Goal: Task Accomplishment & Management: Manage account settings

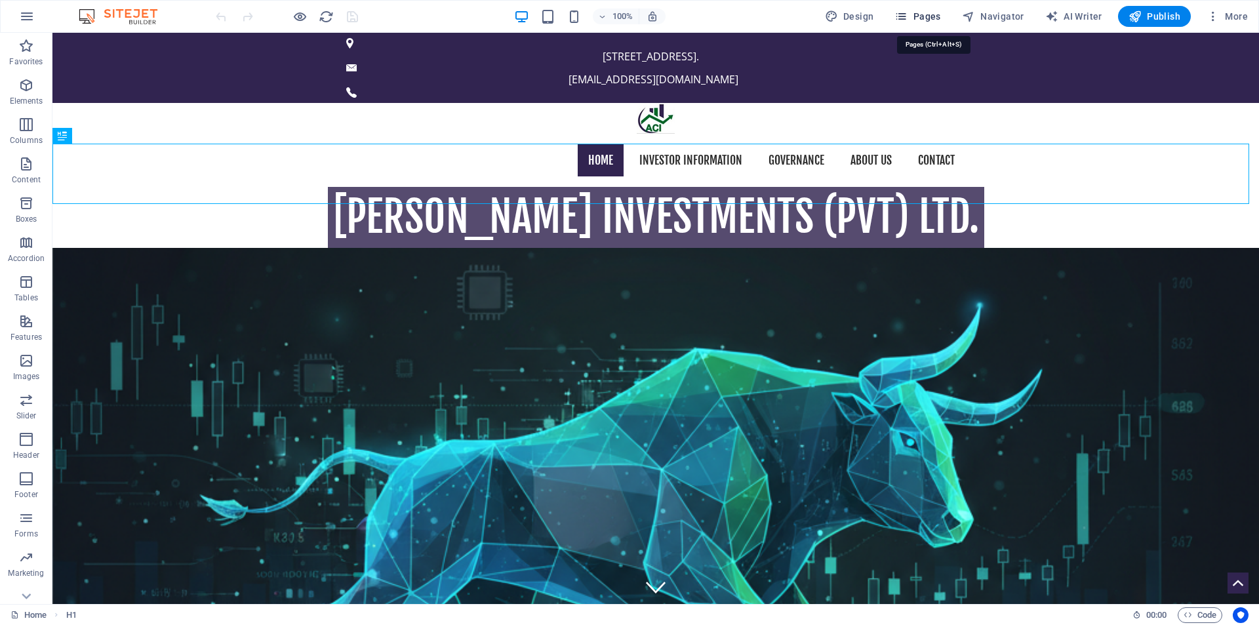
click at [936, 13] on span "Pages" at bounding box center [917, 16] width 46 height 13
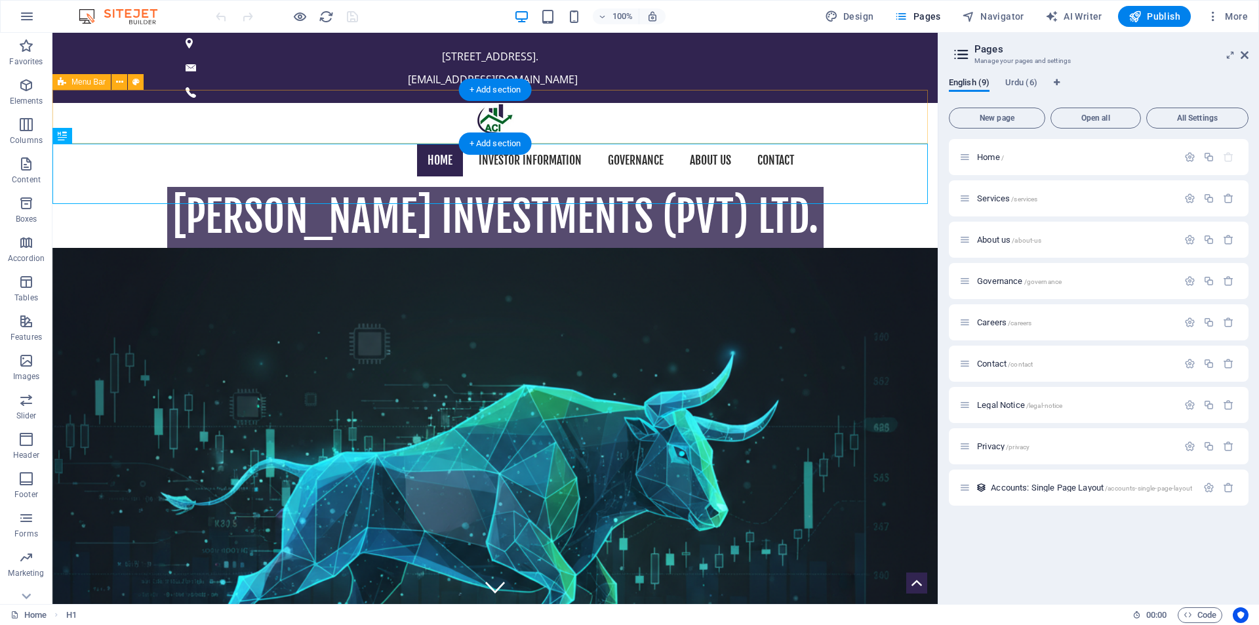
click at [122, 134] on div "Home Investor Information Governance About us Contact" at bounding box center [494, 161] width 885 height 54
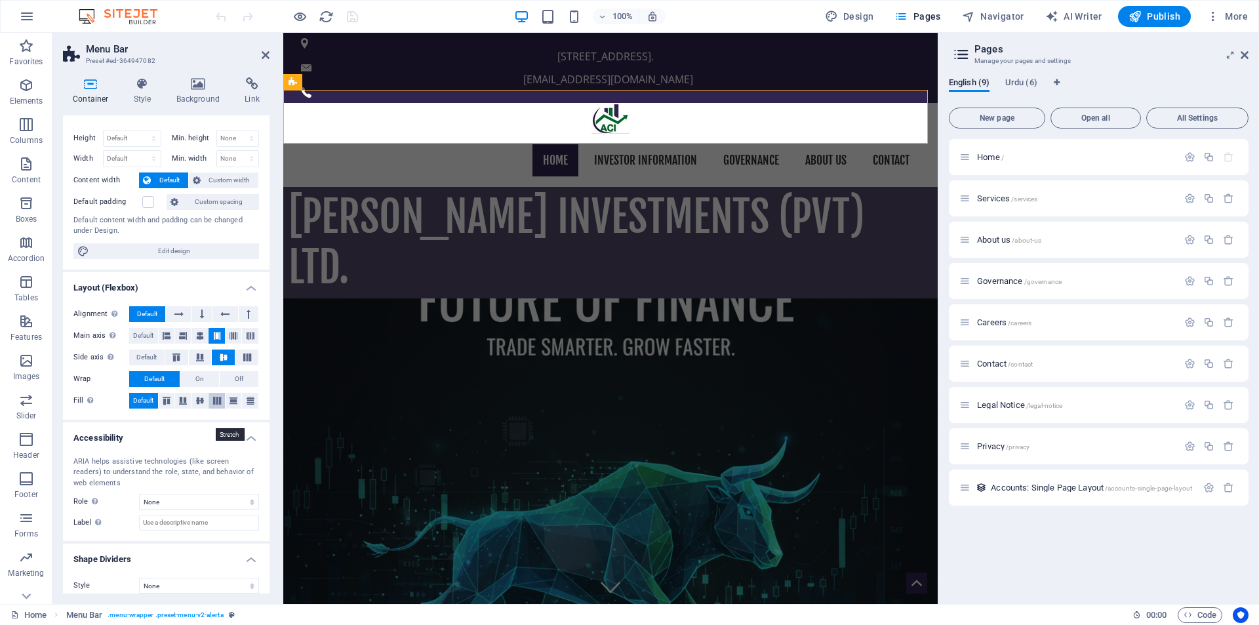
scroll to position [30, 0]
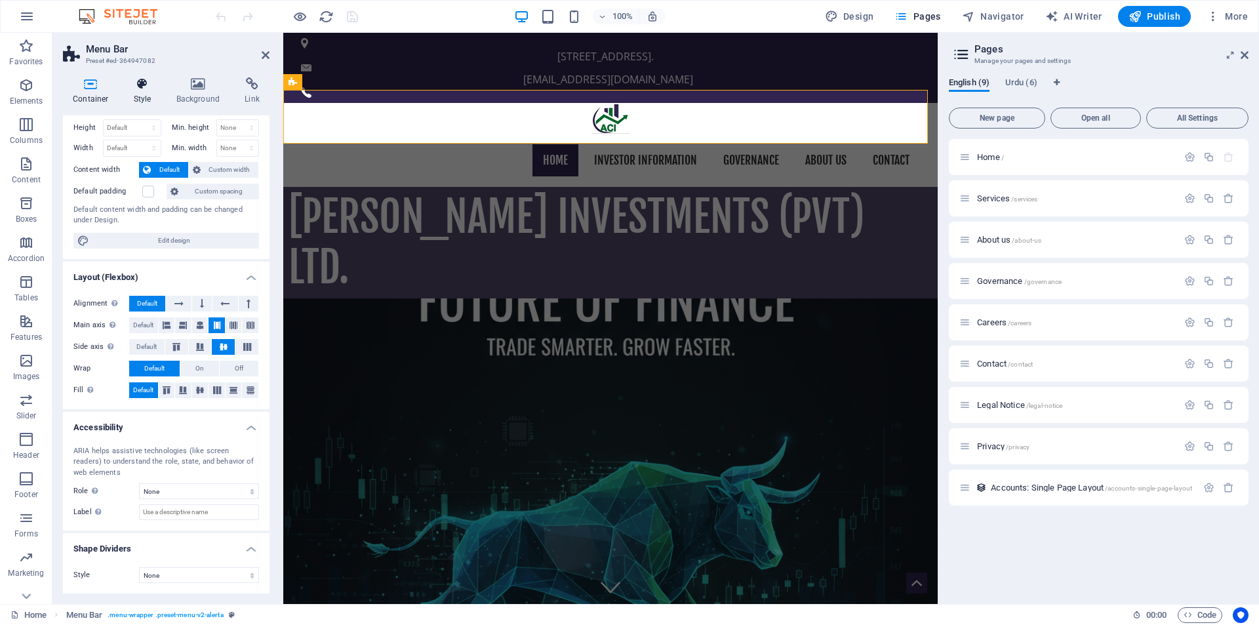
click at [142, 85] on icon at bounding box center [142, 83] width 37 height 13
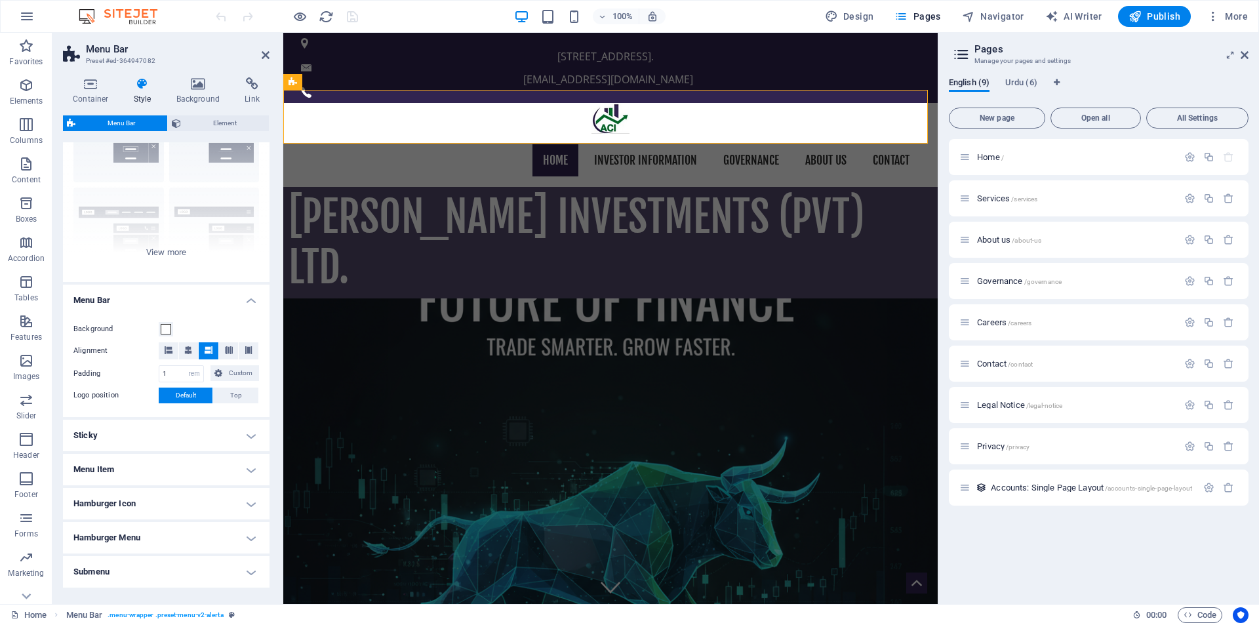
scroll to position [127, 0]
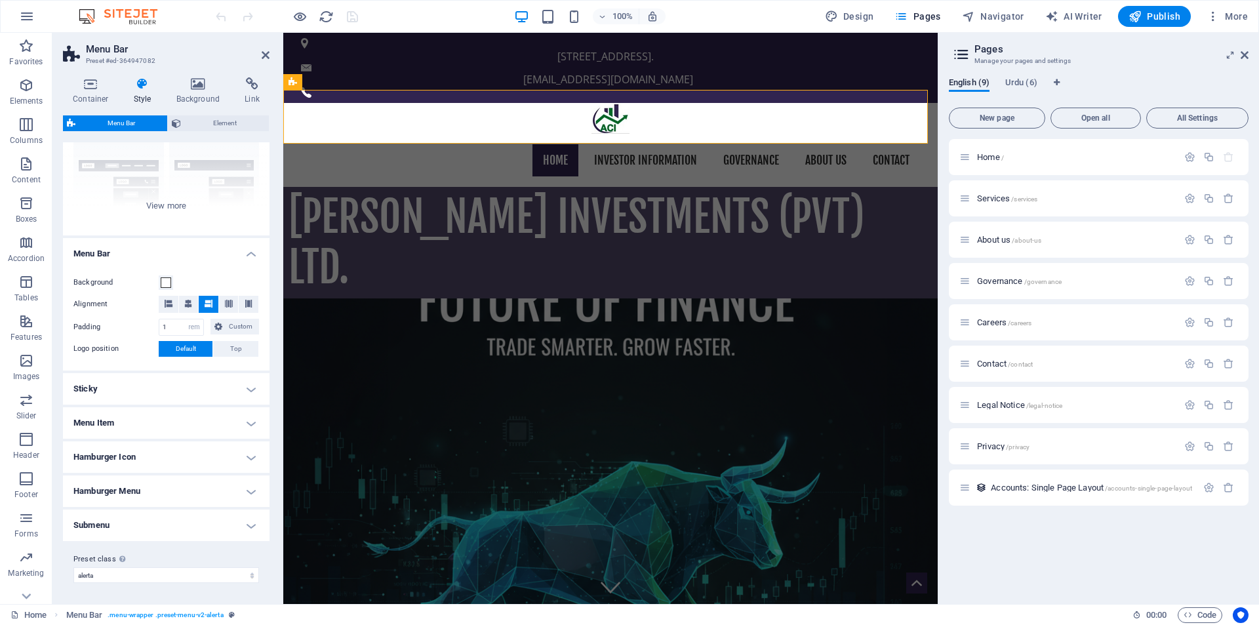
click at [214, 420] on h4 "Menu Item" at bounding box center [166, 422] width 207 height 31
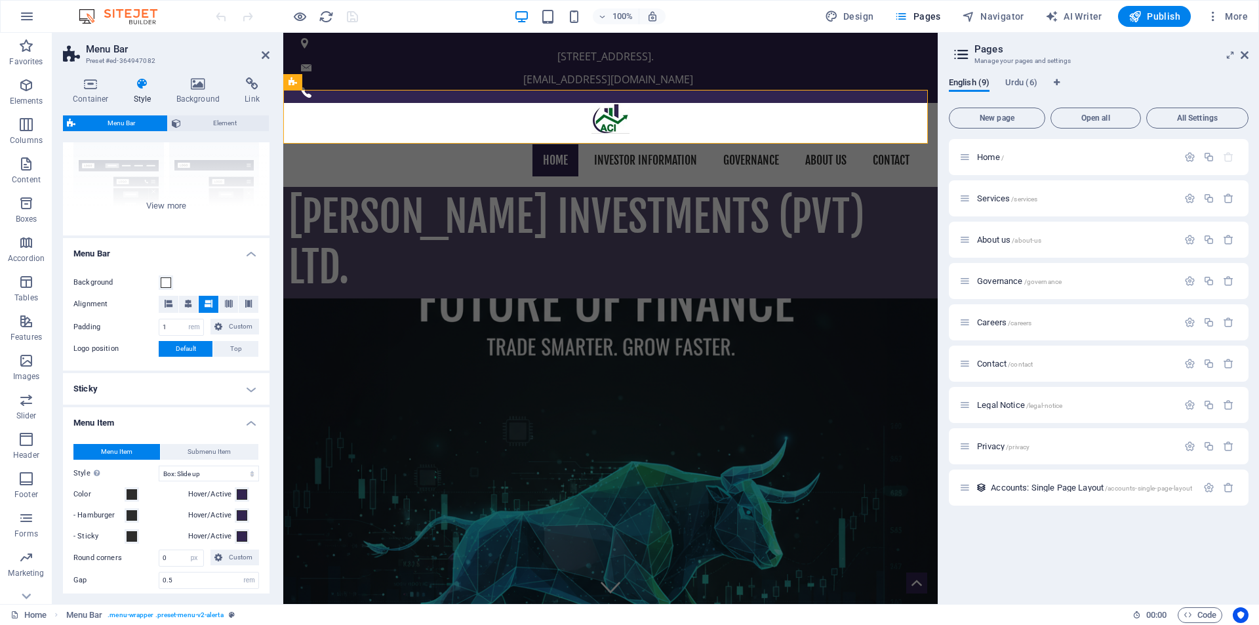
scroll to position [445, 0]
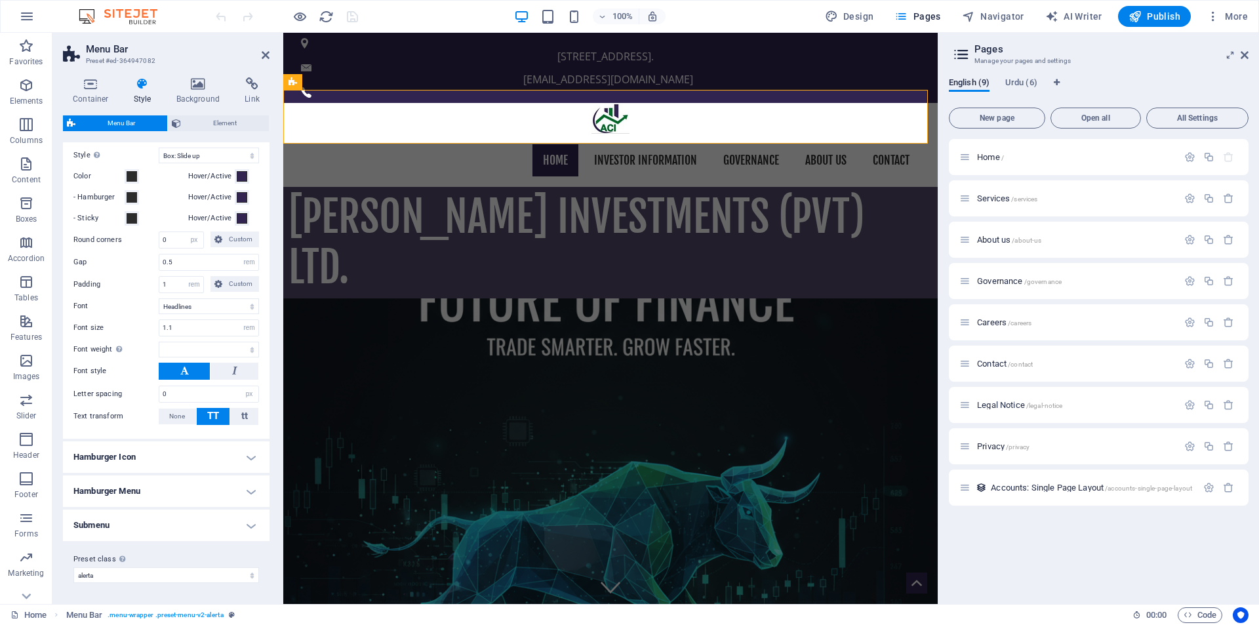
click at [204, 523] on h4 "Submenu" at bounding box center [166, 524] width 207 height 31
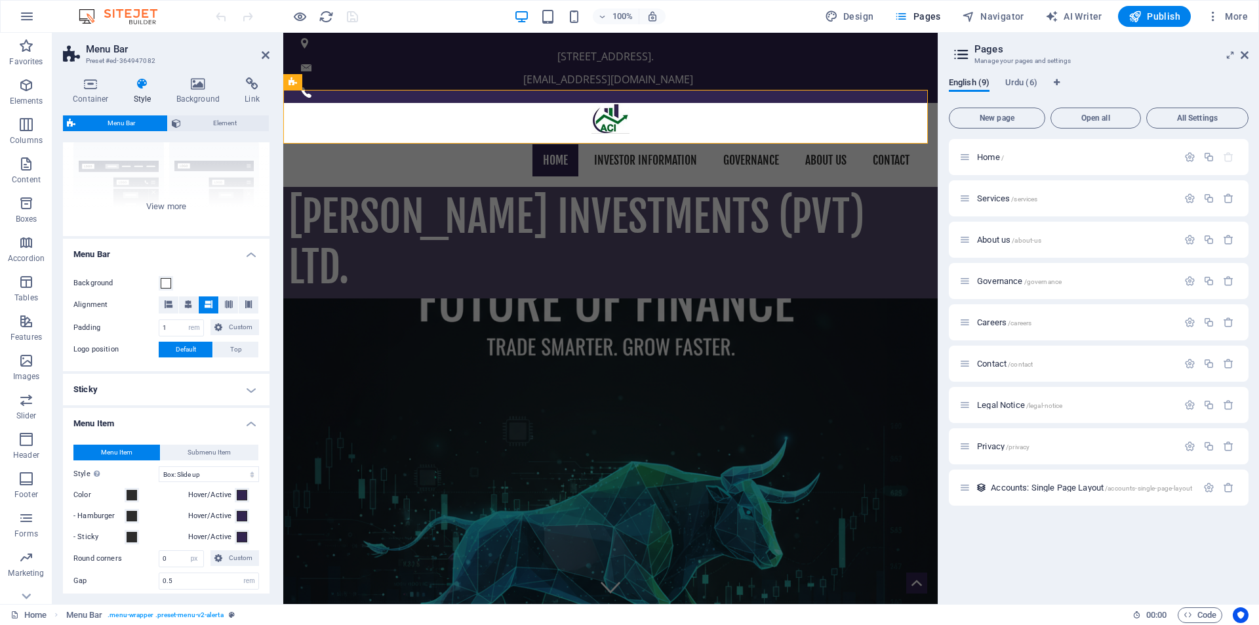
scroll to position [0, 0]
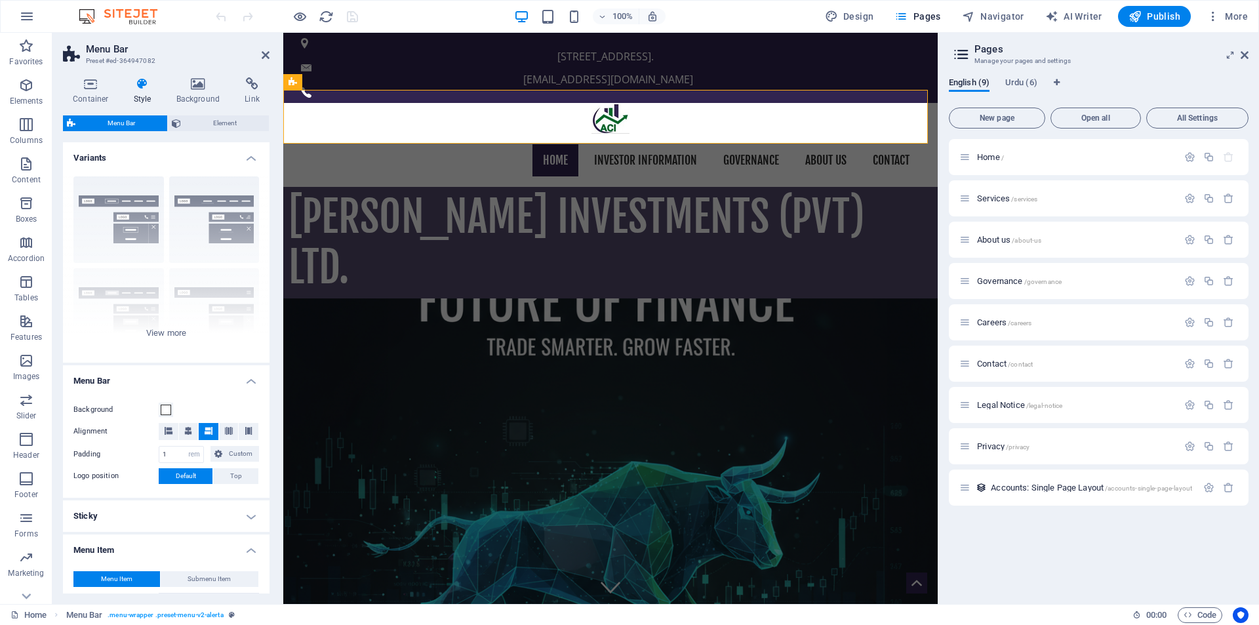
click at [130, 117] on span "Menu Bar" at bounding box center [121, 123] width 84 height 16
click at [186, 117] on span "Element" at bounding box center [225, 123] width 80 height 16
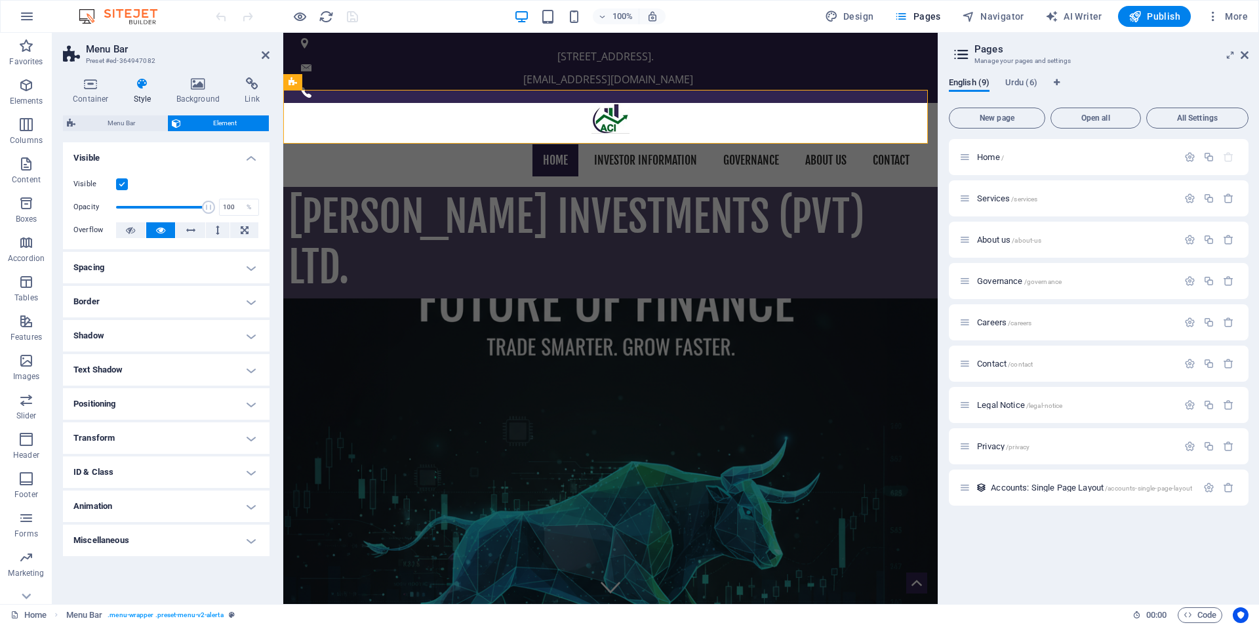
click at [229, 472] on h4 "ID & Class" at bounding box center [166, 471] width 207 height 31
click at [233, 470] on h4 "ID & Class" at bounding box center [166, 468] width 207 height 24
click at [216, 74] on div "Container Style Background Link Size Height Default px rem % vh vw Min. height …" at bounding box center [166, 335] width 228 height 537
click at [206, 81] on icon at bounding box center [199, 83] width 64 height 13
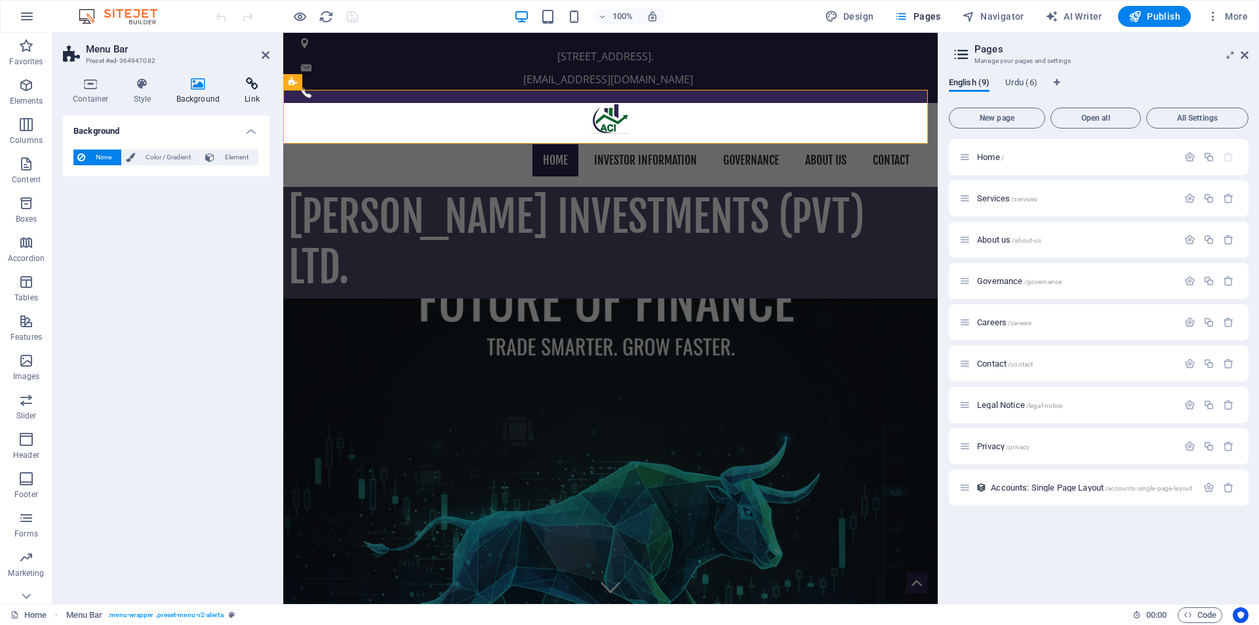
click at [242, 93] on h4 "Link" at bounding box center [252, 91] width 35 height 28
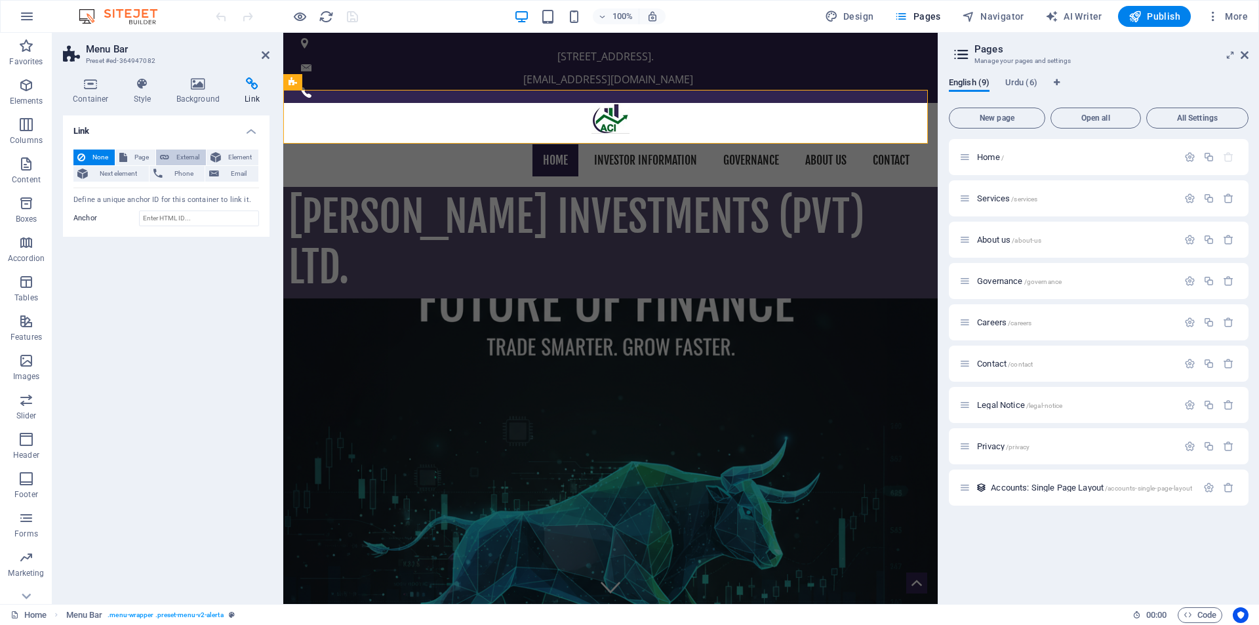
click at [169, 153] on button "External" at bounding box center [181, 157] width 50 height 16
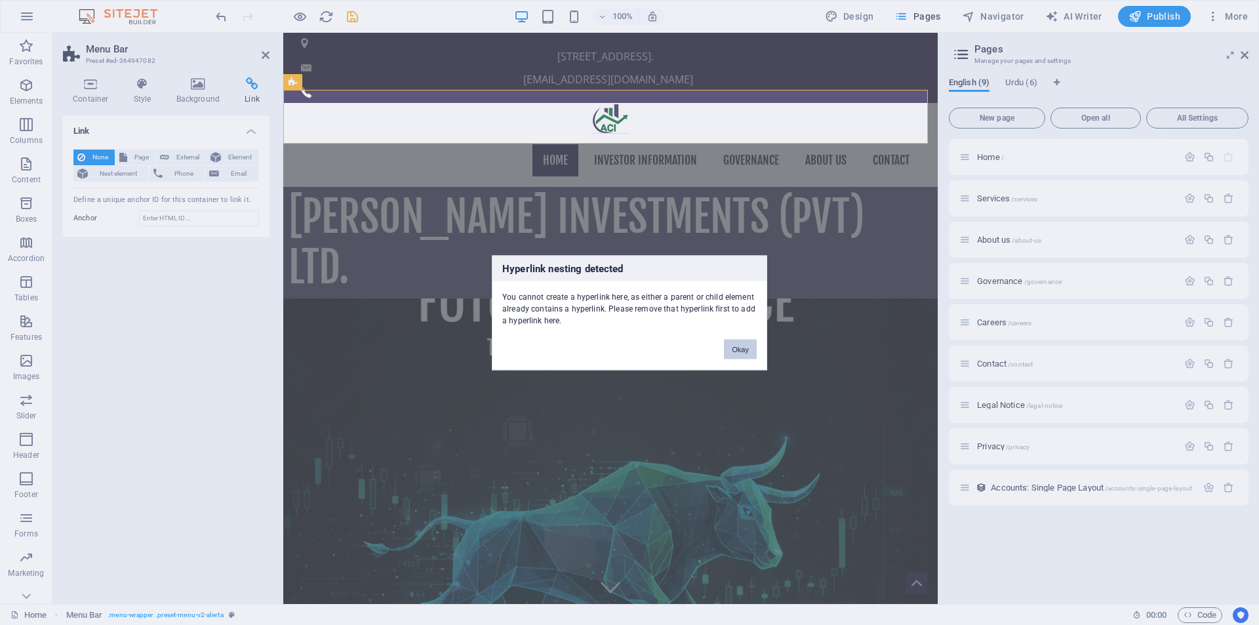
drag, startPoint x: 750, startPoint y: 354, endPoint x: 466, endPoint y: 321, distance: 285.9
click at [750, 354] on button "Okay" at bounding box center [740, 349] width 33 height 20
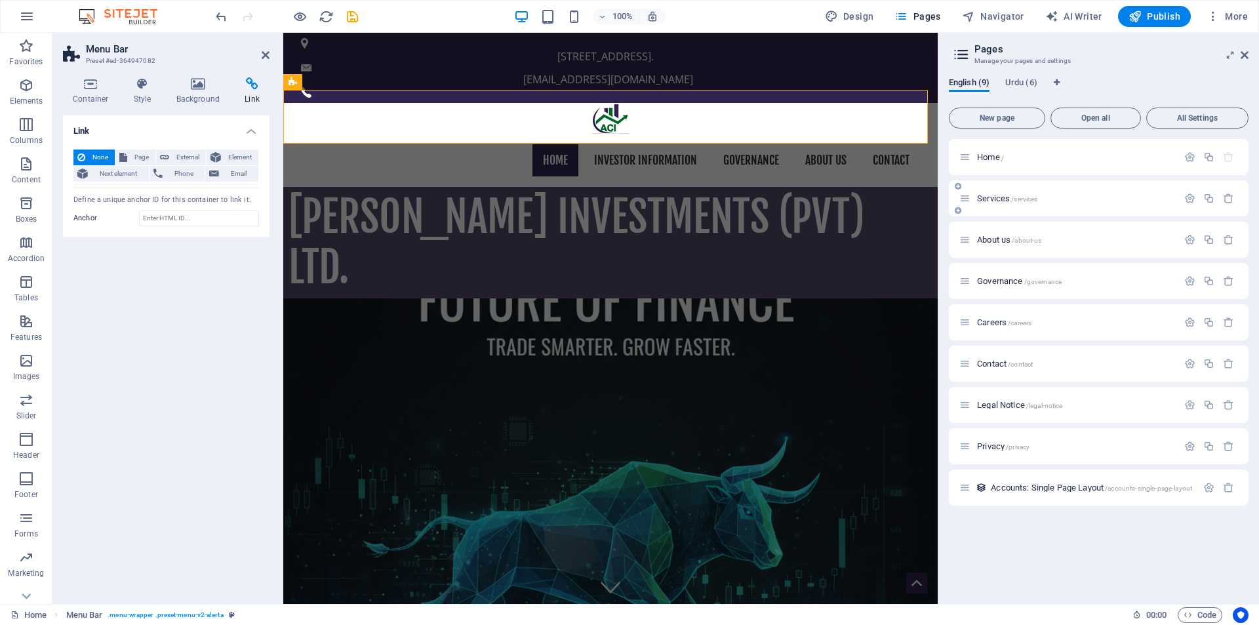
click at [995, 202] on span "Services /services" at bounding box center [1007, 198] width 60 height 10
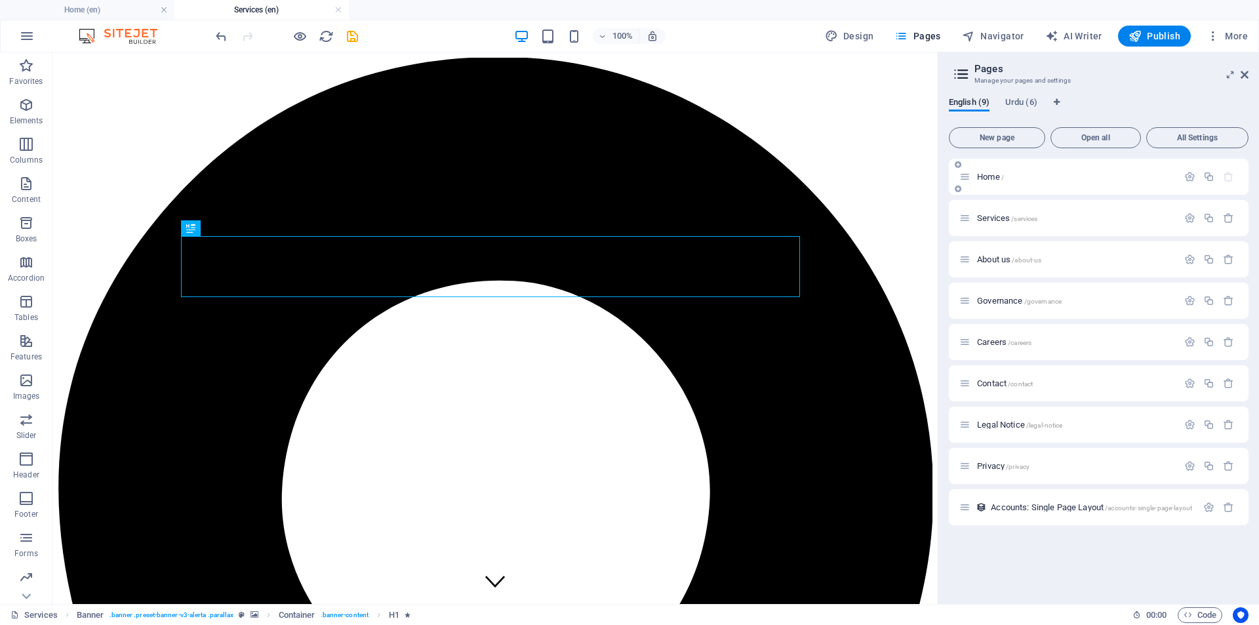
click at [991, 178] on span "Home /" at bounding box center [990, 177] width 27 height 10
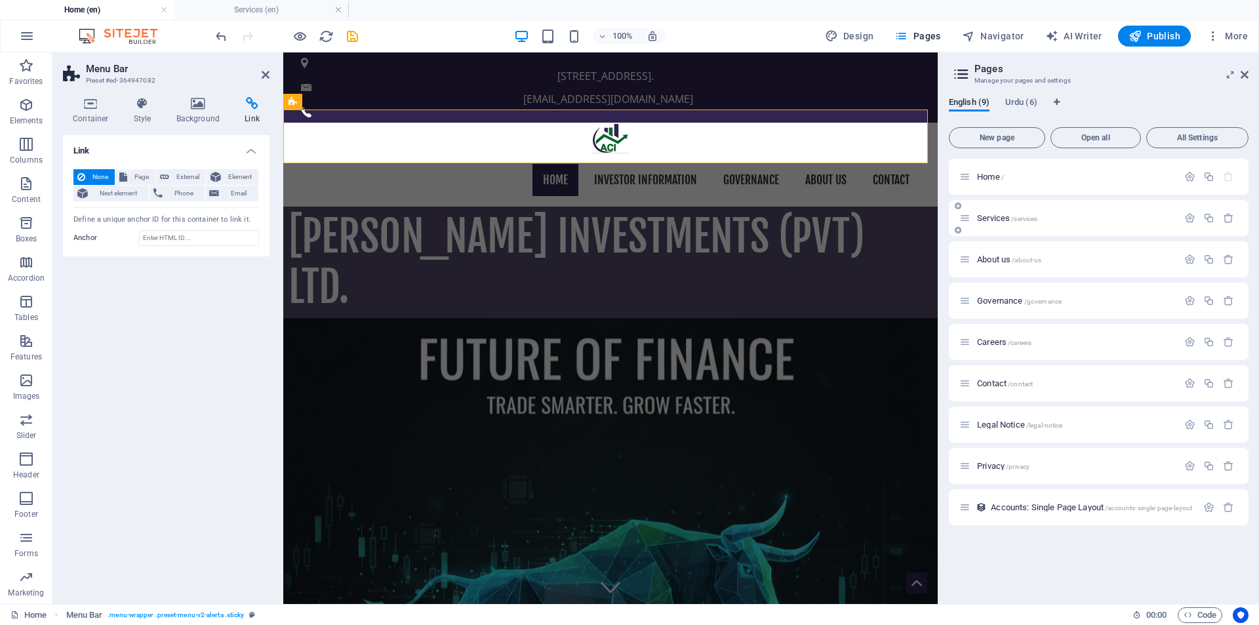
click at [991, 216] on span "Services /services" at bounding box center [1007, 218] width 60 height 10
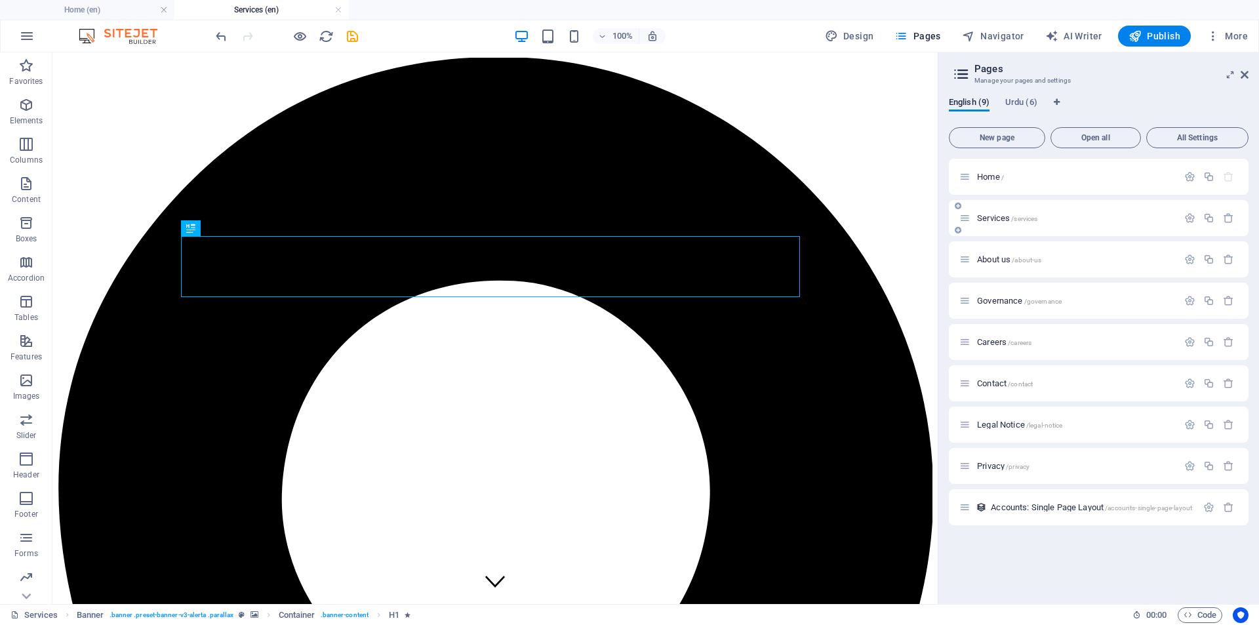
click at [959, 229] on icon at bounding box center [958, 230] width 7 height 8
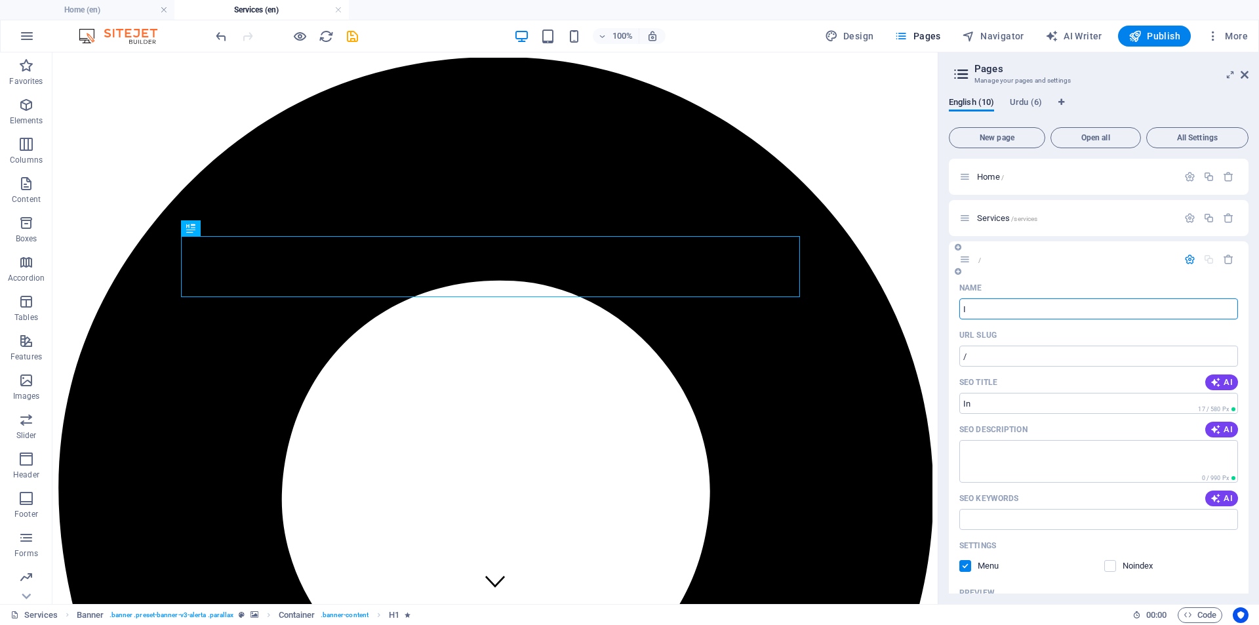
type input "In"
type input "/"
type input "Investor"
type input "/investor"
type input "Investor"
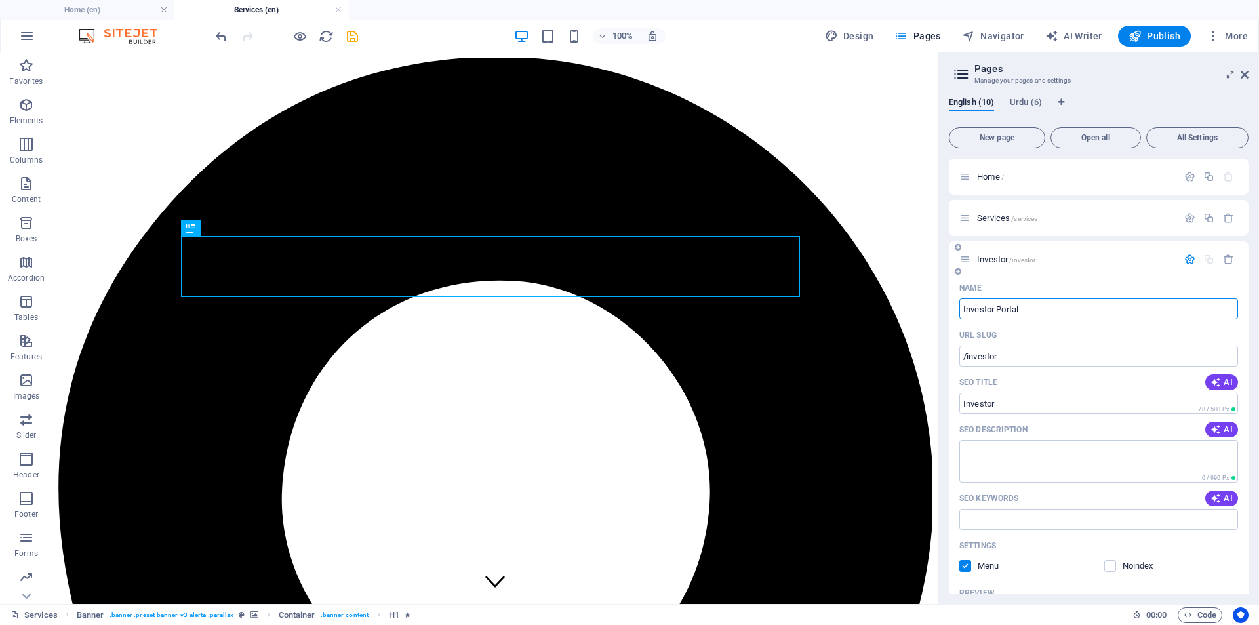
type input "Investor Portal"
type input "/investor-portal"
type input "Investor Portal"
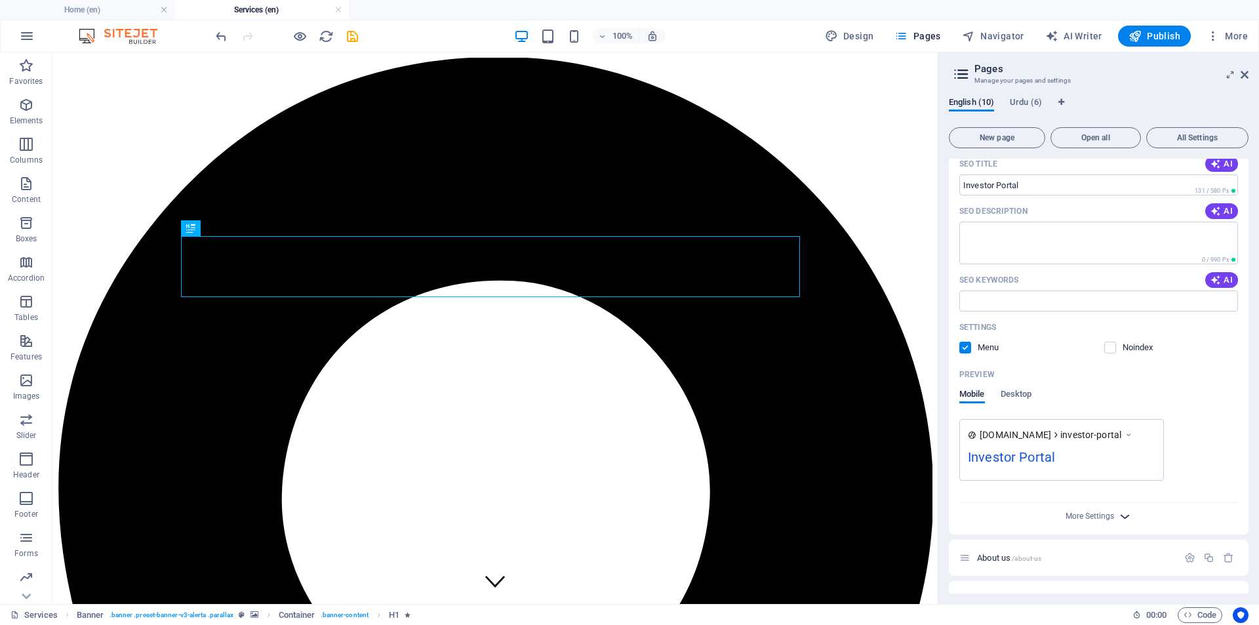
type input "Investor Portal"
click at [1130, 517] on icon "button" at bounding box center [1124, 516] width 15 height 15
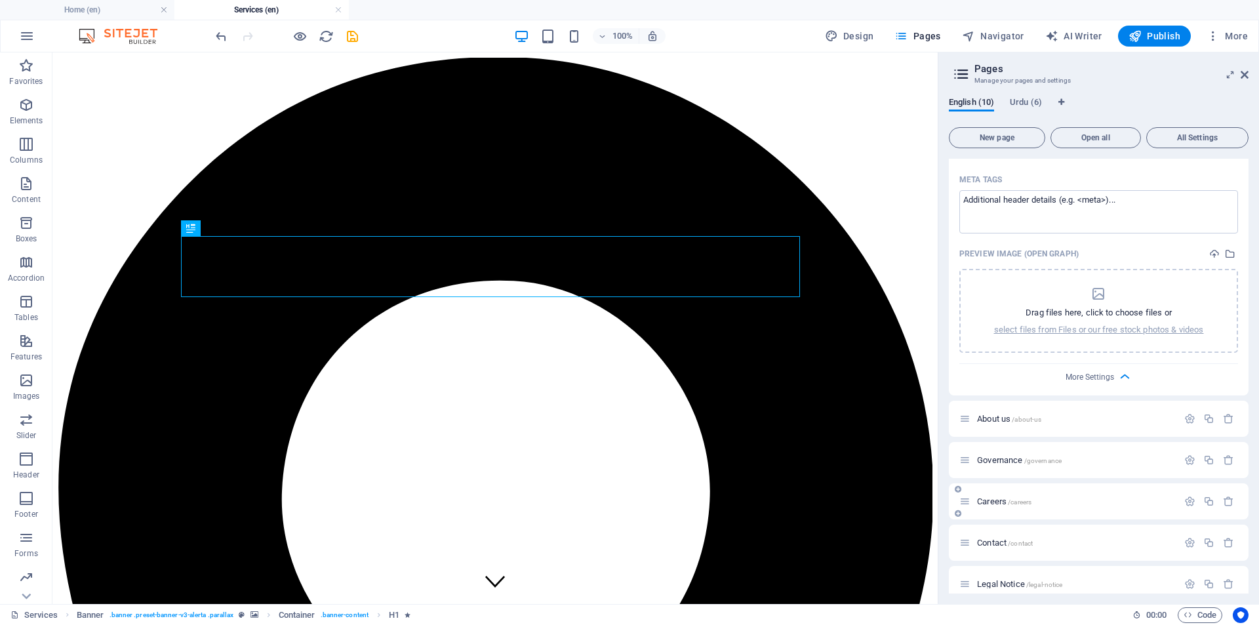
scroll to position [328, 0]
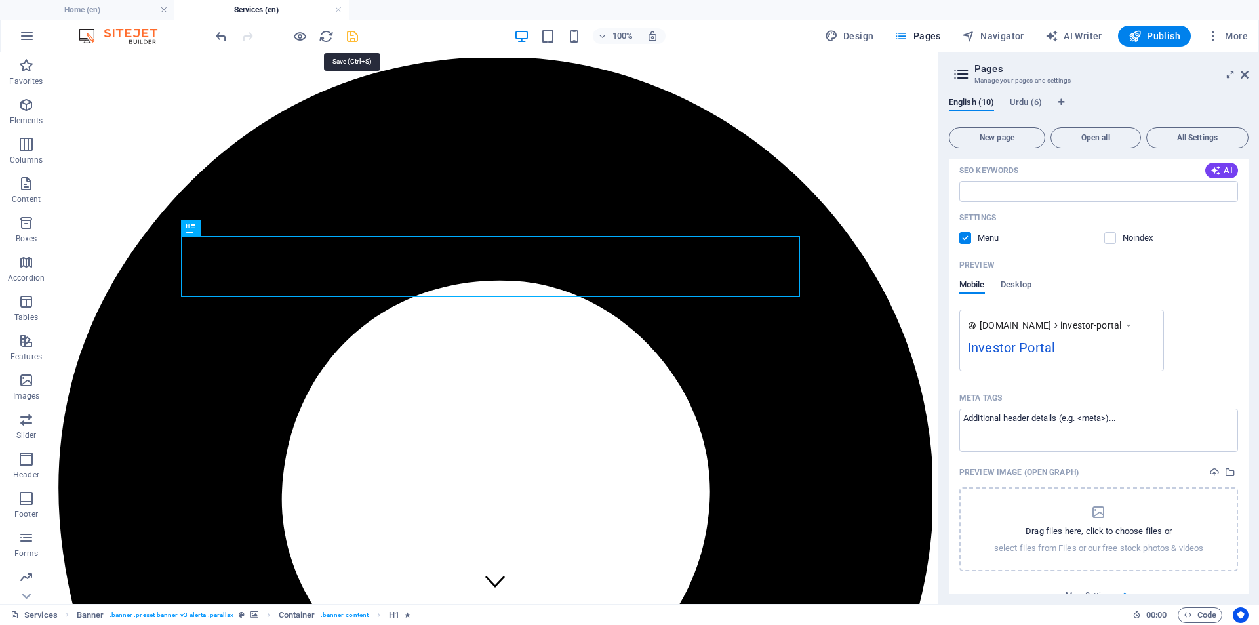
click at [347, 35] on icon "save" at bounding box center [352, 36] width 15 height 15
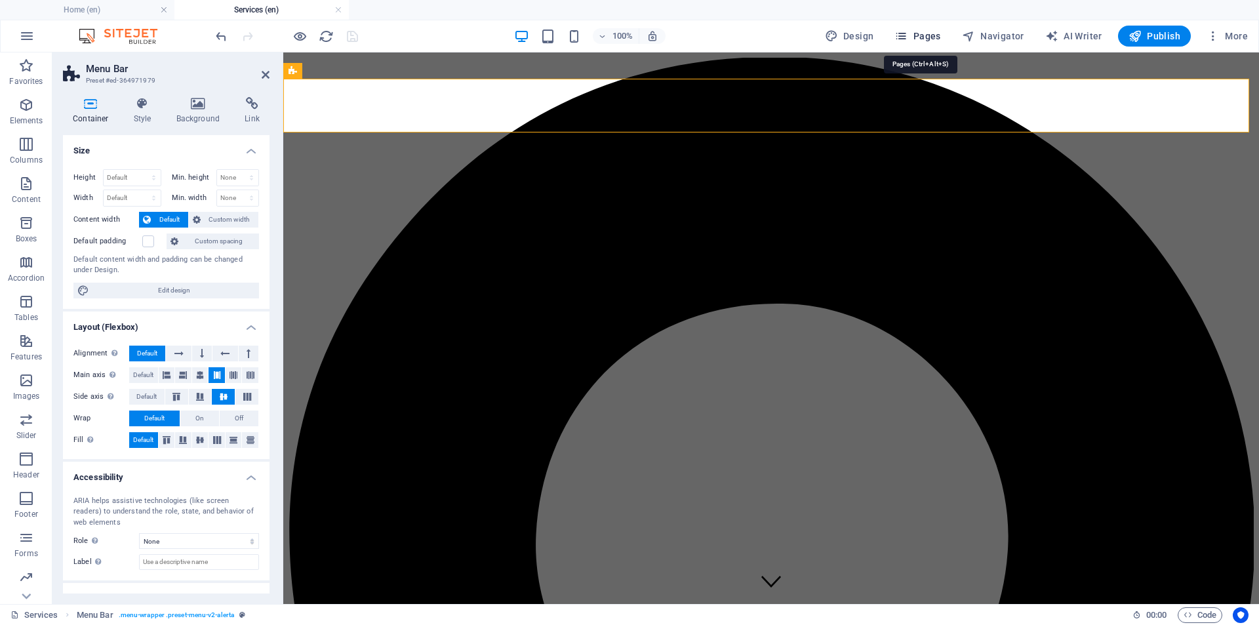
click at [920, 33] on span "Pages" at bounding box center [917, 36] width 46 height 13
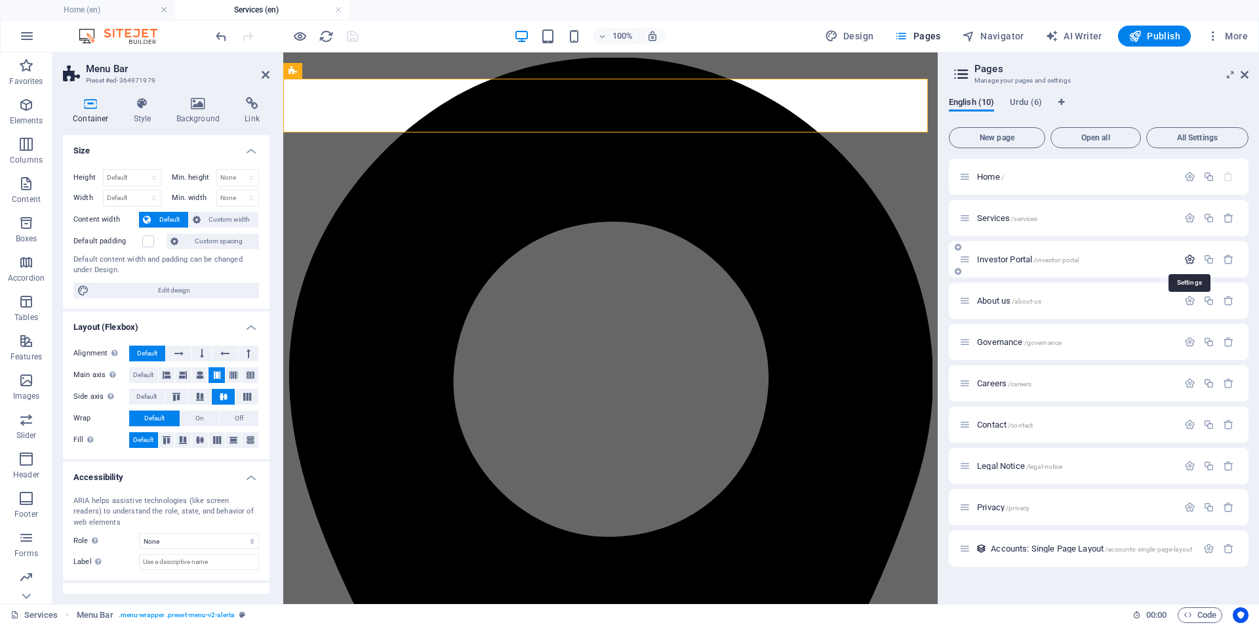
click at [1188, 262] on icon "button" at bounding box center [1189, 259] width 11 height 11
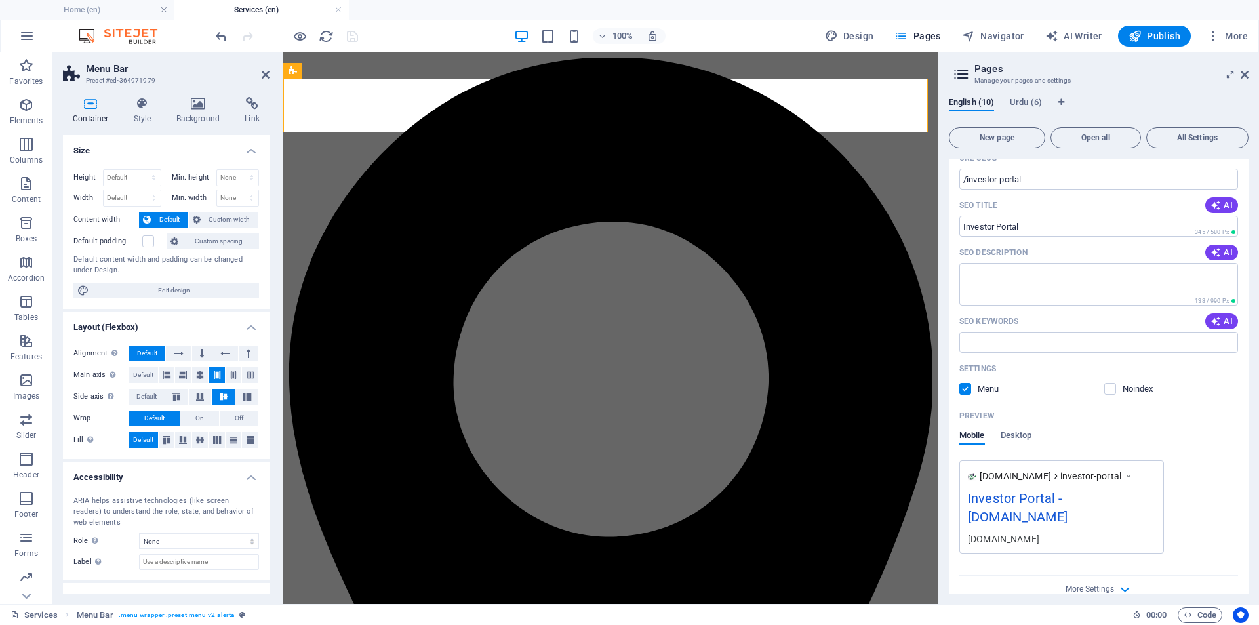
scroll to position [218, 0]
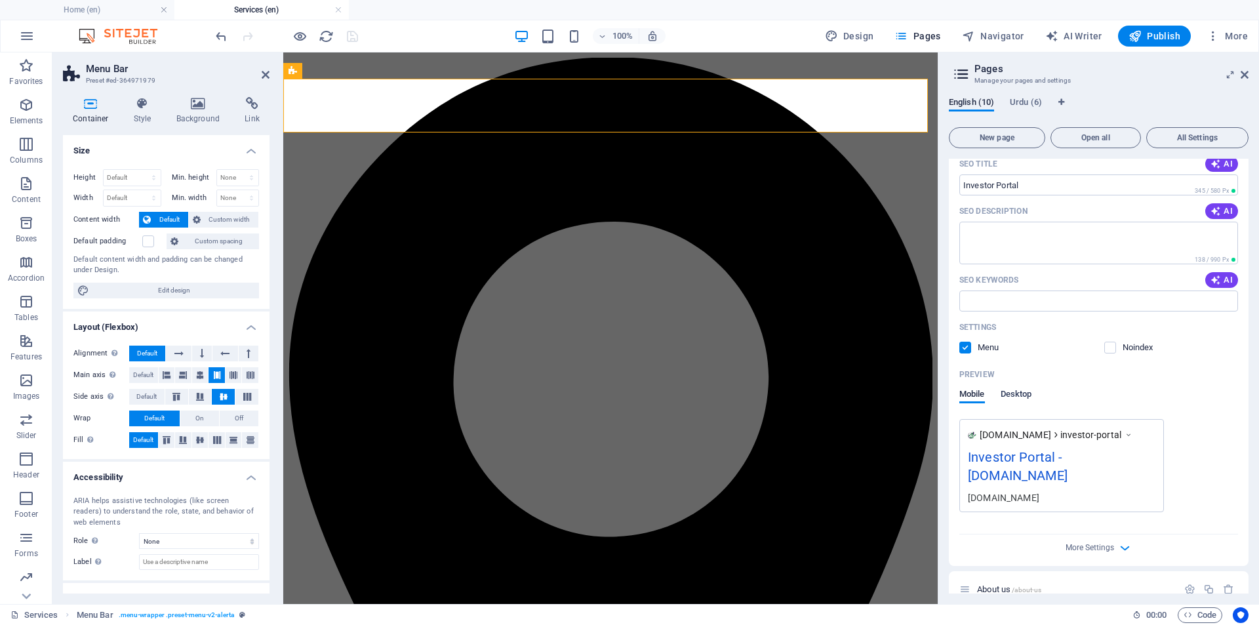
click at [1030, 396] on span "Desktop" at bounding box center [1016, 395] width 31 height 18
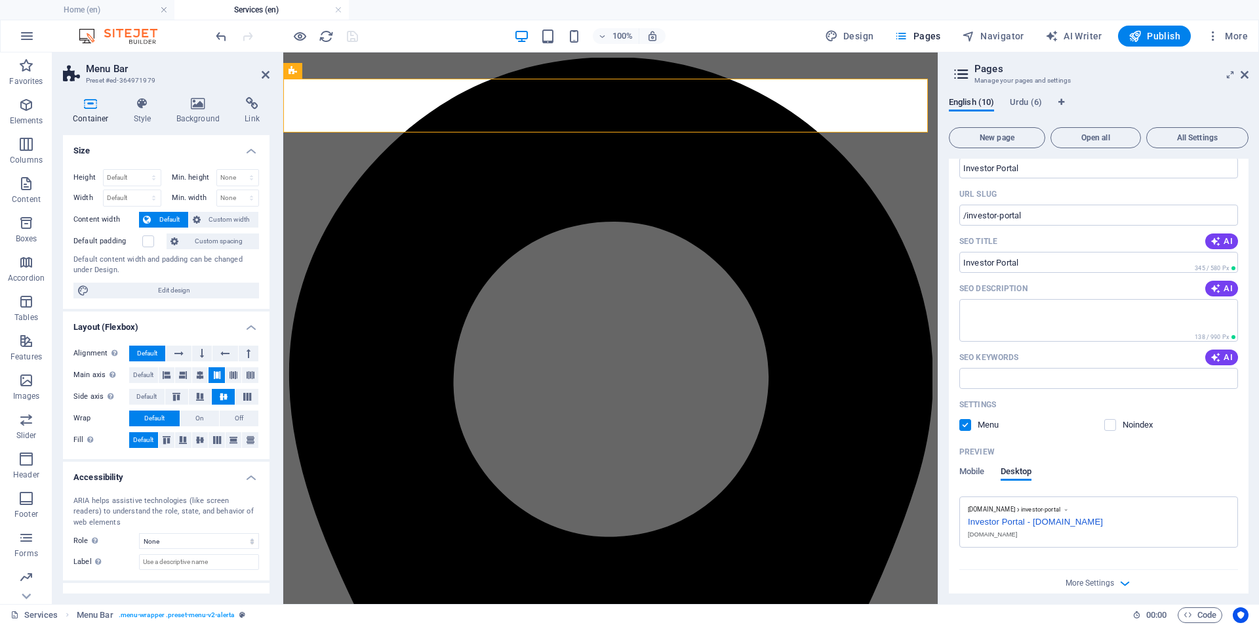
scroll to position [109, 0]
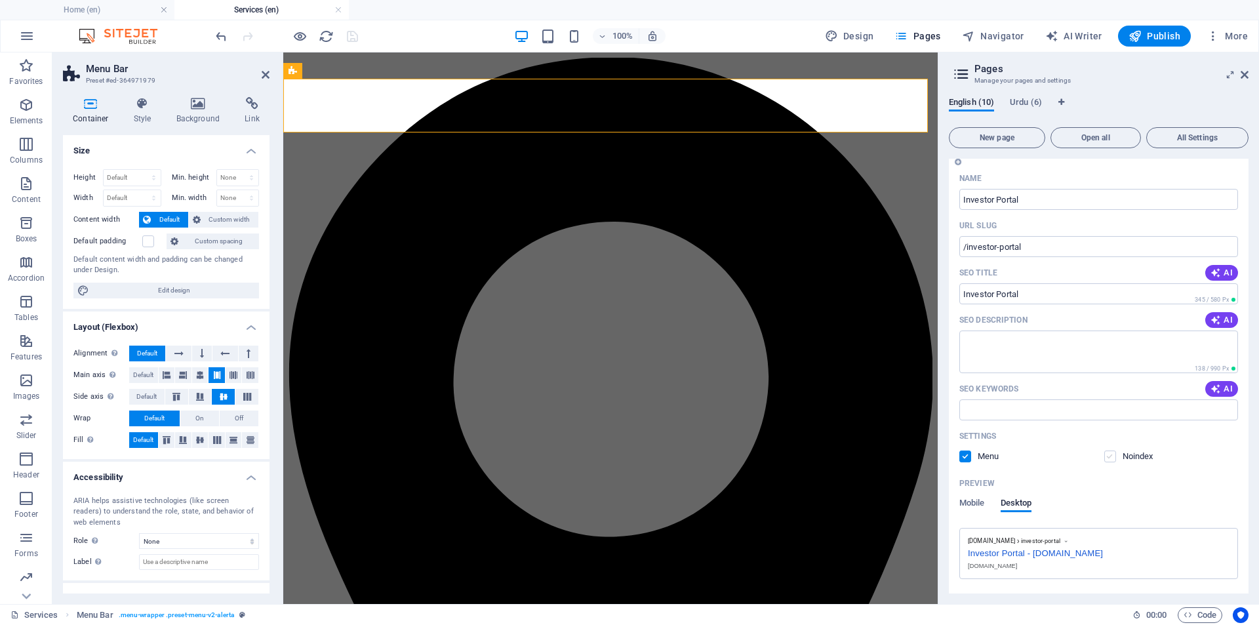
click at [1113, 454] on label at bounding box center [1110, 456] width 12 height 12
click at [0, 0] on input "checkbox" at bounding box center [0, 0] width 0 height 0
click at [1111, 456] on label at bounding box center [1110, 456] width 12 height 12
click at [0, 0] on input "checkbox" at bounding box center [0, 0] width 0 height 0
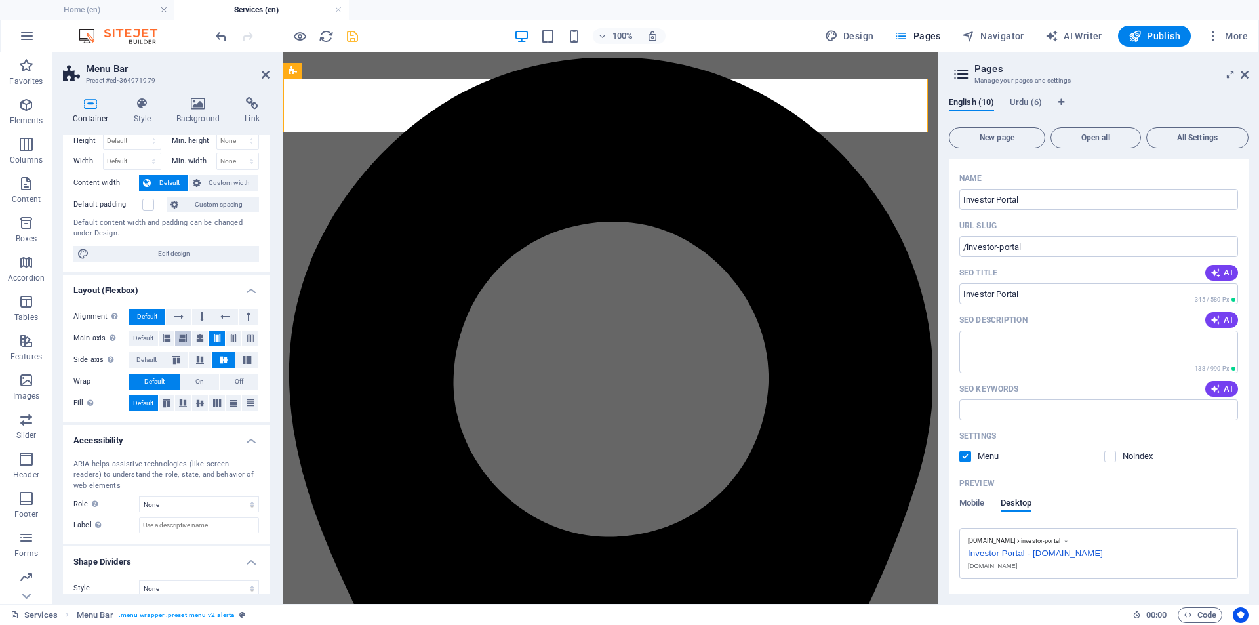
scroll to position [50, 0]
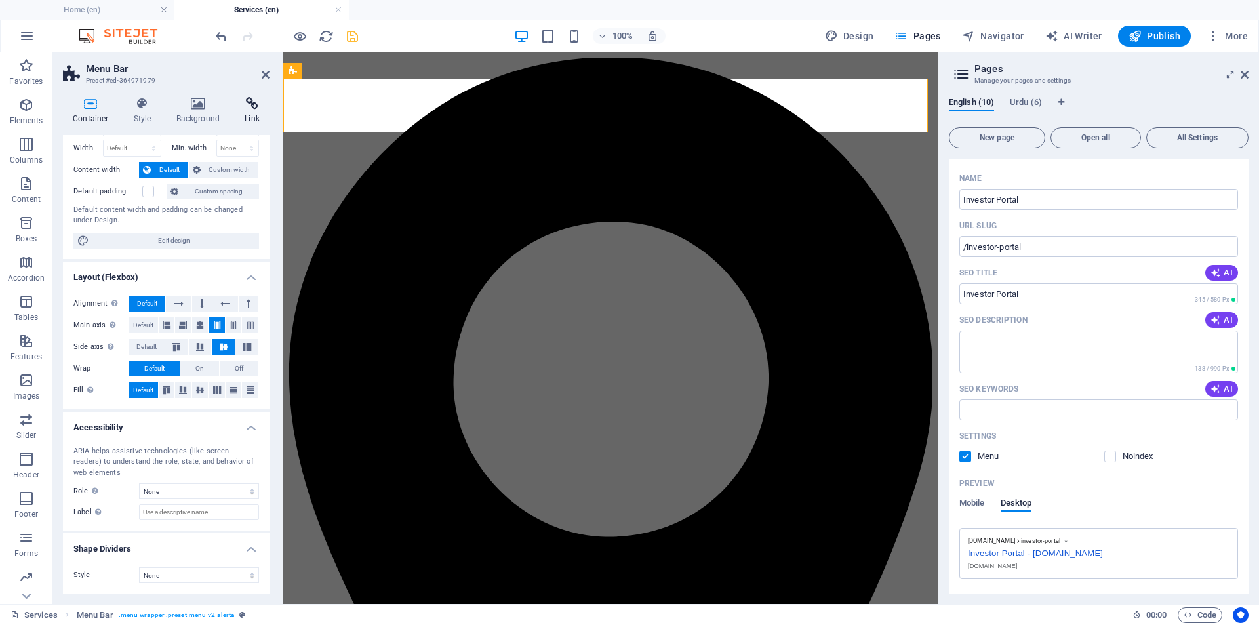
click at [249, 111] on h4 "Link" at bounding box center [252, 111] width 35 height 28
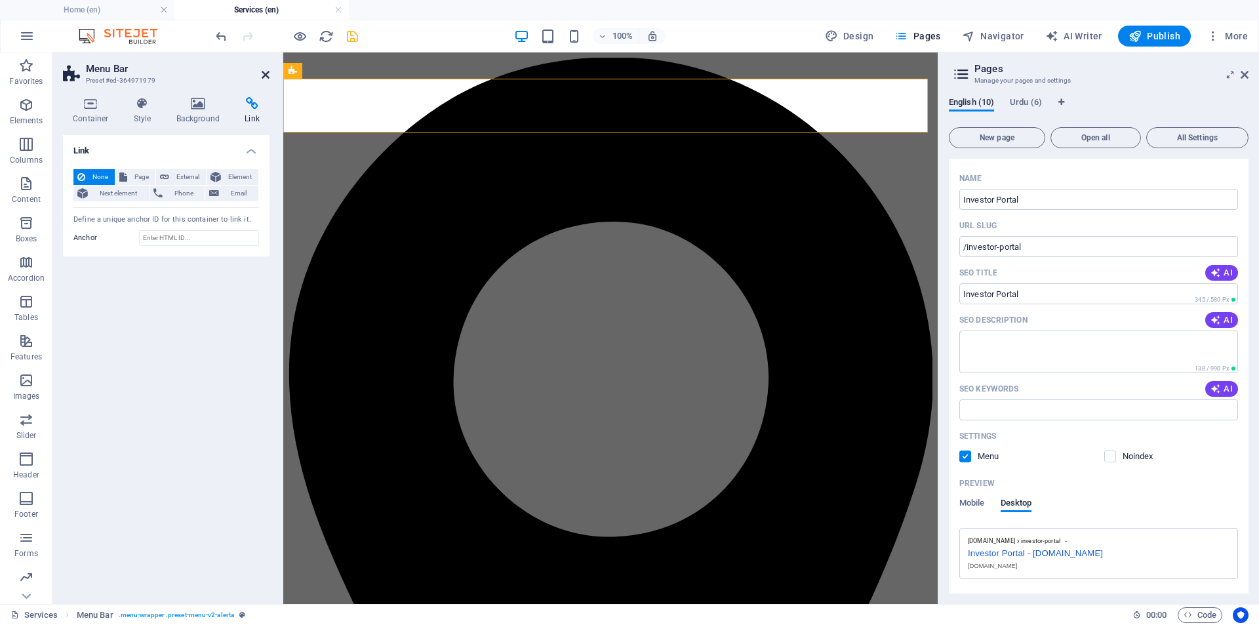
click at [262, 77] on icon at bounding box center [266, 75] width 8 height 10
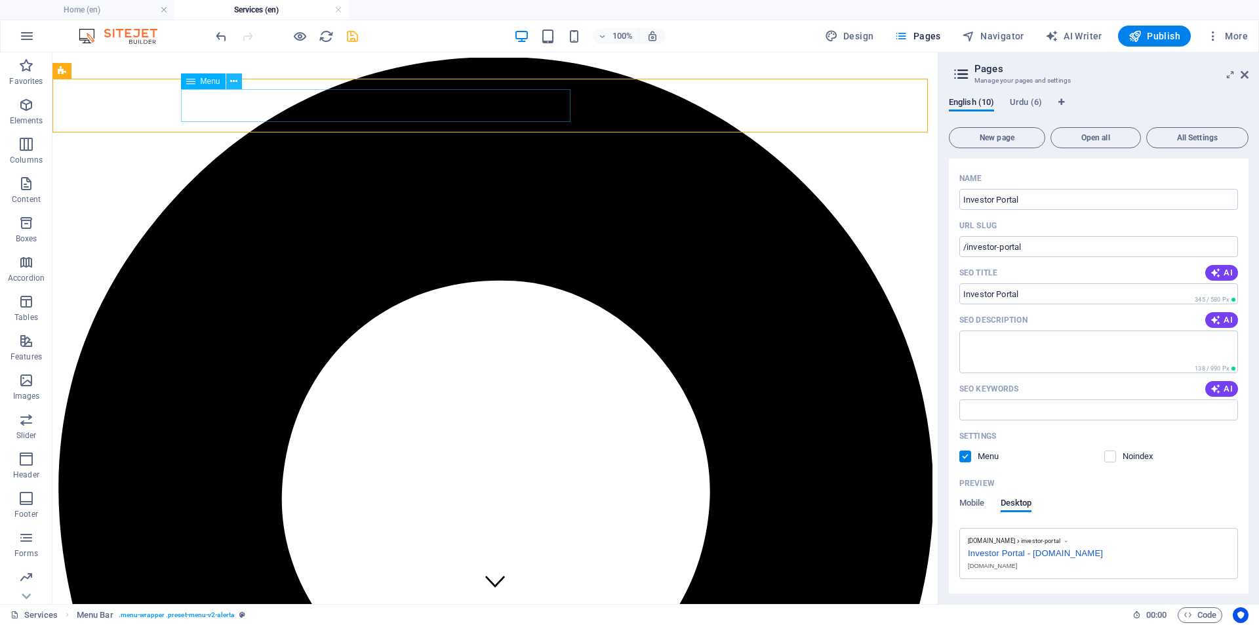
click at [232, 80] on icon at bounding box center [233, 82] width 7 height 14
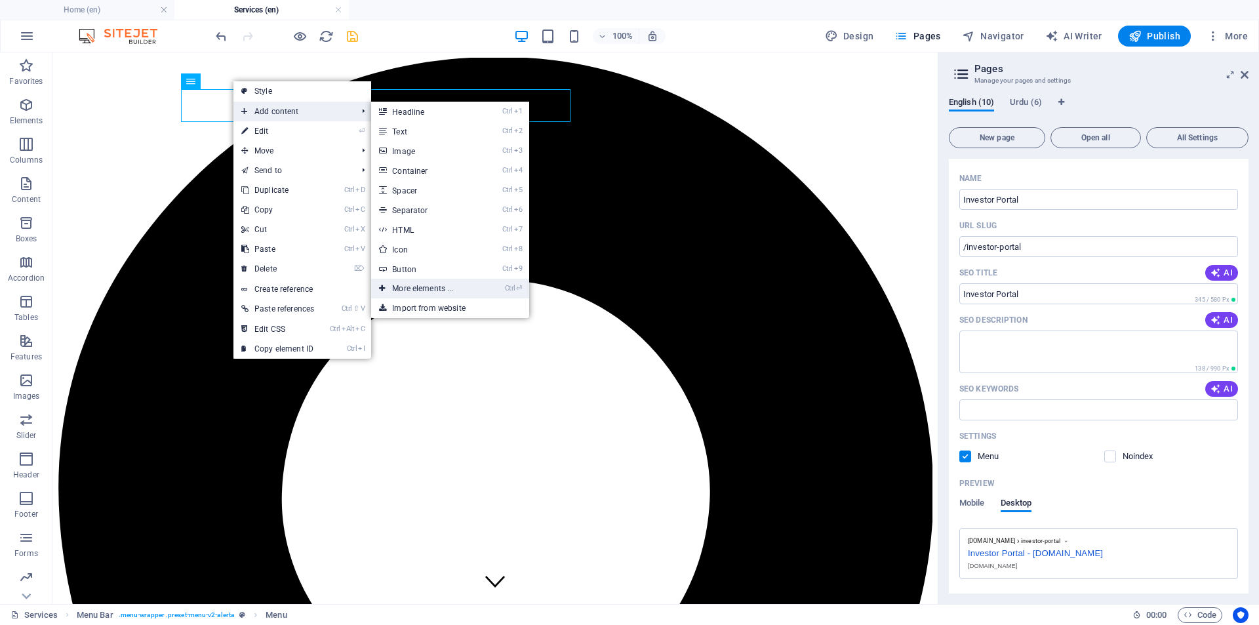
click at [436, 287] on link "Ctrl ⏎ More elements ..." at bounding box center [425, 289] width 108 height 20
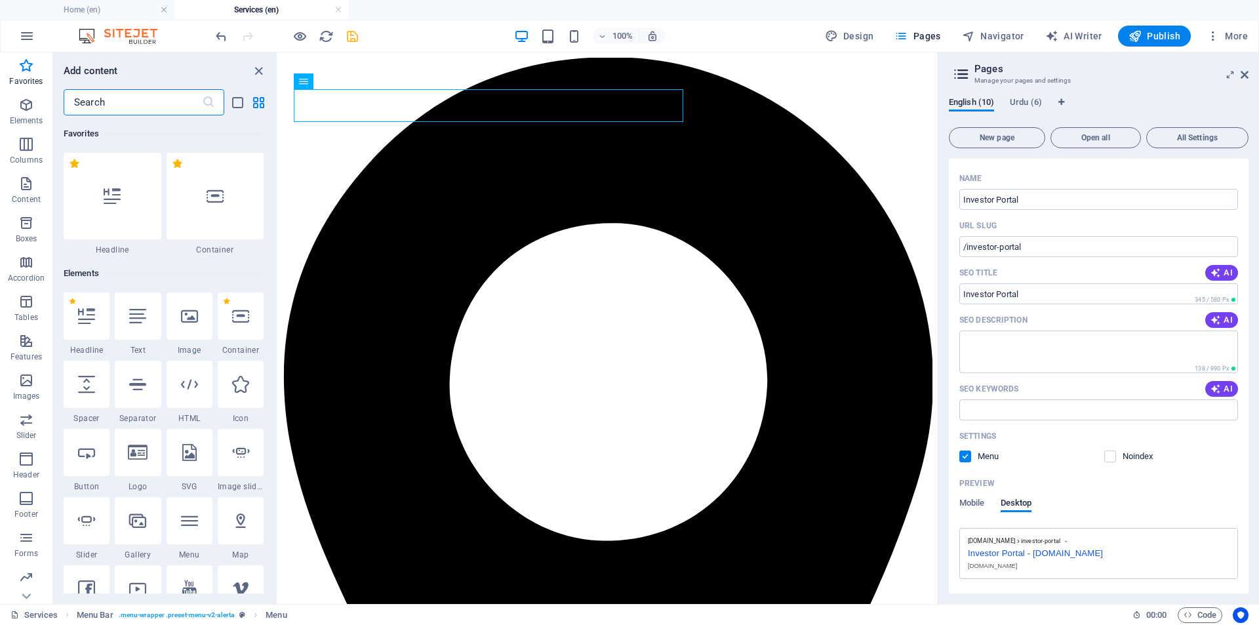
scroll to position [109, 0]
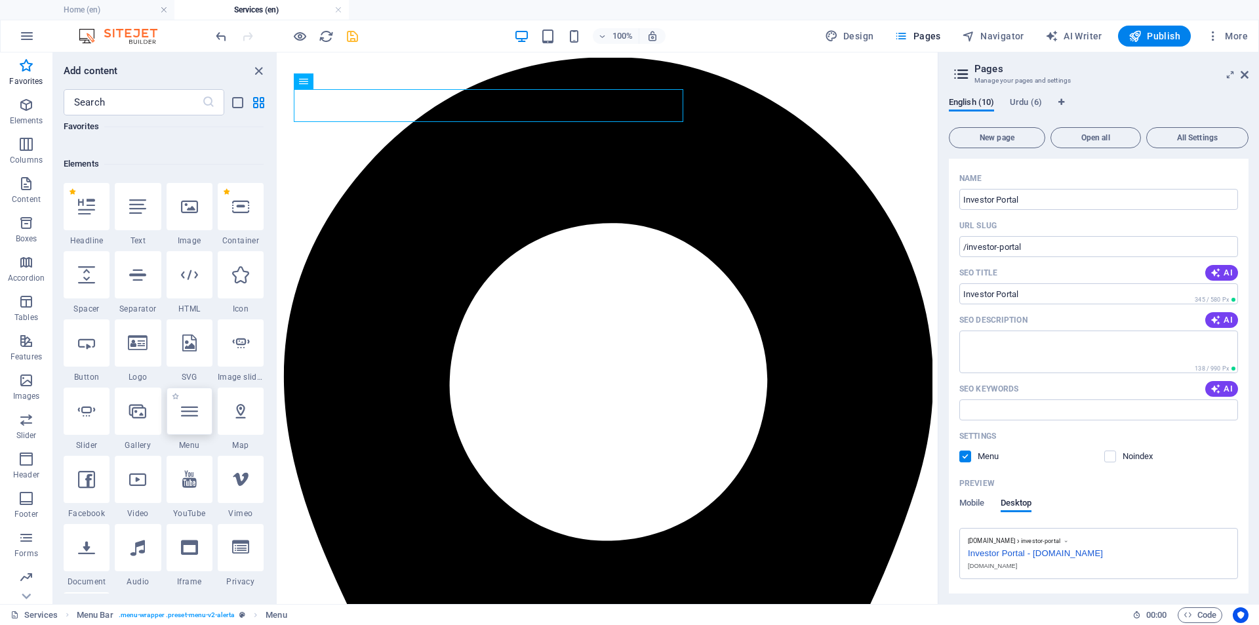
click at [188, 410] on icon at bounding box center [189, 411] width 17 height 17
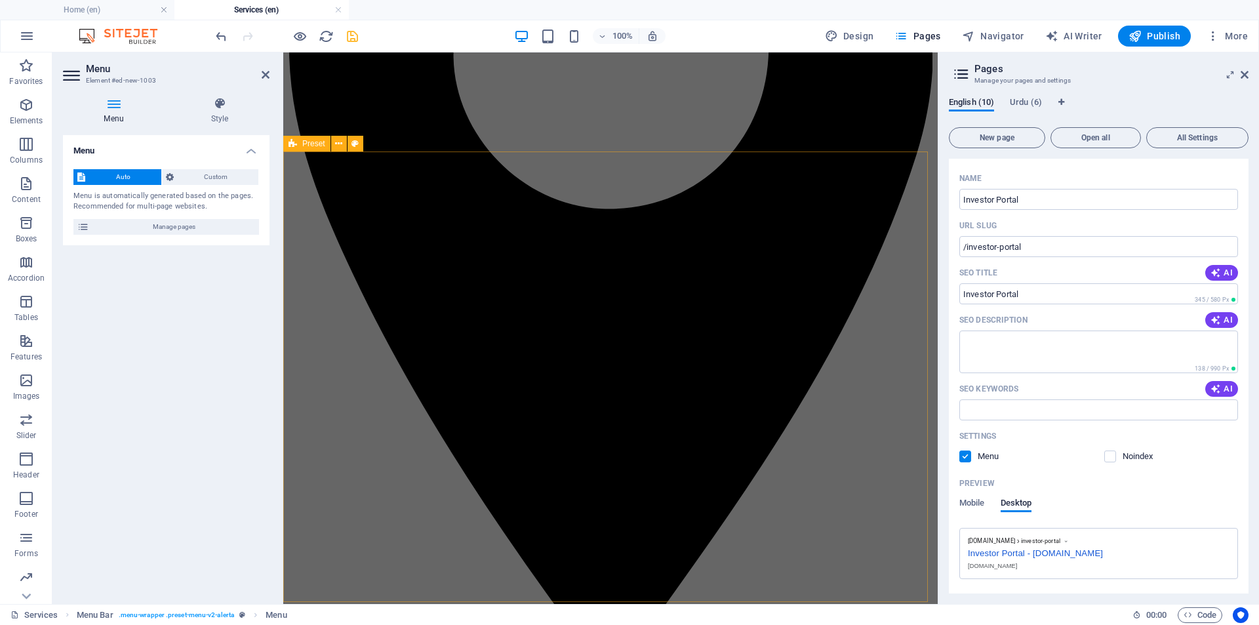
scroll to position [0, 0]
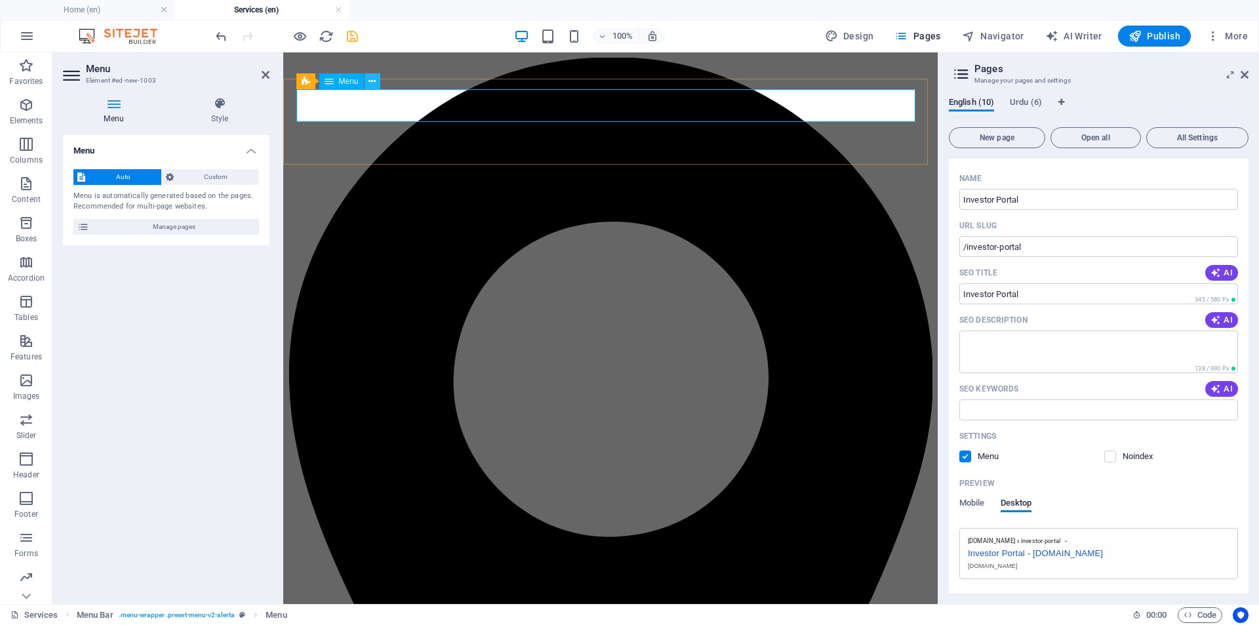
click at [371, 79] on icon at bounding box center [371, 82] width 7 height 14
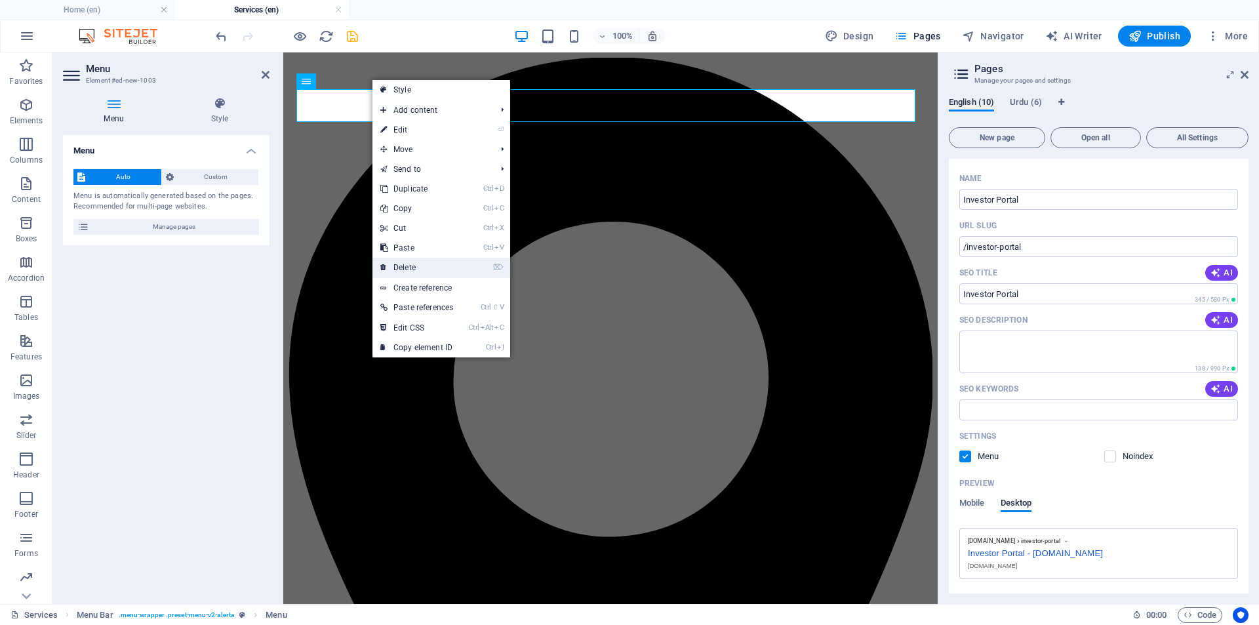
click at [422, 268] on link "⌦ Delete" at bounding box center [416, 268] width 89 height 20
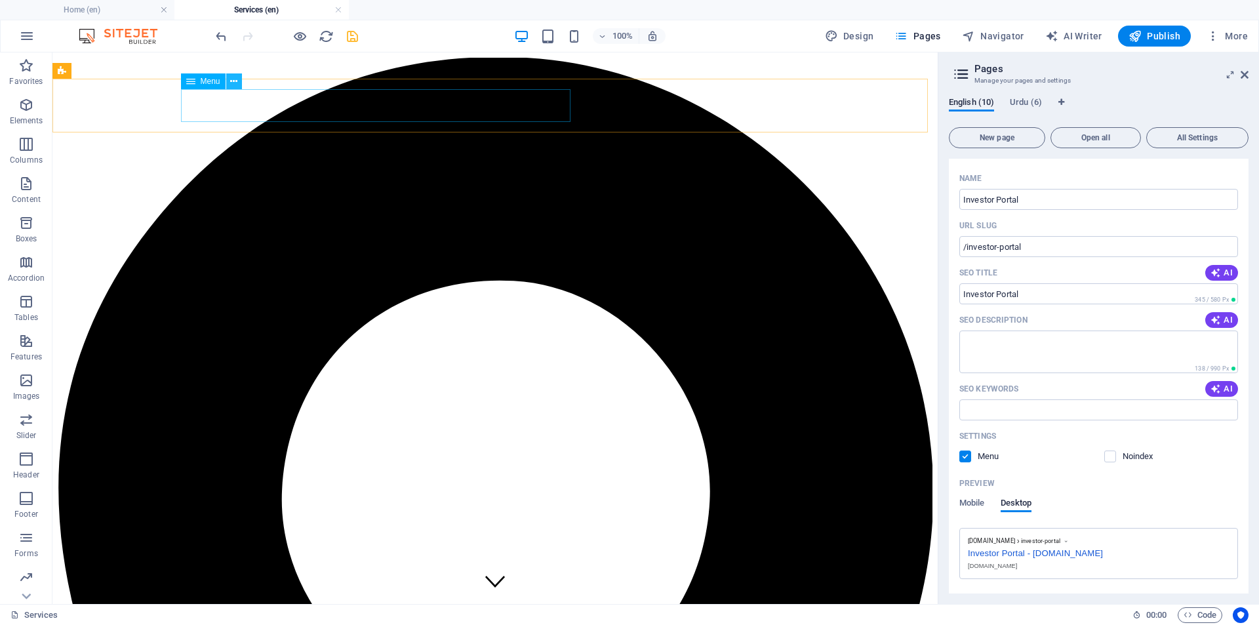
click at [234, 81] on icon at bounding box center [233, 82] width 7 height 14
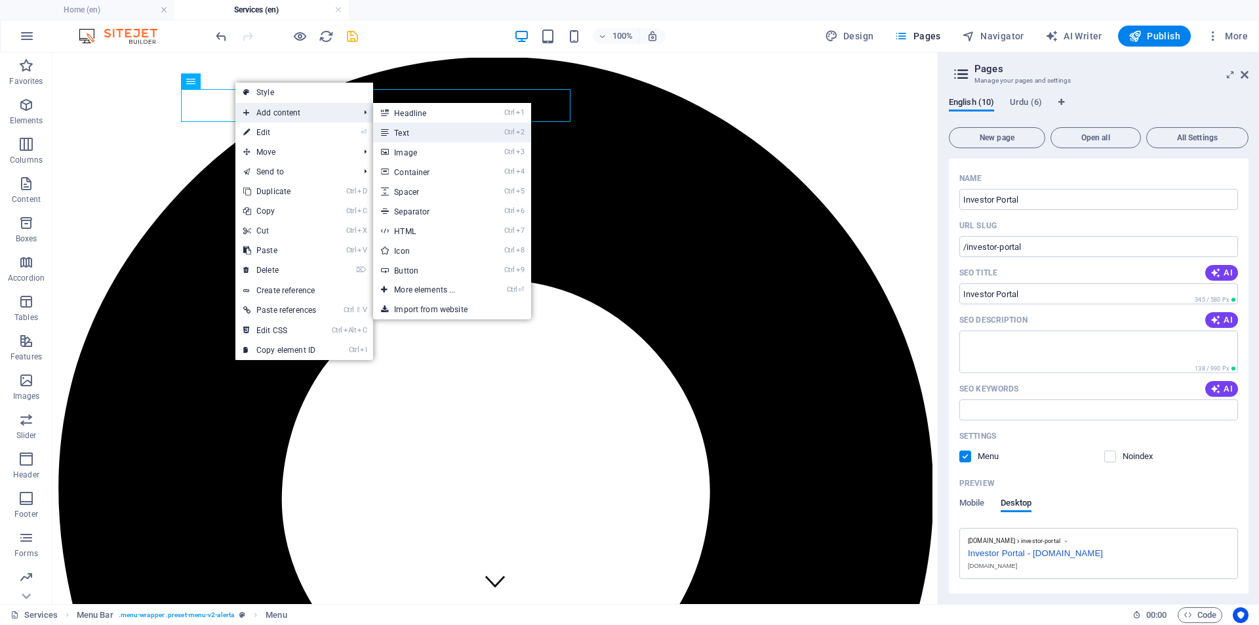
click at [431, 132] on link "Ctrl 2 Text" at bounding box center [427, 133] width 108 height 20
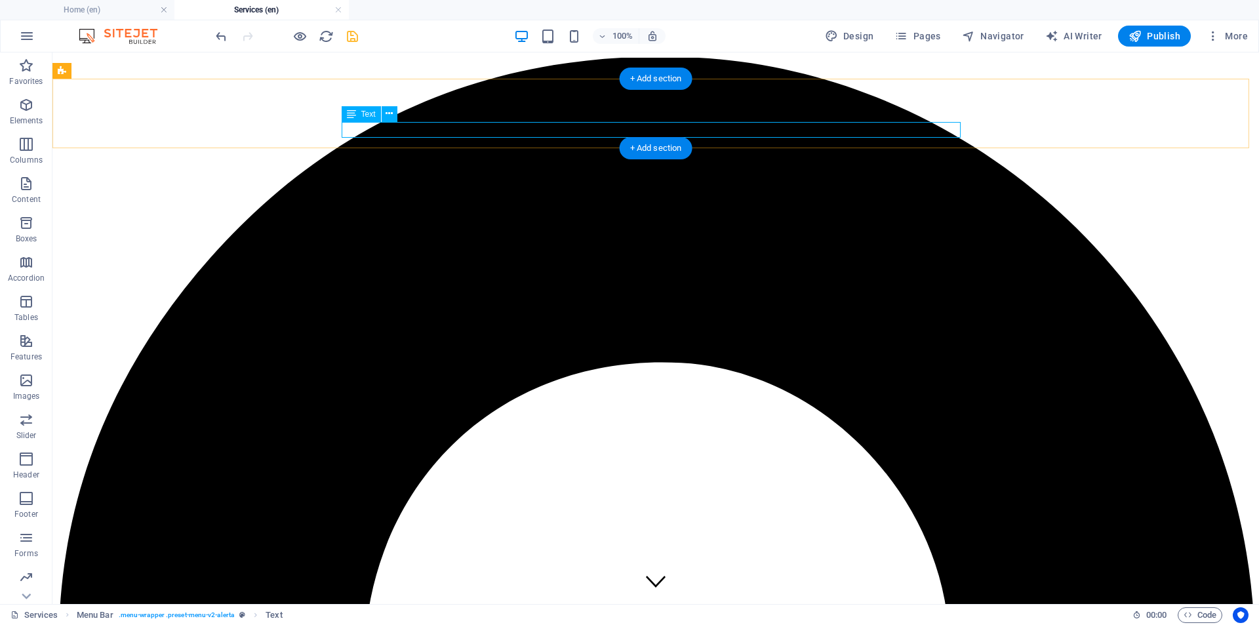
drag, startPoint x: 734, startPoint y: 125, endPoint x: 671, endPoint y: 130, distance: 62.5
click at [389, 115] on icon at bounding box center [389, 114] width 7 height 14
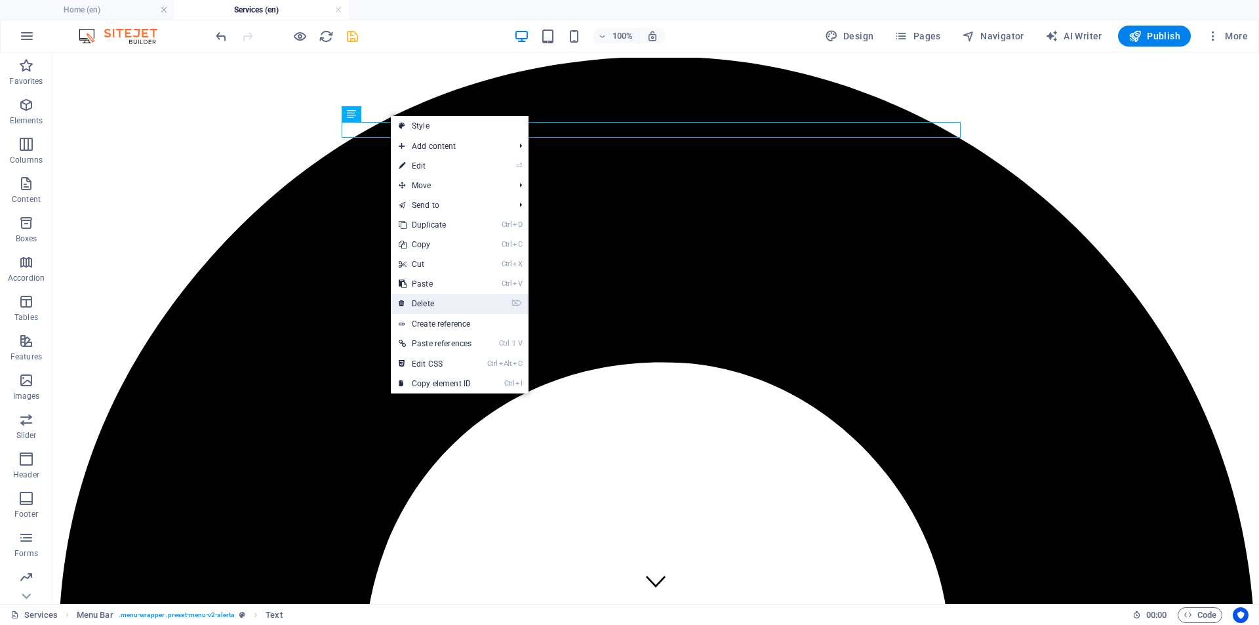
click at [437, 299] on link "⌦ Delete" at bounding box center [435, 304] width 89 height 20
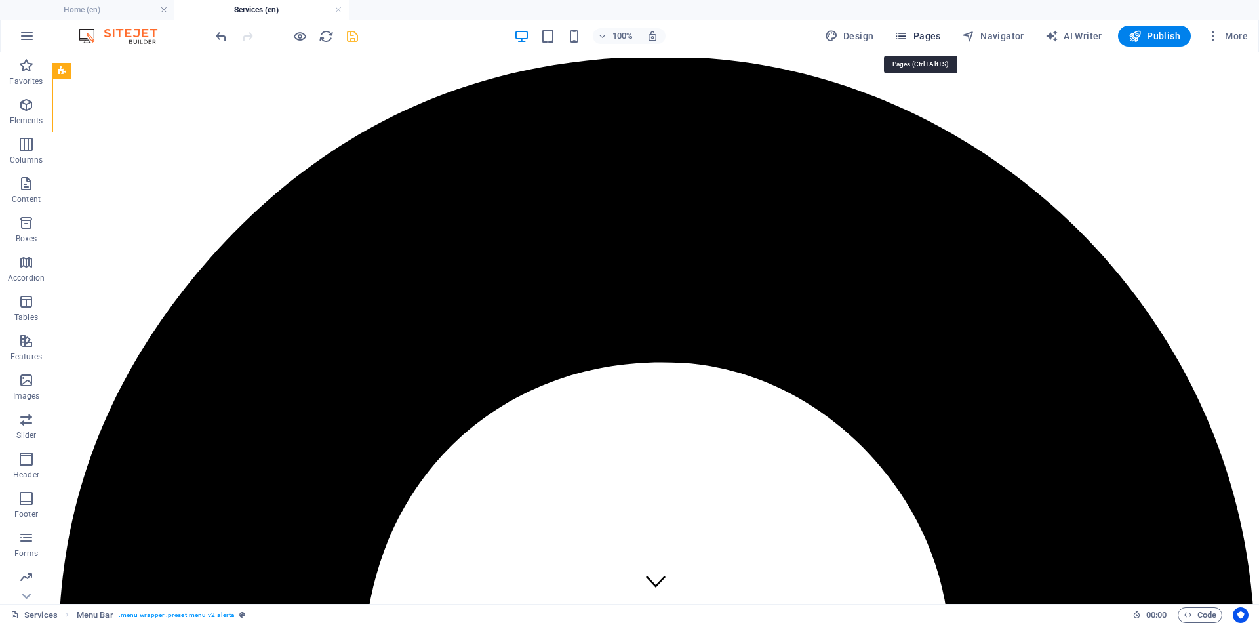
click at [914, 38] on span "Pages" at bounding box center [917, 36] width 46 height 13
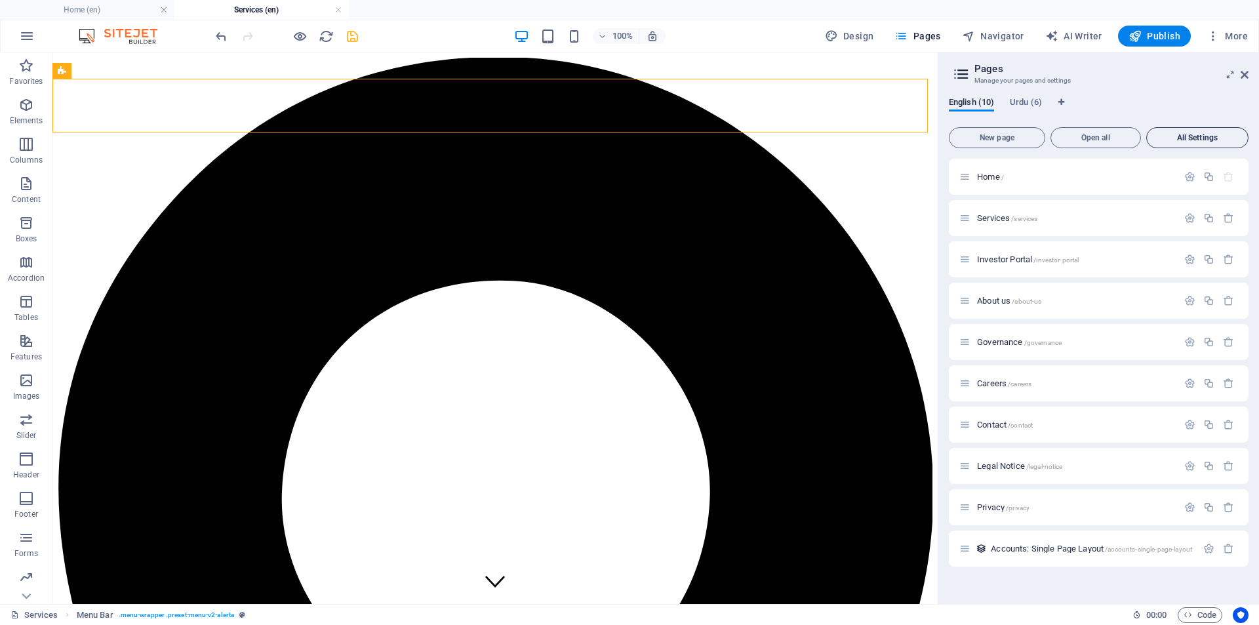
click at [1201, 135] on span "All Settings" at bounding box center [1197, 138] width 90 height 8
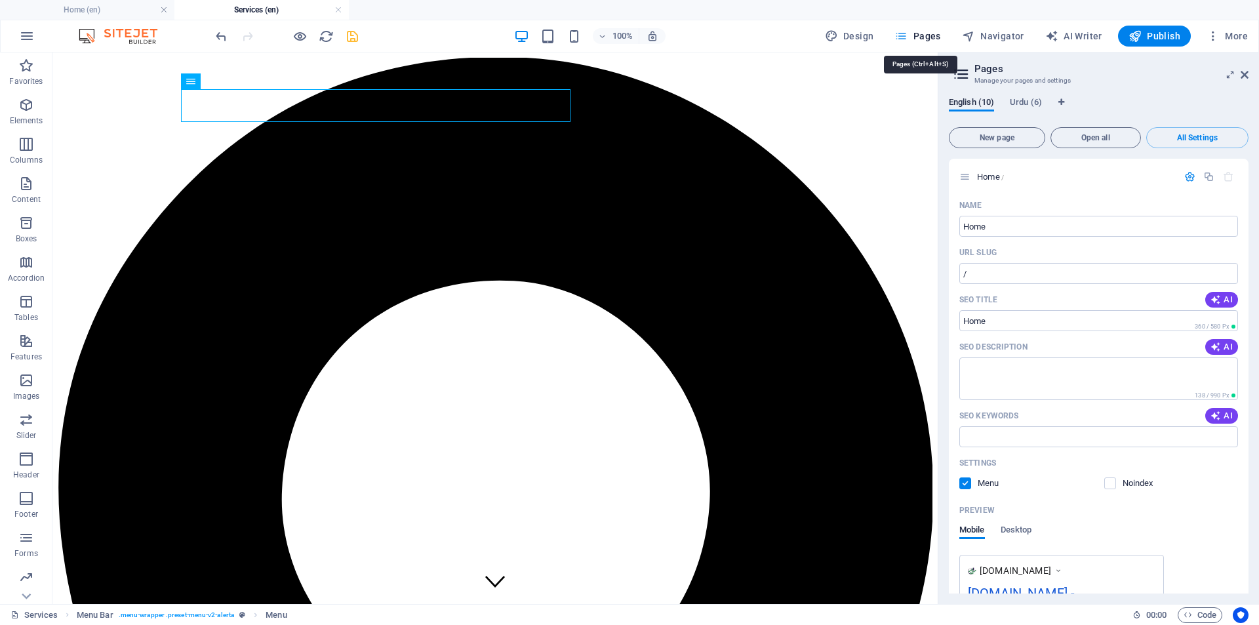
click at [936, 37] on span "Pages" at bounding box center [917, 36] width 46 height 13
click at [1230, 74] on icon at bounding box center [1230, 75] width 0 height 10
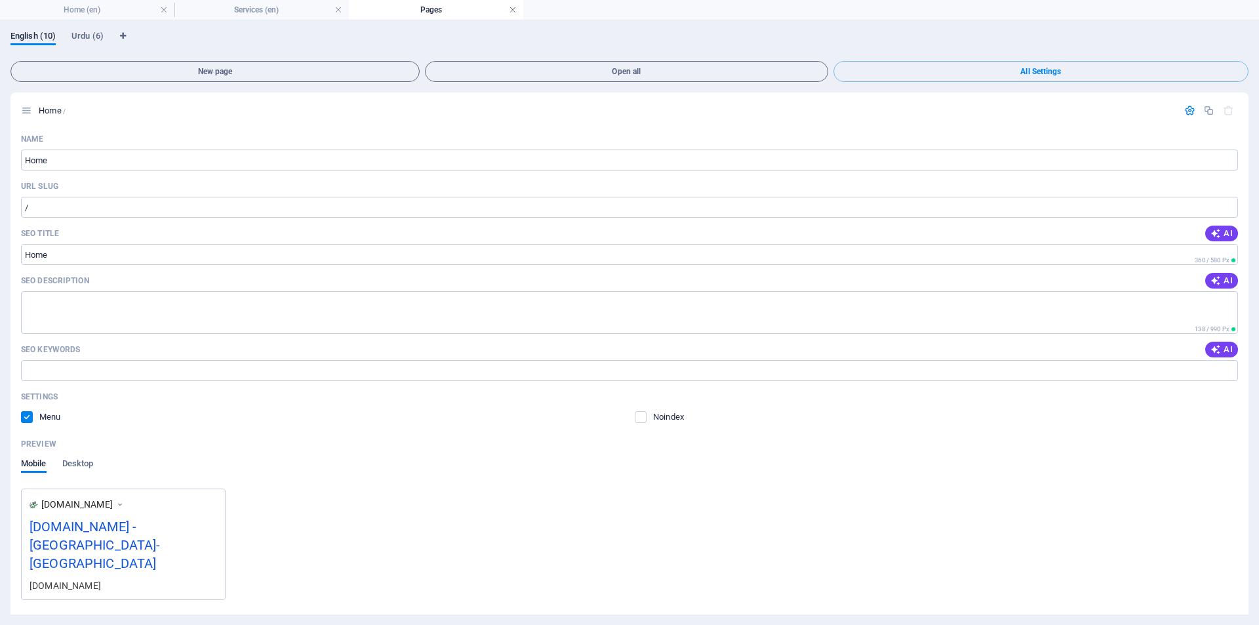
click at [515, 11] on link at bounding box center [513, 10] width 8 height 12
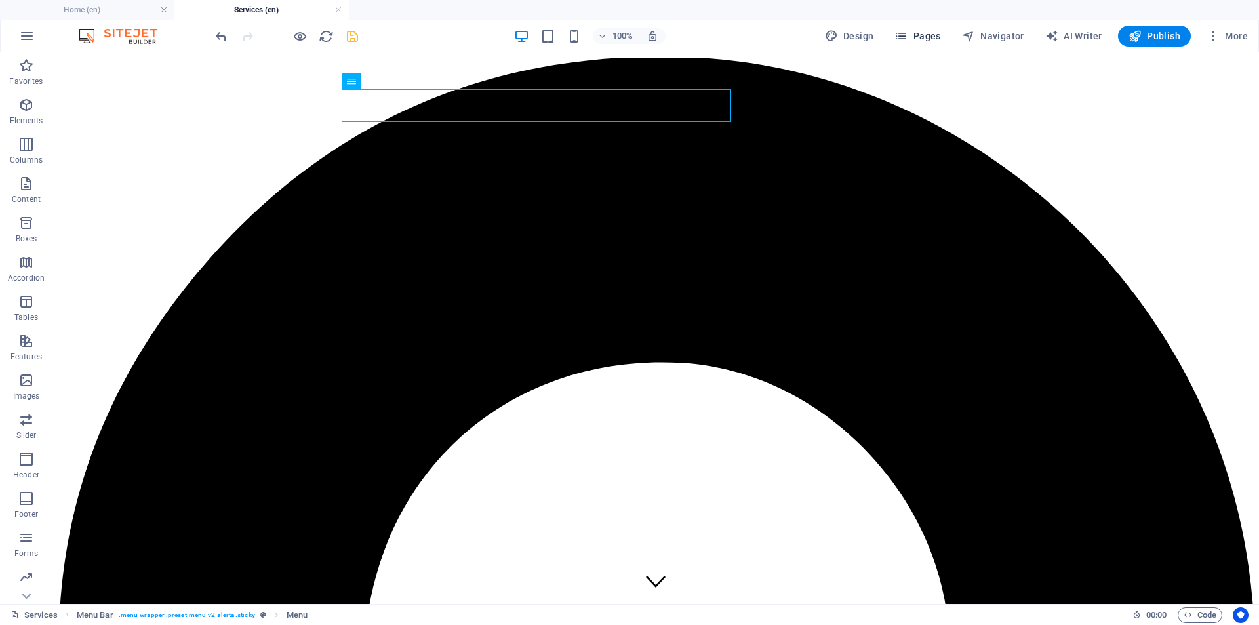
click at [932, 41] on span "Pages" at bounding box center [917, 36] width 46 height 13
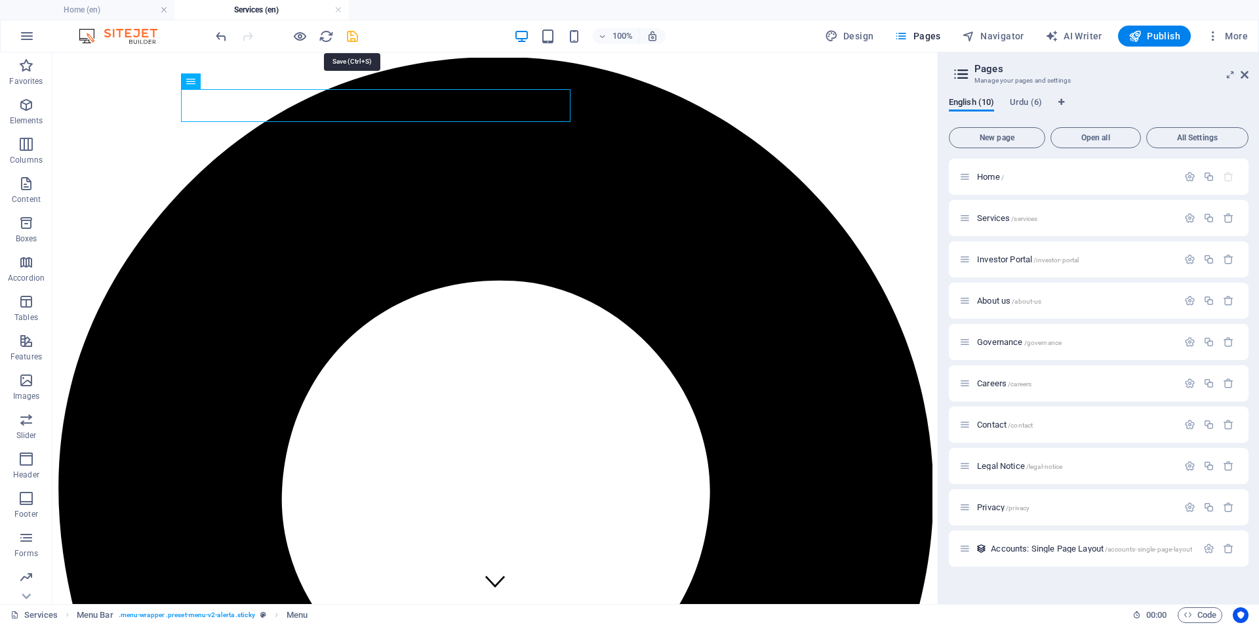
click at [351, 37] on icon "save" at bounding box center [352, 36] width 15 height 15
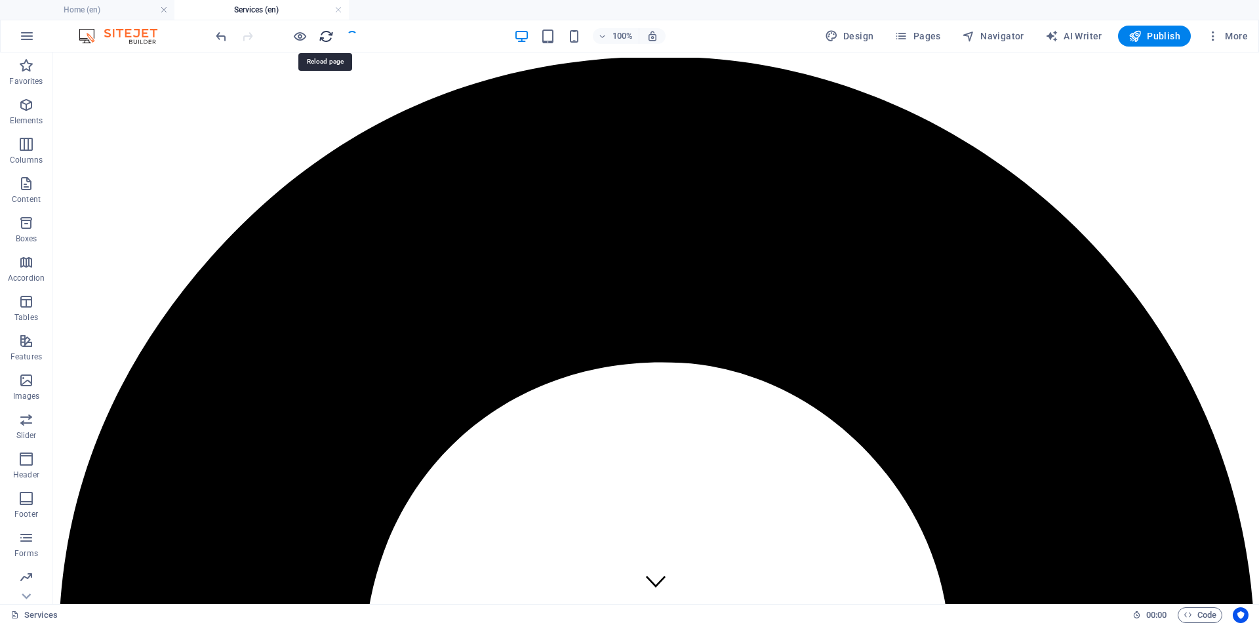
click at [328, 37] on icon "reload" at bounding box center [326, 36] width 15 height 15
click at [324, 39] on icon "reload" at bounding box center [326, 36] width 15 height 15
click at [326, 37] on icon "reload" at bounding box center [326, 36] width 15 height 15
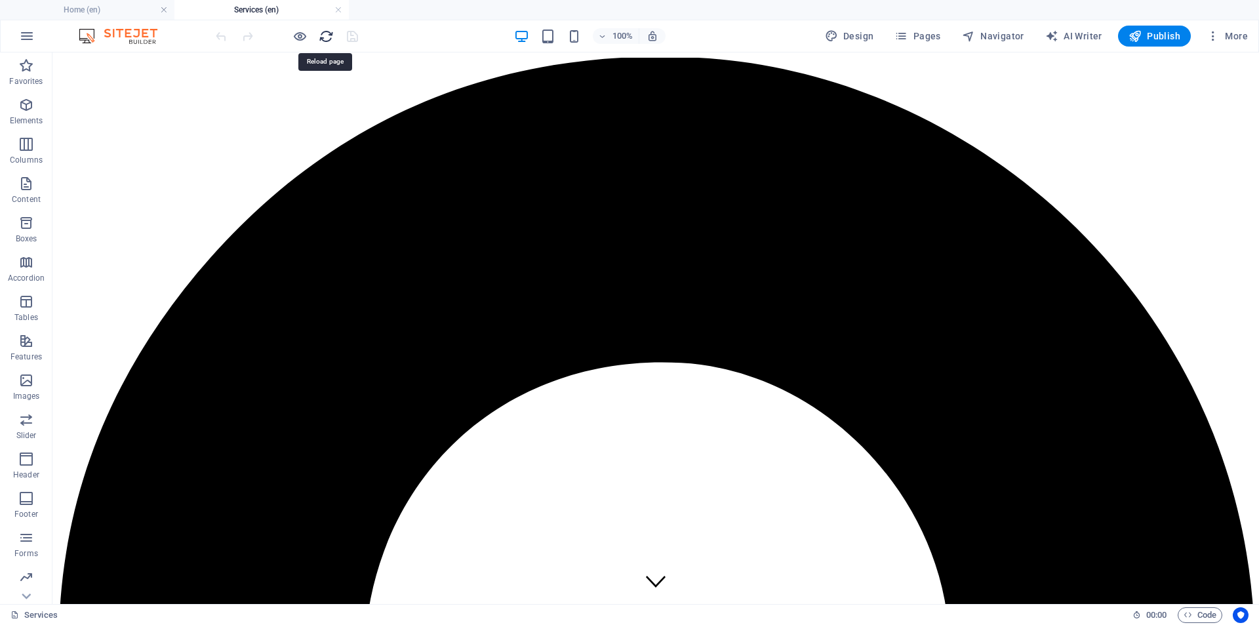
click at [329, 37] on icon "reload" at bounding box center [326, 36] width 15 height 15
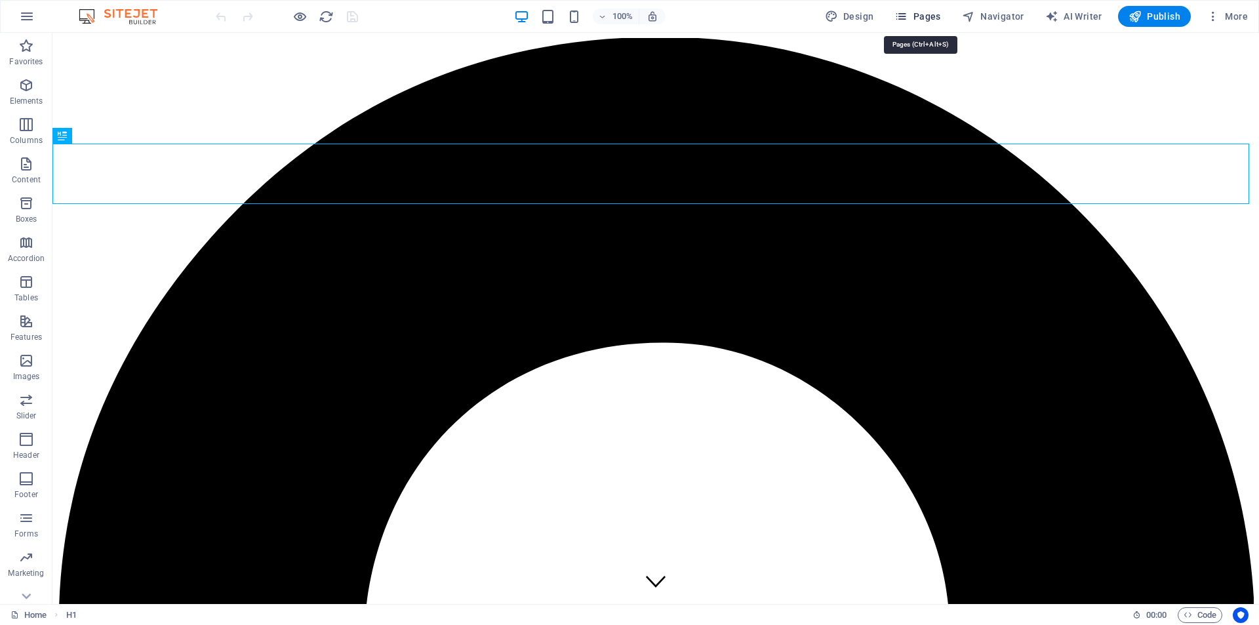
click at [917, 20] on span "Pages" at bounding box center [917, 16] width 46 height 13
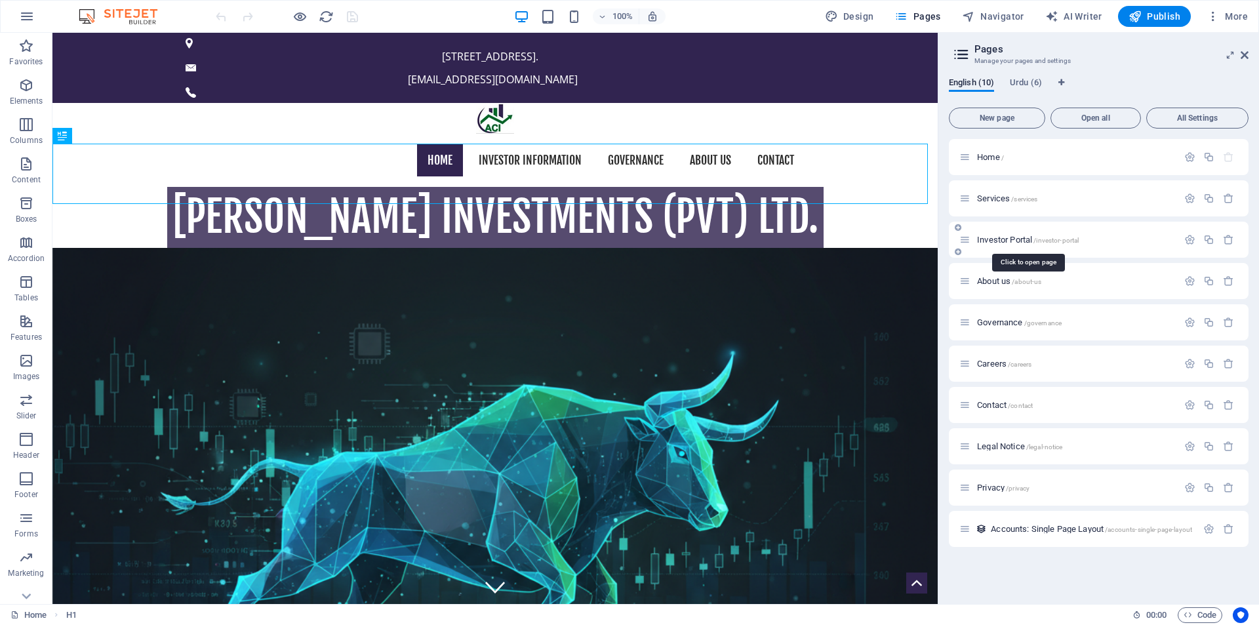
click at [999, 238] on span "Investor Portal /investor-portal" at bounding box center [1028, 240] width 102 height 10
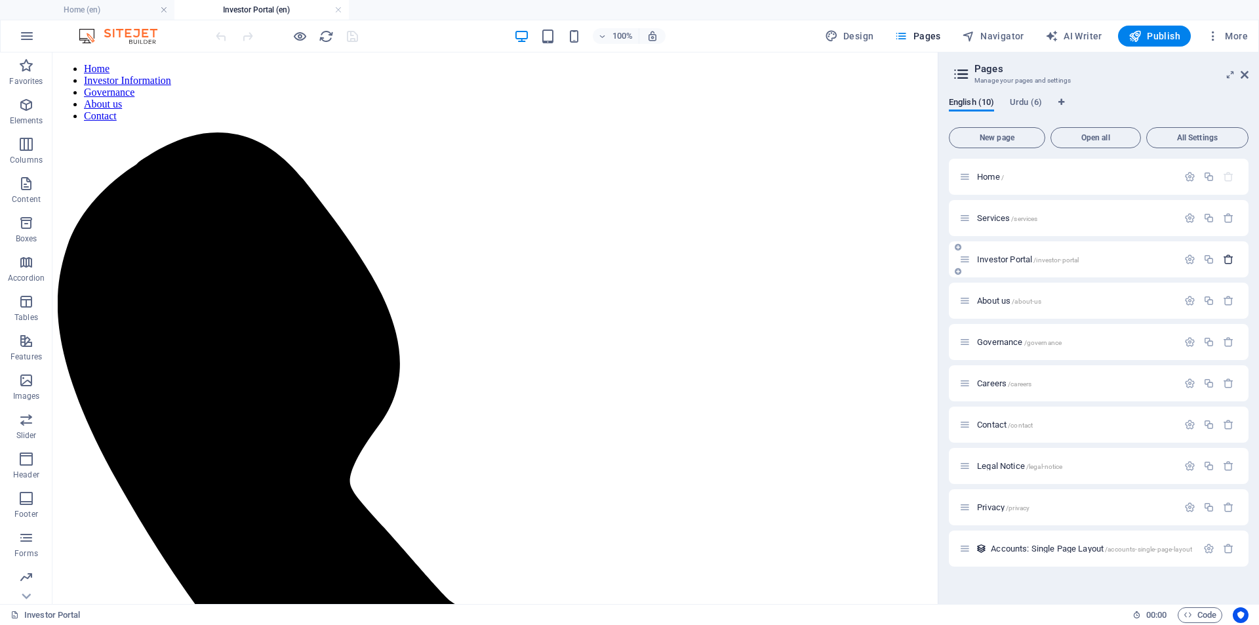
click at [1231, 260] on icon "button" at bounding box center [1228, 259] width 11 height 11
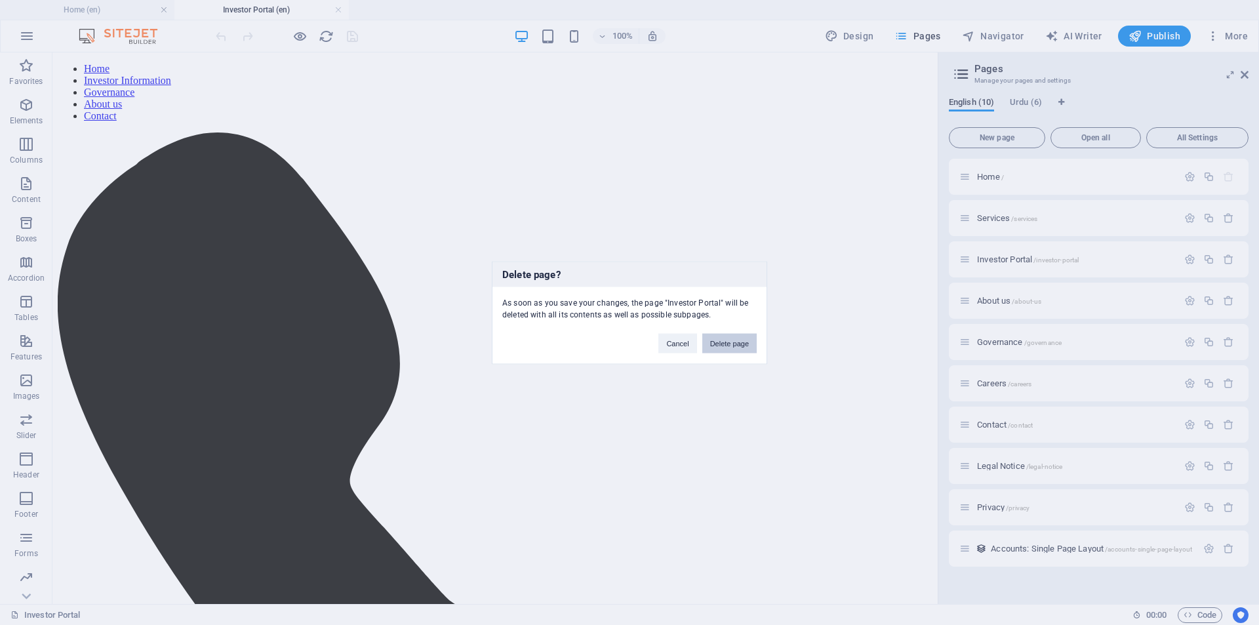
click at [720, 343] on button "Delete page" at bounding box center [729, 343] width 54 height 20
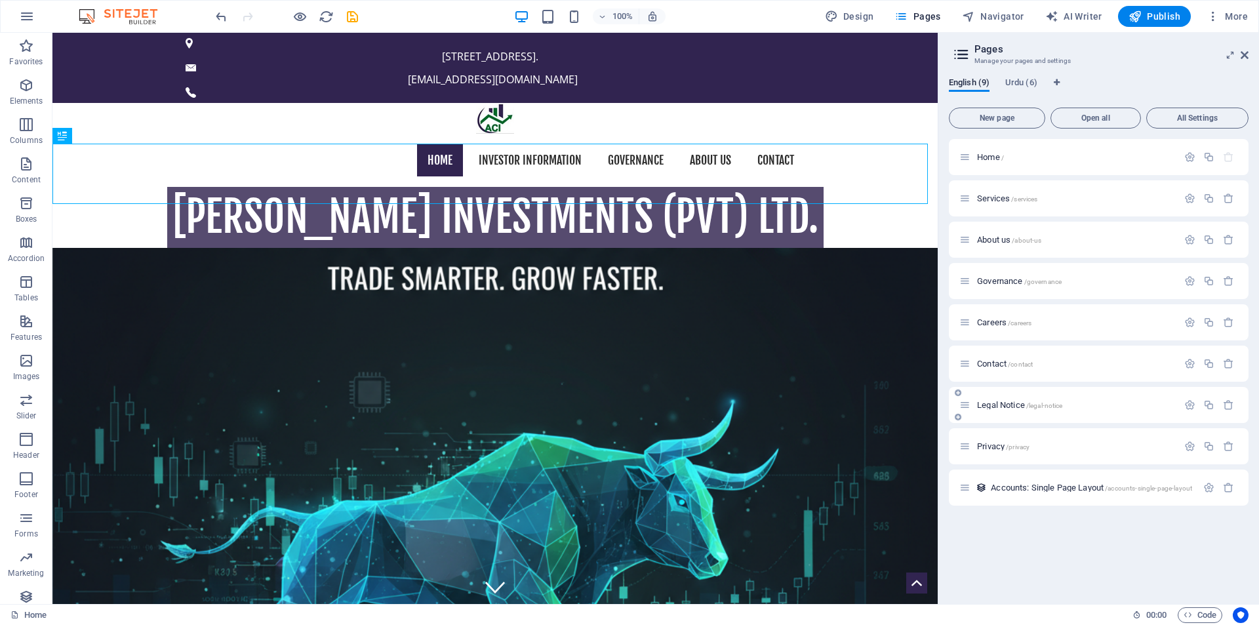
click at [1063, 405] on span "/legal-notice" at bounding box center [1044, 405] width 37 height 7
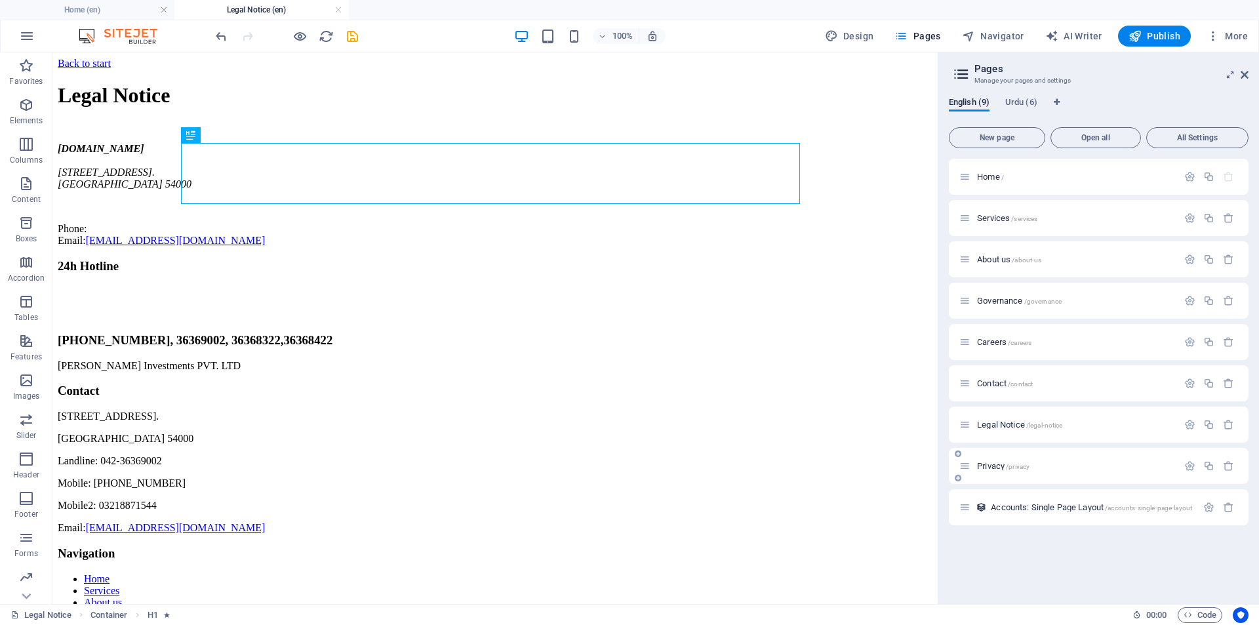
click at [1014, 463] on span "/privacy" at bounding box center [1018, 466] width 24 height 7
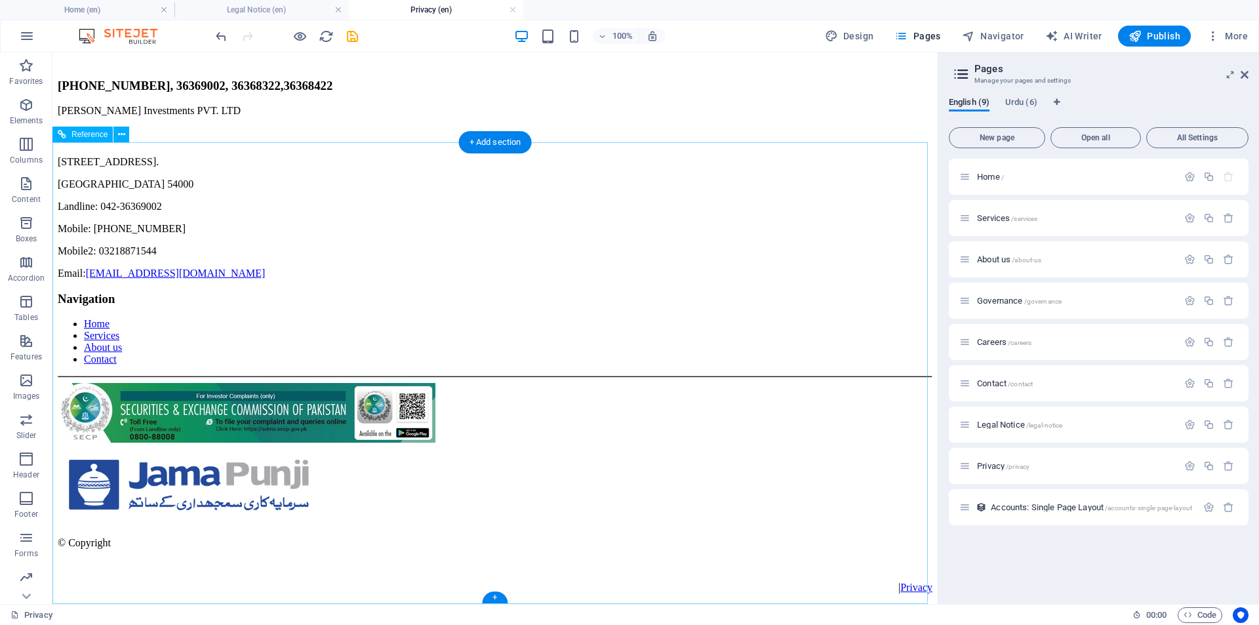
scroll to position [3798, 0]
click at [1000, 220] on span "Services /services" at bounding box center [1007, 218] width 60 height 10
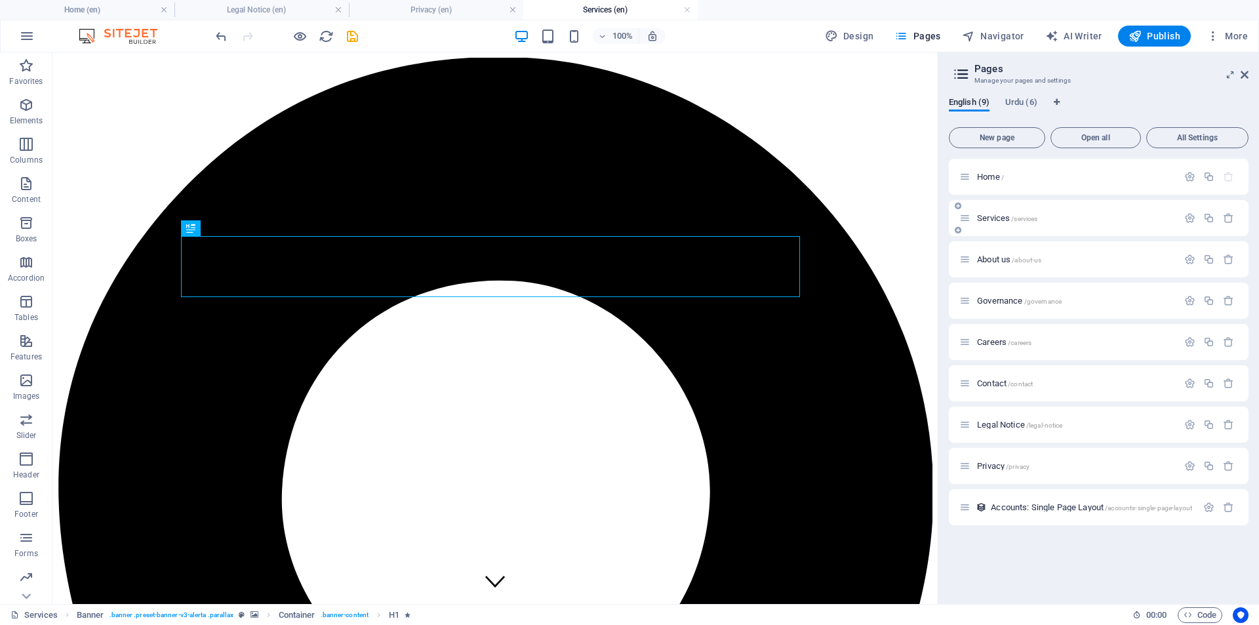
scroll to position [0, 0]
click at [1209, 218] on icon "button" at bounding box center [1208, 217] width 11 height 11
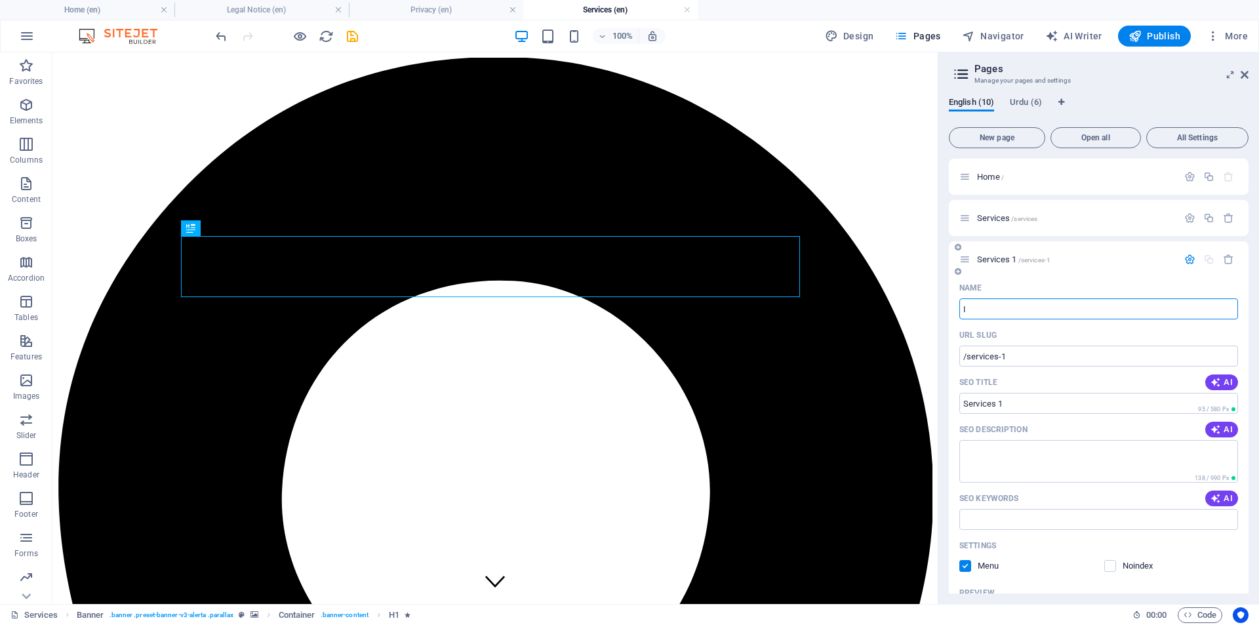
type input "In"
type input "/"
type input "Inve"
type input "/in"
type input "In"
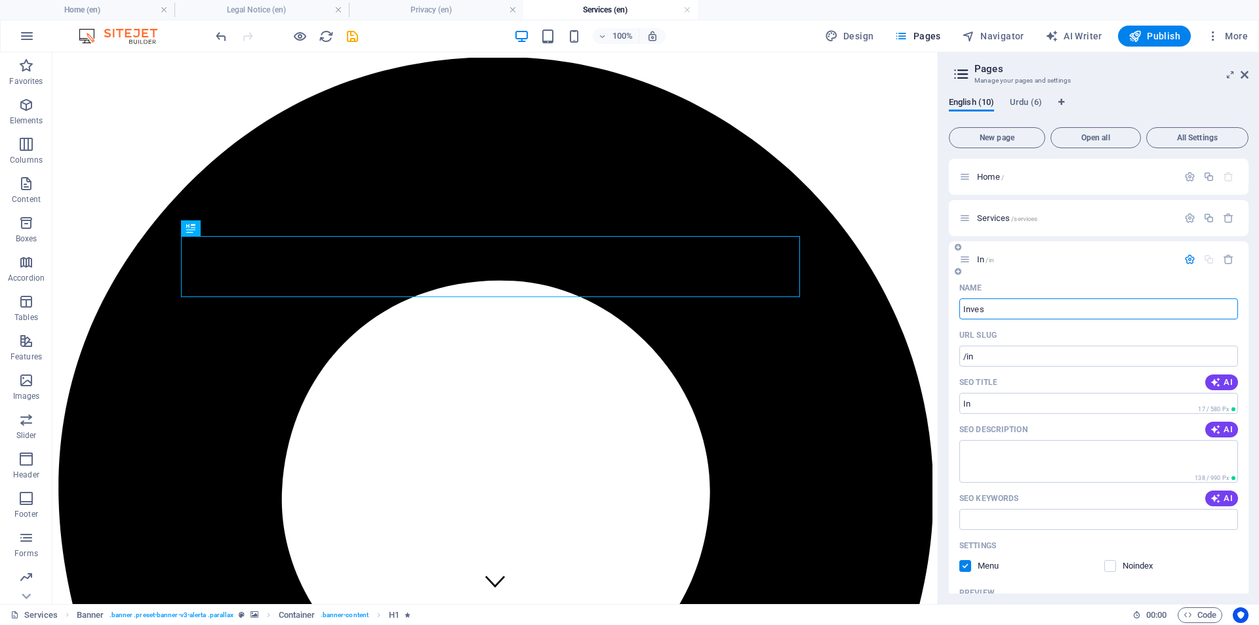
type input "Invest"
type input "/inves"
type input "Inves"
type input "Investor Po"
type input "/investor"
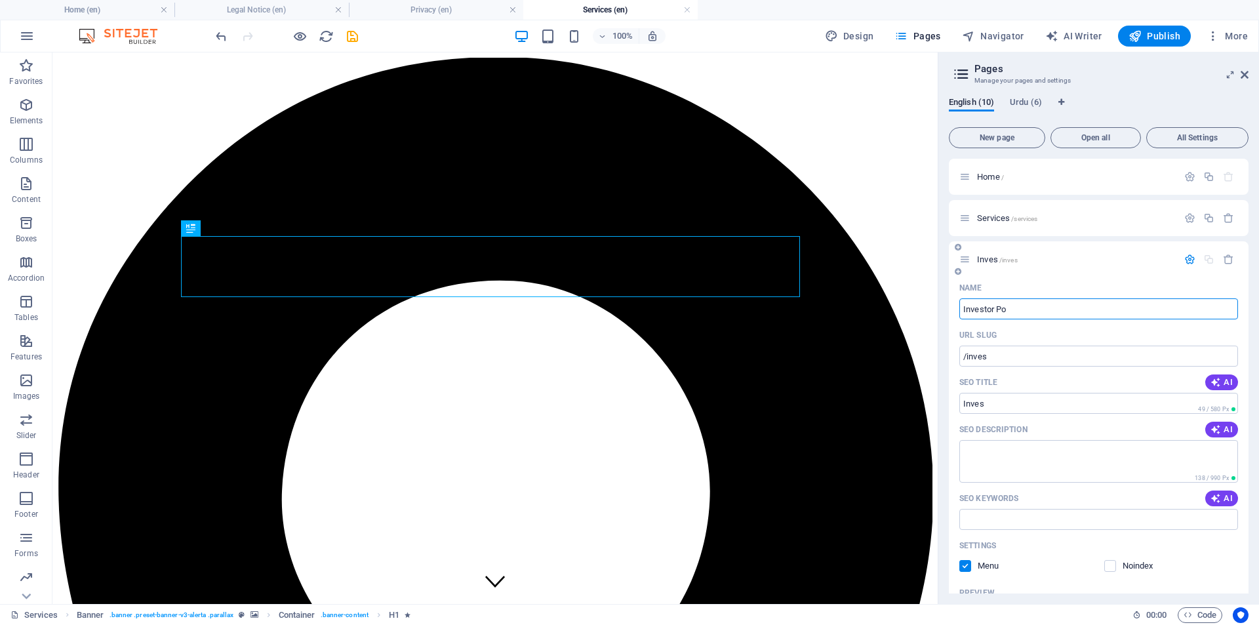
type input "Investor"
type input "Investor Portal"
type input "/investor-portal"
type input "Investor Portal"
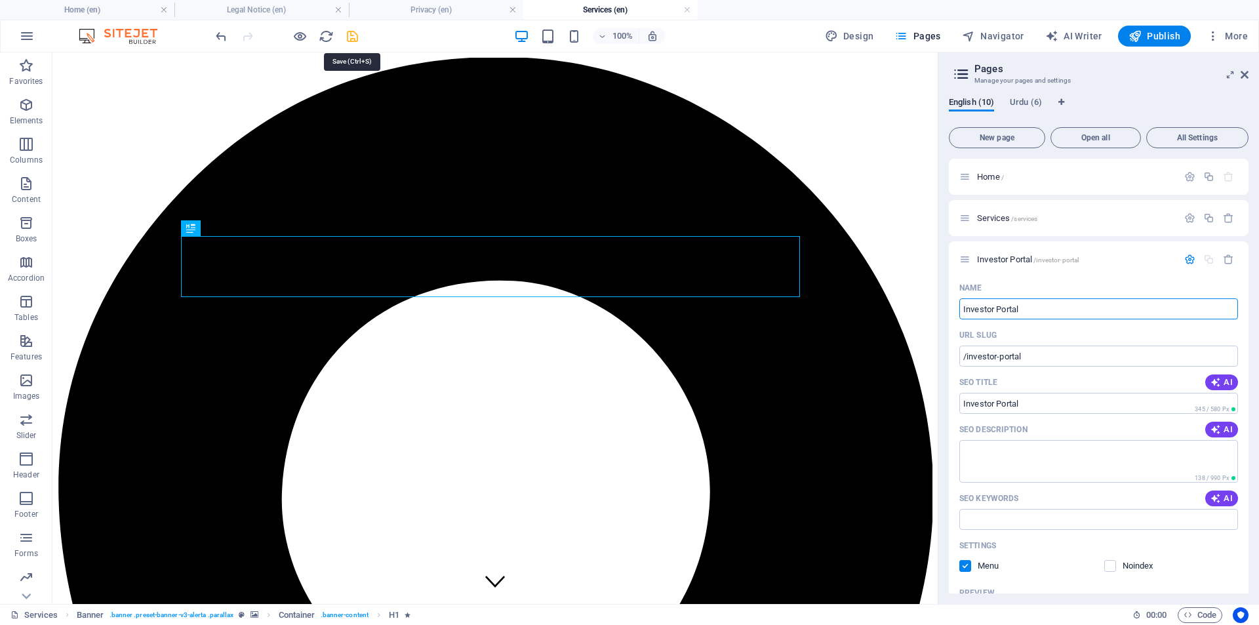
click at [351, 33] on icon "save" at bounding box center [352, 36] width 15 height 15
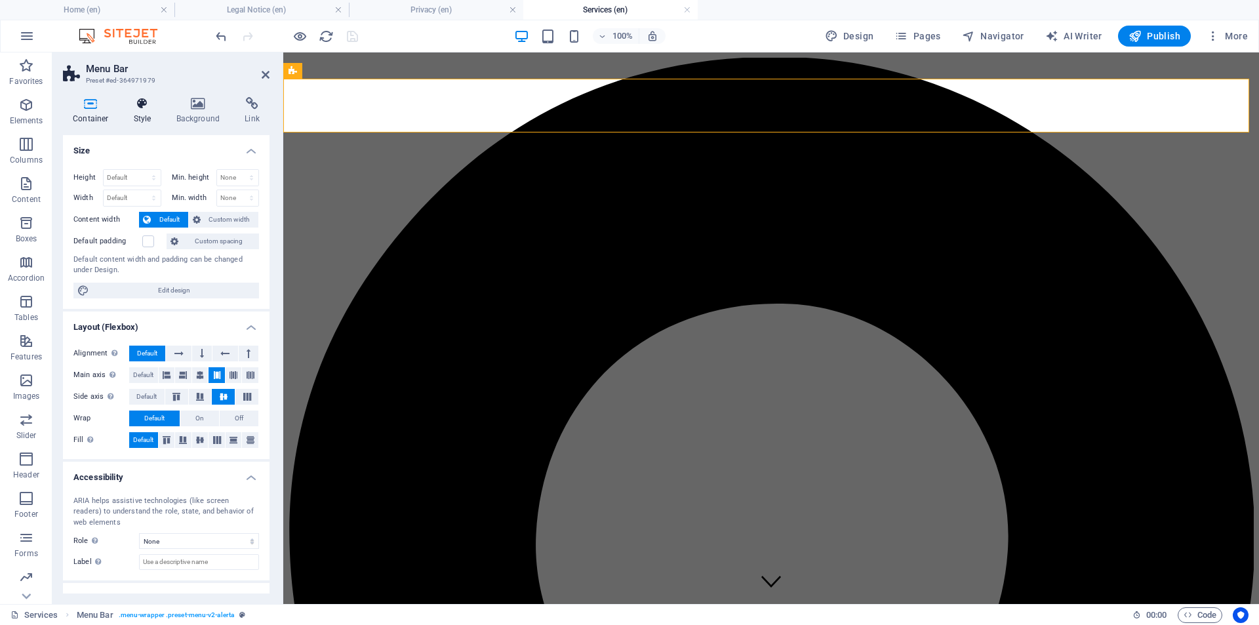
click at [140, 111] on h4 "Style" at bounding box center [145, 111] width 43 height 28
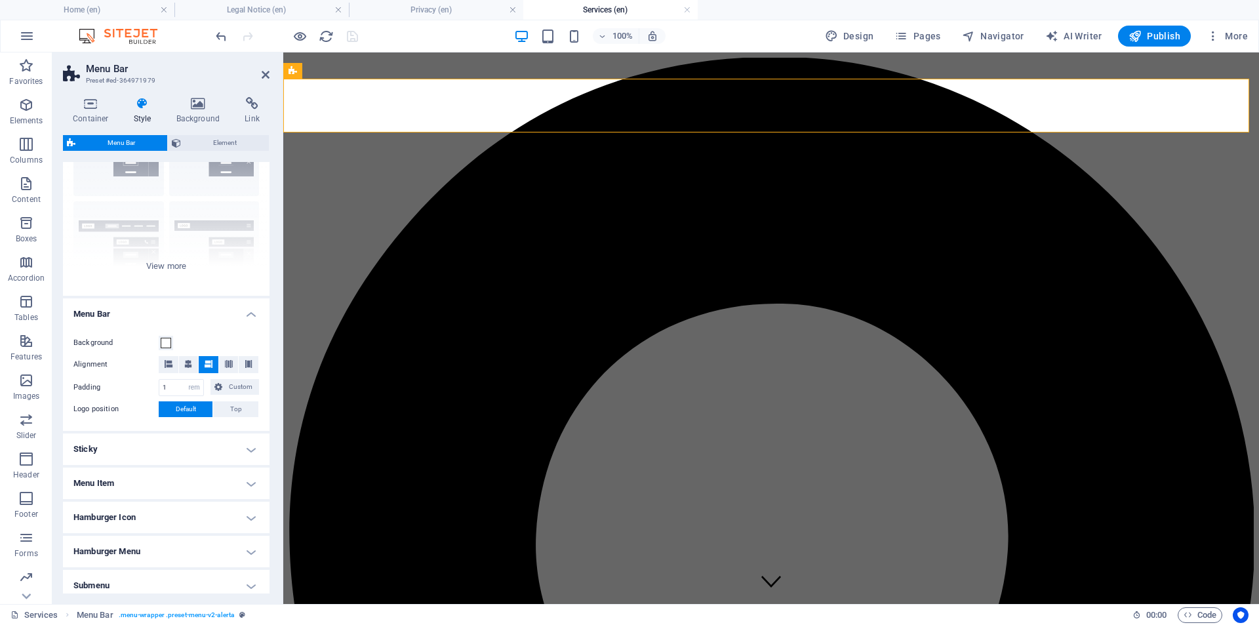
scroll to position [147, 0]
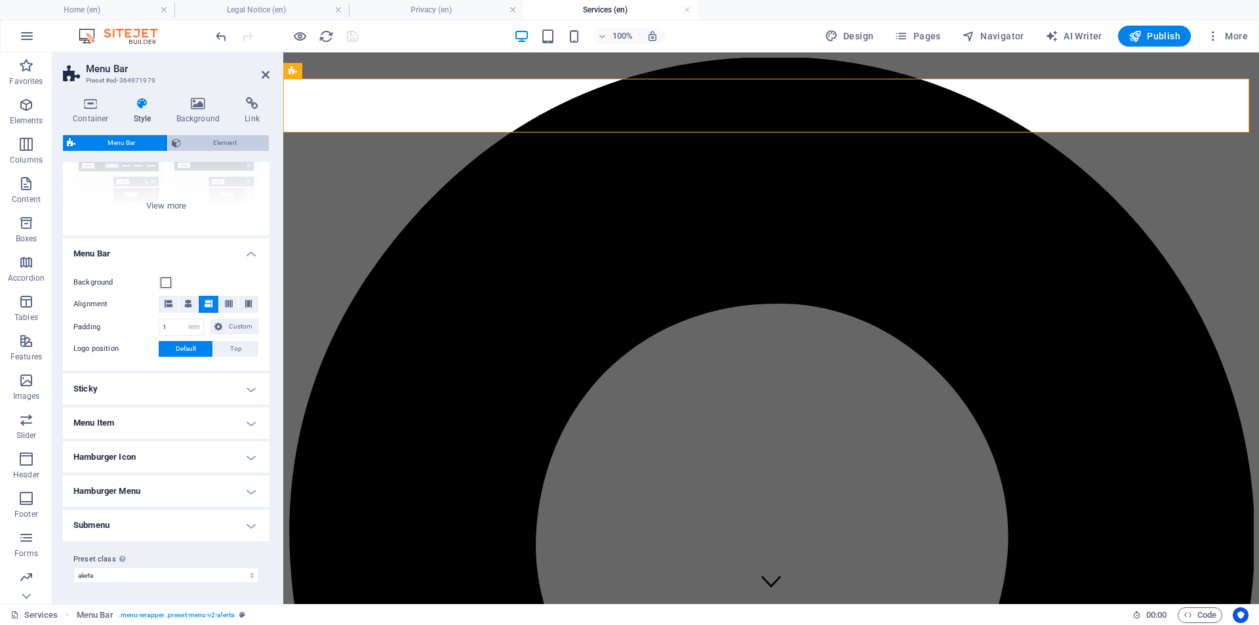
click at [212, 143] on span "Element" at bounding box center [225, 143] width 80 height 16
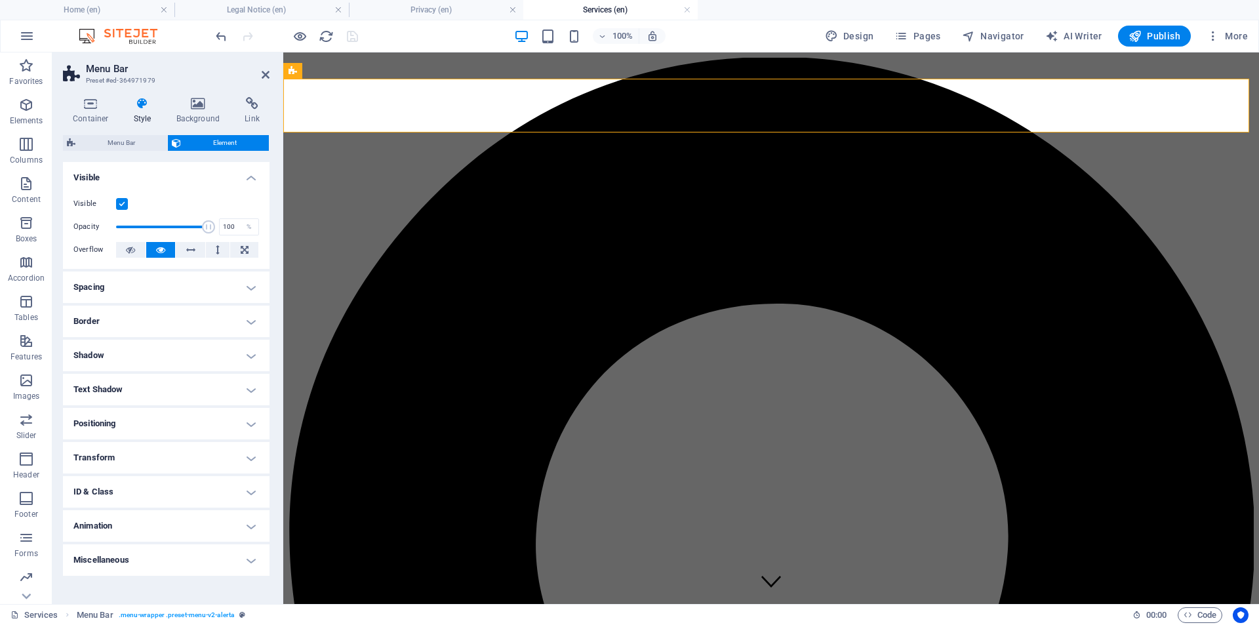
click at [239, 388] on h4 "Text Shadow" at bounding box center [166, 389] width 207 height 31
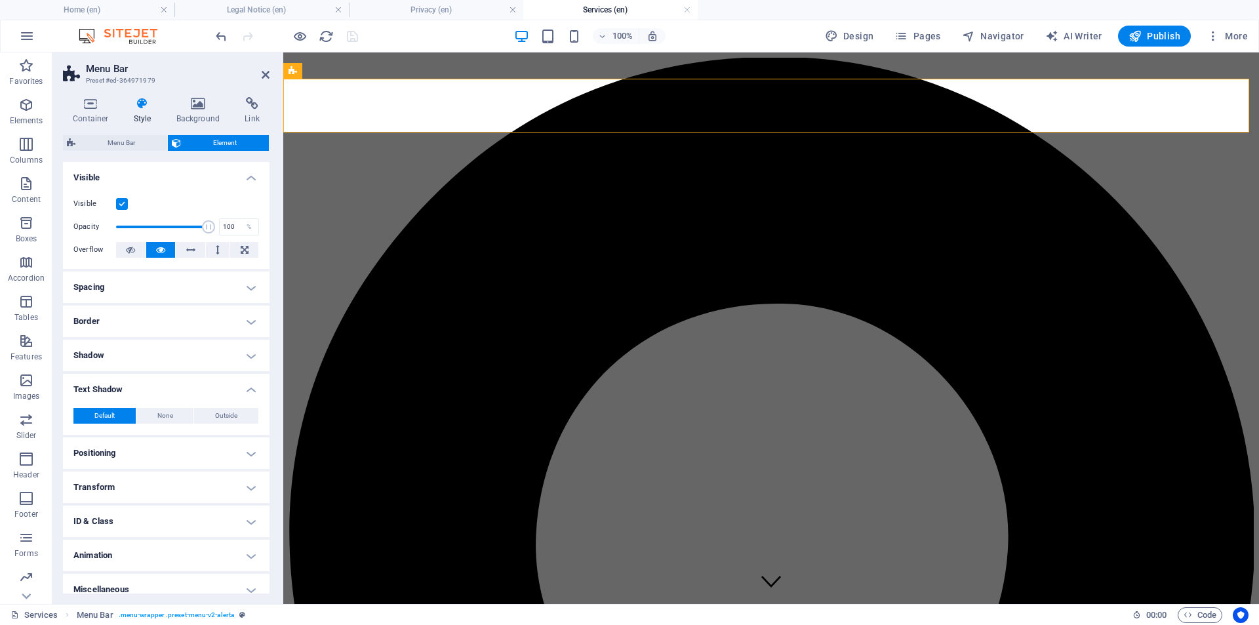
click at [239, 388] on h4 "Text Shadow" at bounding box center [166, 386] width 207 height 24
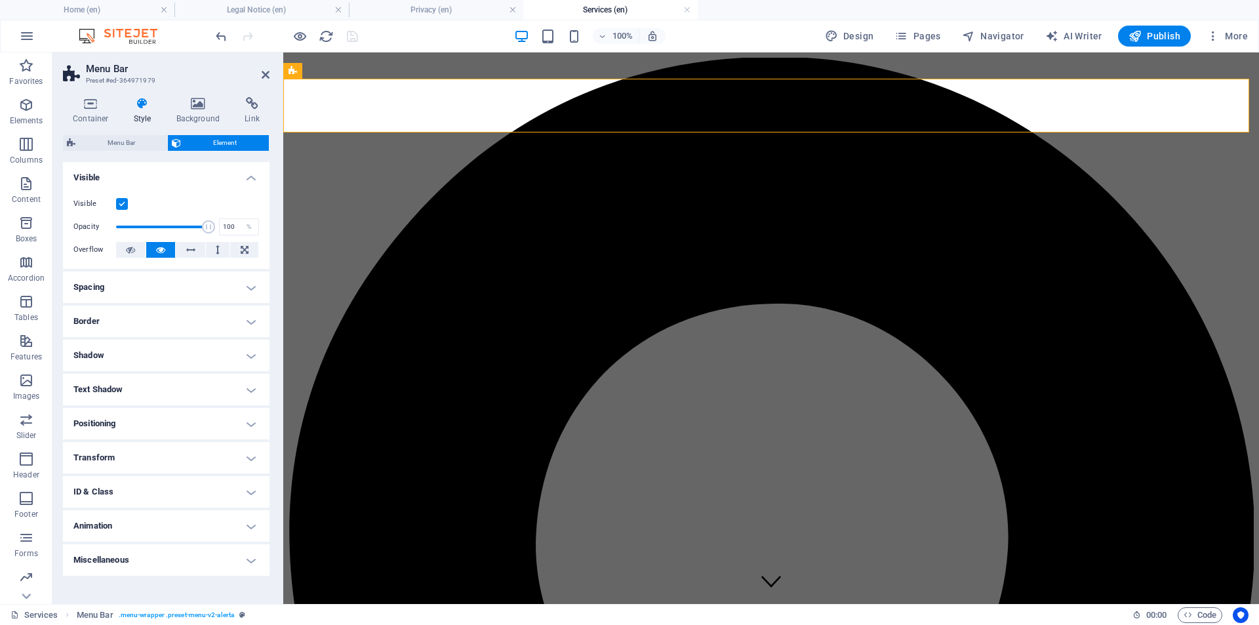
click at [239, 359] on h4 "Shadow" at bounding box center [166, 355] width 207 height 31
click at [238, 324] on h4 "Border" at bounding box center [166, 321] width 207 height 31
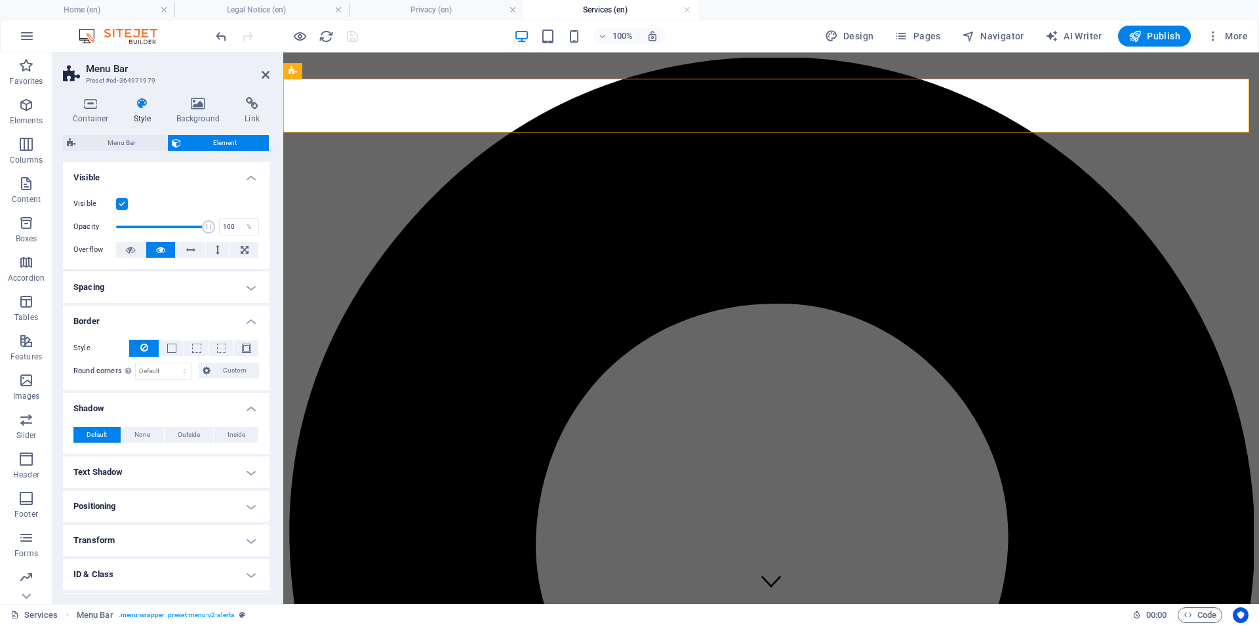
click at [236, 285] on h4 "Spacing" at bounding box center [166, 286] width 207 height 31
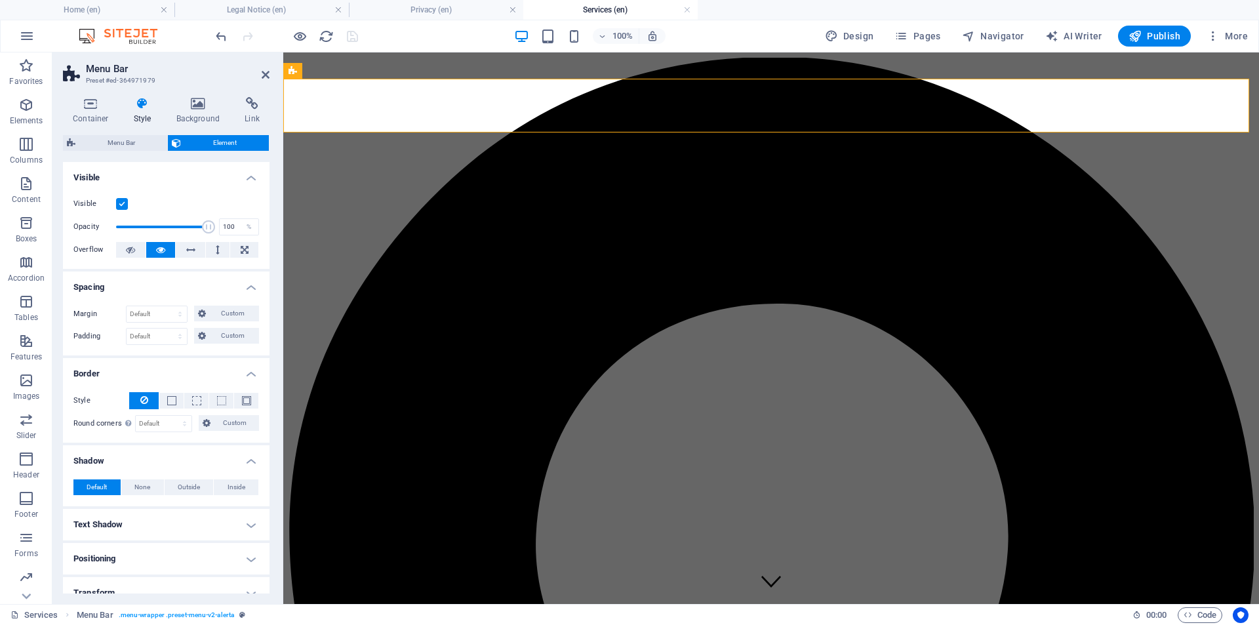
click at [236, 285] on h4 "Spacing" at bounding box center [166, 283] width 207 height 24
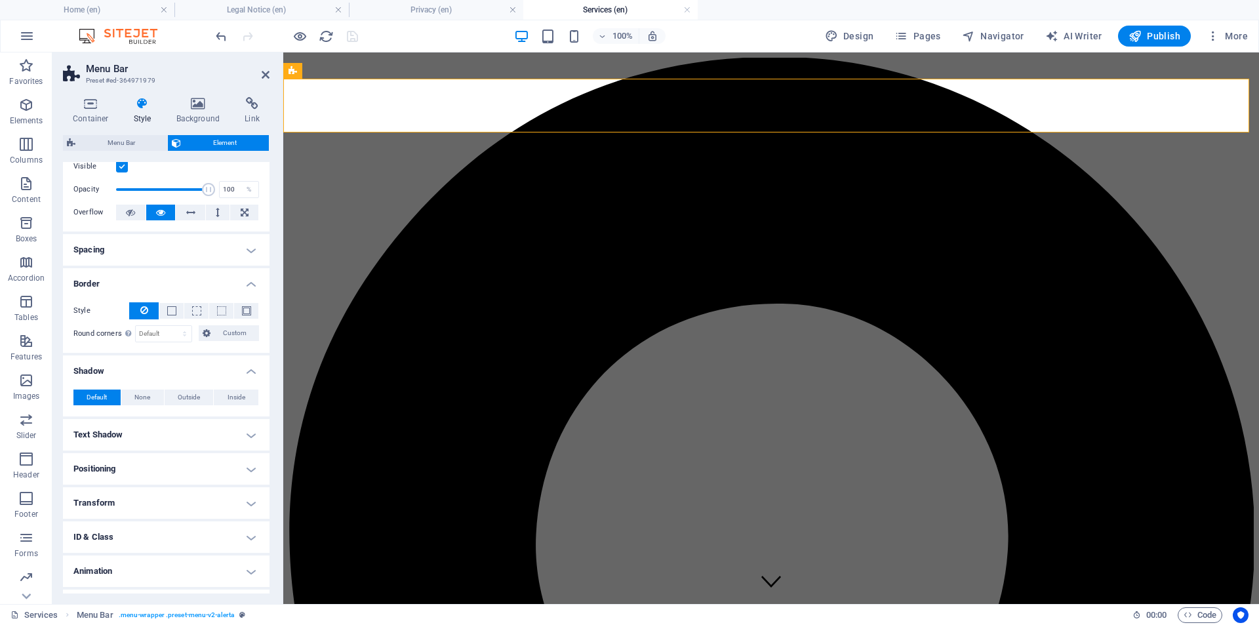
scroll to position [65, 0]
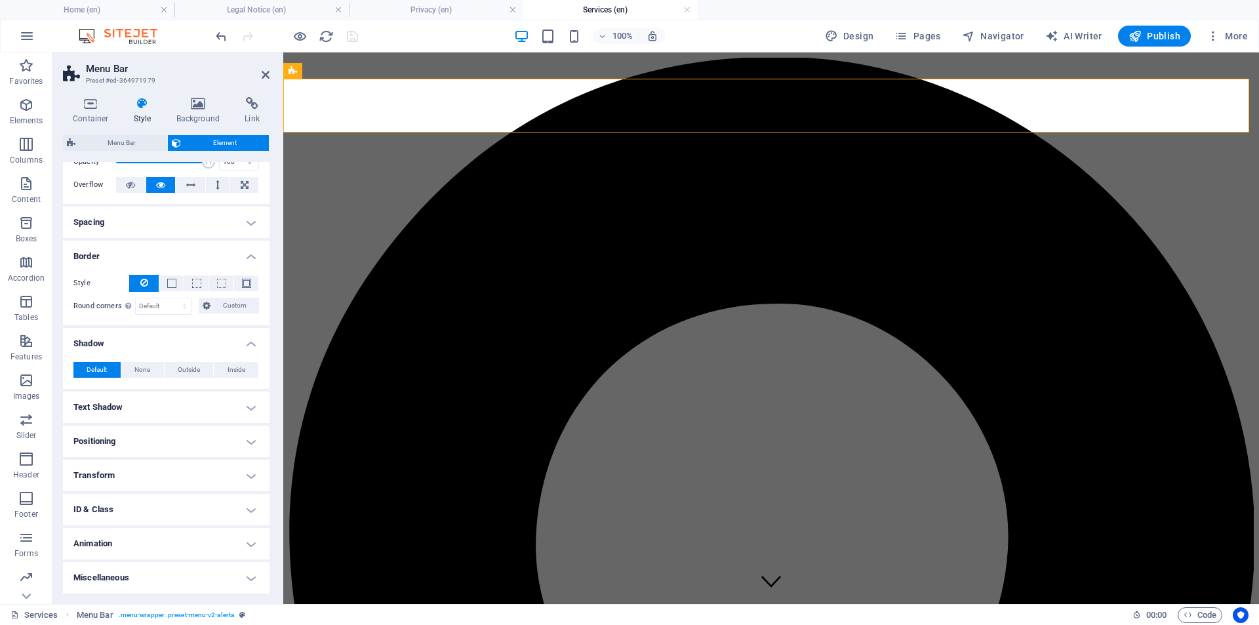
click at [231, 570] on h4 "Miscellaneous" at bounding box center [166, 577] width 207 height 31
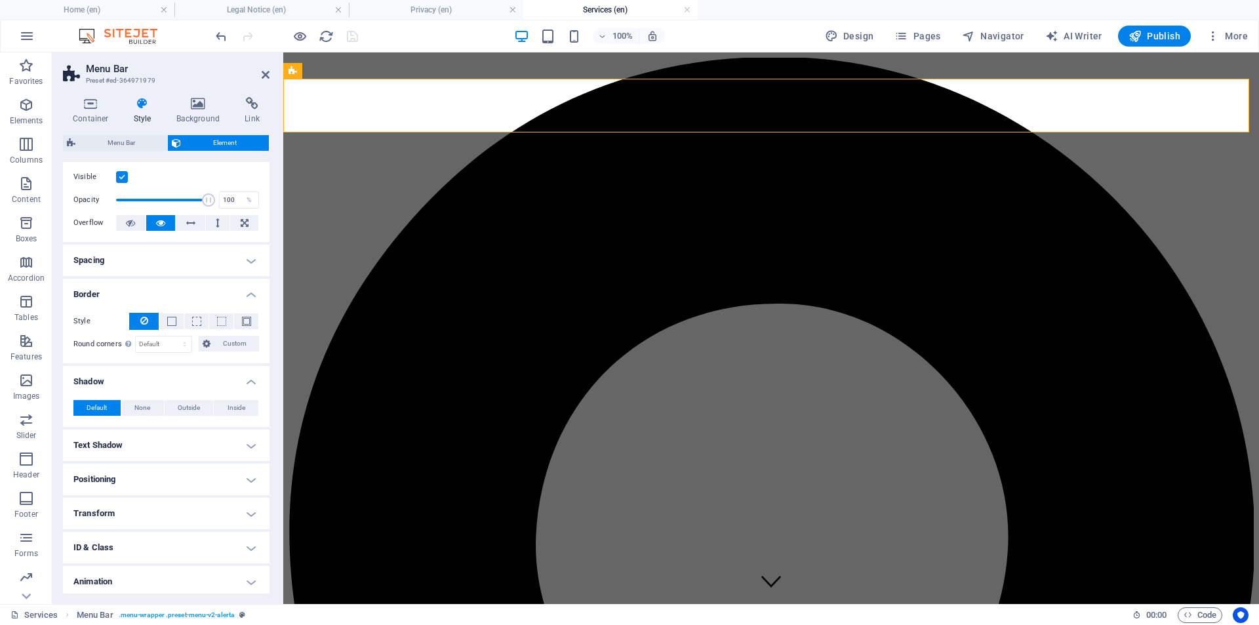
scroll to position [0, 0]
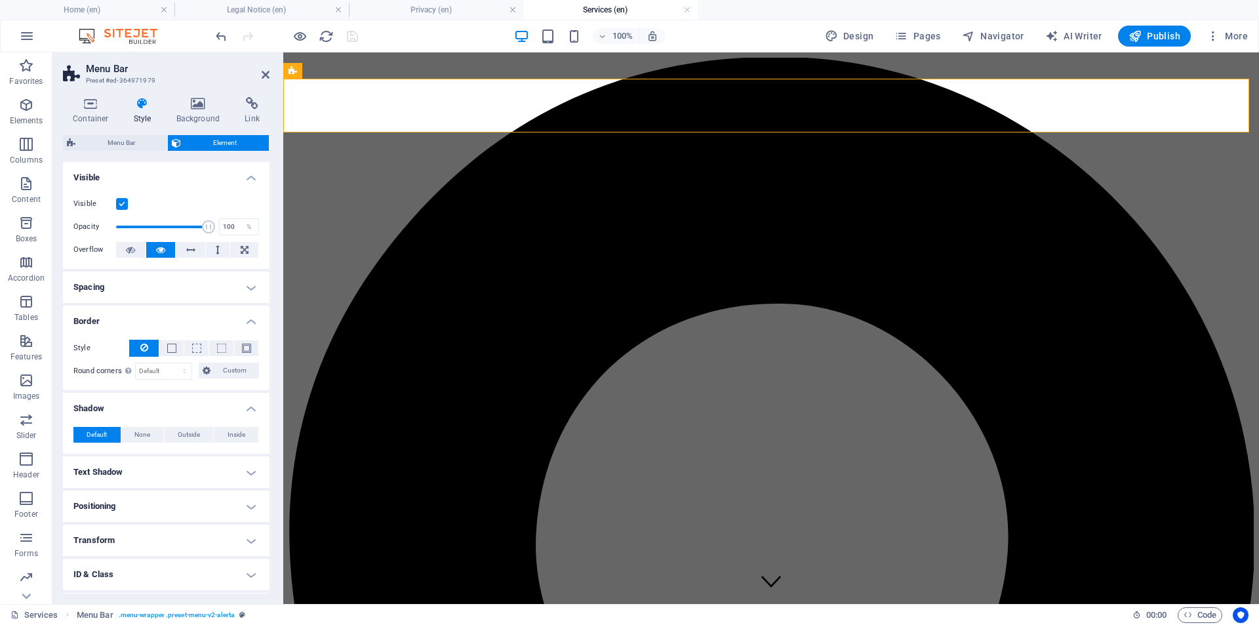
click at [251, 474] on h4 "Text Shadow" at bounding box center [166, 471] width 207 height 31
click at [247, 406] on h4 "Shadow" at bounding box center [166, 405] width 207 height 24
click at [194, 85] on h3 "Preset #ed-364971979" at bounding box center [164, 81] width 157 height 12
click at [195, 93] on div "Container Style Background Link Size Height Default px rem % vh vw Min. height …" at bounding box center [166, 345] width 228 height 517
click at [197, 103] on icon at bounding box center [199, 103] width 64 height 13
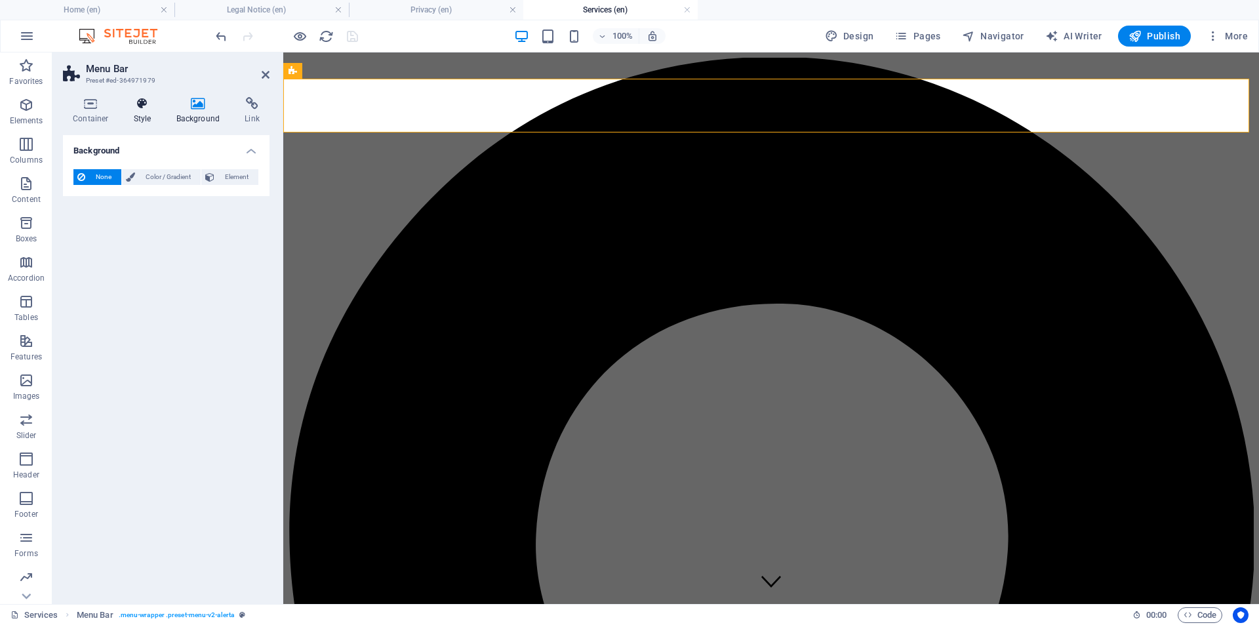
click at [151, 107] on icon at bounding box center [142, 103] width 37 height 13
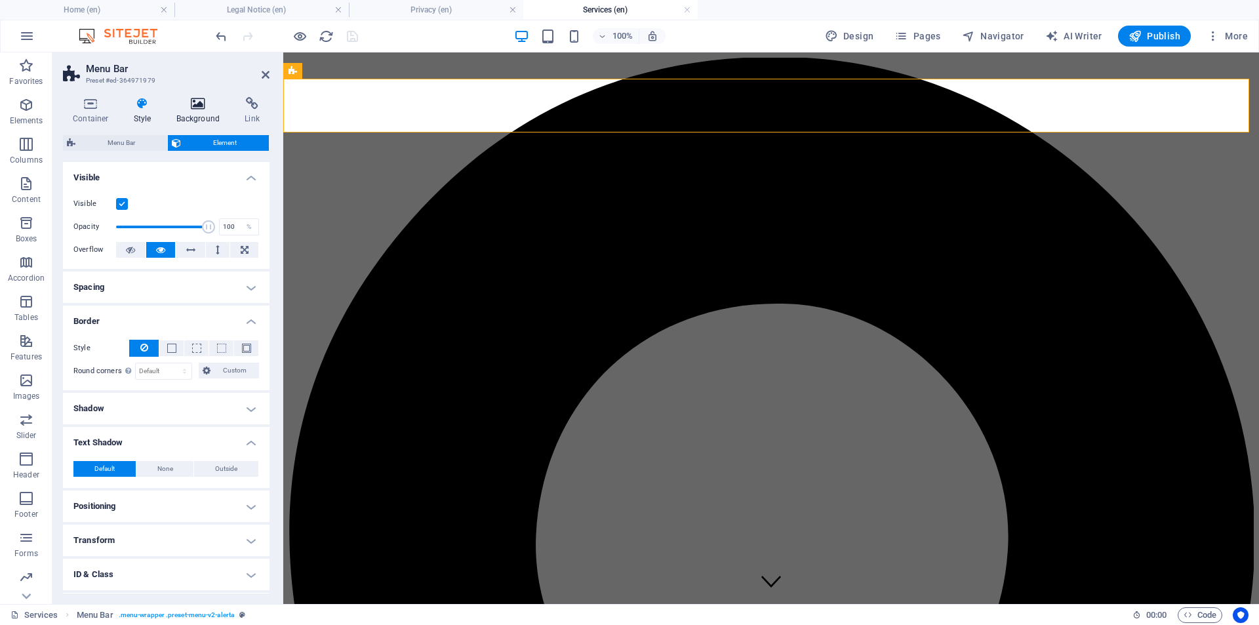
click at [187, 107] on icon at bounding box center [199, 103] width 64 height 13
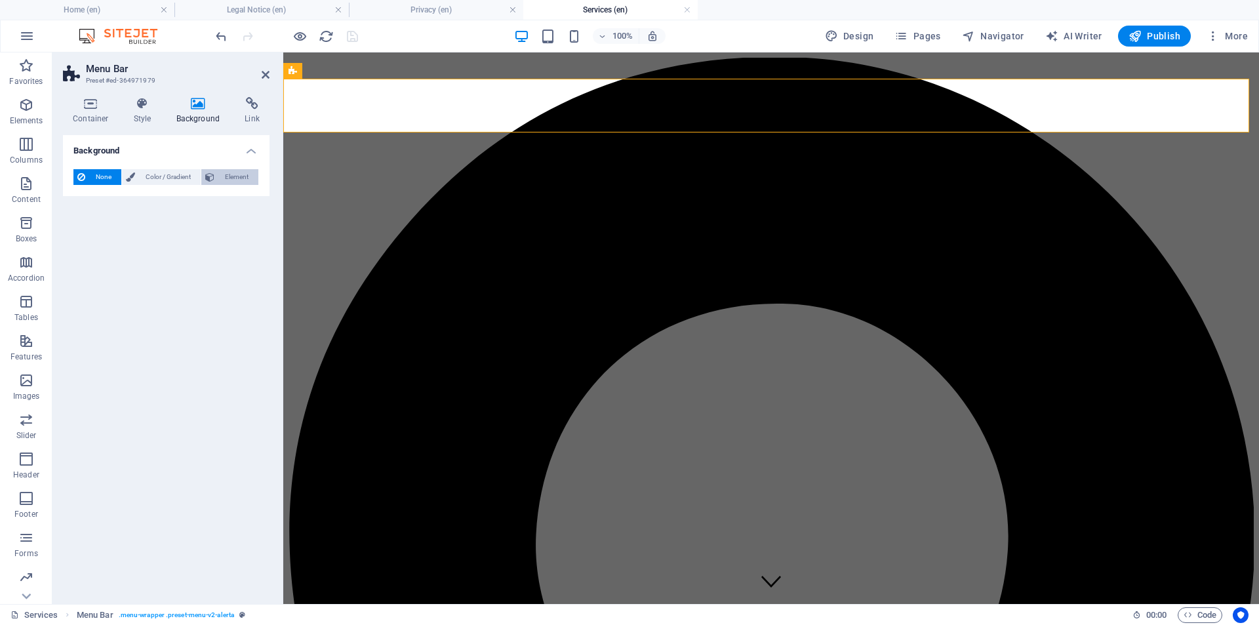
click at [241, 174] on span "Element" at bounding box center [236, 177] width 36 height 16
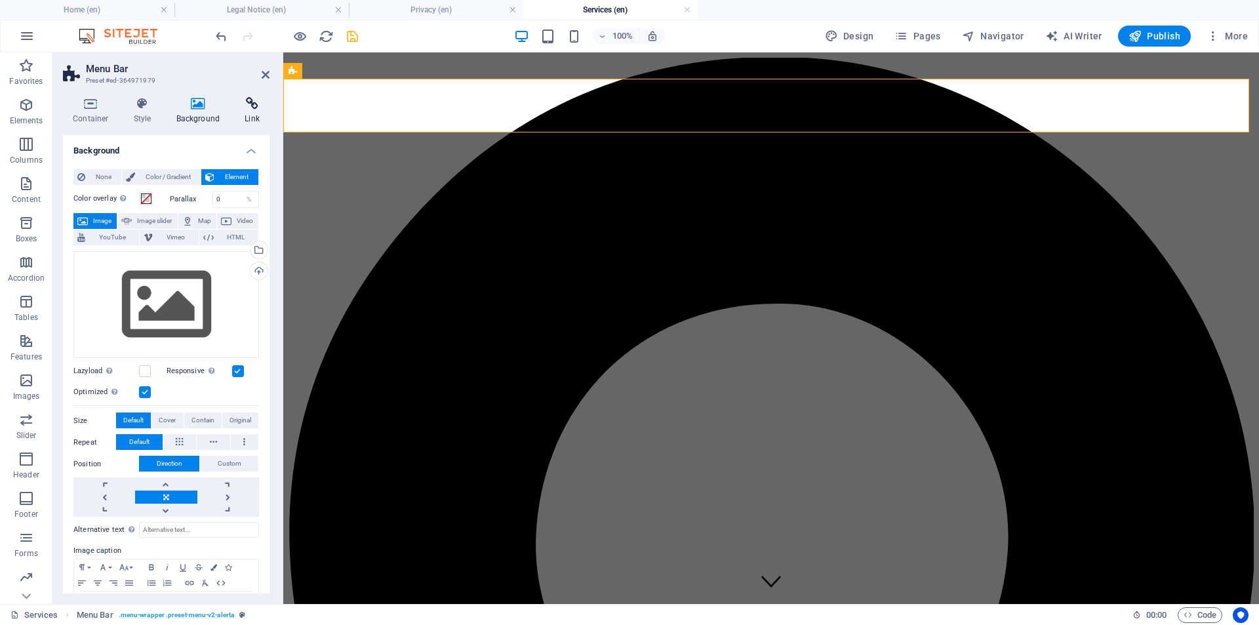
click at [251, 105] on icon at bounding box center [252, 103] width 35 height 13
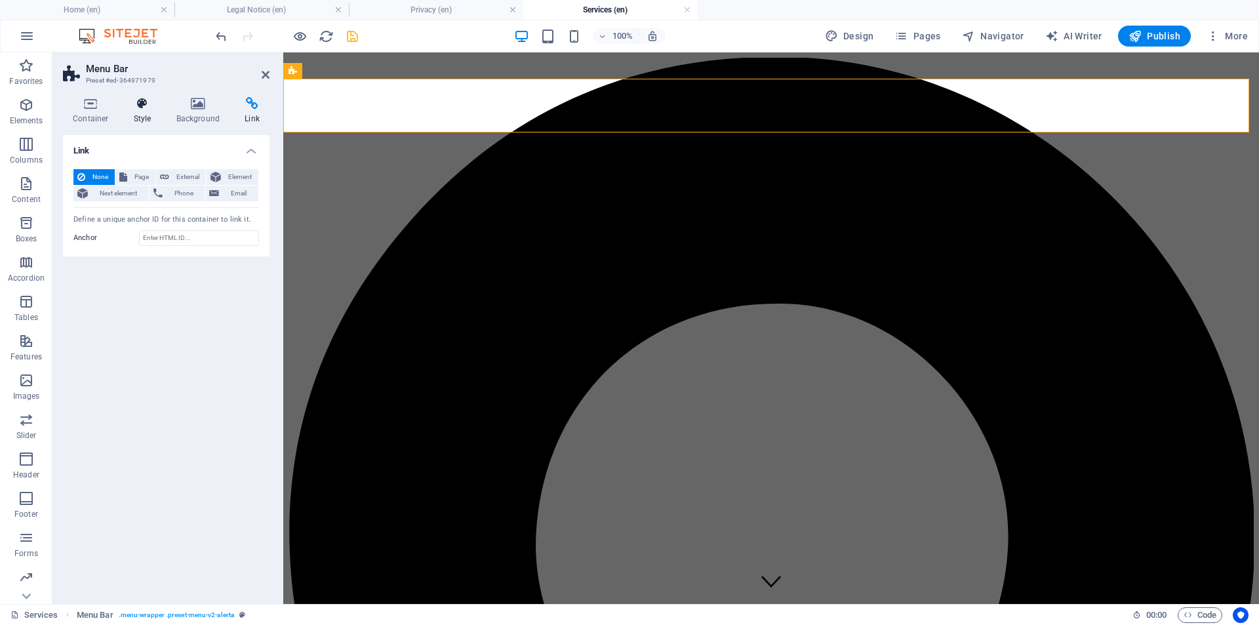
click at [145, 106] on icon at bounding box center [142, 103] width 37 height 13
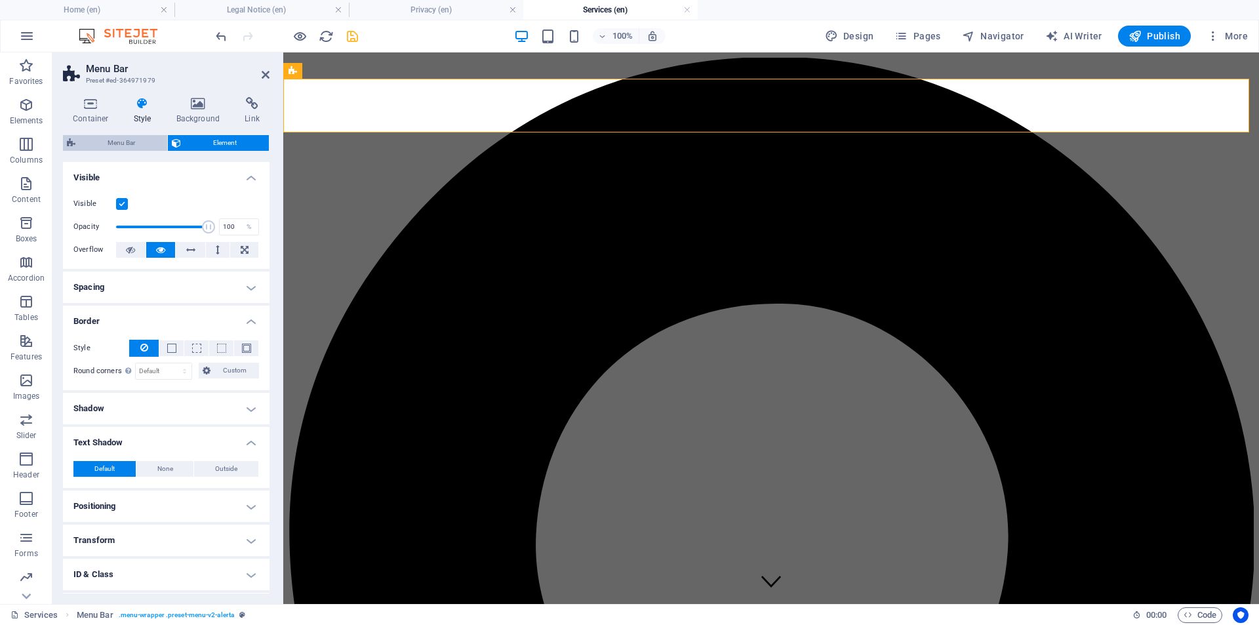
click at [90, 144] on span "Menu Bar" at bounding box center [121, 143] width 84 height 16
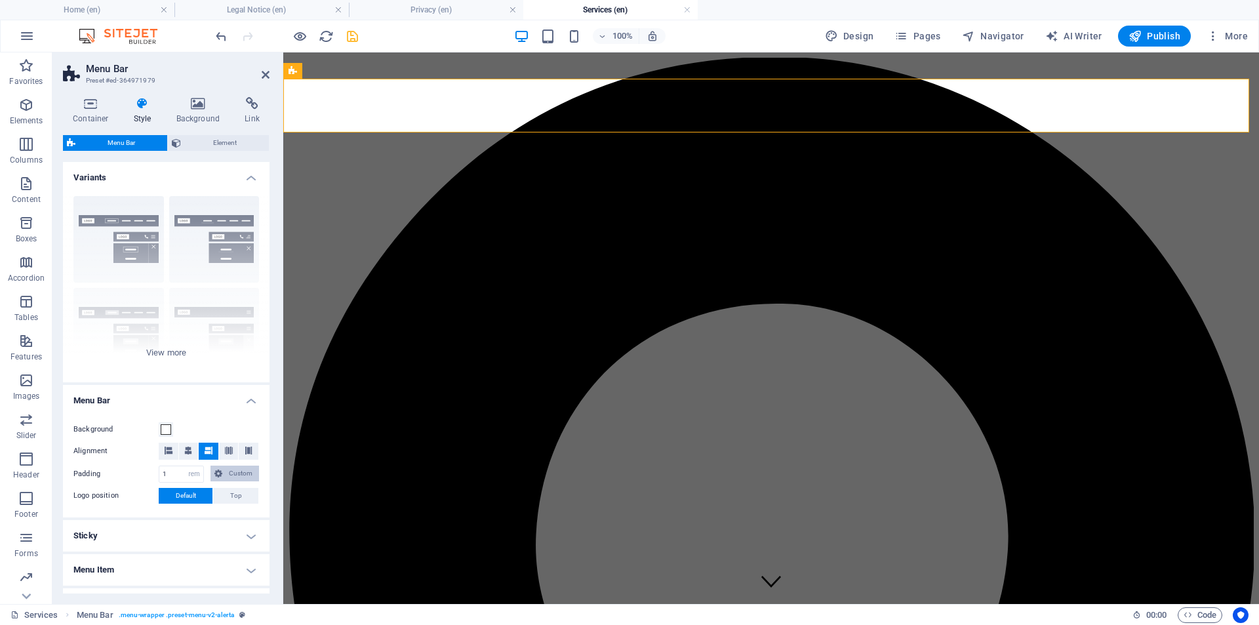
scroll to position [147, 0]
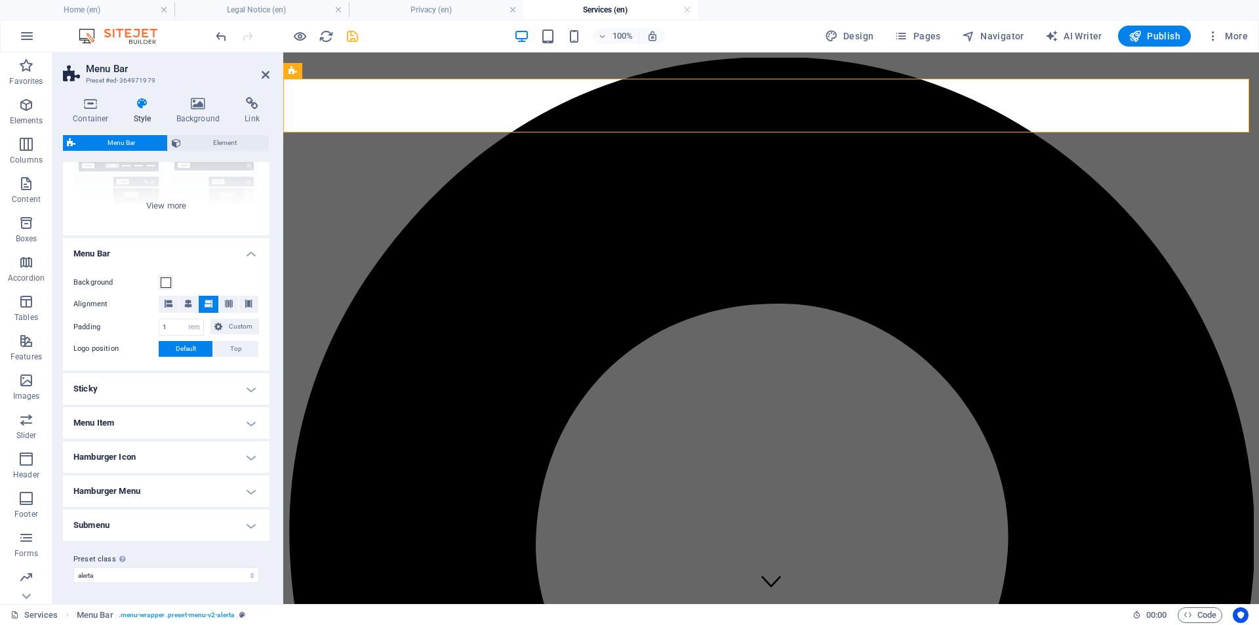
click at [229, 419] on h4 "Menu Item" at bounding box center [166, 422] width 207 height 31
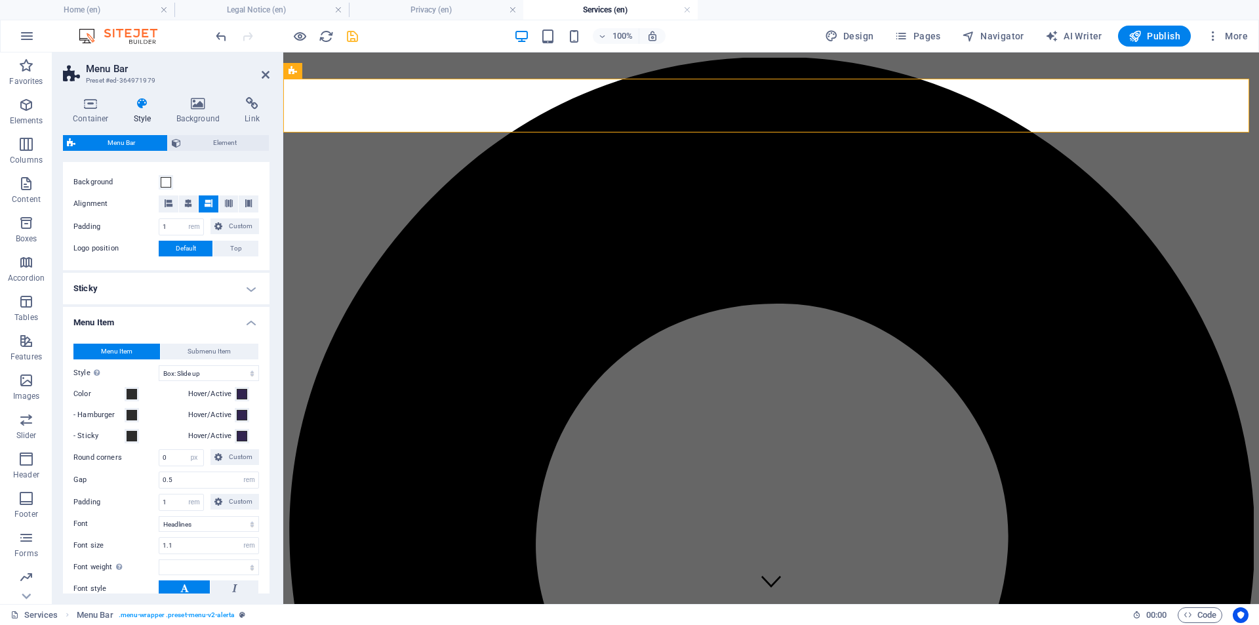
scroll to position [247, 0]
click at [239, 318] on h4 "Menu Item" at bounding box center [166, 320] width 207 height 24
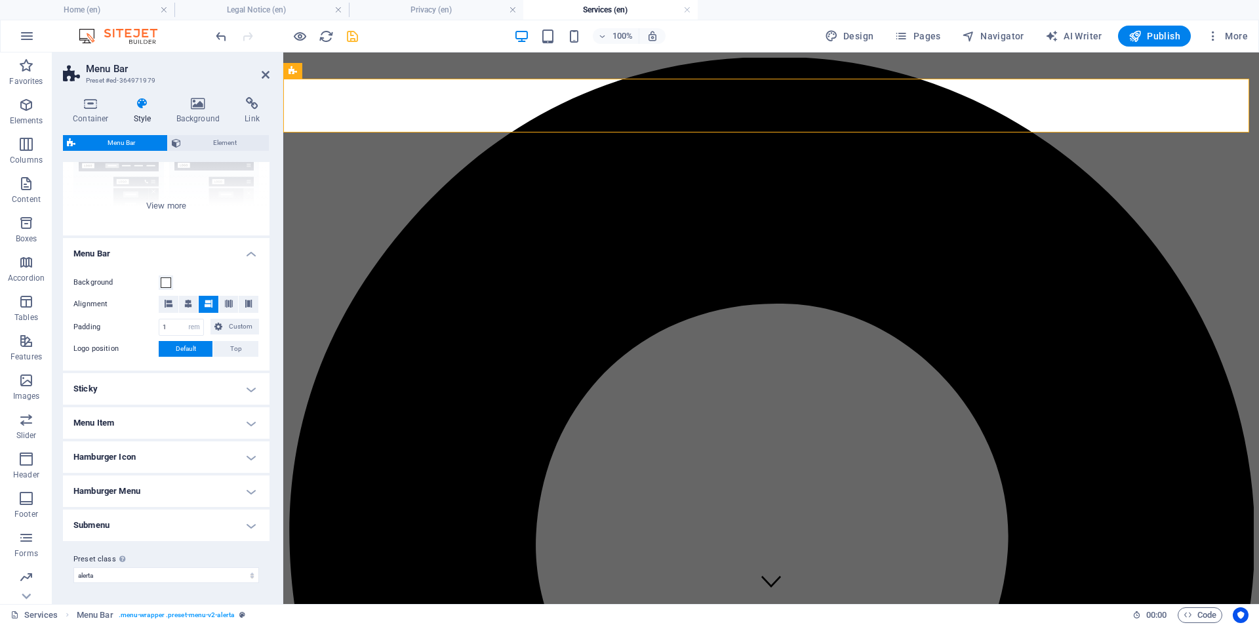
click at [243, 251] on h4 "Menu Bar" at bounding box center [166, 250] width 207 height 24
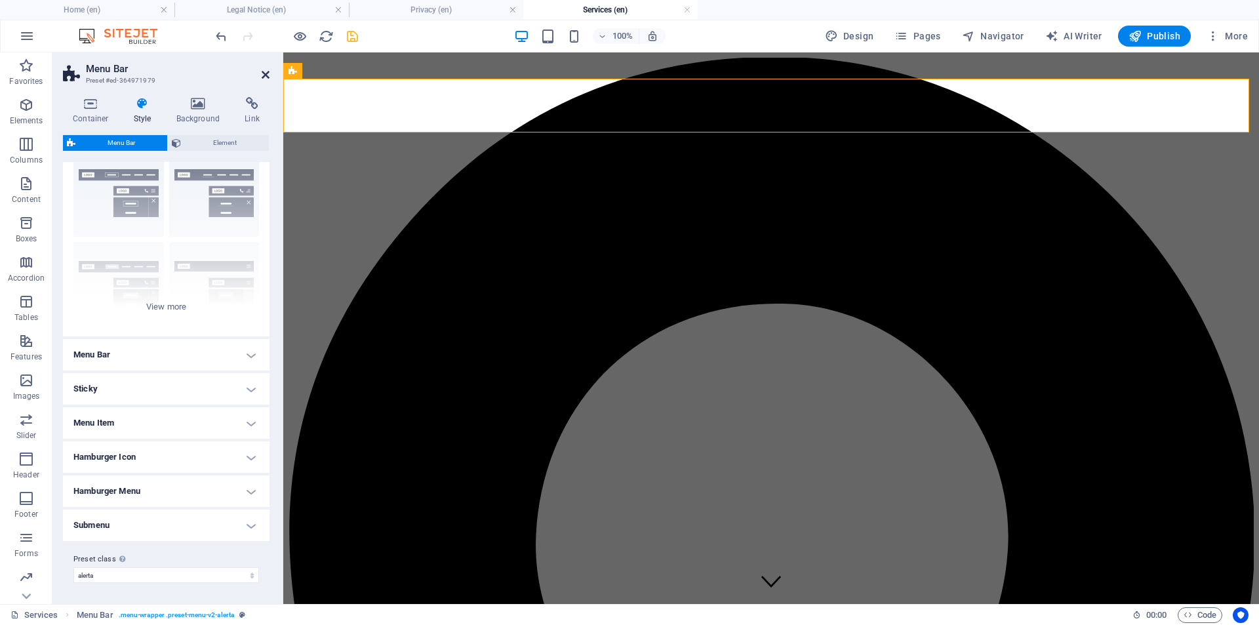
click at [266, 70] on icon at bounding box center [266, 75] width 8 height 10
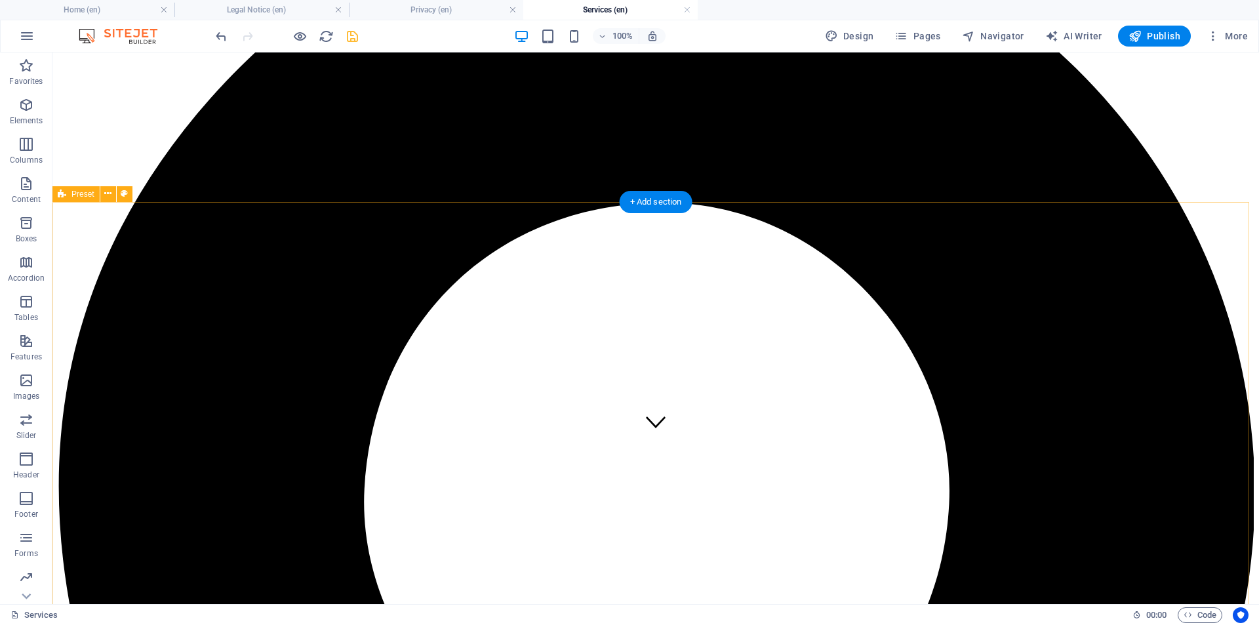
scroll to position [0, 0]
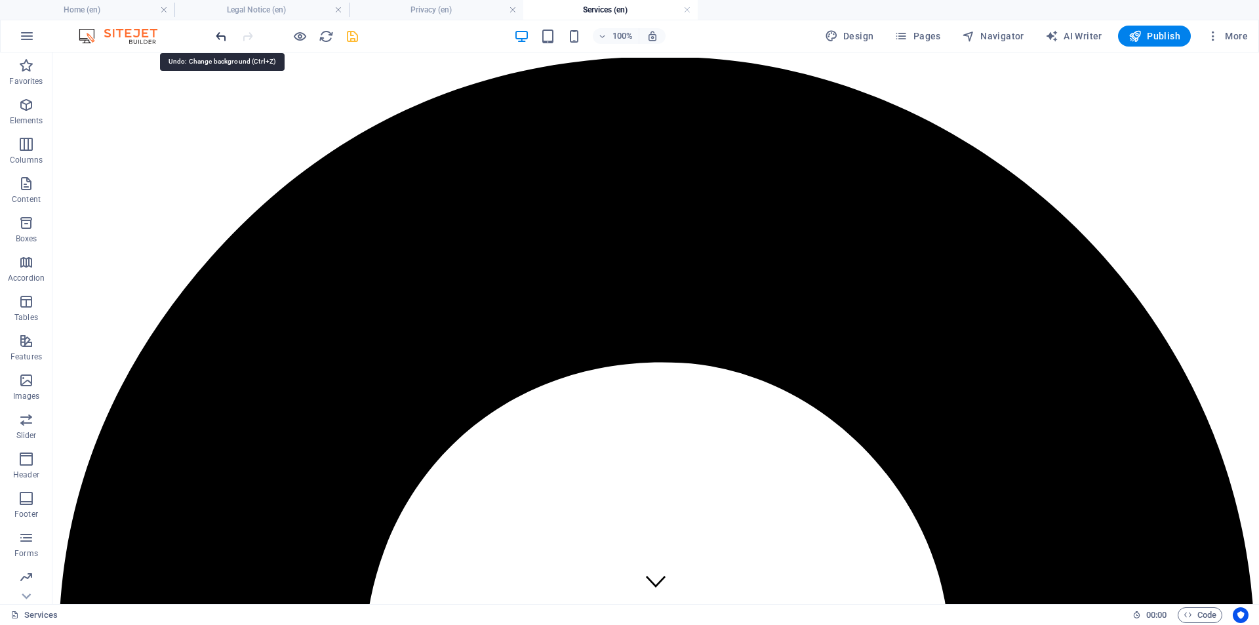
click at [216, 34] on icon "undo" at bounding box center [221, 36] width 15 height 15
click at [221, 37] on icon "undo" at bounding box center [221, 36] width 15 height 15
click at [937, 35] on span "Pages" at bounding box center [917, 36] width 46 height 13
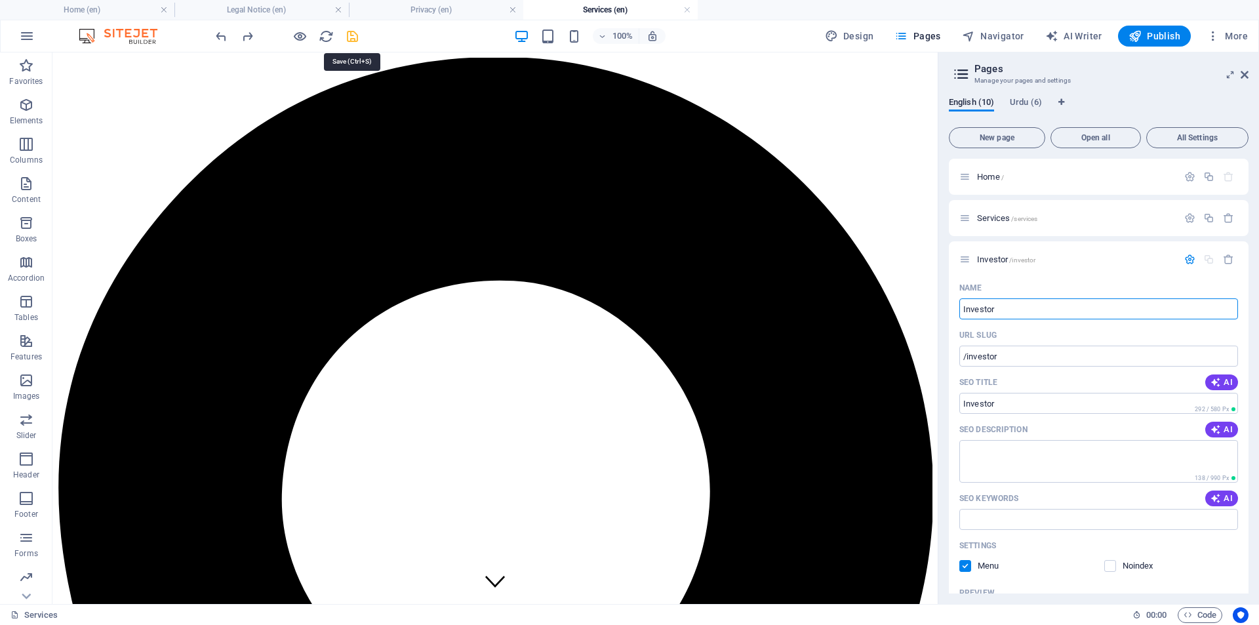
click at [351, 37] on icon "save" at bounding box center [352, 36] width 15 height 15
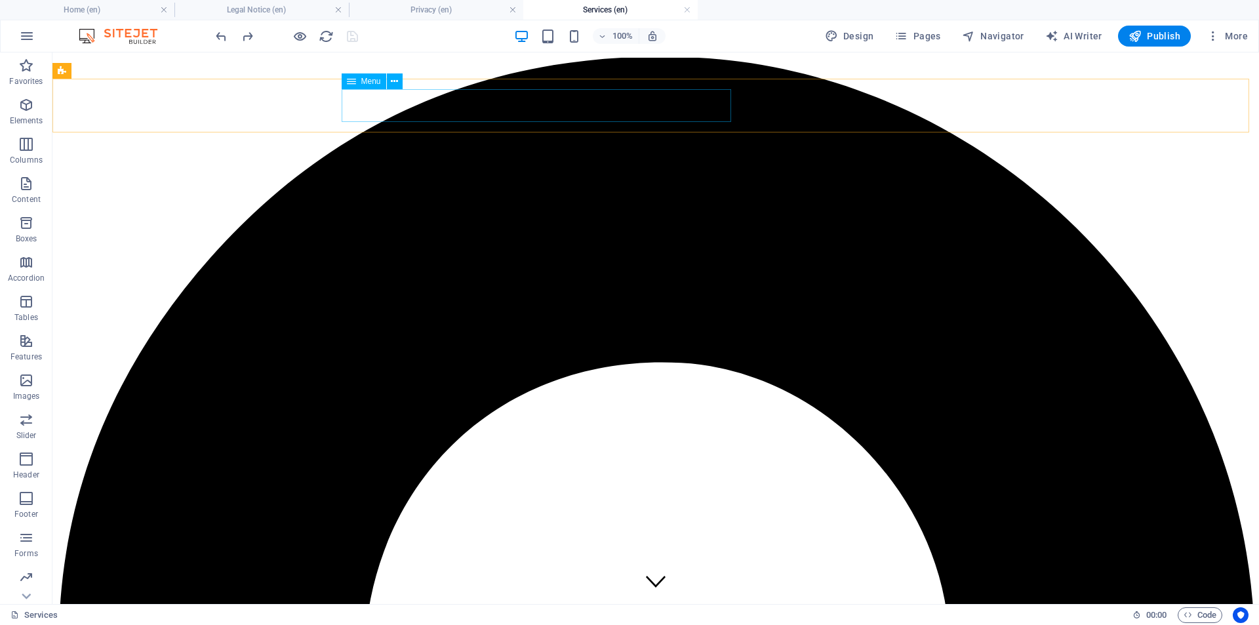
click at [362, 84] on span "Menu" at bounding box center [371, 81] width 20 height 8
click at [362, 83] on span "Menu" at bounding box center [371, 81] width 20 height 8
select select
select select "1"
select select
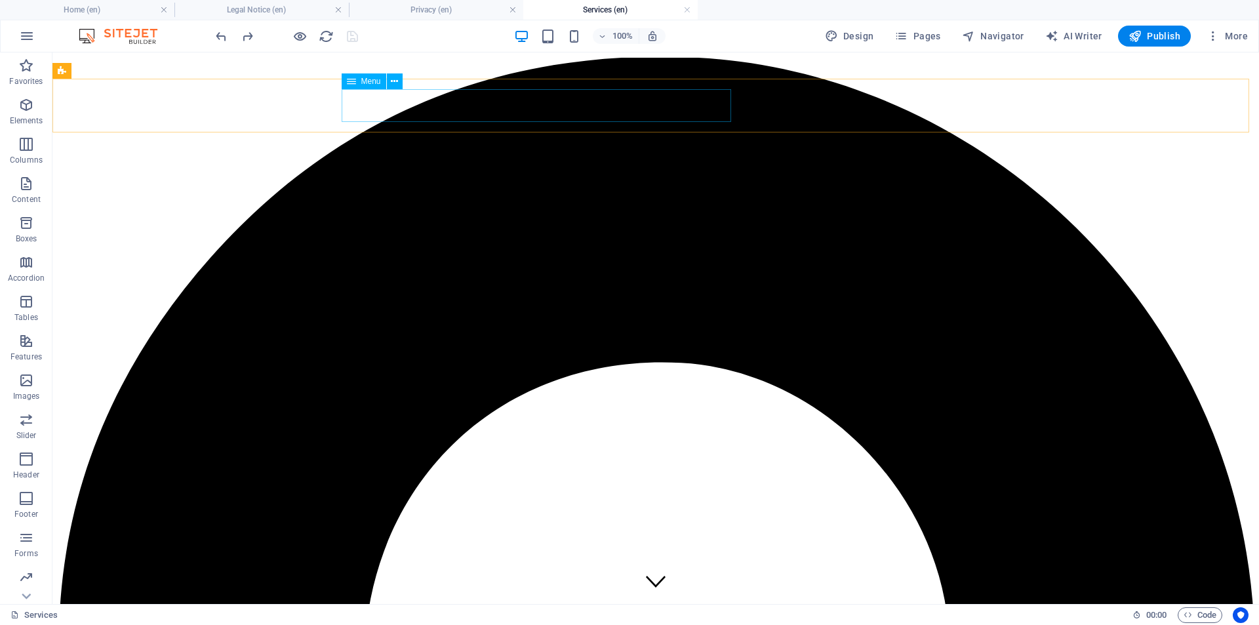
select select "4"
select select
select select "3"
select select
select select "6"
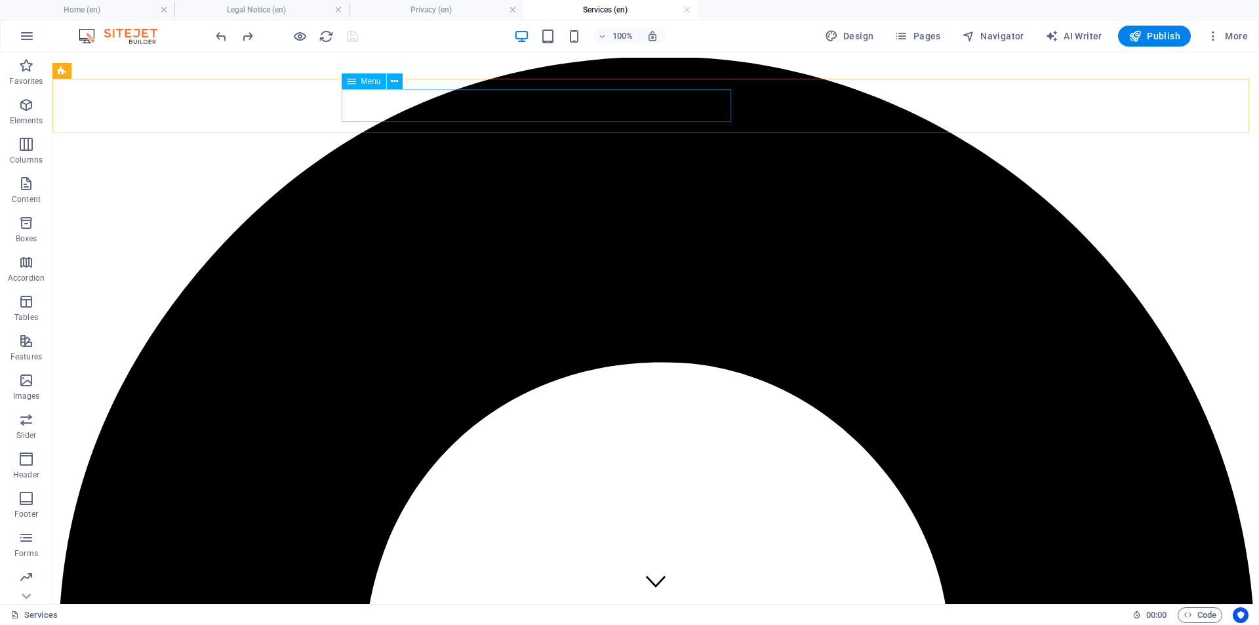
select select
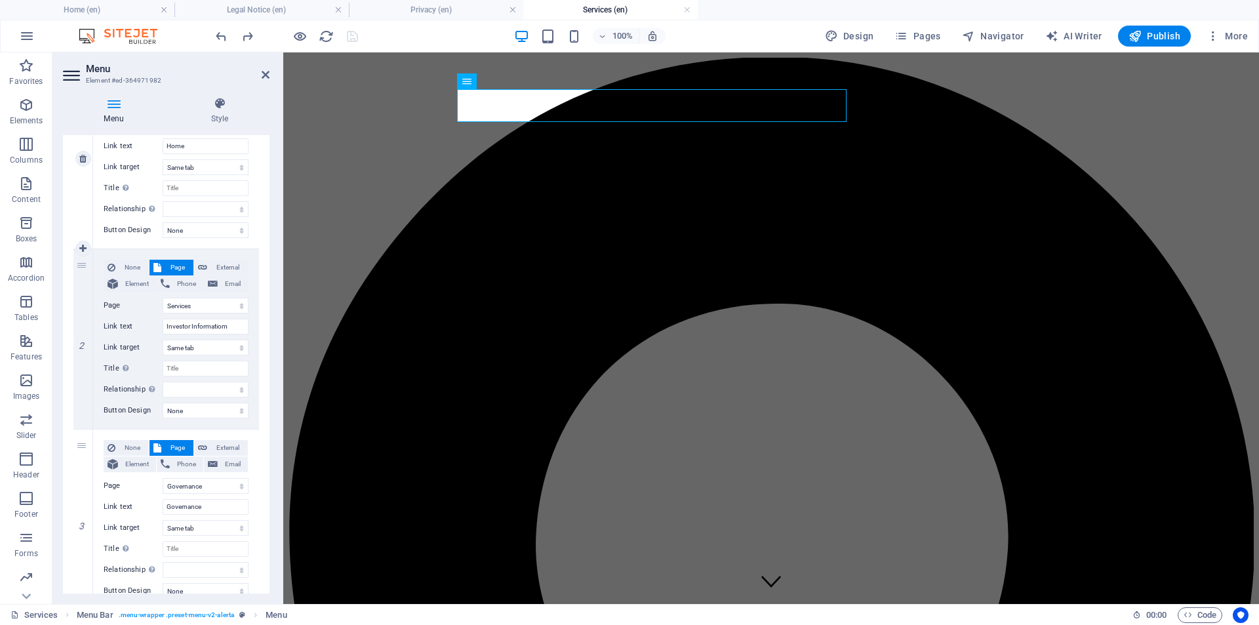
scroll to position [218, 0]
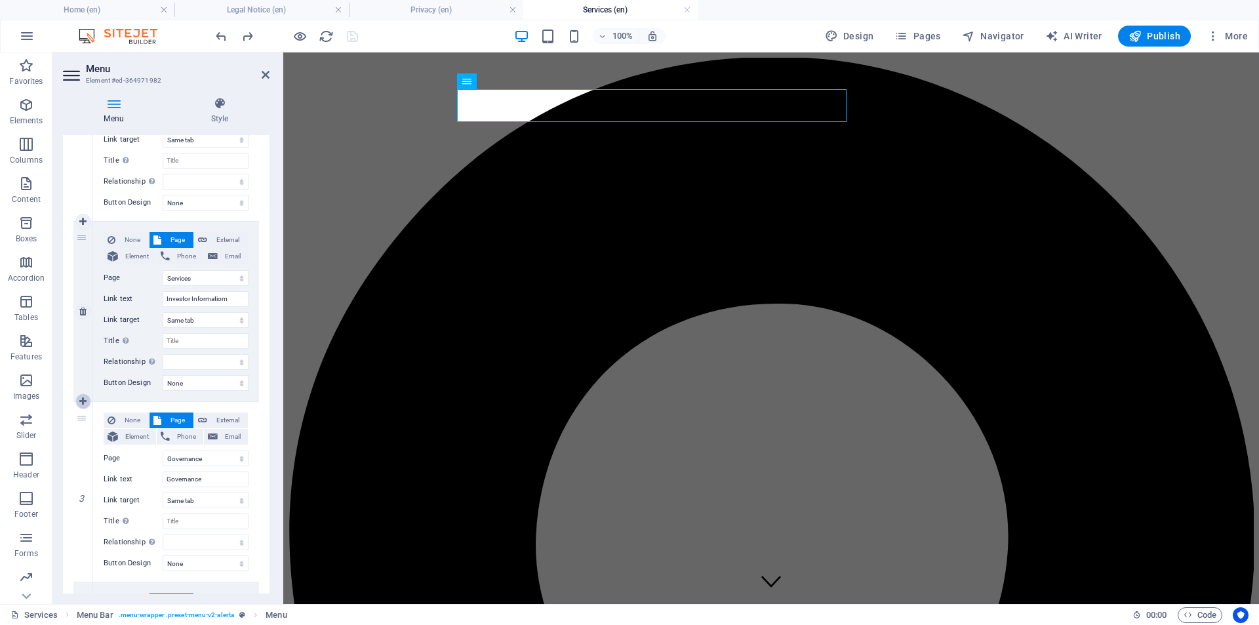
click at [80, 403] on icon at bounding box center [82, 401] width 7 height 9
select select
select select "4"
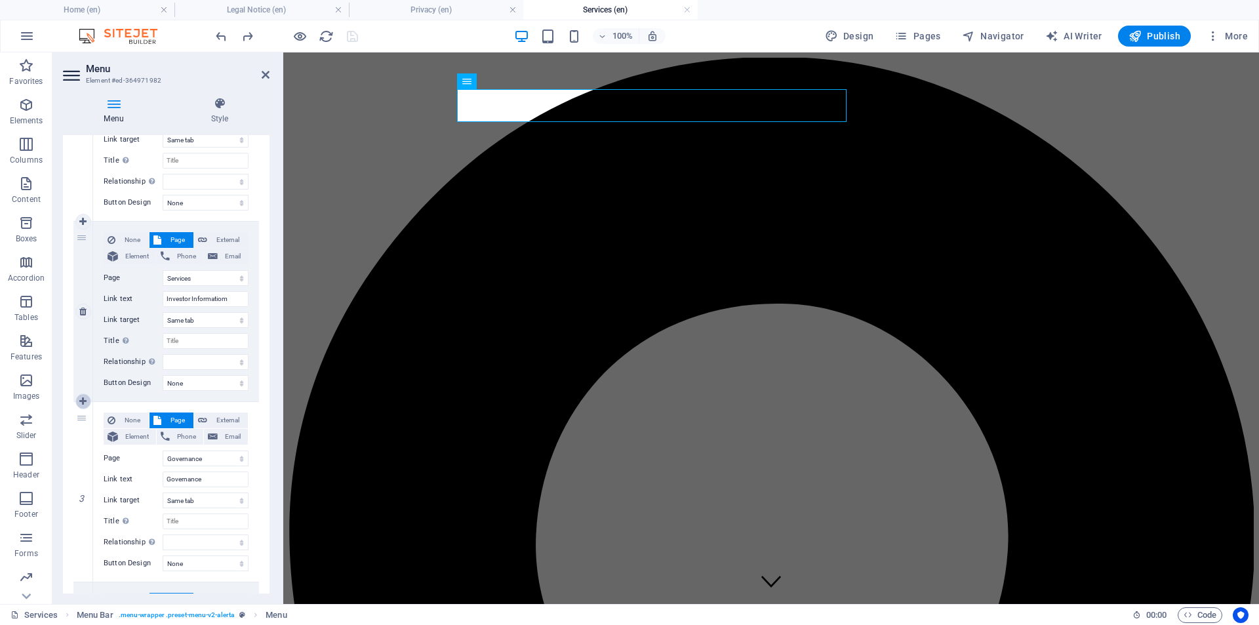
type input "Governance"
select select
select select "3"
type input "About us"
select select
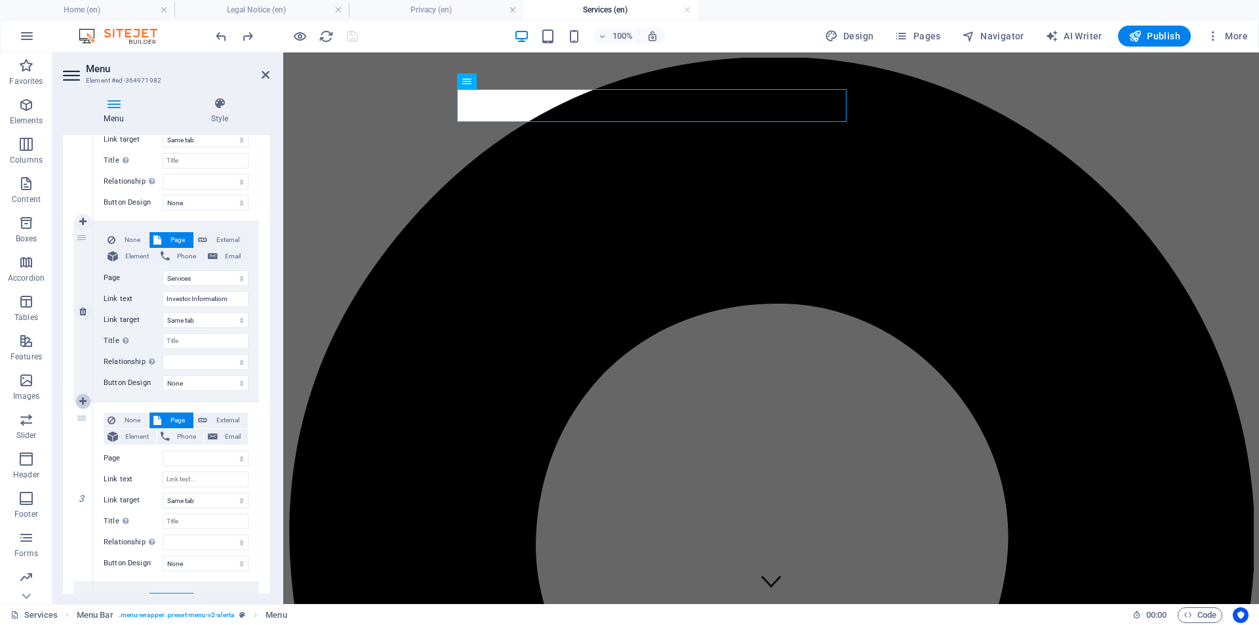
select select "6"
select select
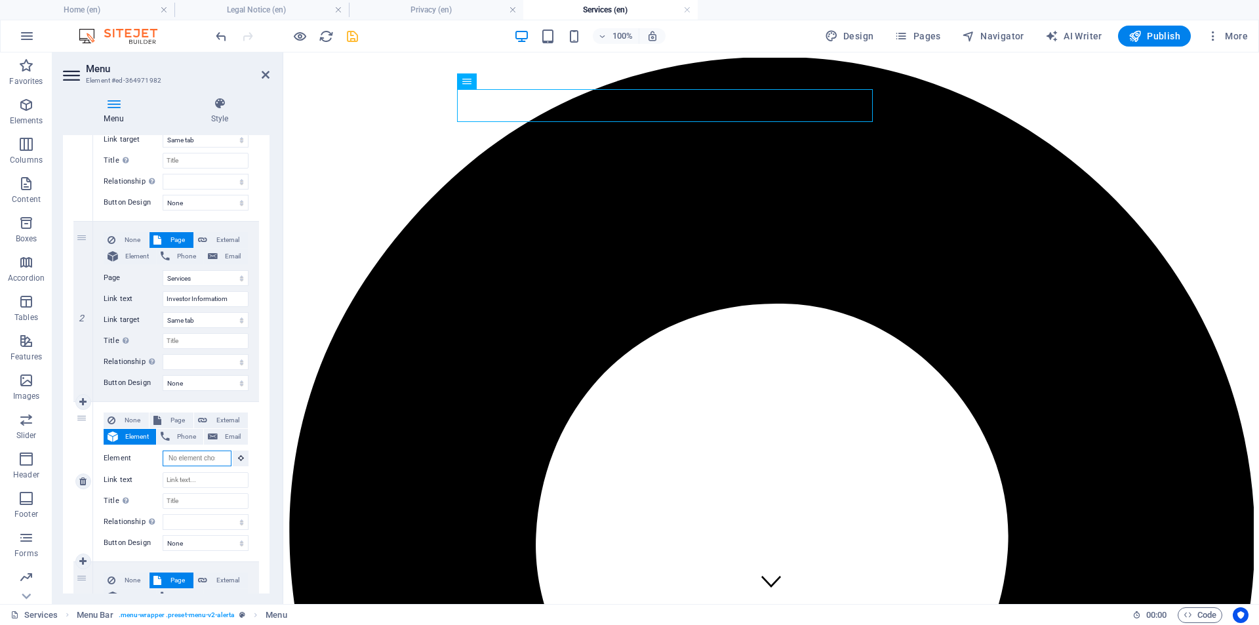
click at [213, 458] on input "Element" at bounding box center [197, 458] width 69 height 16
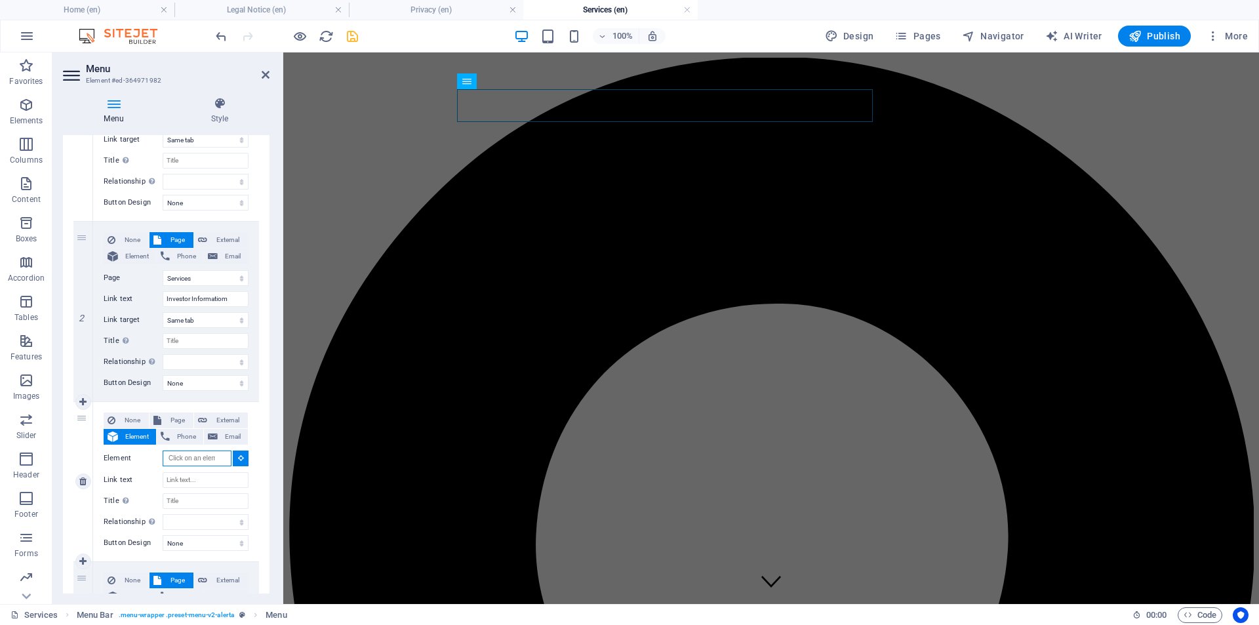
click at [213, 458] on input "Element" at bounding box center [197, 458] width 69 height 16
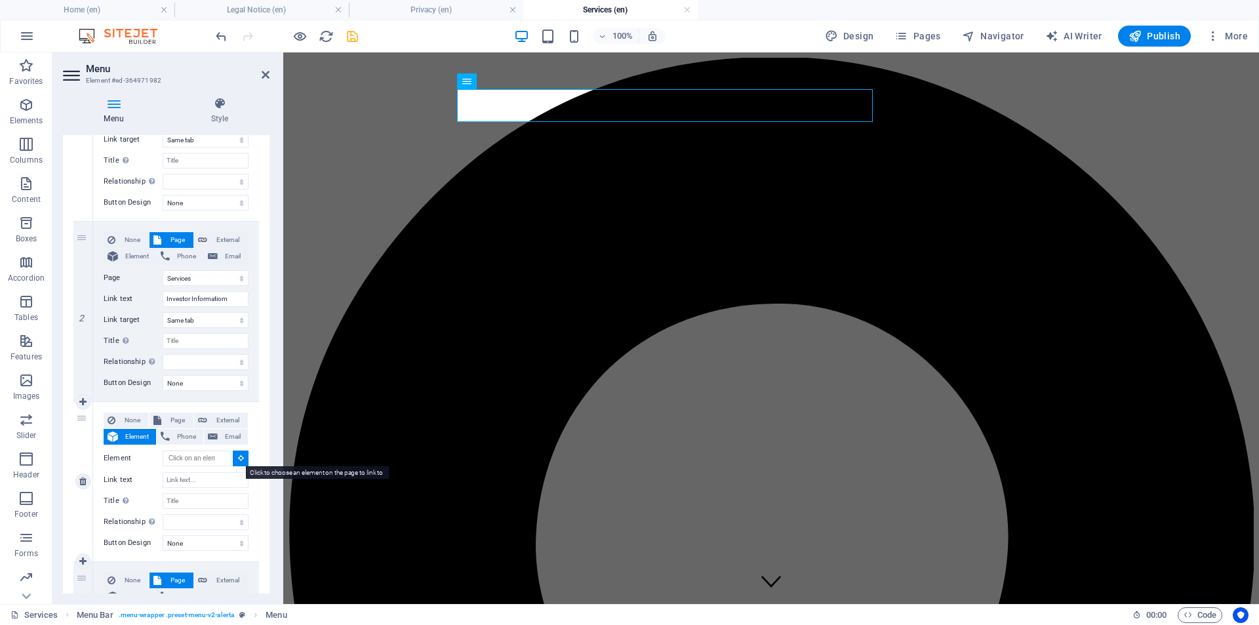
click at [238, 458] on icon at bounding box center [241, 457] width 6 height 7
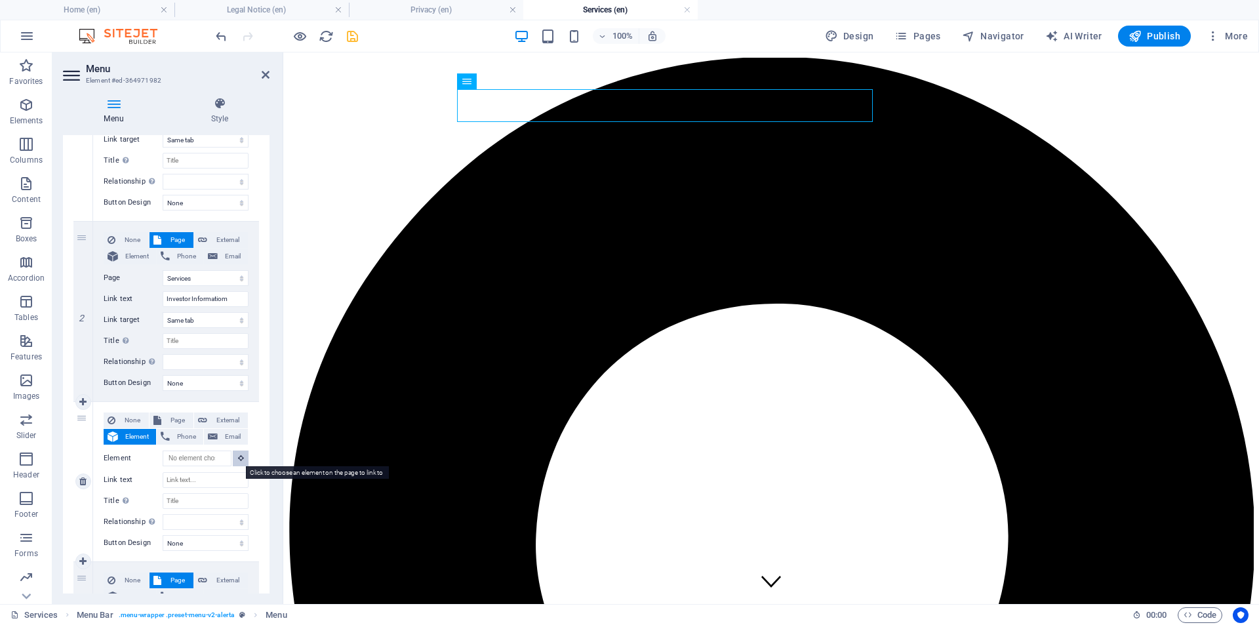
click at [238, 458] on icon at bounding box center [241, 457] width 6 height 7
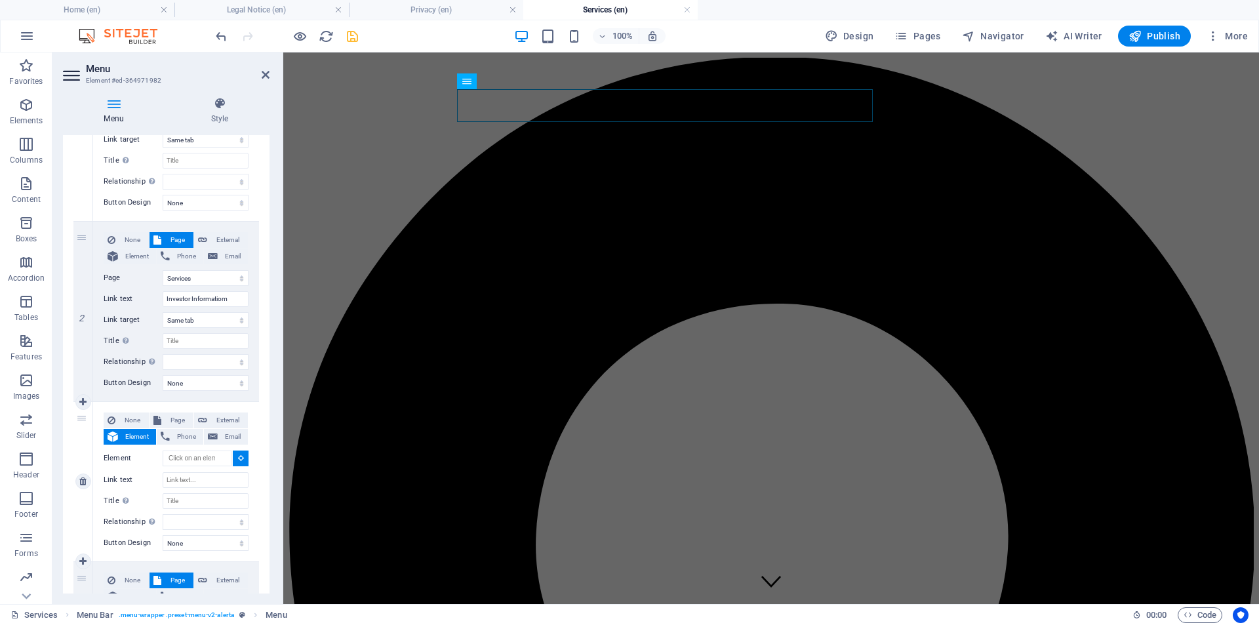
click at [233, 458] on button at bounding box center [241, 458] width 16 height 16
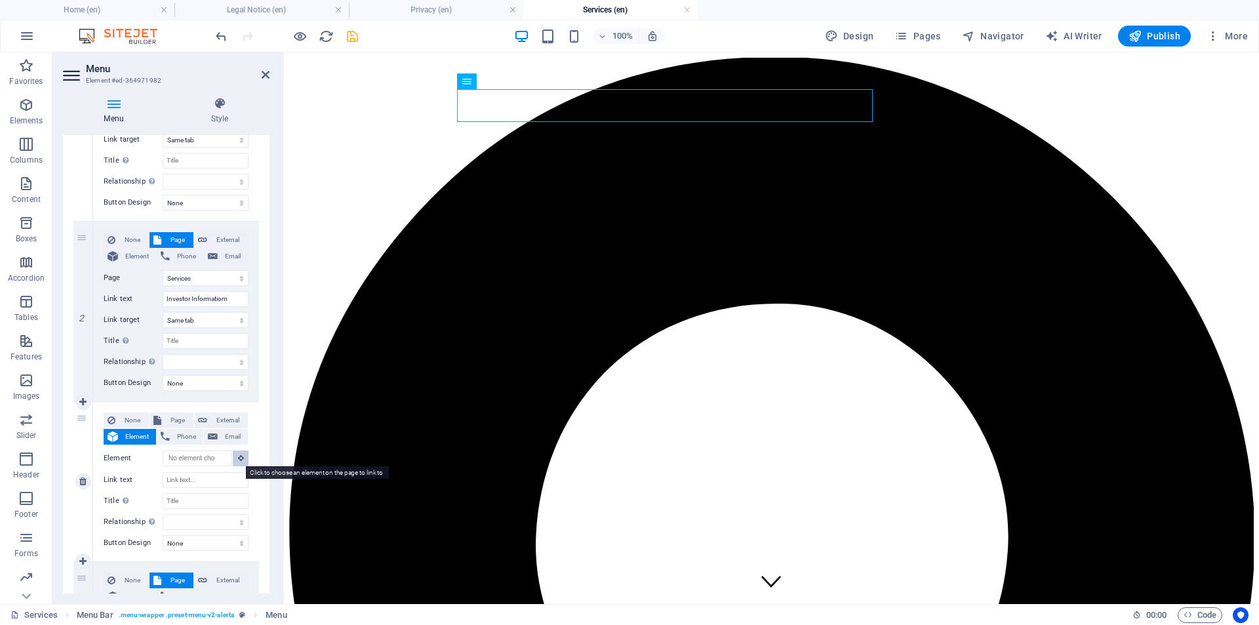
click at [233, 458] on button at bounding box center [241, 458] width 16 height 16
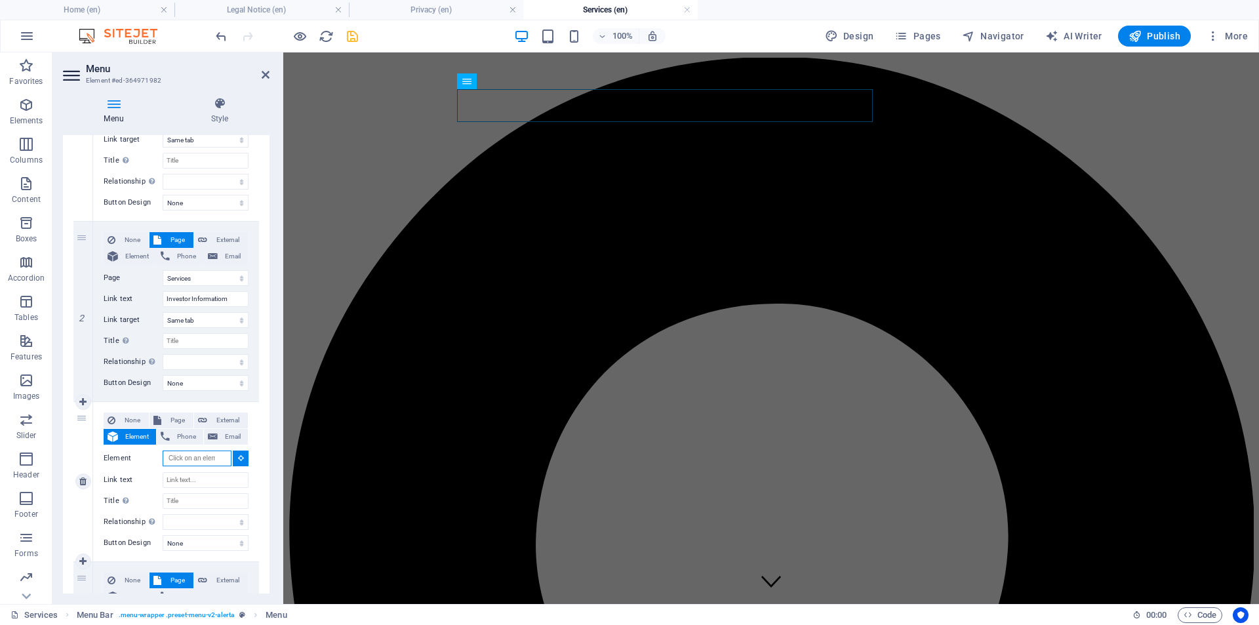
click at [195, 458] on input "Element" at bounding box center [197, 458] width 69 height 16
click at [201, 479] on input "Link text" at bounding box center [206, 480] width 86 height 16
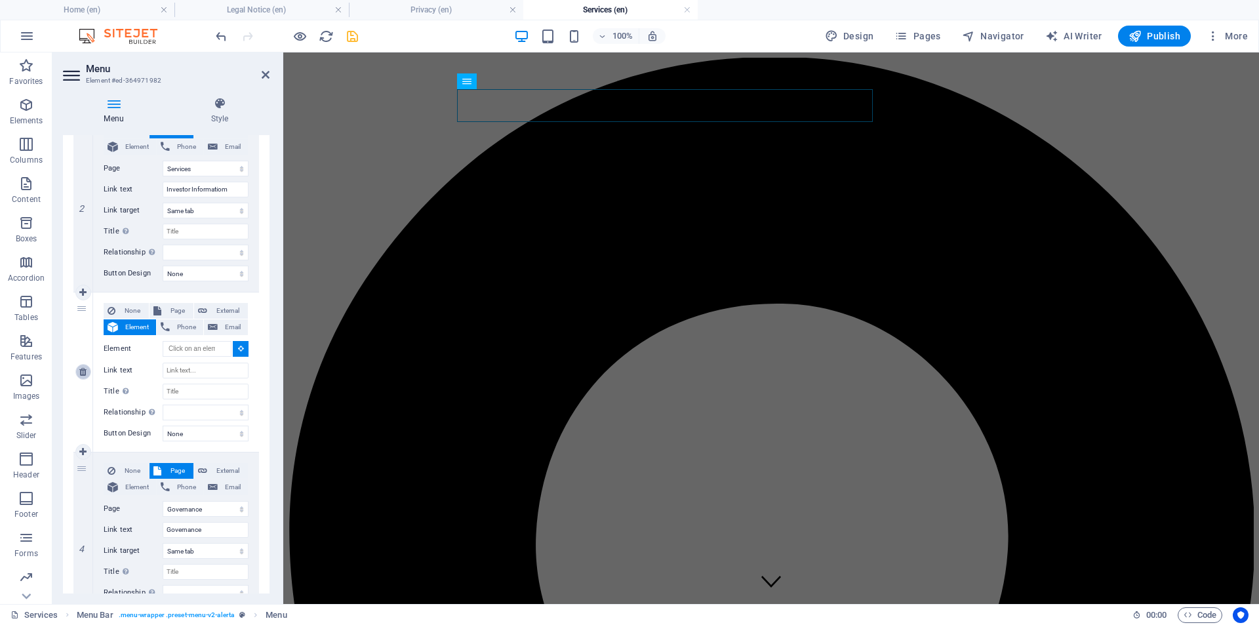
click at [83, 372] on icon at bounding box center [82, 371] width 7 height 9
select select
select select "4"
type input "Governance"
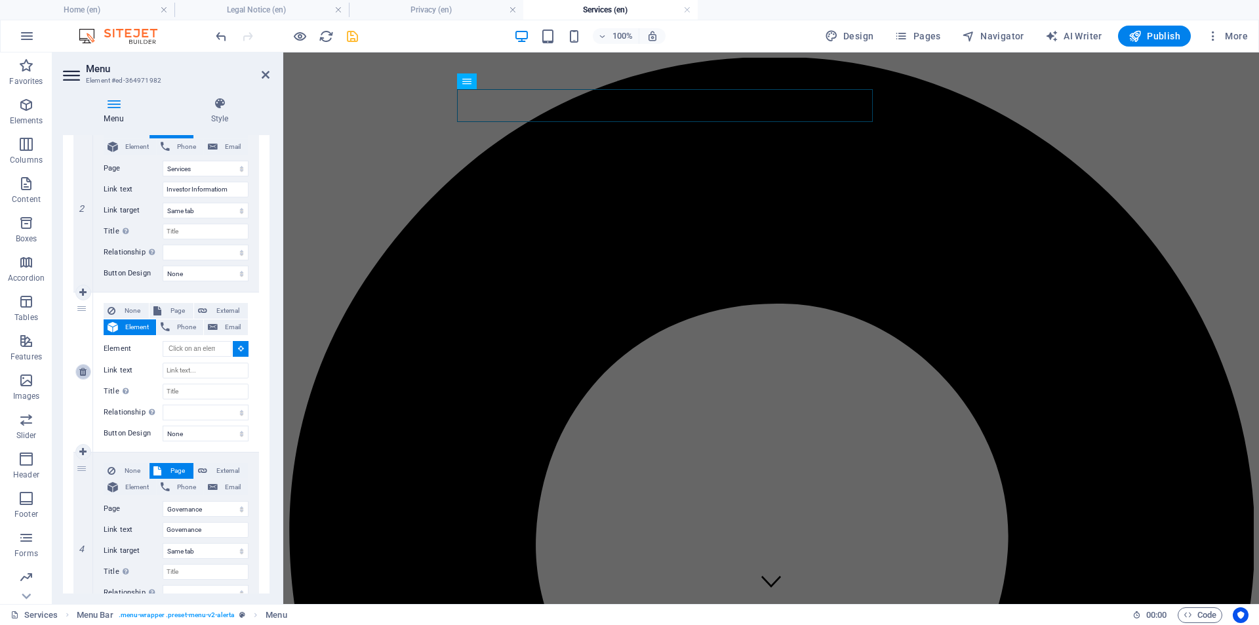
select select
select select "3"
type input "About us"
select select
select select "6"
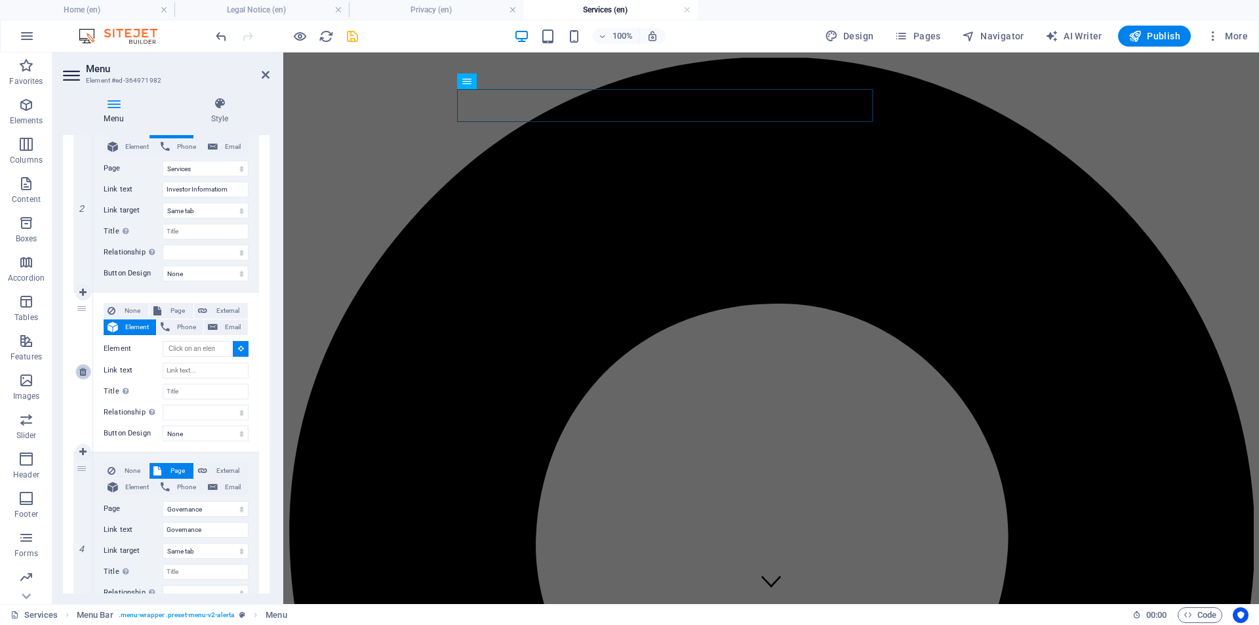
type input "Contact"
select select
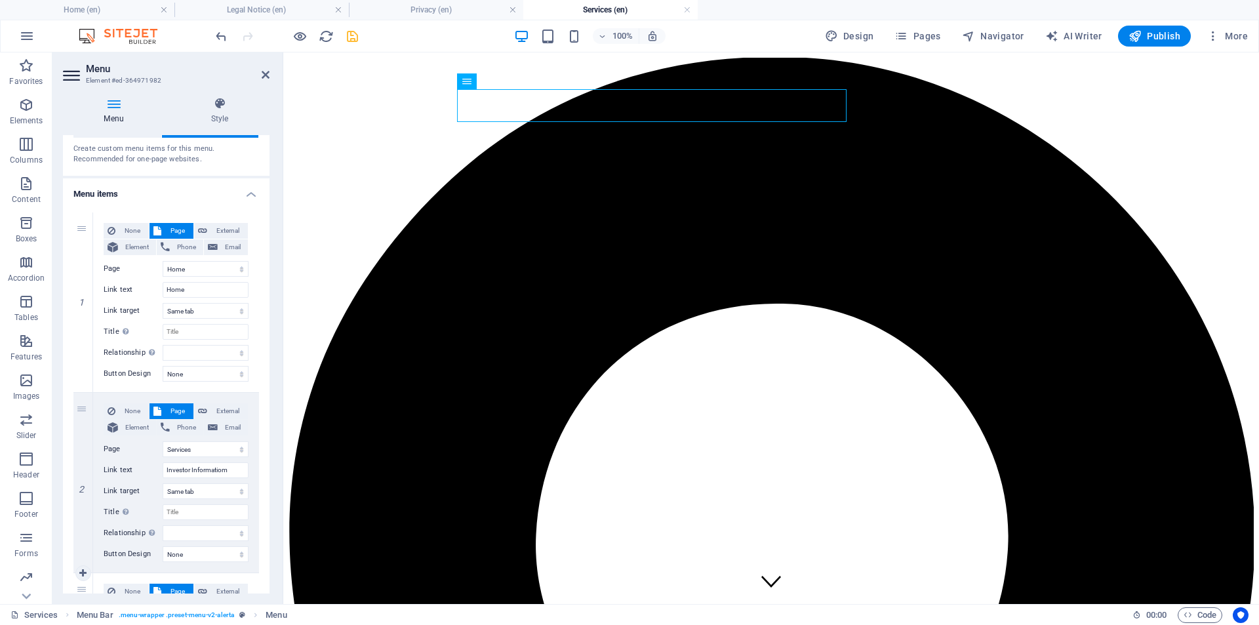
scroll to position [0, 0]
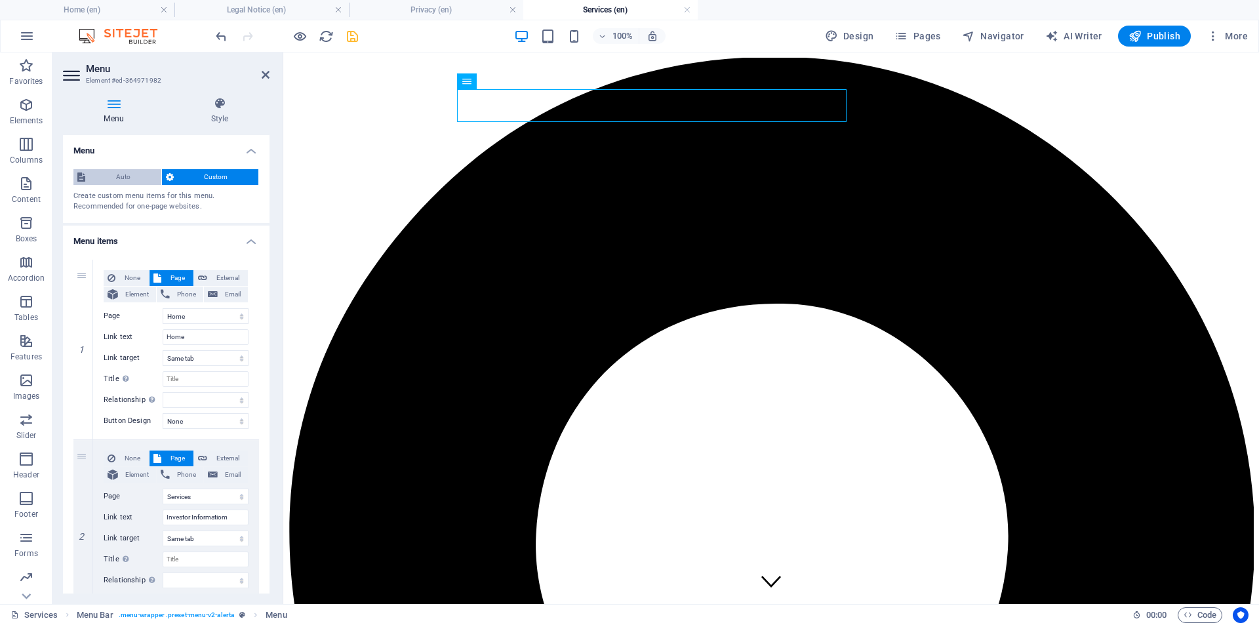
click at [113, 177] on span "Auto" at bounding box center [123, 177] width 68 height 16
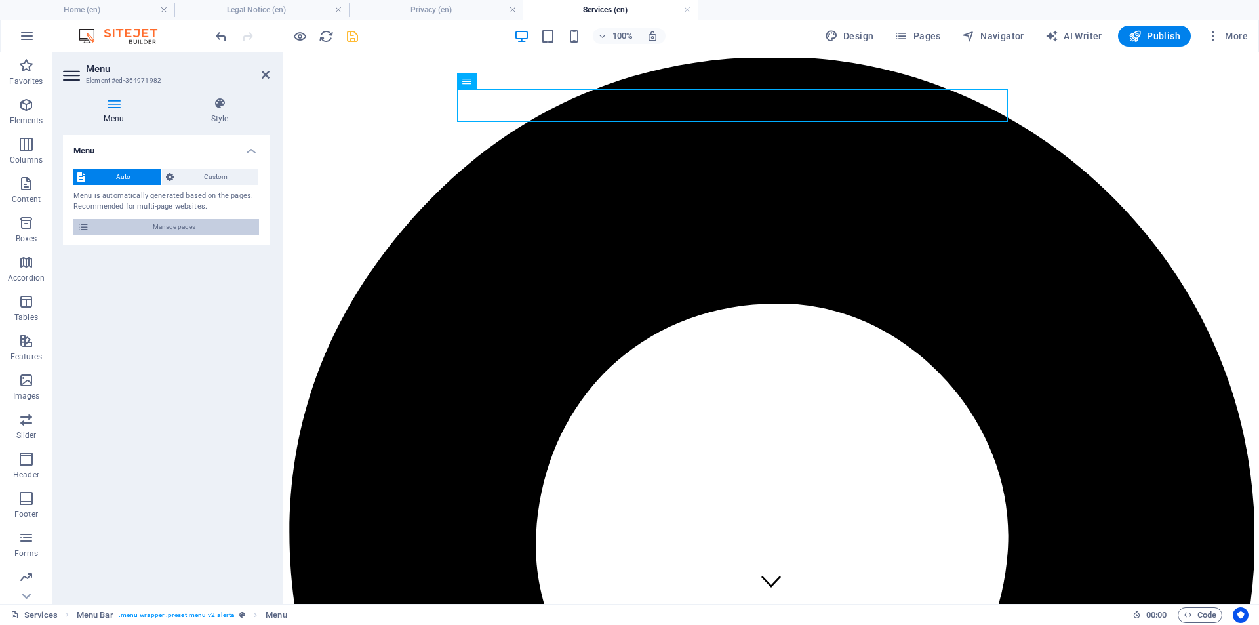
click at [181, 224] on span "Manage pages" at bounding box center [174, 227] width 162 height 16
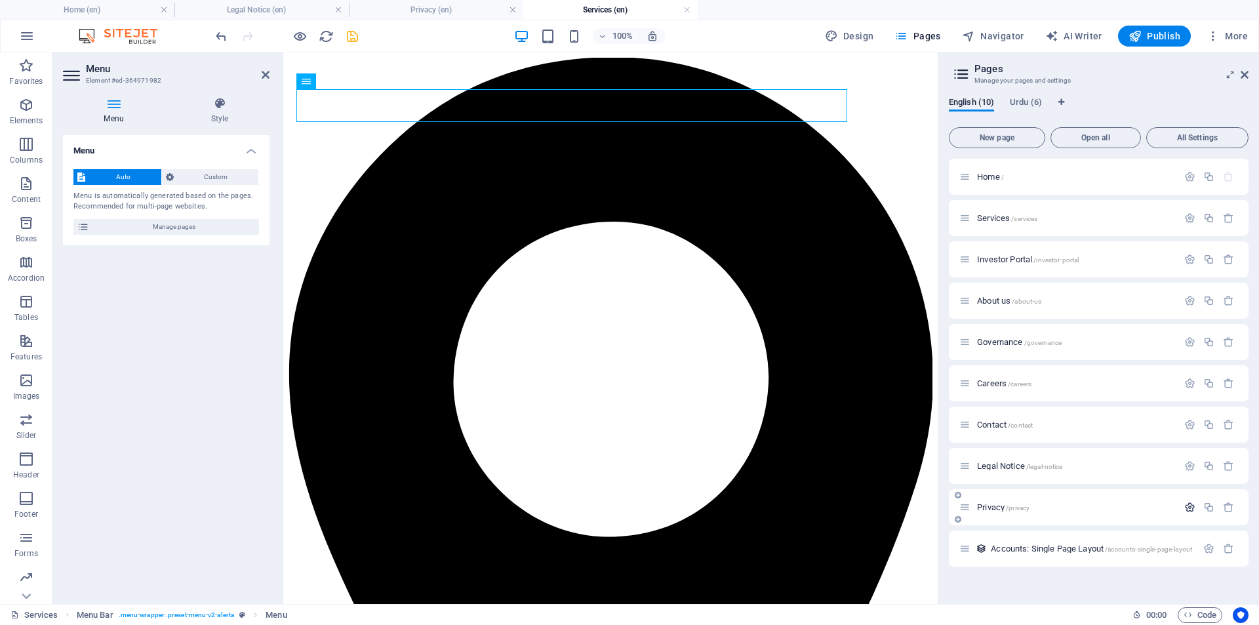
click at [1189, 510] on icon "button" at bounding box center [1189, 507] width 11 height 11
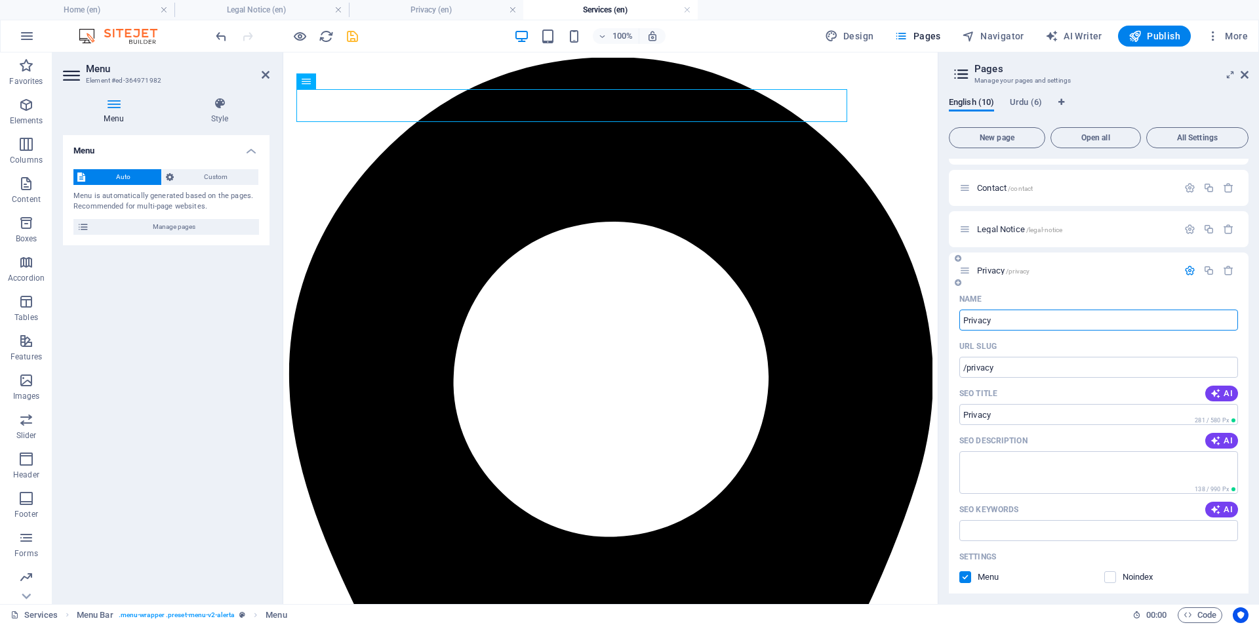
scroll to position [328, 0]
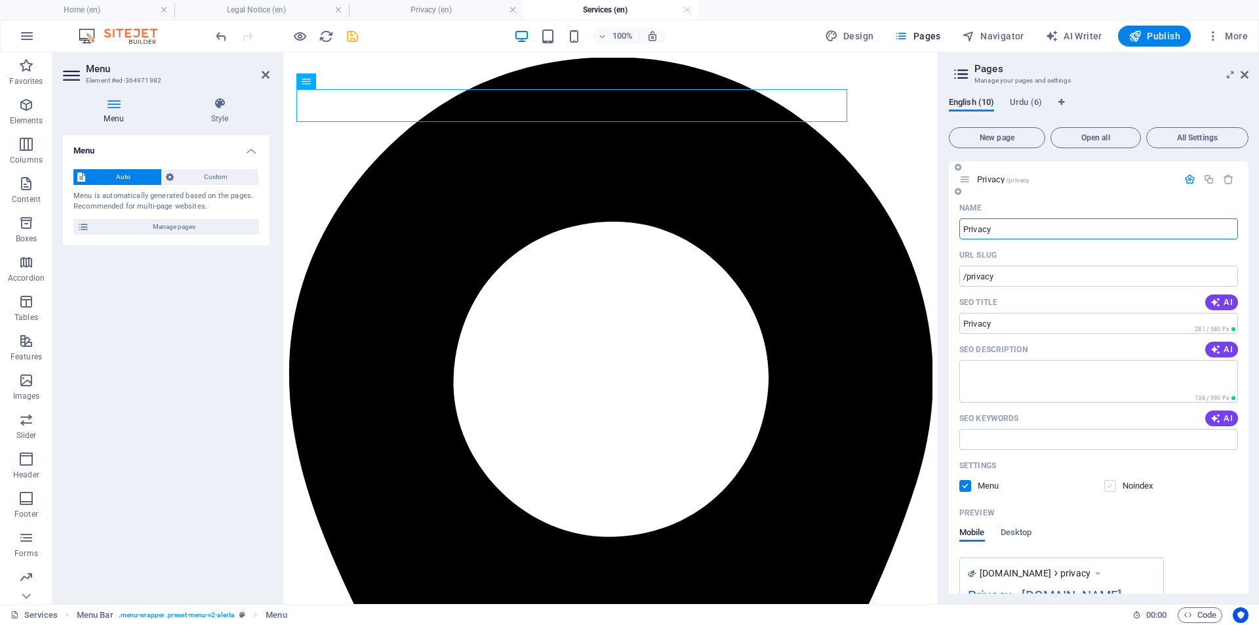
click at [1110, 483] on label at bounding box center [1110, 486] width 12 height 12
click at [0, 0] on input "checkbox" at bounding box center [0, 0] width 0 height 0
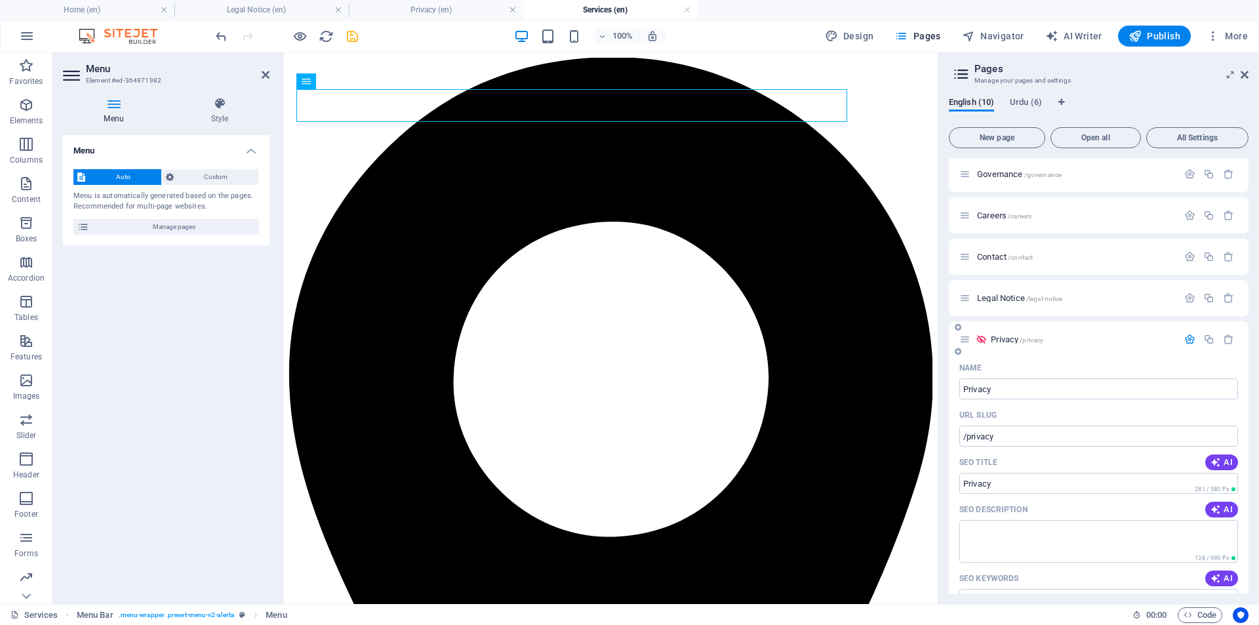
scroll to position [139, 0]
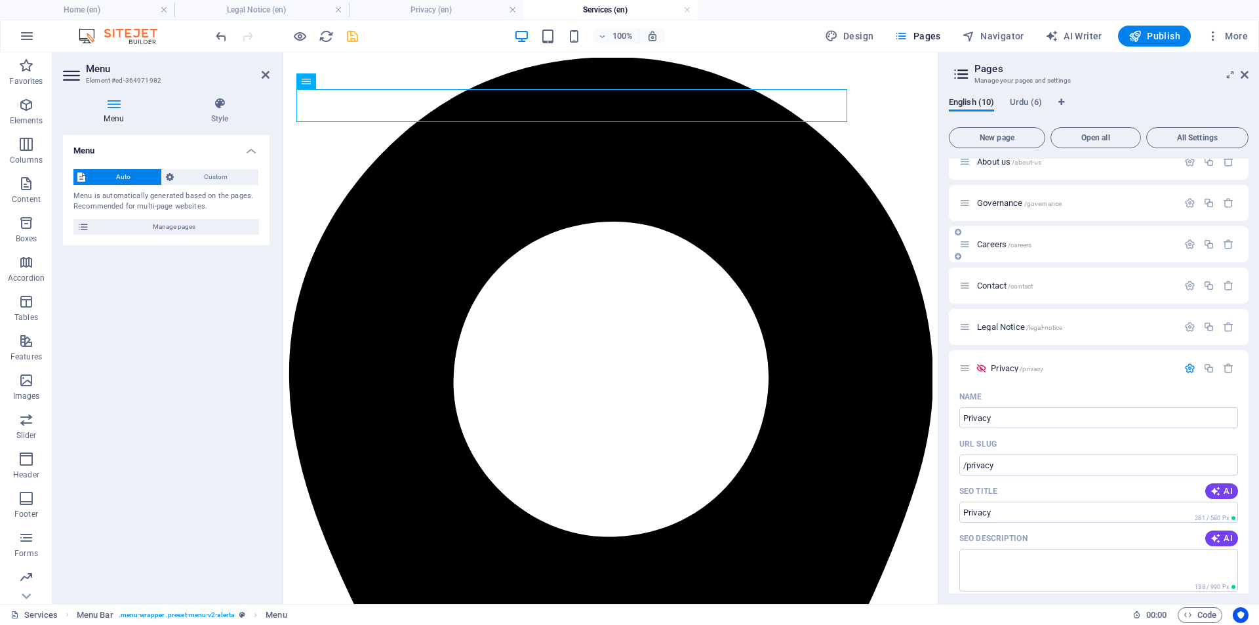
click at [1121, 240] on p "Careers /careers" at bounding box center [1075, 244] width 197 height 9
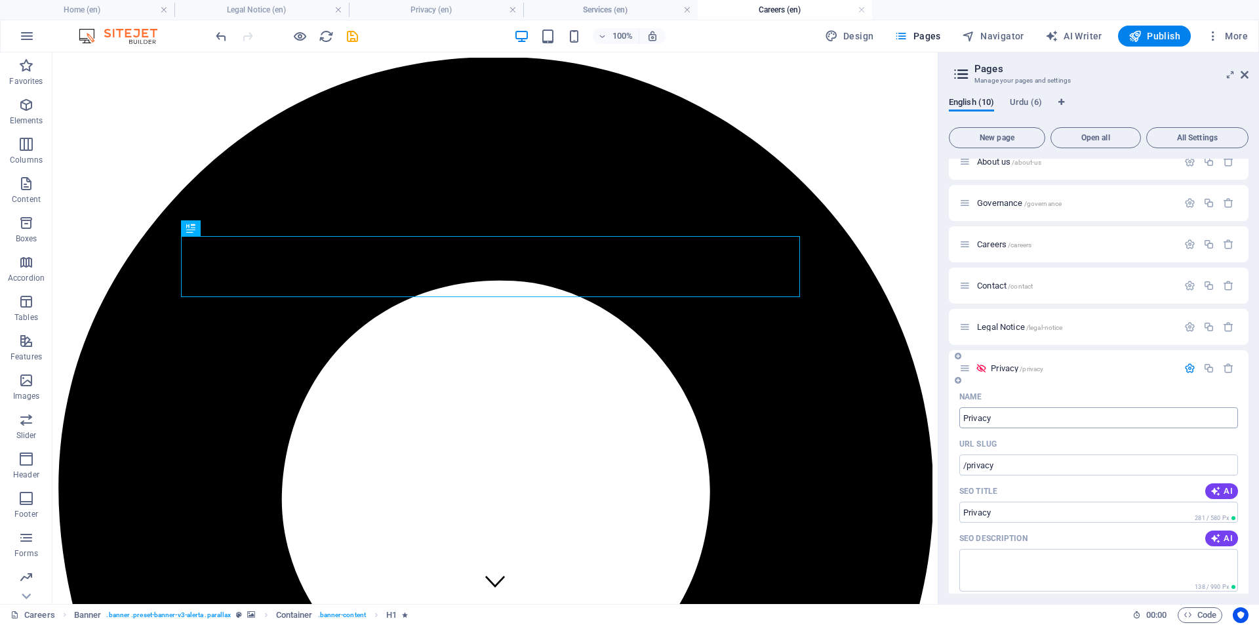
scroll to position [0, 0]
click at [1056, 247] on p "Careers /careers" at bounding box center [1075, 244] width 197 height 9
click at [1060, 240] on p "Careers /careers" at bounding box center [1075, 244] width 197 height 9
click at [1186, 245] on icon "button" at bounding box center [1189, 244] width 11 height 11
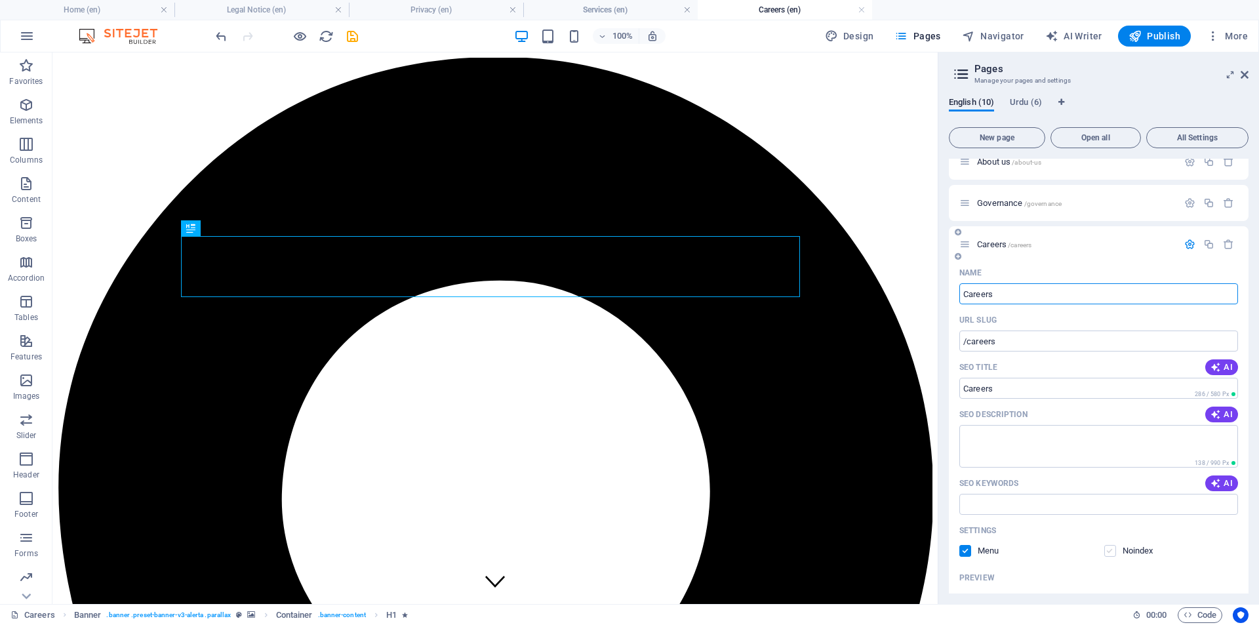
click at [1109, 555] on label at bounding box center [1110, 551] width 12 height 12
click at [0, 0] on input "checkbox" at bounding box center [0, 0] width 0 height 0
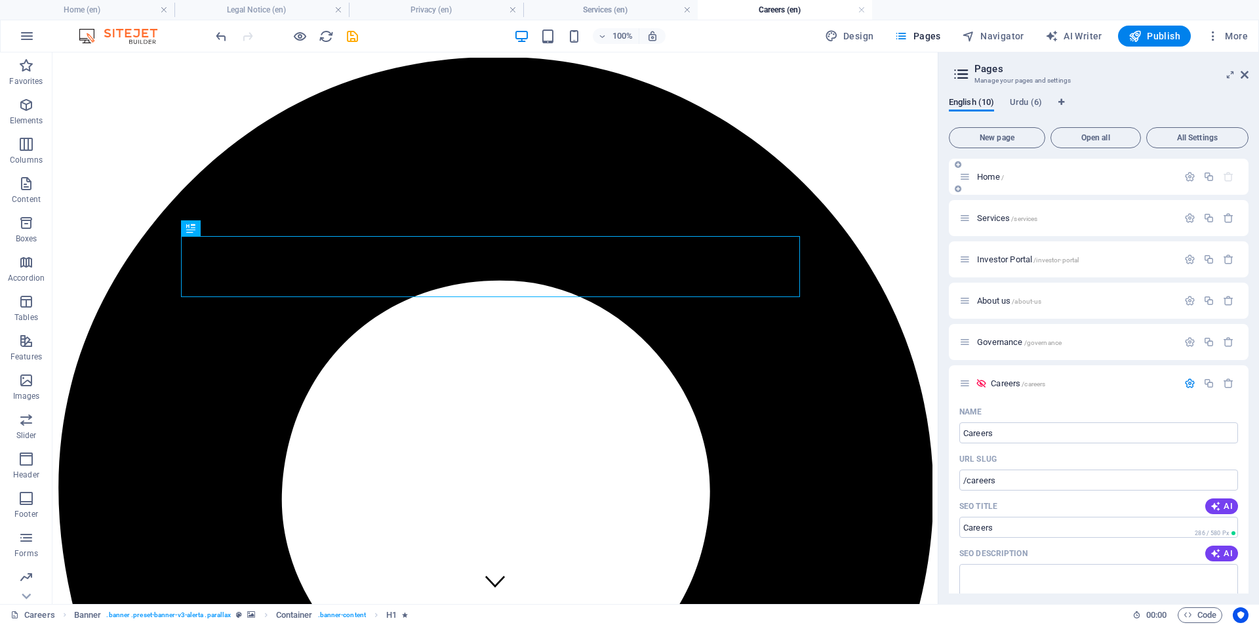
click at [1004, 178] on p "Home /" at bounding box center [1075, 176] width 197 height 9
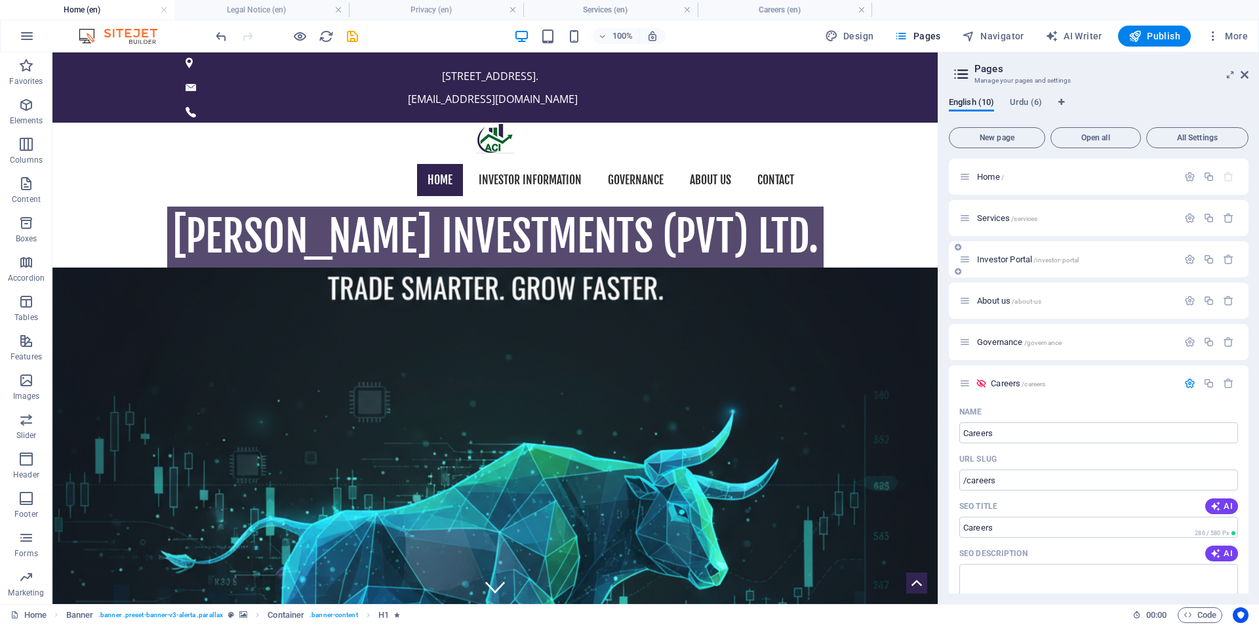
click at [1107, 259] on p "Investor Portal /investor-portal" at bounding box center [1075, 259] width 197 height 9
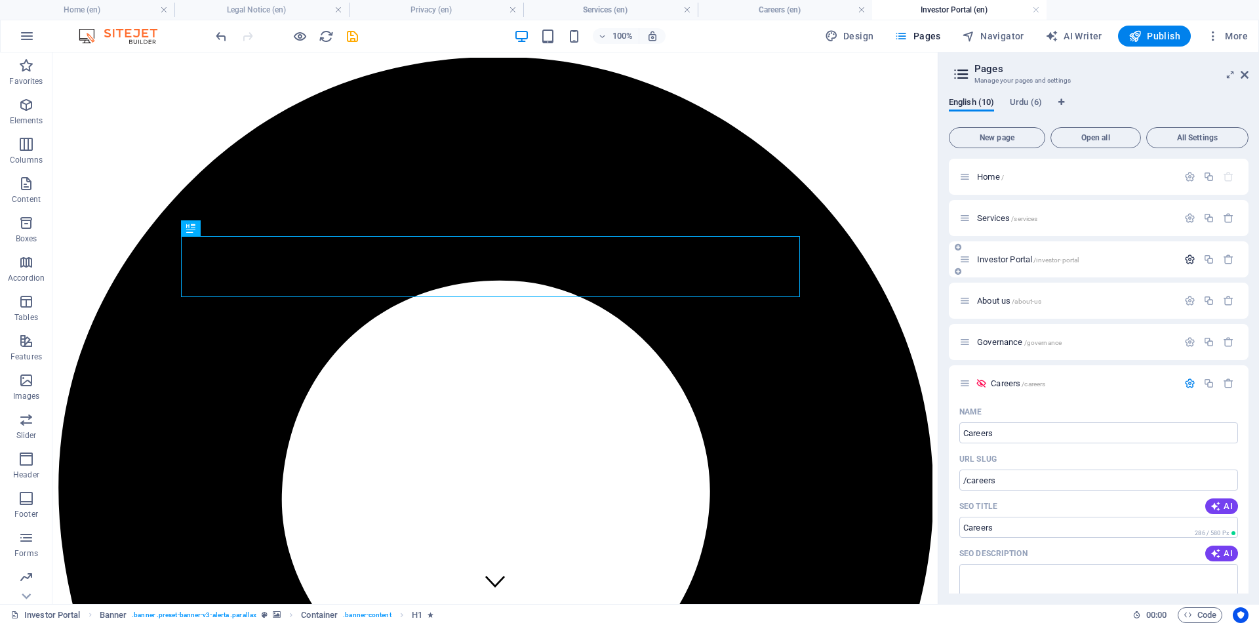
click at [1185, 257] on icon "button" at bounding box center [1189, 259] width 11 height 11
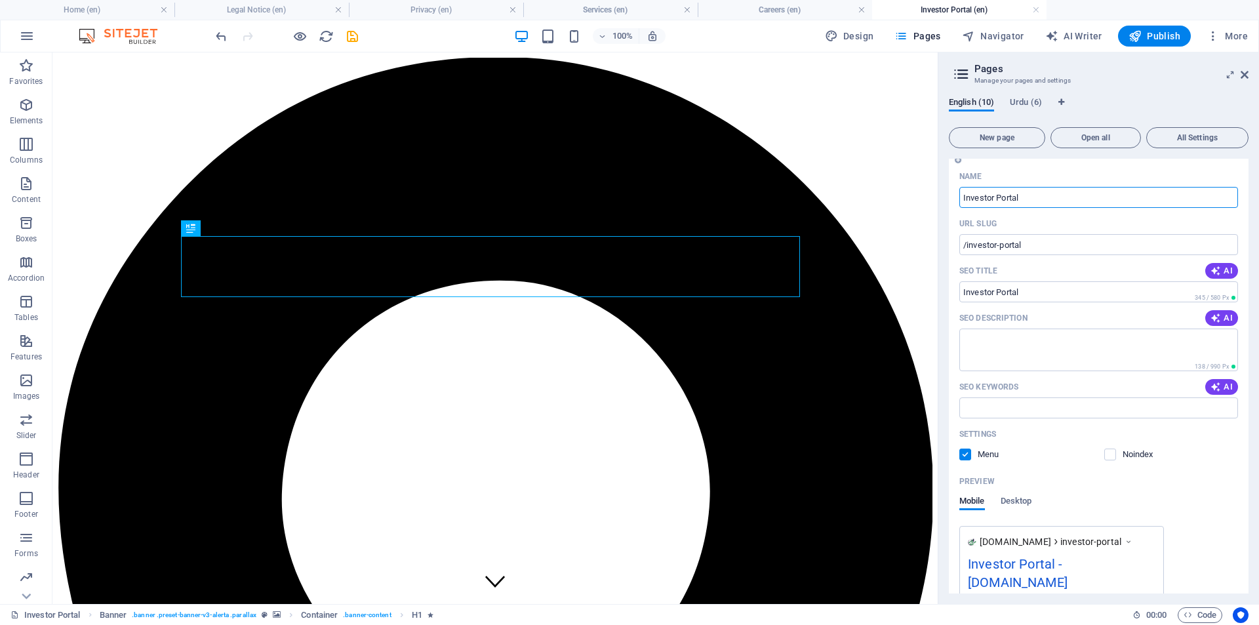
scroll to position [218, 0]
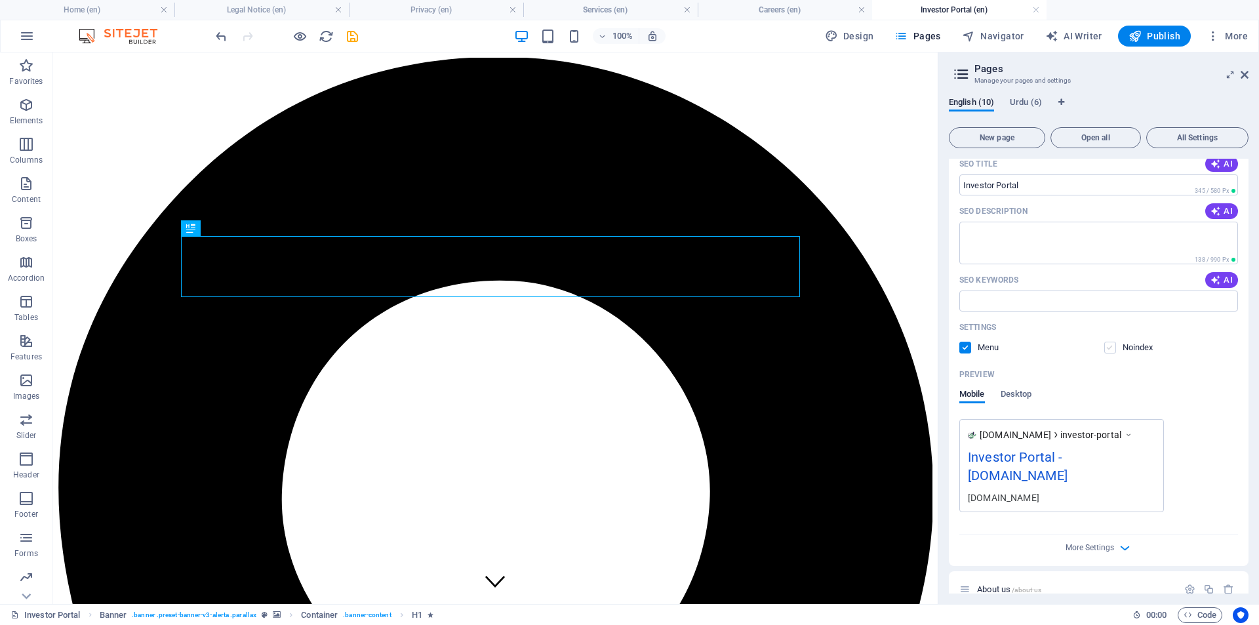
click at [1111, 349] on label at bounding box center [1110, 348] width 12 height 12
click at [0, 0] on input "checkbox" at bounding box center [0, 0] width 0 height 0
click at [1111, 349] on label at bounding box center [1110, 348] width 12 height 12
click at [0, 0] on input "checkbox" at bounding box center [0, 0] width 0 height 0
click at [1109, 348] on label at bounding box center [1110, 348] width 12 height 12
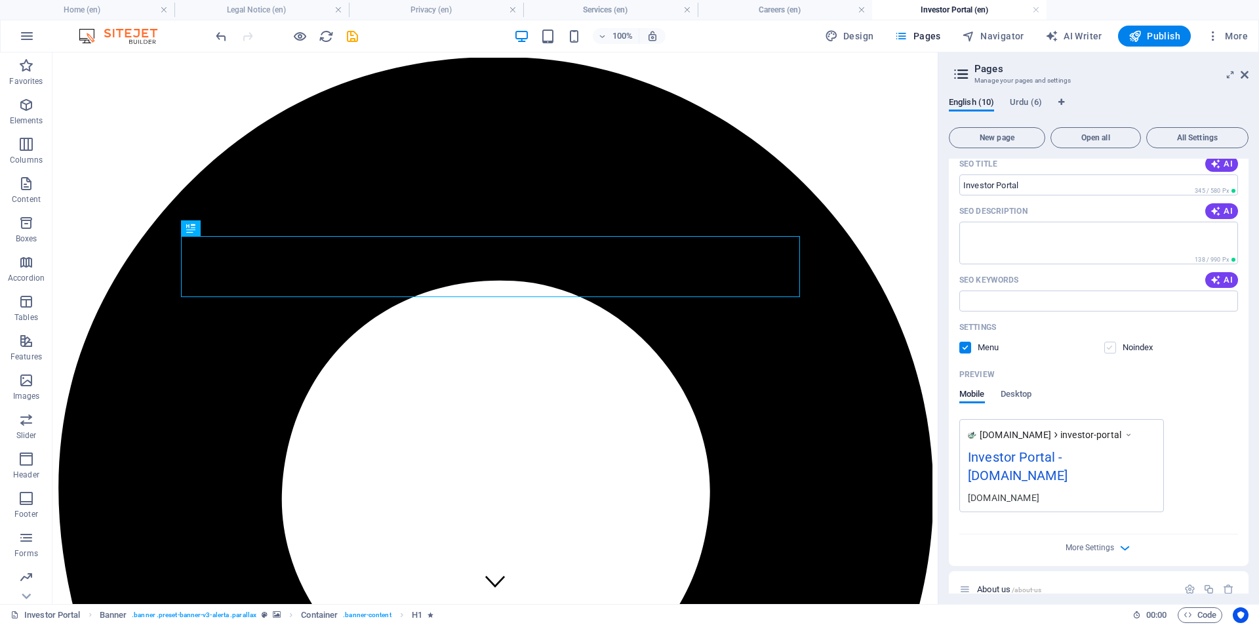
click at [0, 0] on input "checkbox" at bounding box center [0, 0] width 0 height 0
click at [1110, 348] on label at bounding box center [1110, 348] width 12 height 12
click at [0, 0] on input "checkbox" at bounding box center [0, 0] width 0 height 0
click at [1110, 348] on label at bounding box center [1110, 348] width 12 height 12
click at [0, 0] on input "checkbox" at bounding box center [0, 0] width 0 height 0
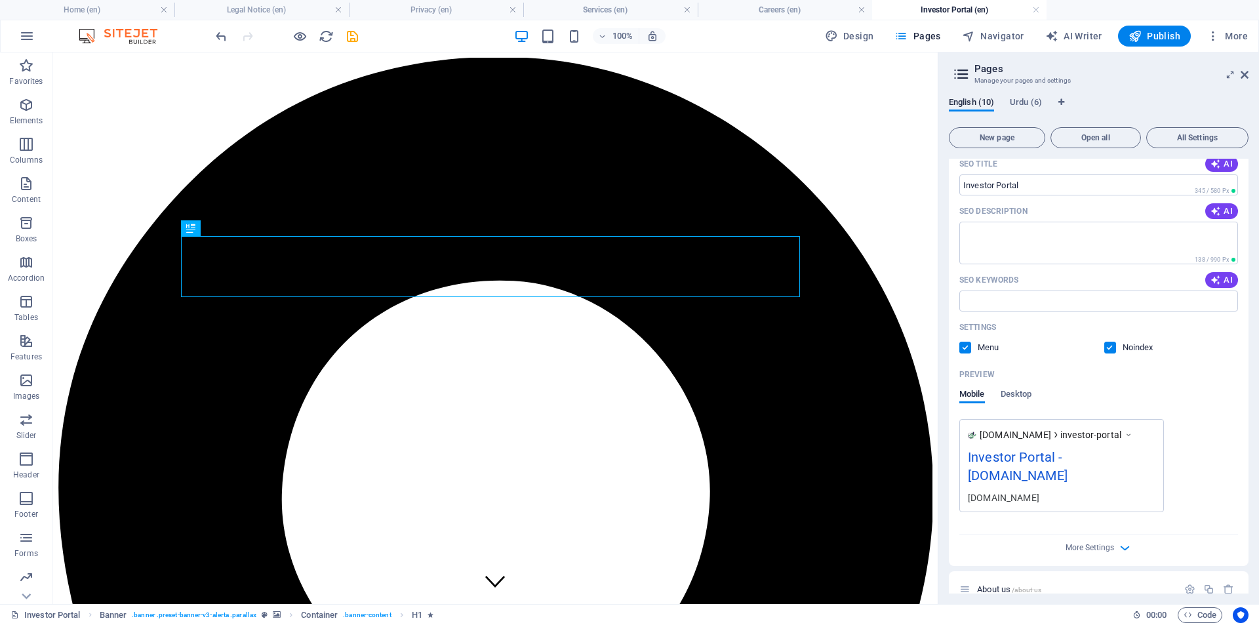
click at [1110, 348] on label at bounding box center [1110, 348] width 12 height 12
click at [0, 0] on input "checkbox" at bounding box center [0, 0] width 0 height 0
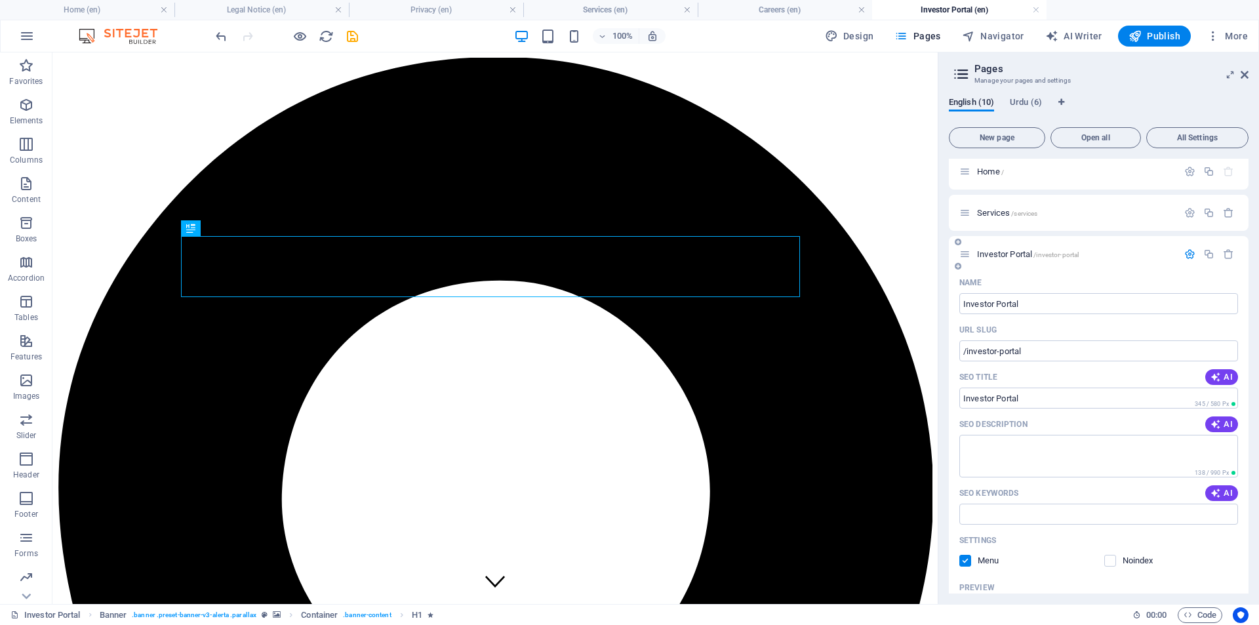
scroll to position [0, 0]
click at [351, 38] on icon "save" at bounding box center [352, 36] width 15 height 15
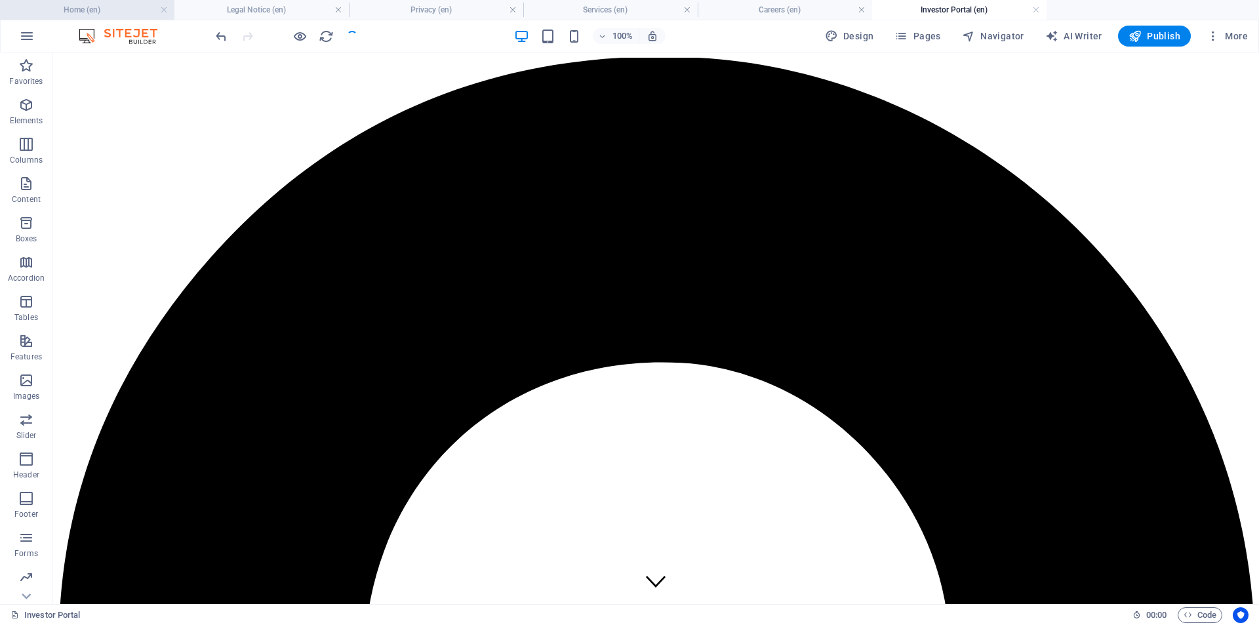
click at [106, 9] on h4 "Home (en)" at bounding box center [87, 10] width 174 height 14
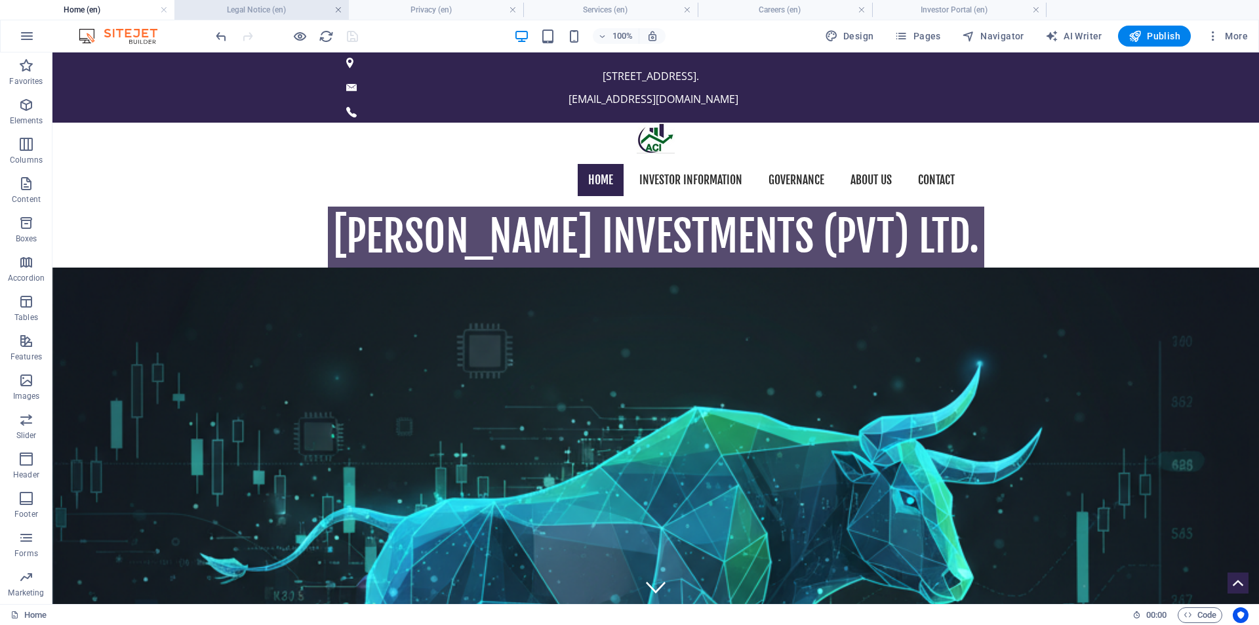
click at [338, 10] on link at bounding box center [338, 10] width 8 height 12
click at [509, 10] on link at bounding box center [513, 10] width 8 height 12
click at [338, 10] on link at bounding box center [338, 10] width 8 height 12
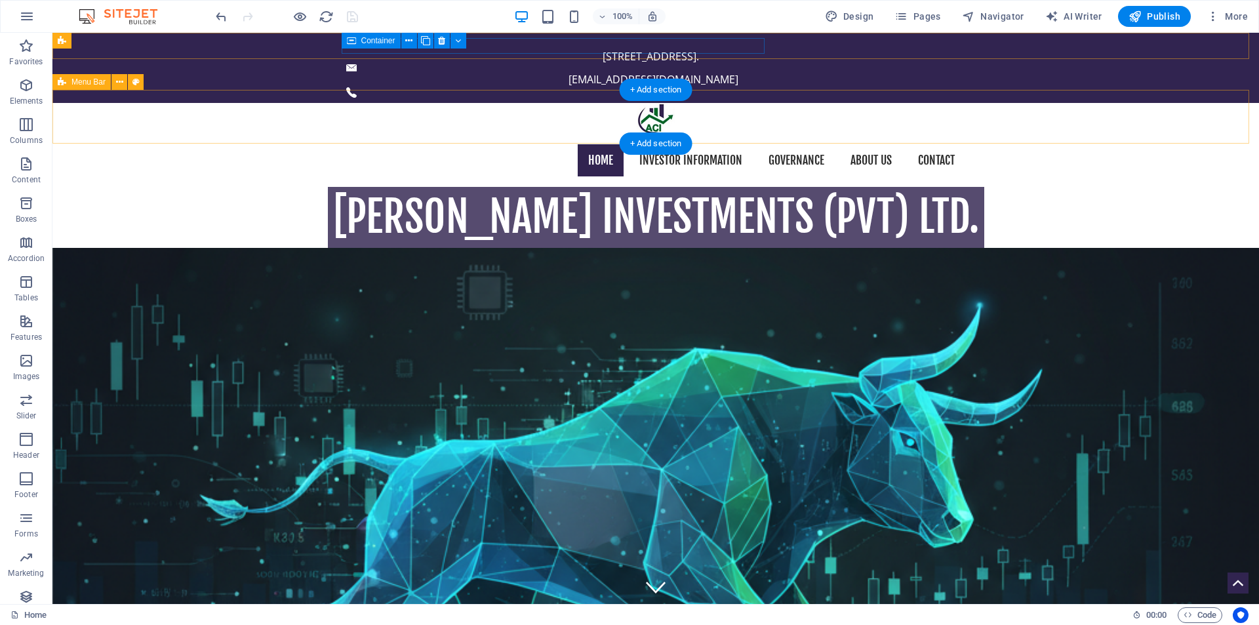
click at [288, 134] on div "Home Investor Information Governance About us Contact" at bounding box center [655, 161] width 1206 height 54
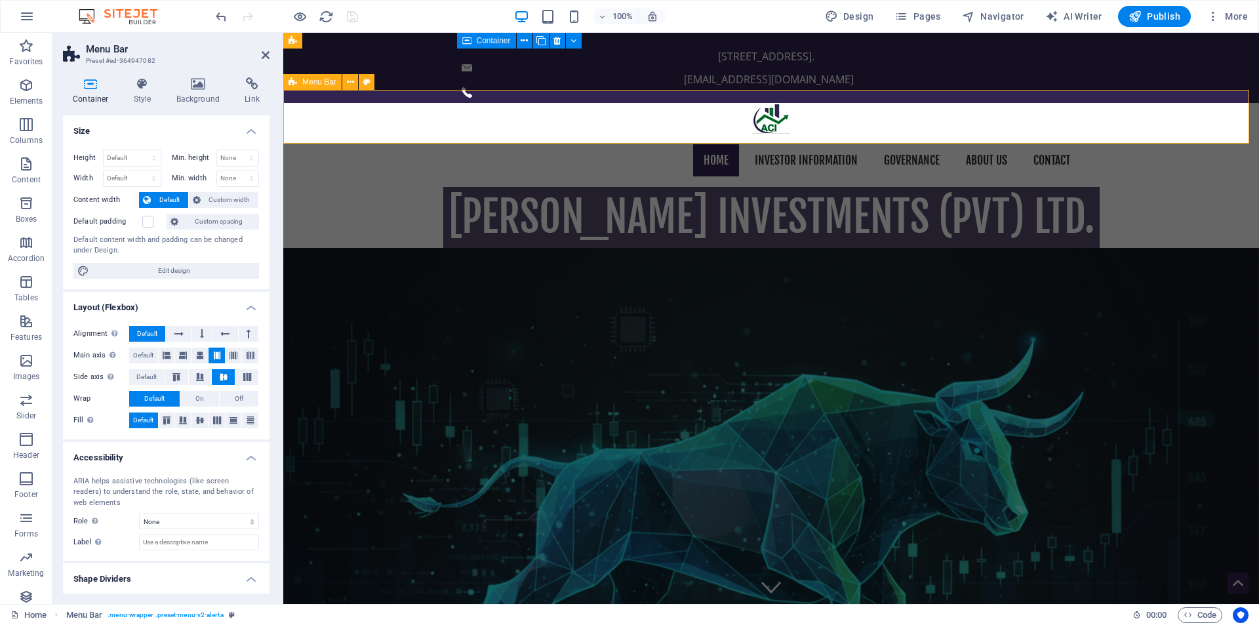
click at [338, 134] on div "Home Investor Information Governance About us Contact" at bounding box center [771, 161] width 976 height 54
click at [263, 56] on icon at bounding box center [266, 55] width 8 height 10
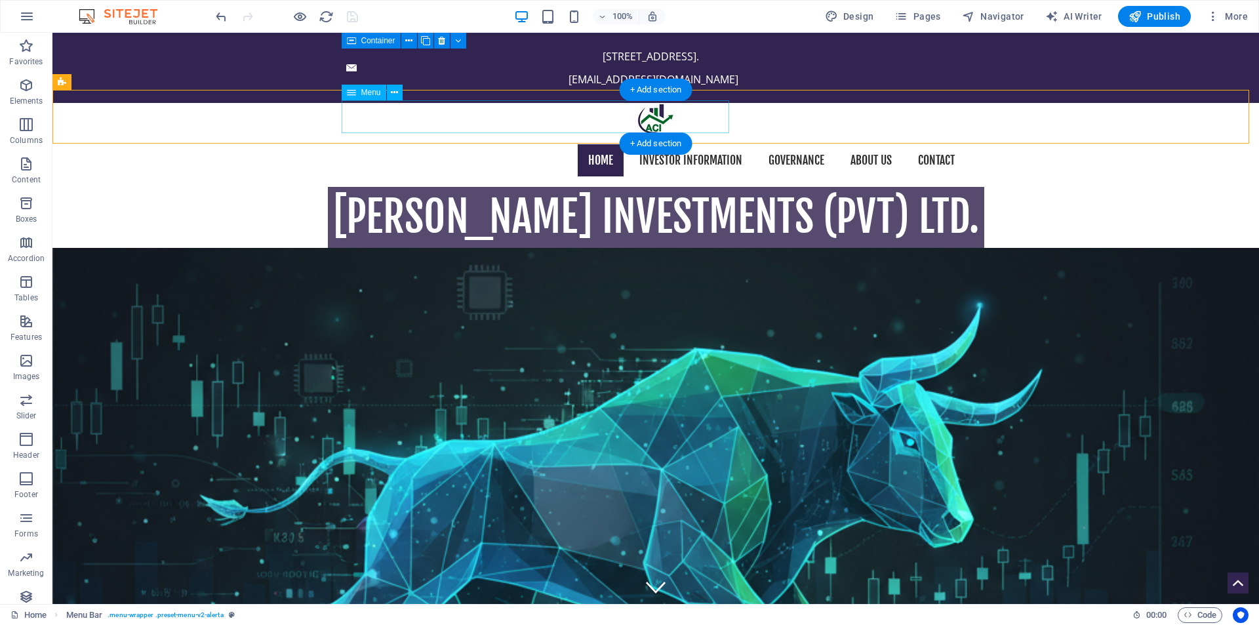
click at [396, 144] on nav "Home Investor Information Governance About us Contact" at bounding box center [655, 160] width 619 height 33
select select
select select "1"
select select
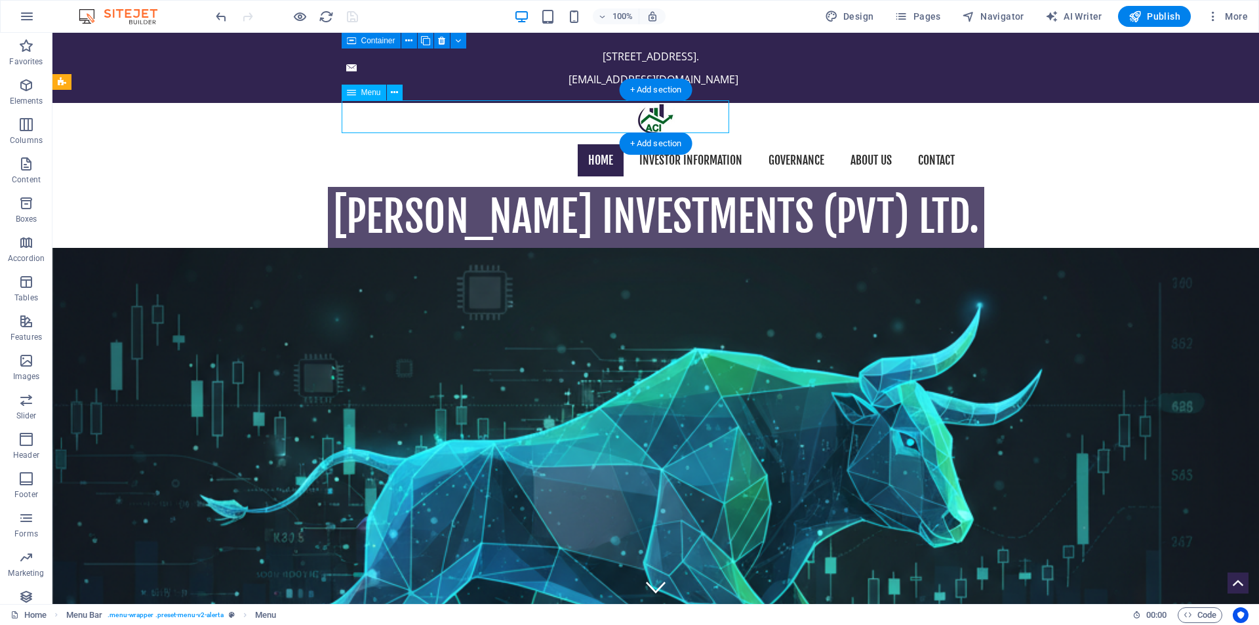
select select "4"
select select
select select "3"
select select
select select "6"
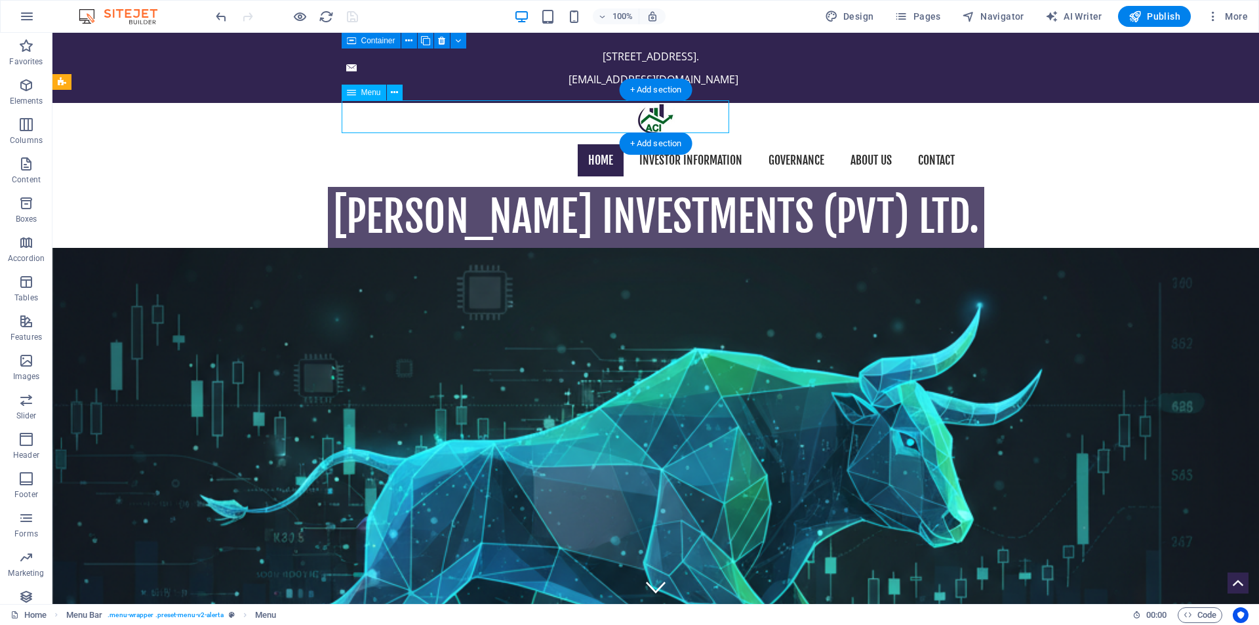
select select
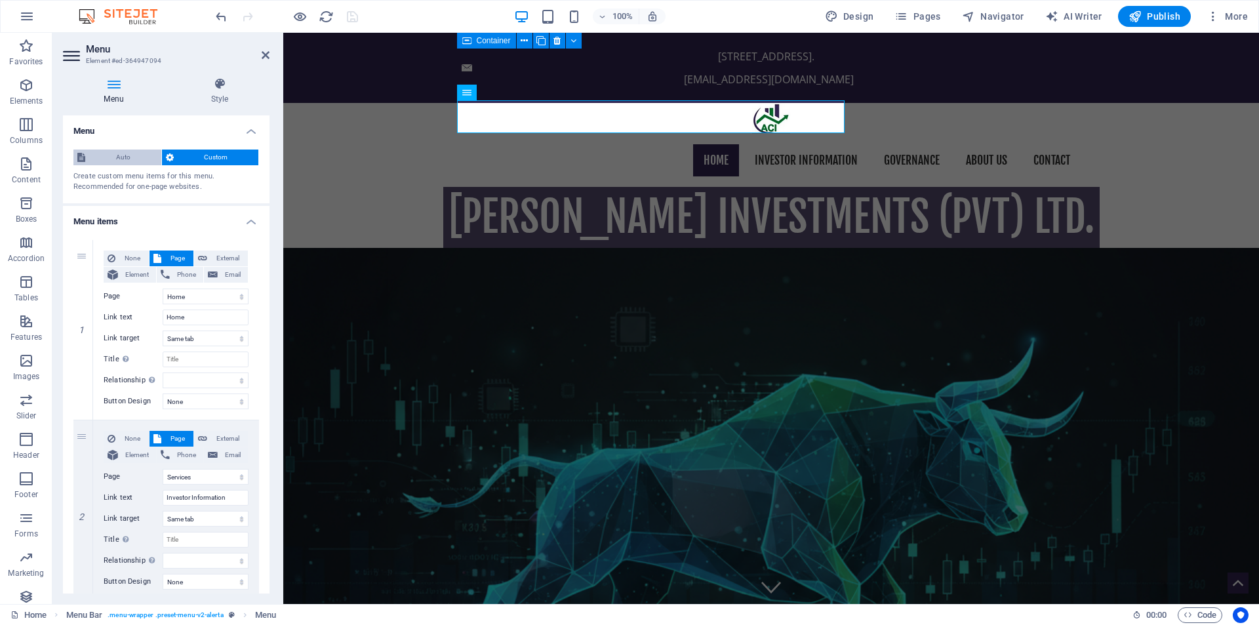
click at [128, 156] on span "Auto" at bounding box center [123, 157] width 68 height 16
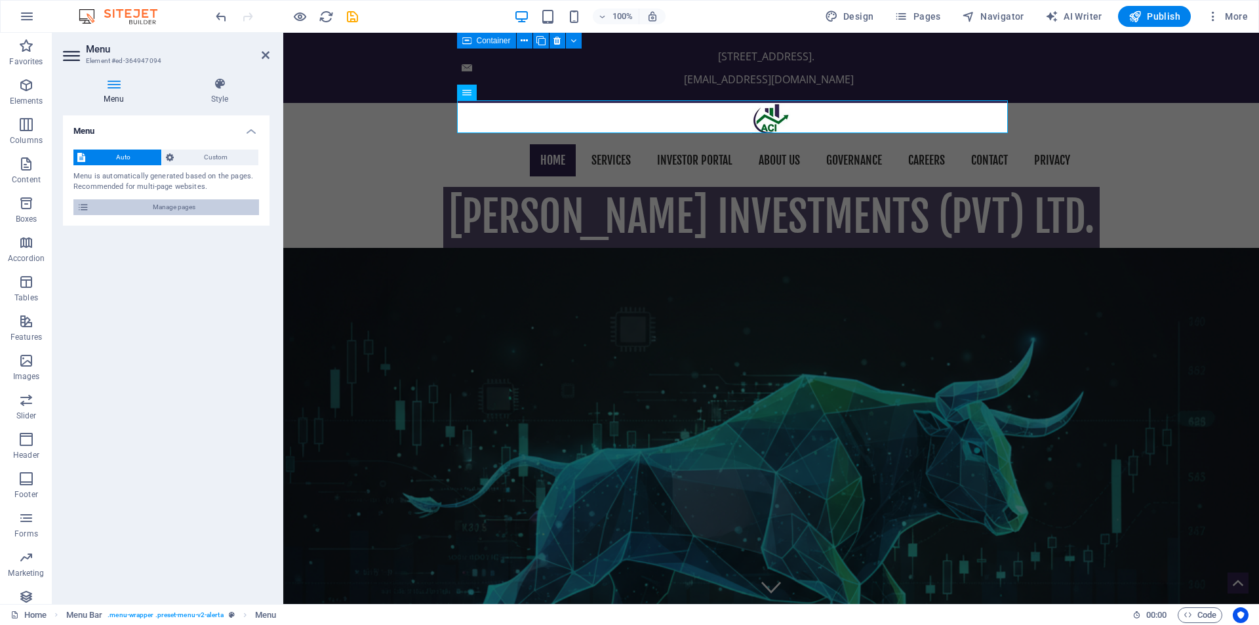
click at [191, 209] on span "Manage pages" at bounding box center [174, 207] width 162 height 16
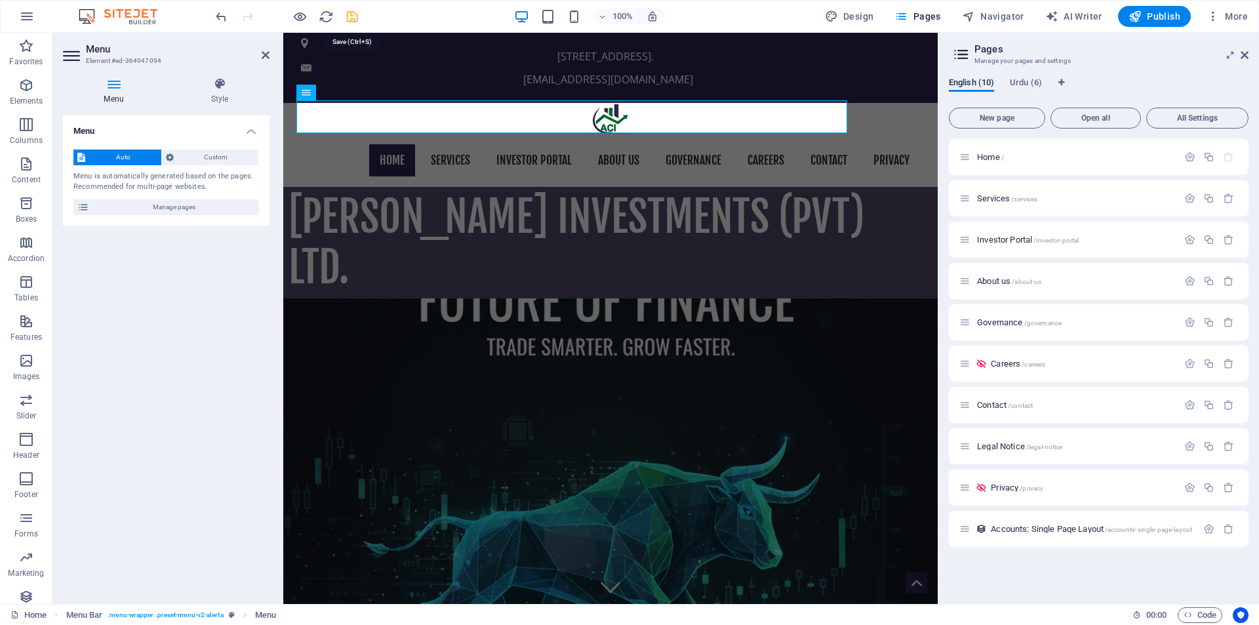
click at [353, 20] on icon "save" at bounding box center [352, 16] width 15 height 15
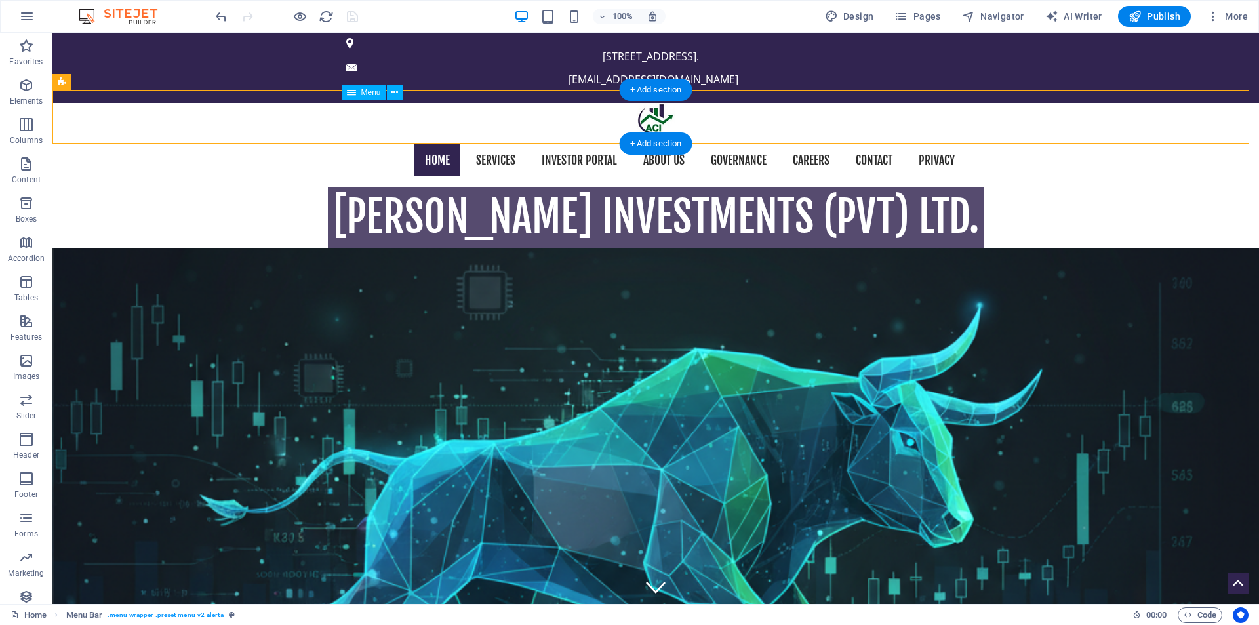
drag, startPoint x: 519, startPoint y: 113, endPoint x: 720, endPoint y: 117, distance: 201.3
click at [720, 144] on nav "Home Services Investor Portal About us Governance Careers Contact Privacy" at bounding box center [655, 160] width 619 height 33
click at [393, 144] on nav "Home Services Investor Portal About us Governance Careers Contact Privacy" at bounding box center [655, 160] width 619 height 33
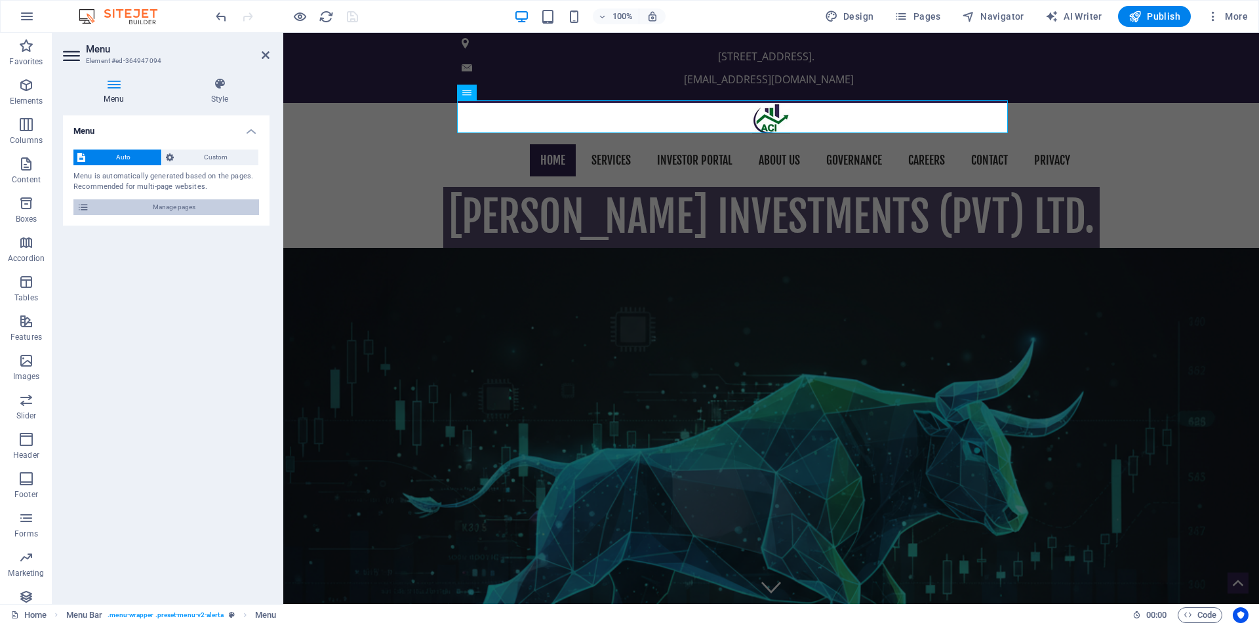
click at [186, 206] on span "Manage pages" at bounding box center [174, 207] width 162 height 16
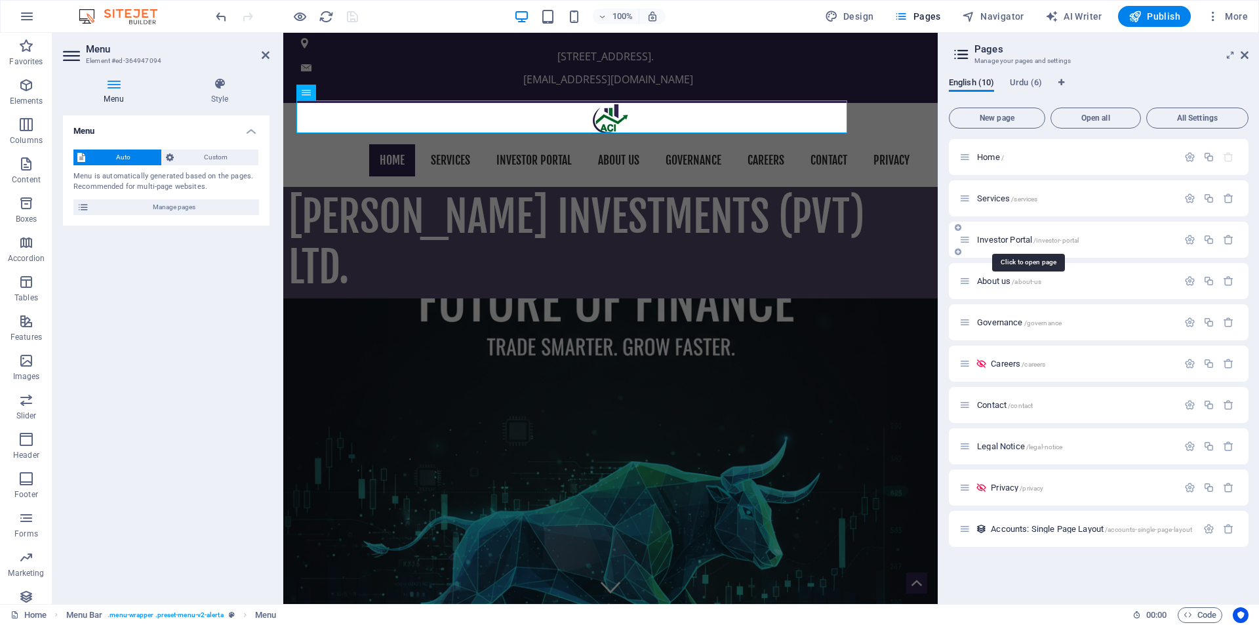
click at [1019, 239] on span "Investor Portal /investor-portal" at bounding box center [1028, 240] width 102 height 10
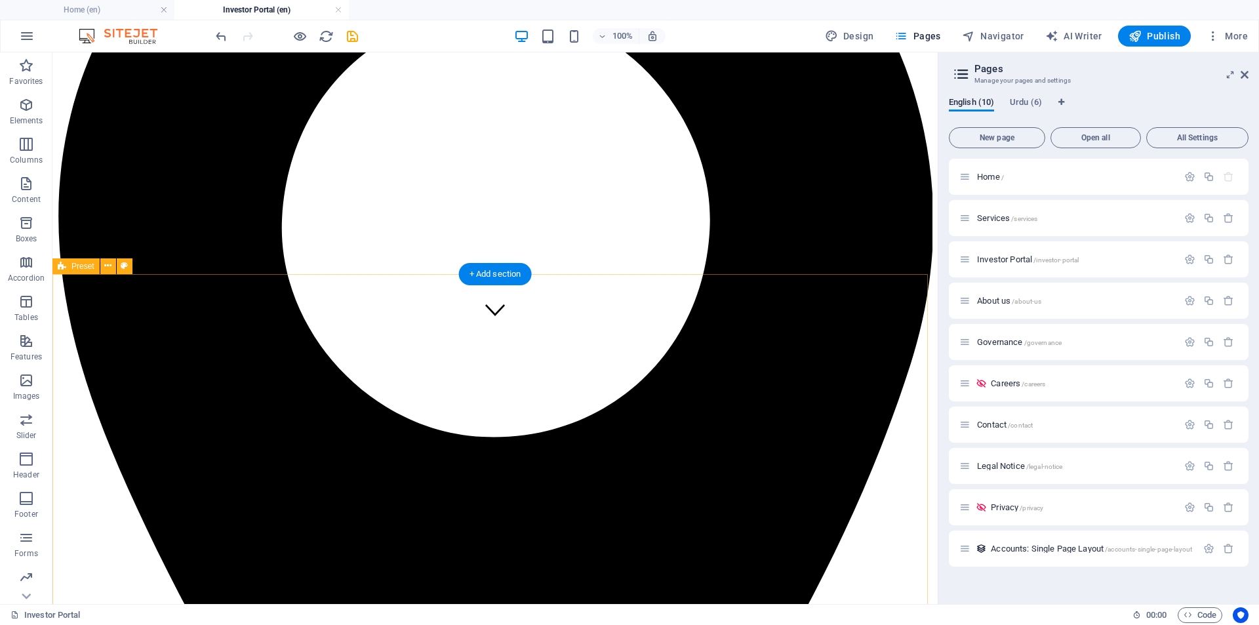
scroll to position [328, 0]
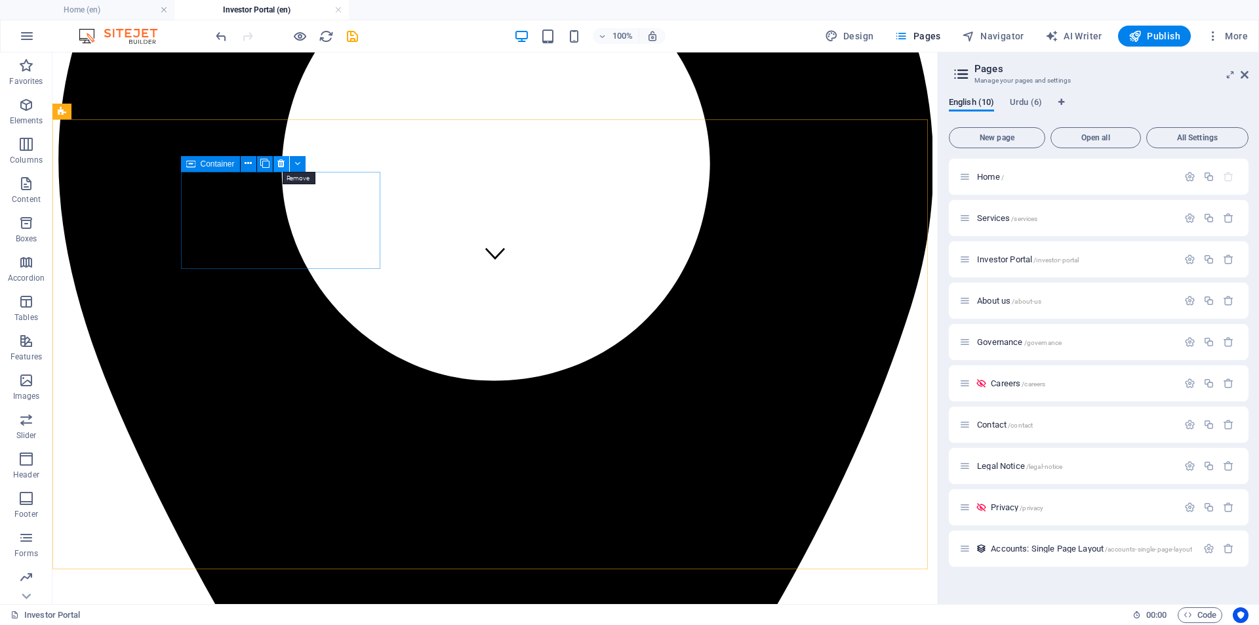
click at [279, 163] on icon at bounding box center [280, 164] width 7 height 14
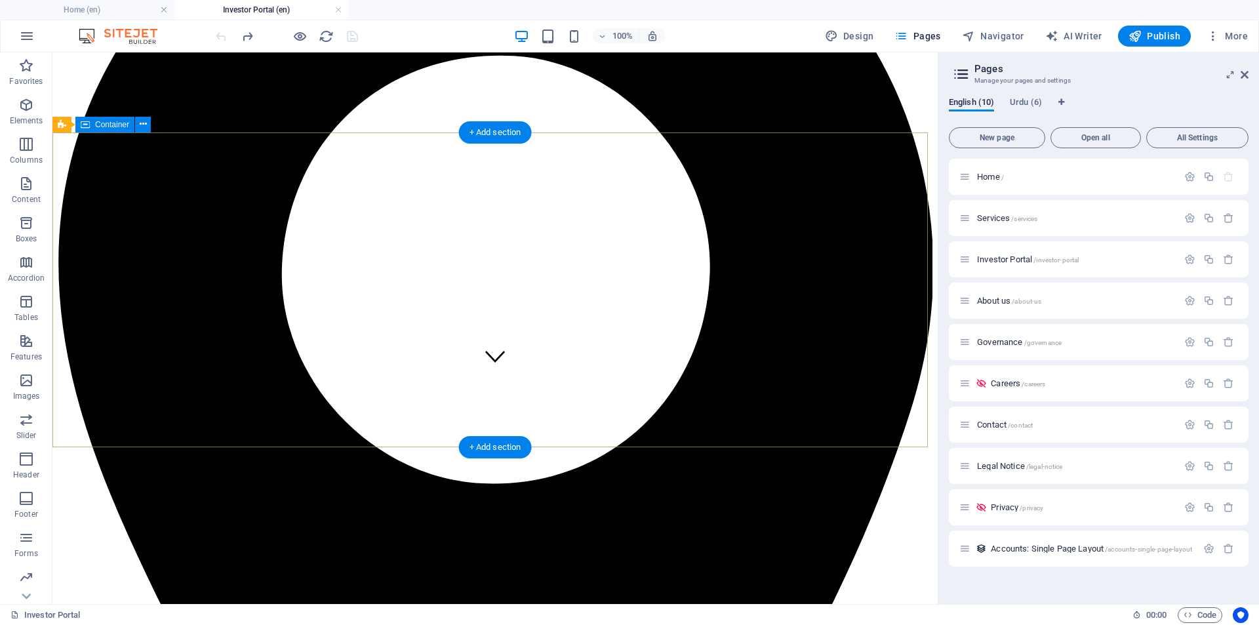
scroll to position [0, 0]
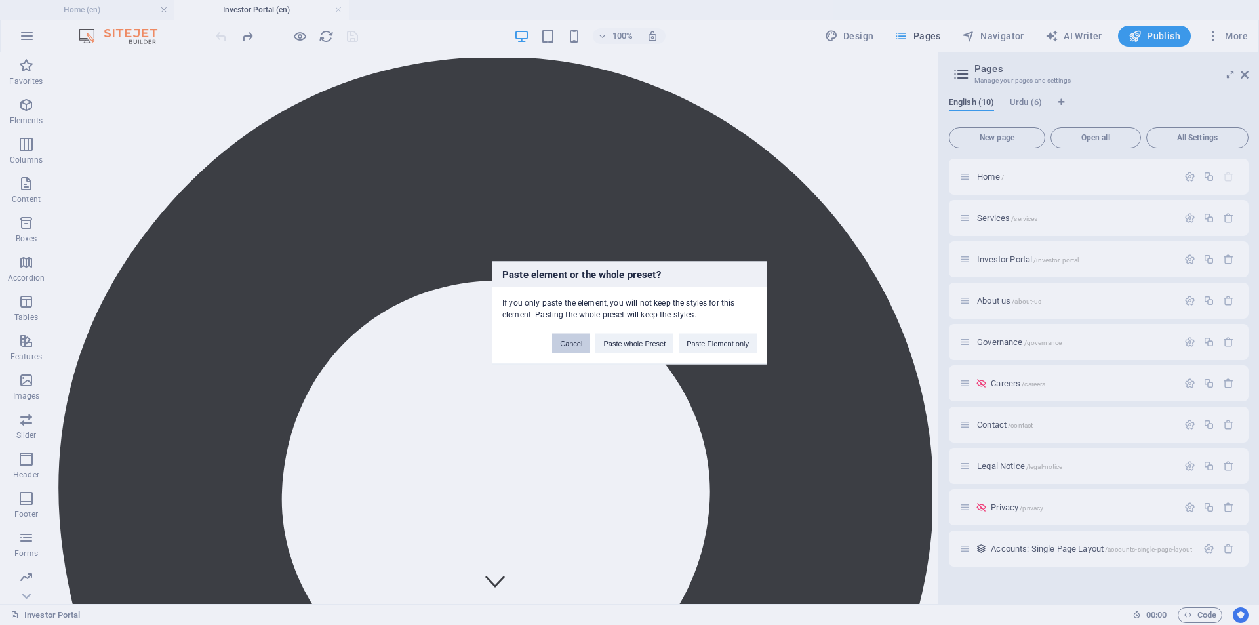
click at [571, 342] on button "Cancel" at bounding box center [571, 343] width 38 height 20
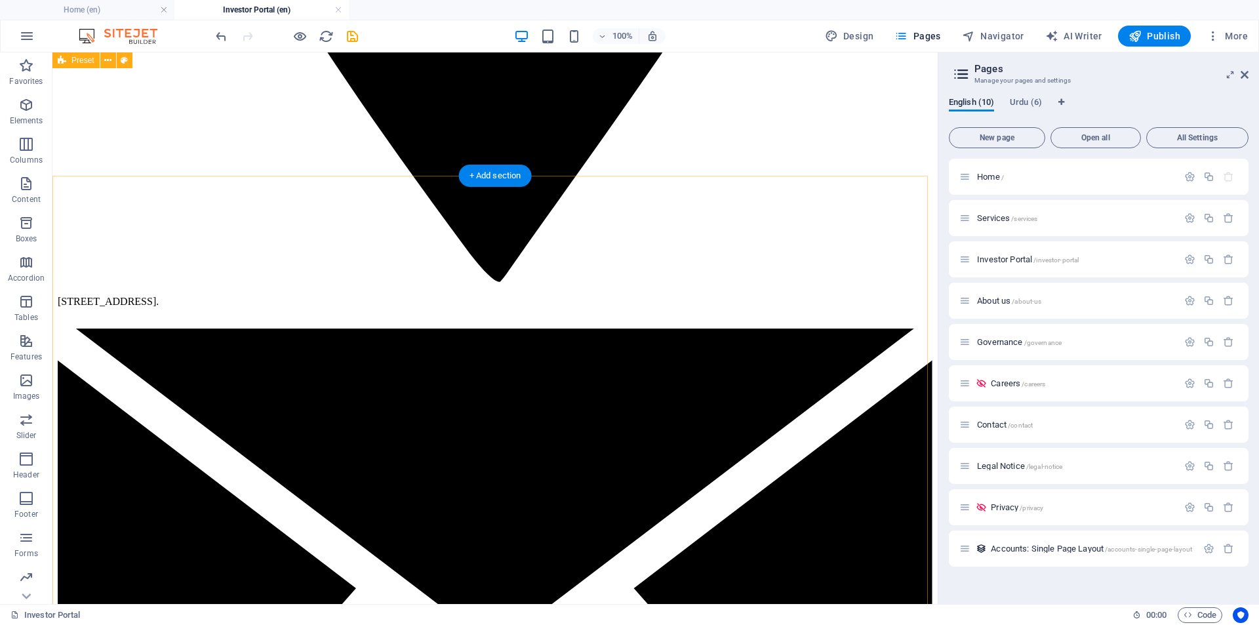
scroll to position [984, 0]
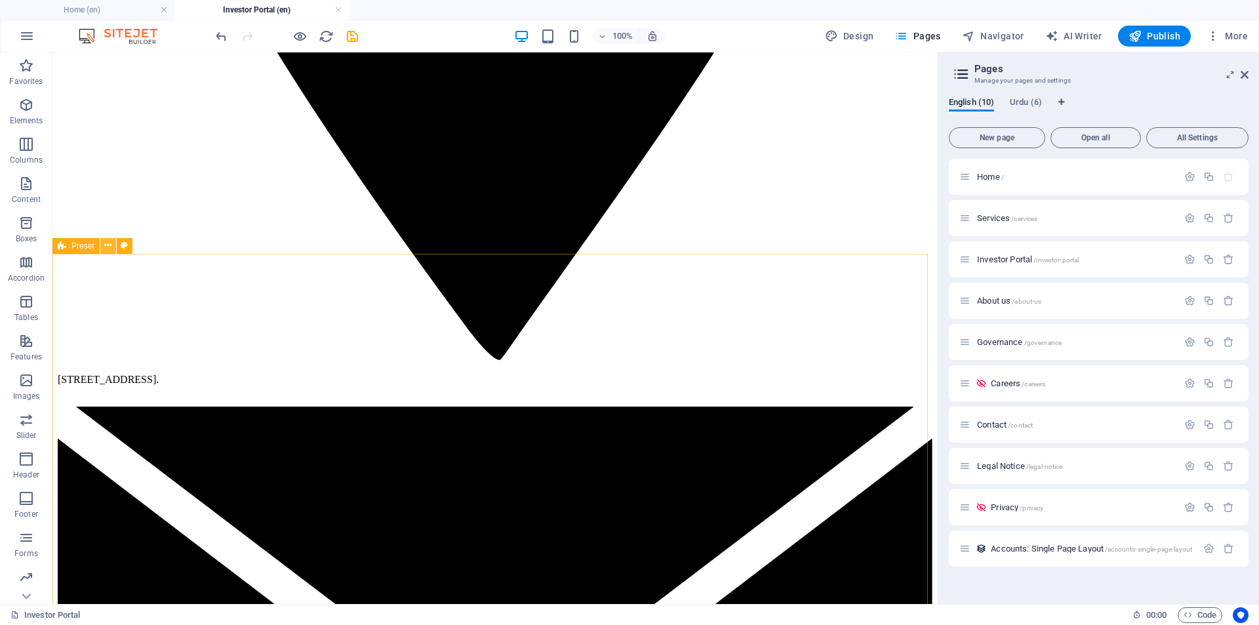
click at [104, 245] on icon at bounding box center [107, 246] width 7 height 14
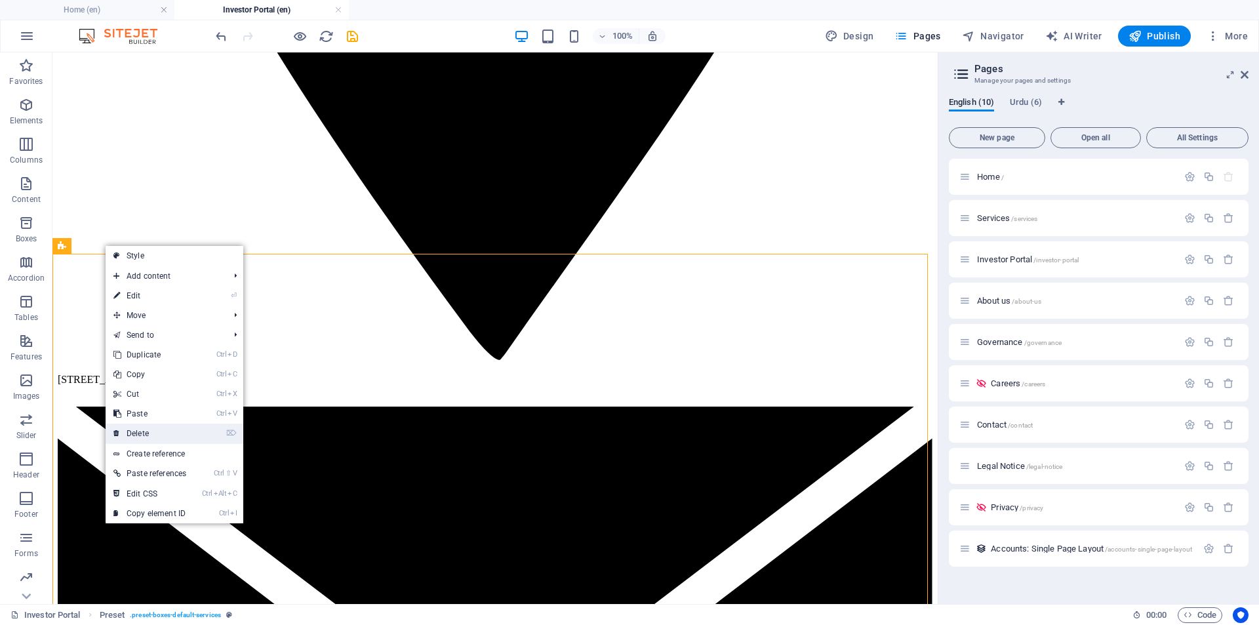
click at [149, 430] on link "⌦ Delete" at bounding box center [150, 434] width 89 height 20
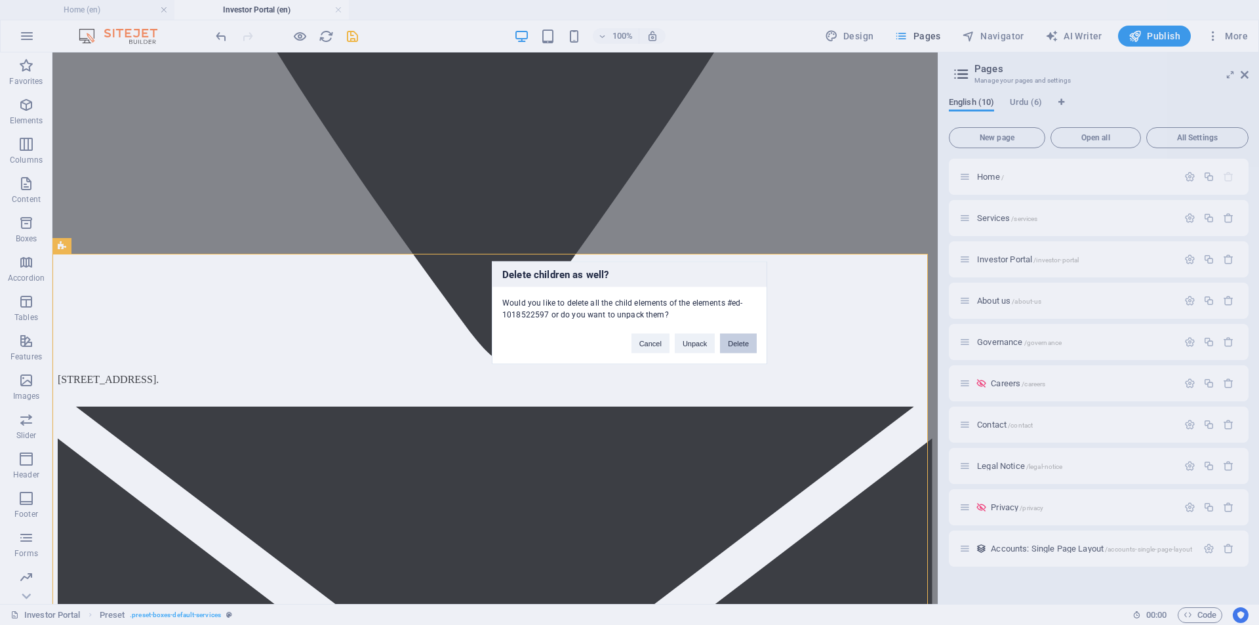
click at [735, 342] on button "Delete" at bounding box center [738, 343] width 37 height 20
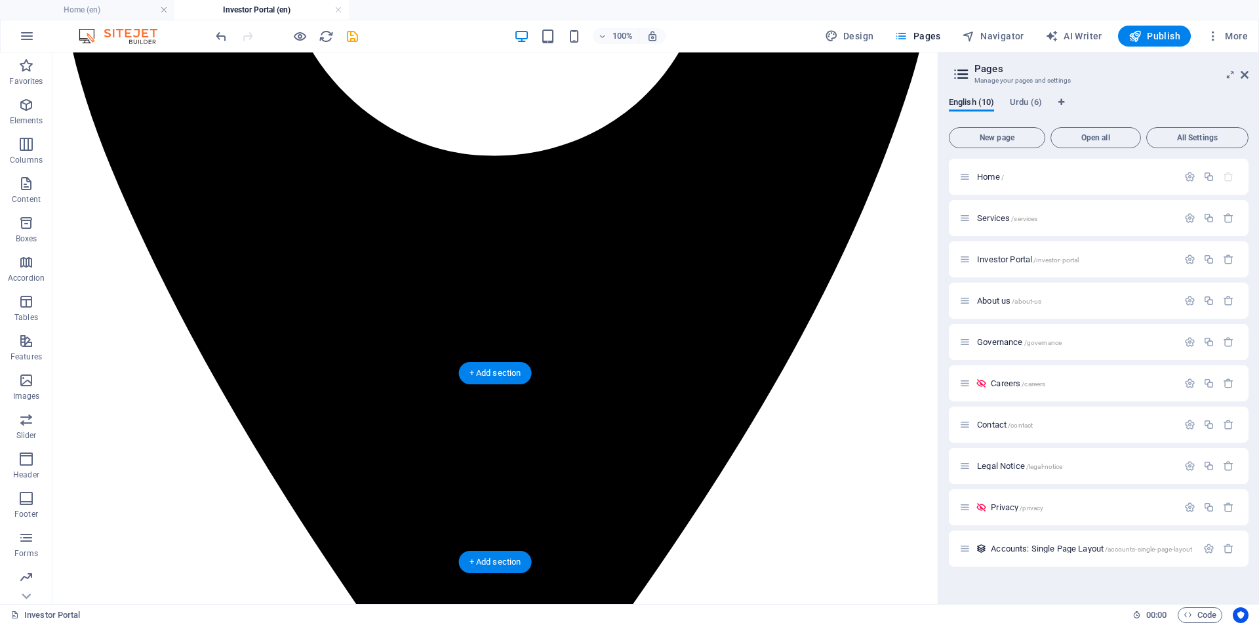
scroll to position [437, 0]
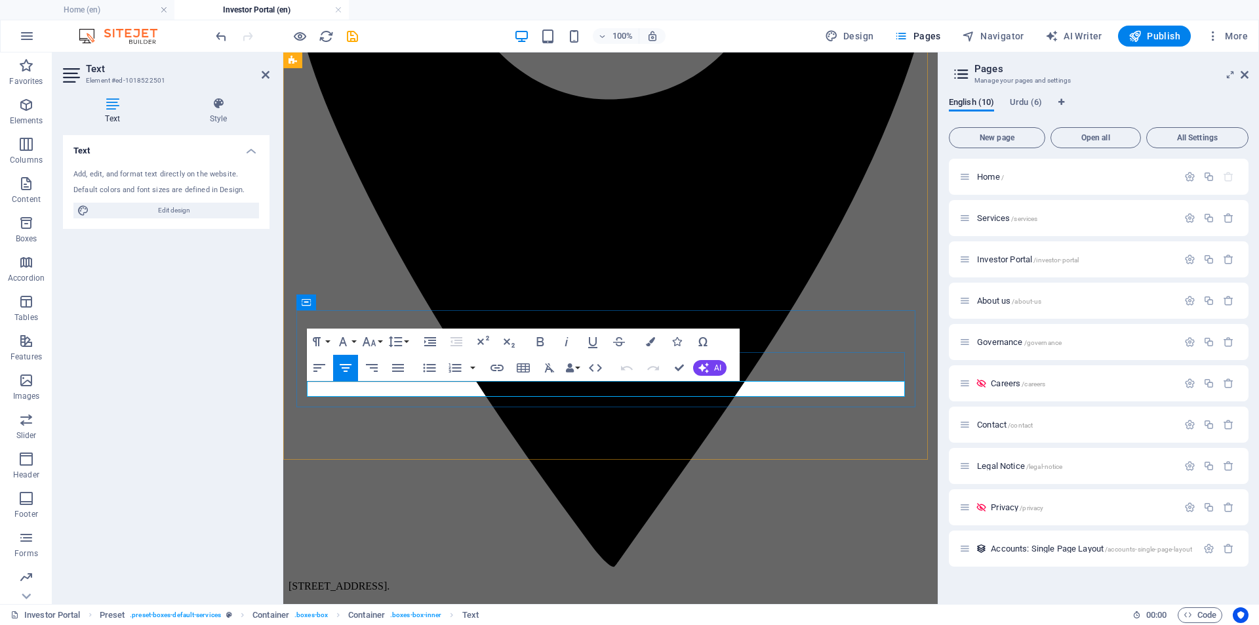
drag, startPoint x: 459, startPoint y: 390, endPoint x: 751, endPoint y: 389, distance: 291.8
drag, startPoint x: 694, startPoint y: 389, endPoint x: 490, endPoint y: 378, distance: 203.6
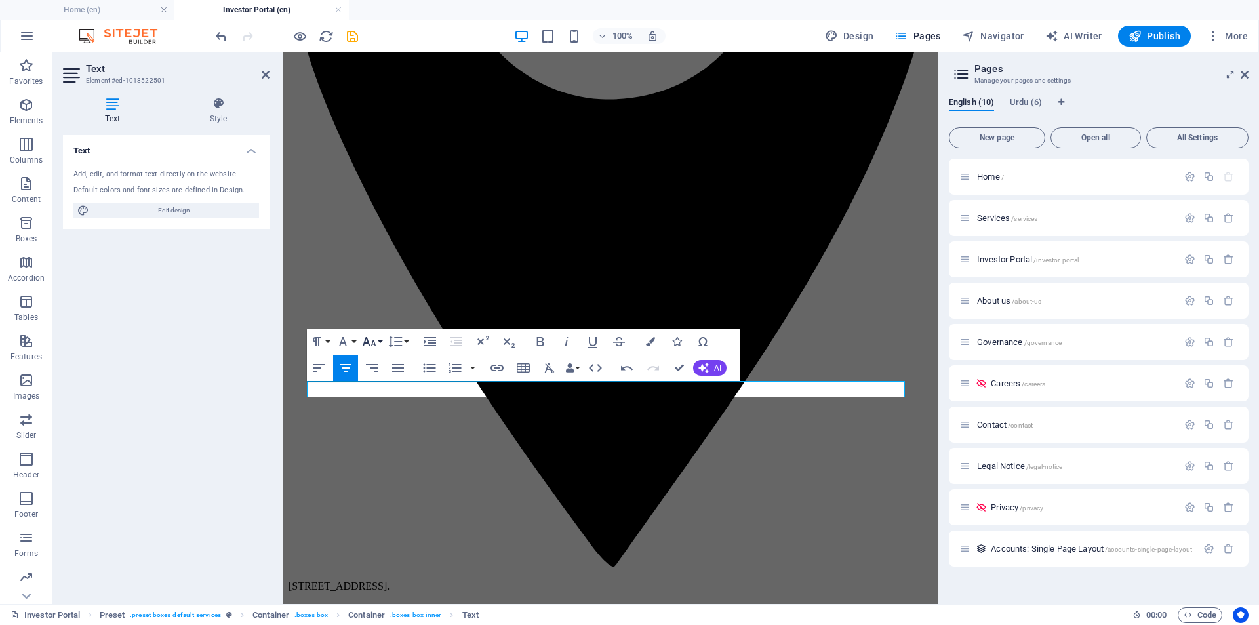
click at [382, 341] on button "Font Size" at bounding box center [371, 341] width 25 height 26
click at [382, 403] on link "10" at bounding box center [382, 407] width 47 height 20
click at [378, 339] on button "Font Size" at bounding box center [371, 341] width 25 height 26
click at [383, 445] on link "24" at bounding box center [382, 451] width 47 height 20
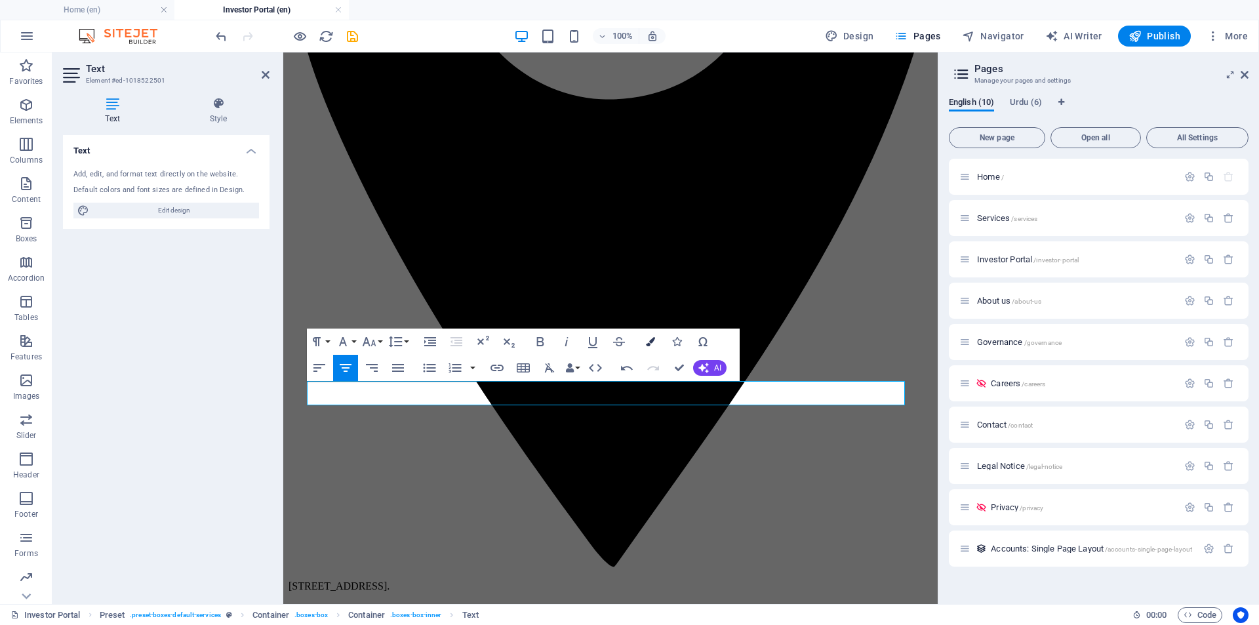
click at [650, 344] on icon "button" at bounding box center [650, 341] width 9 height 9
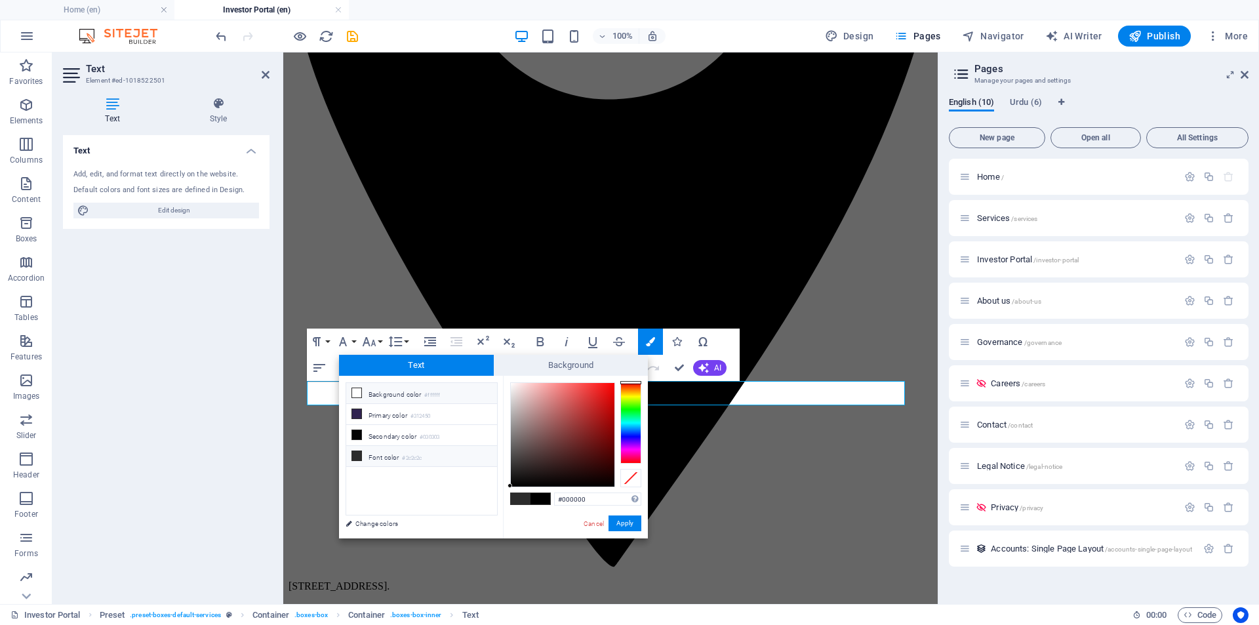
click at [419, 392] on li "Background color #ffffff" at bounding box center [421, 393] width 151 height 21
type input "#ffffff"
click at [419, 392] on li "Background color #ffffff" at bounding box center [421, 393] width 151 height 21
click at [632, 528] on button "Apply" at bounding box center [624, 523] width 33 height 16
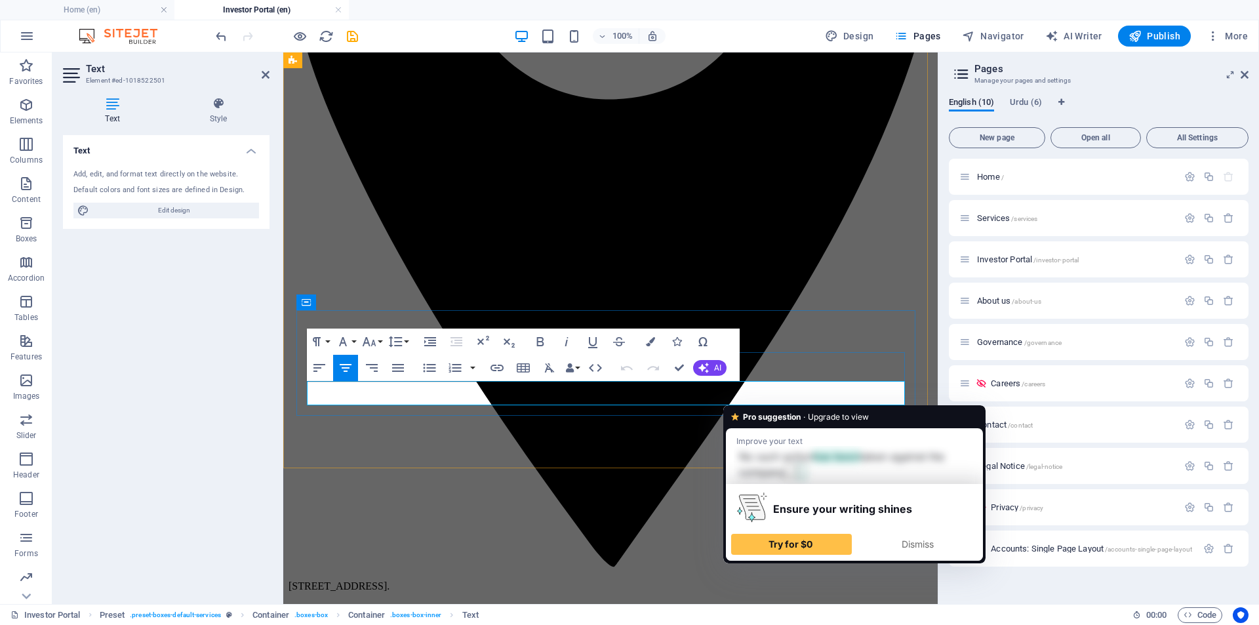
drag, startPoint x: 469, startPoint y: 395, endPoint x: 740, endPoint y: 389, distance: 270.9
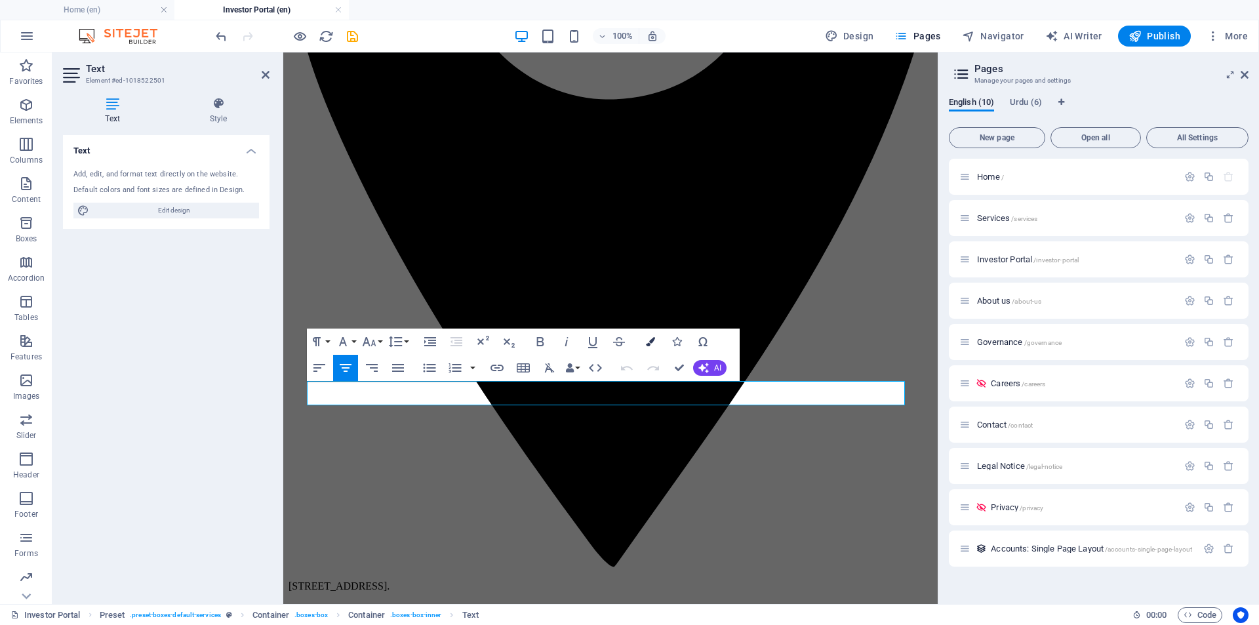
click at [650, 344] on icon "button" at bounding box center [650, 341] width 9 height 9
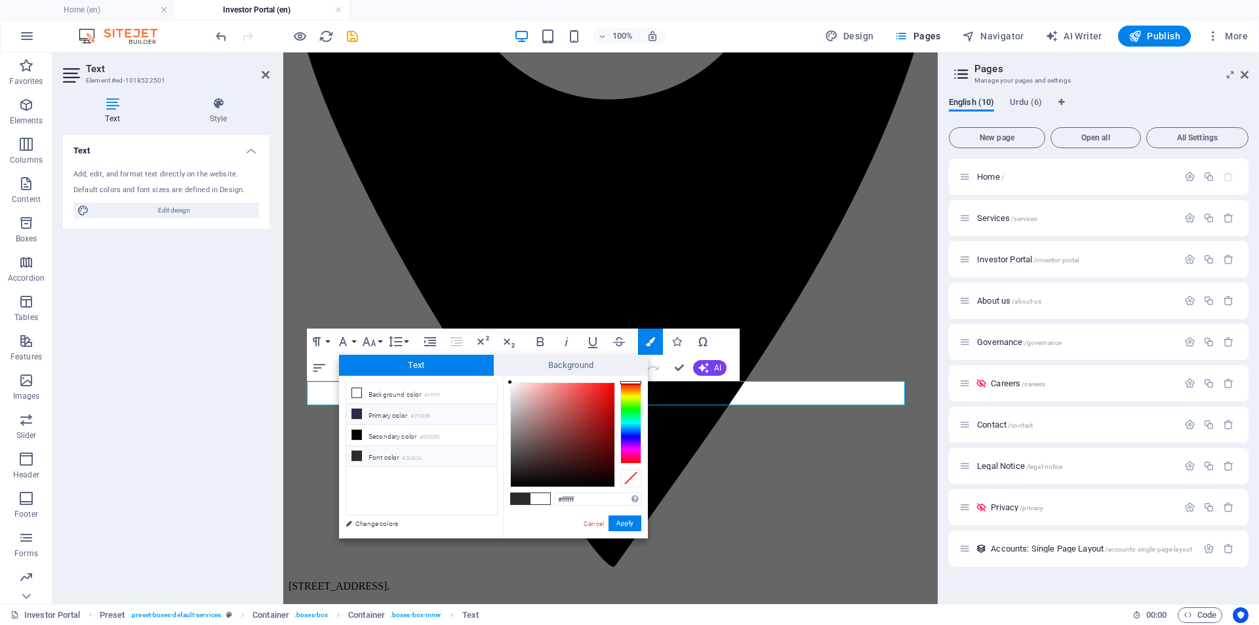
click at [394, 410] on li "Primary color #312450" at bounding box center [421, 414] width 151 height 21
type input "#312450"
click at [394, 410] on li "Primary color #312450" at bounding box center [421, 414] width 151 height 21
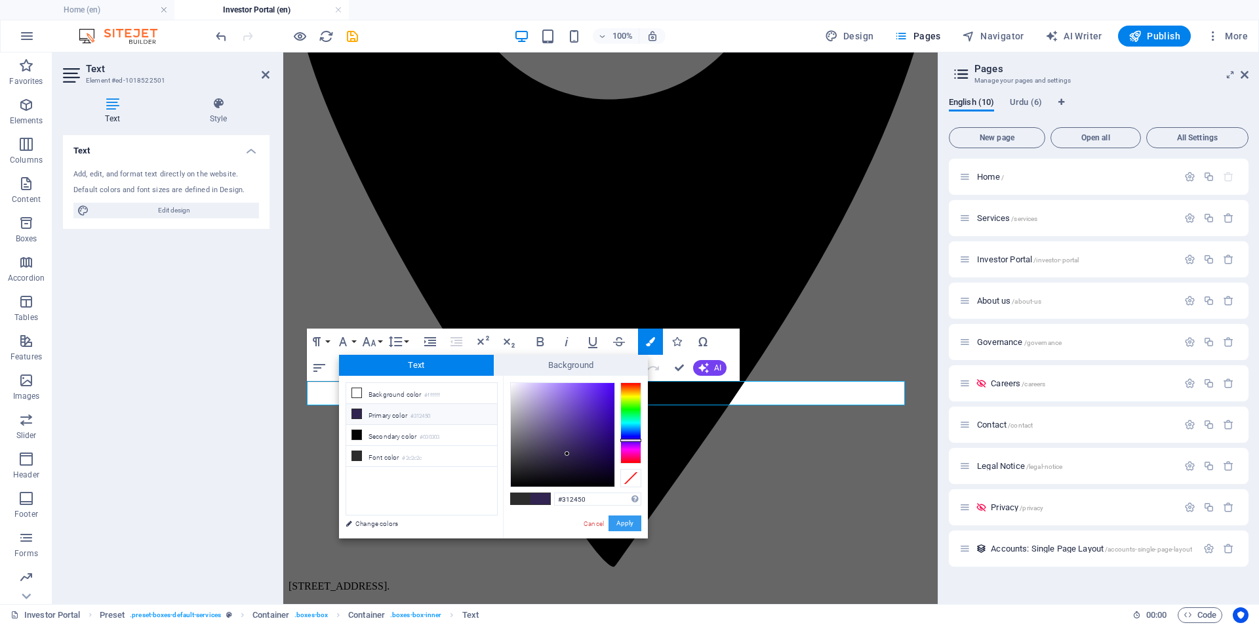
click at [632, 518] on button "Apply" at bounding box center [624, 523] width 33 height 16
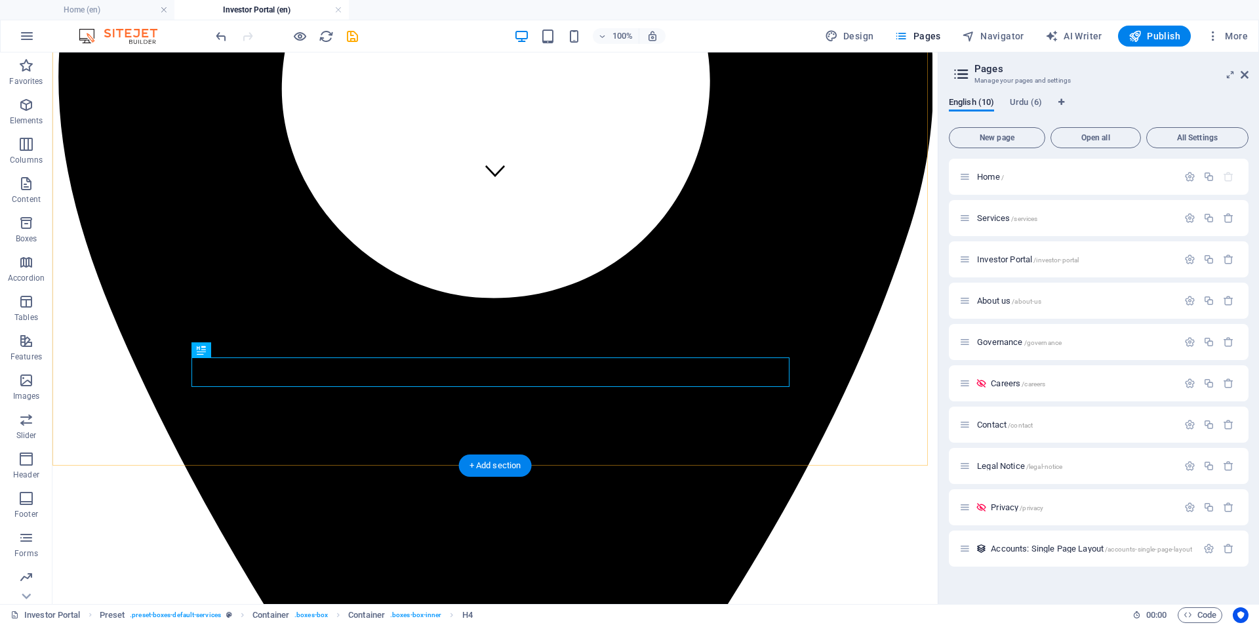
scroll to position [437, 0]
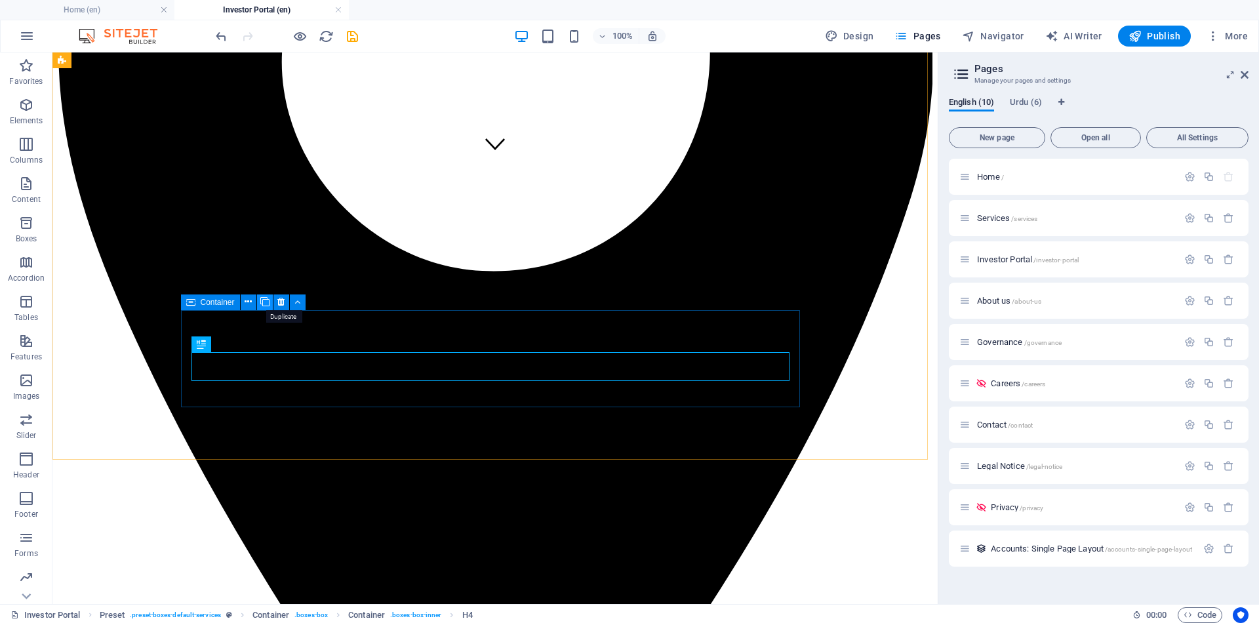
click at [263, 302] on icon at bounding box center [264, 302] width 9 height 14
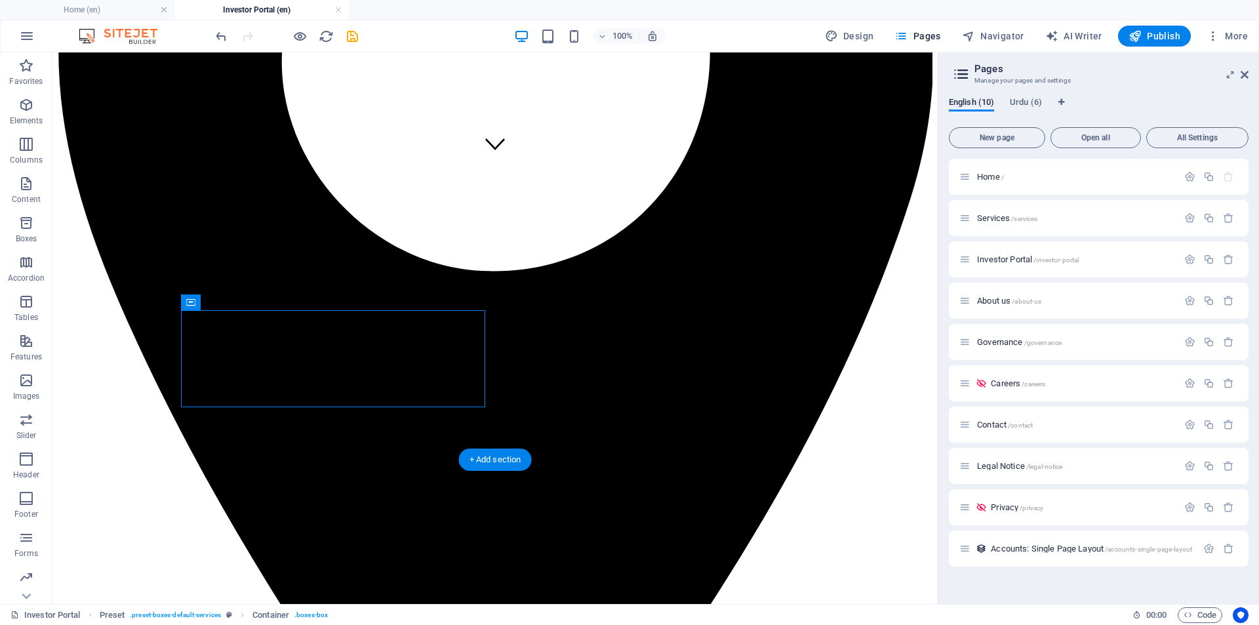
drag, startPoint x: 258, startPoint y: 358, endPoint x: 210, endPoint y: 363, distance: 48.7
drag, startPoint x: 268, startPoint y: 352, endPoint x: 210, endPoint y: 367, distance: 59.6
drag, startPoint x: 439, startPoint y: 327, endPoint x: 448, endPoint y: 406, distance: 79.9
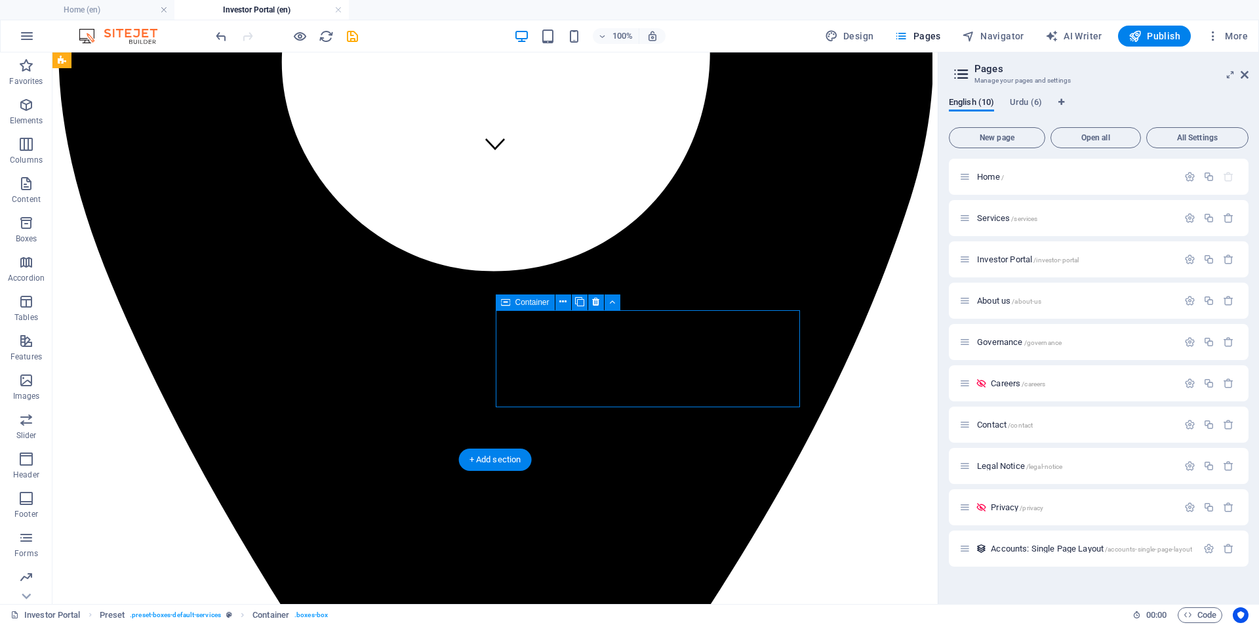
drag, startPoint x: 565, startPoint y: 331, endPoint x: 482, endPoint y: 332, distance: 83.3
drag, startPoint x: 534, startPoint y: 326, endPoint x: 538, endPoint y: 379, distance: 53.3
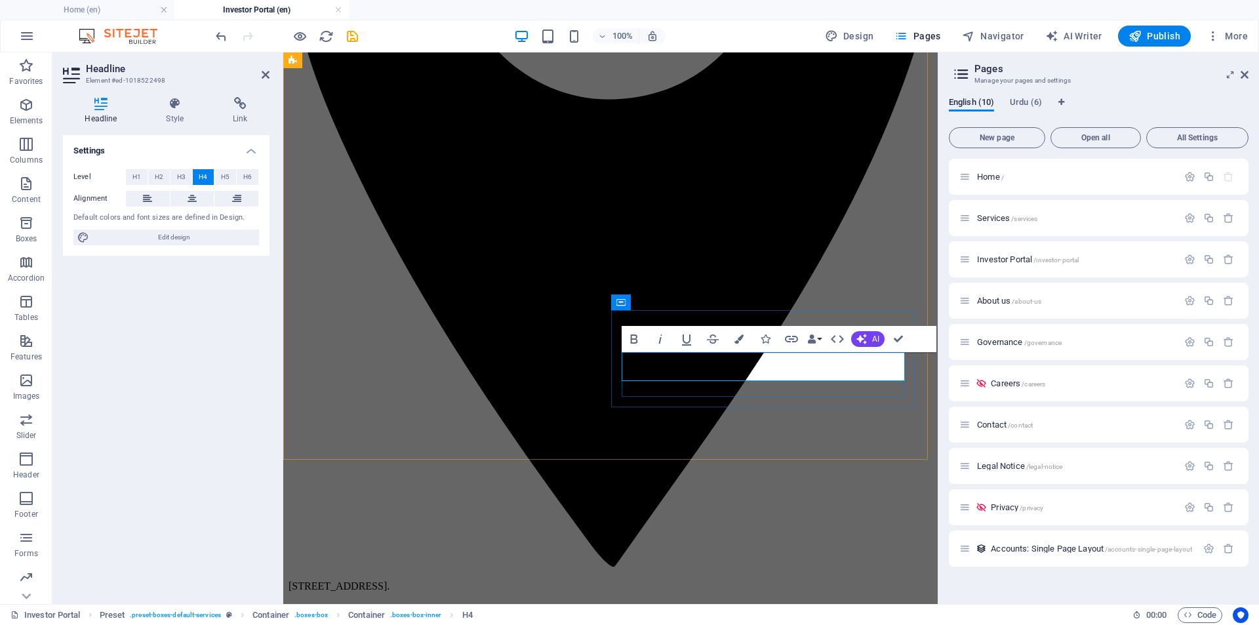
drag, startPoint x: 699, startPoint y: 366, endPoint x: 836, endPoint y: 365, distance: 137.0
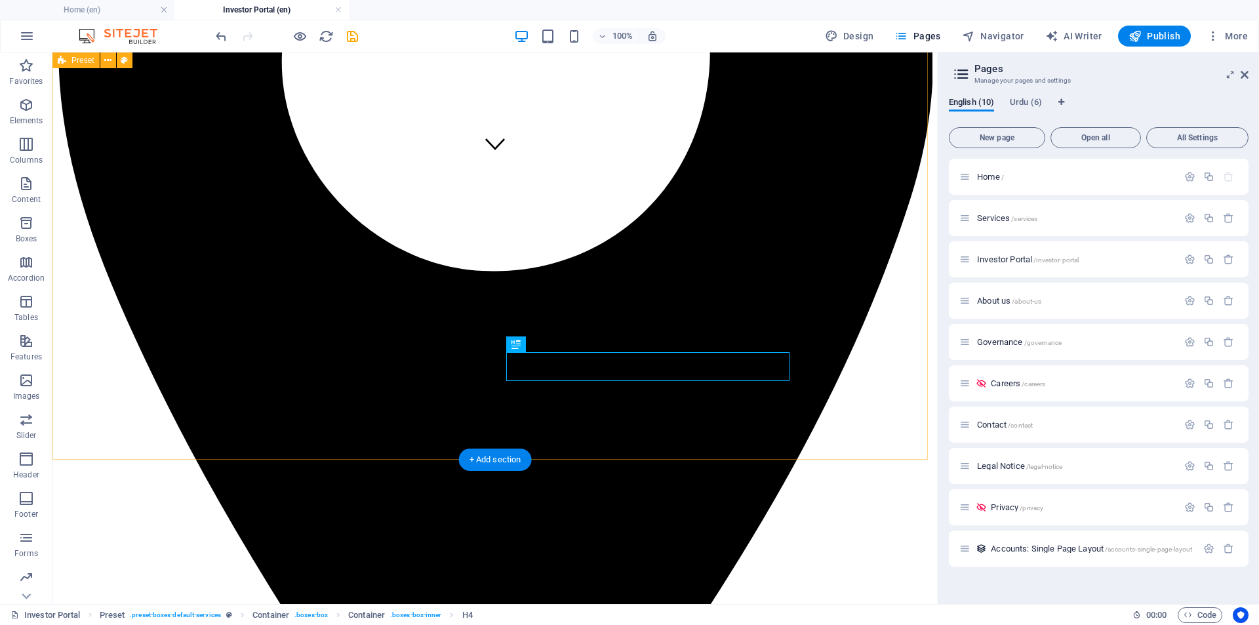
scroll to position [546, 0]
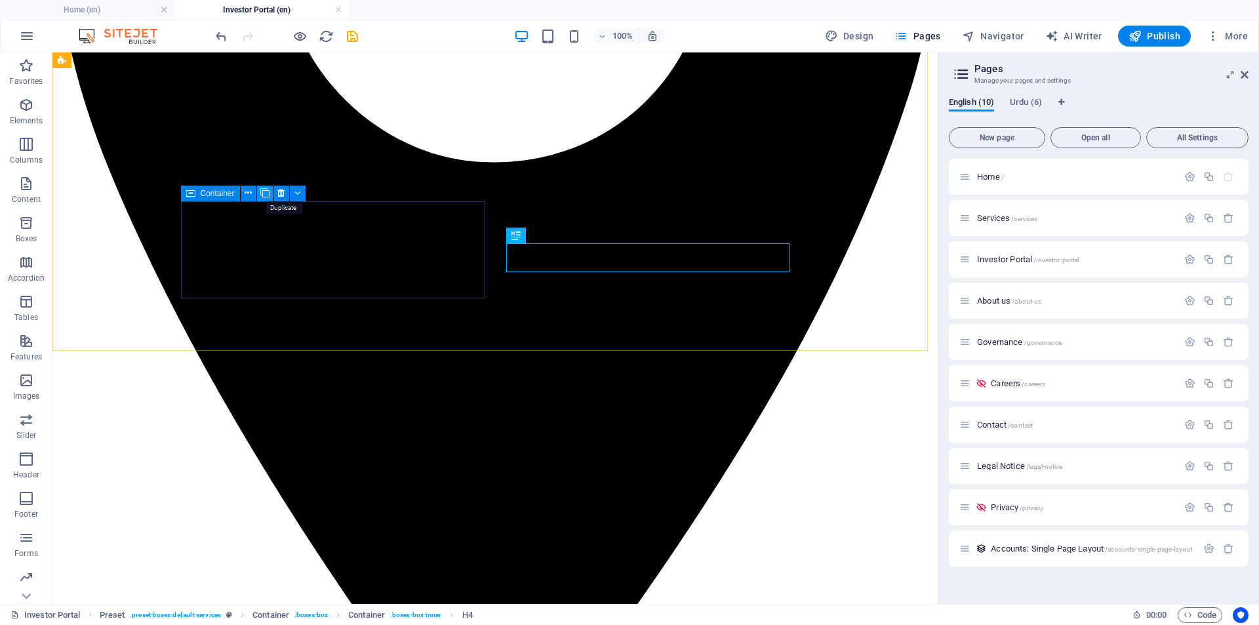
click at [263, 191] on icon at bounding box center [264, 193] width 9 height 14
click at [266, 191] on icon at bounding box center [264, 193] width 9 height 14
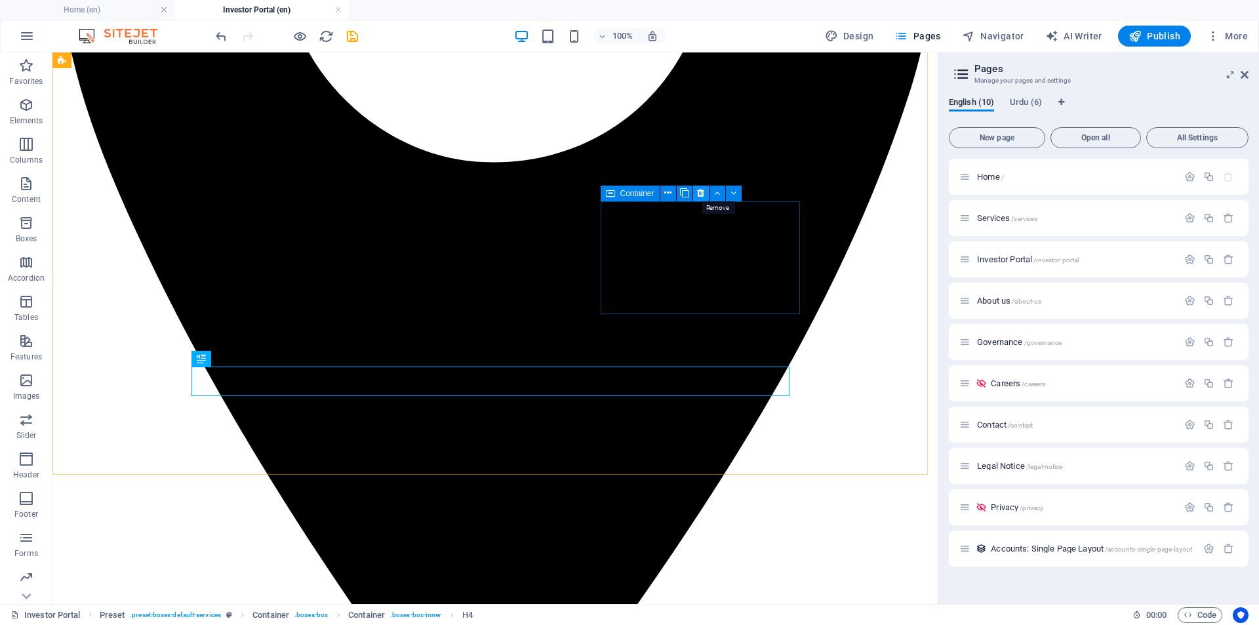
click at [699, 192] on icon at bounding box center [700, 193] width 7 height 14
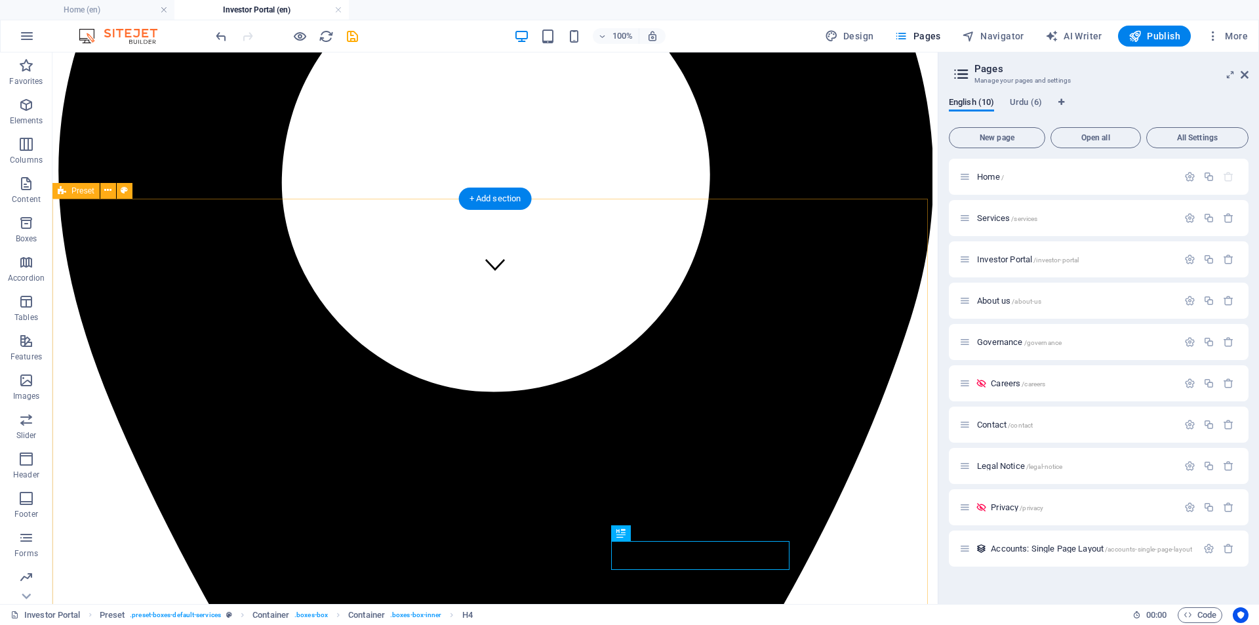
scroll to position [437, 0]
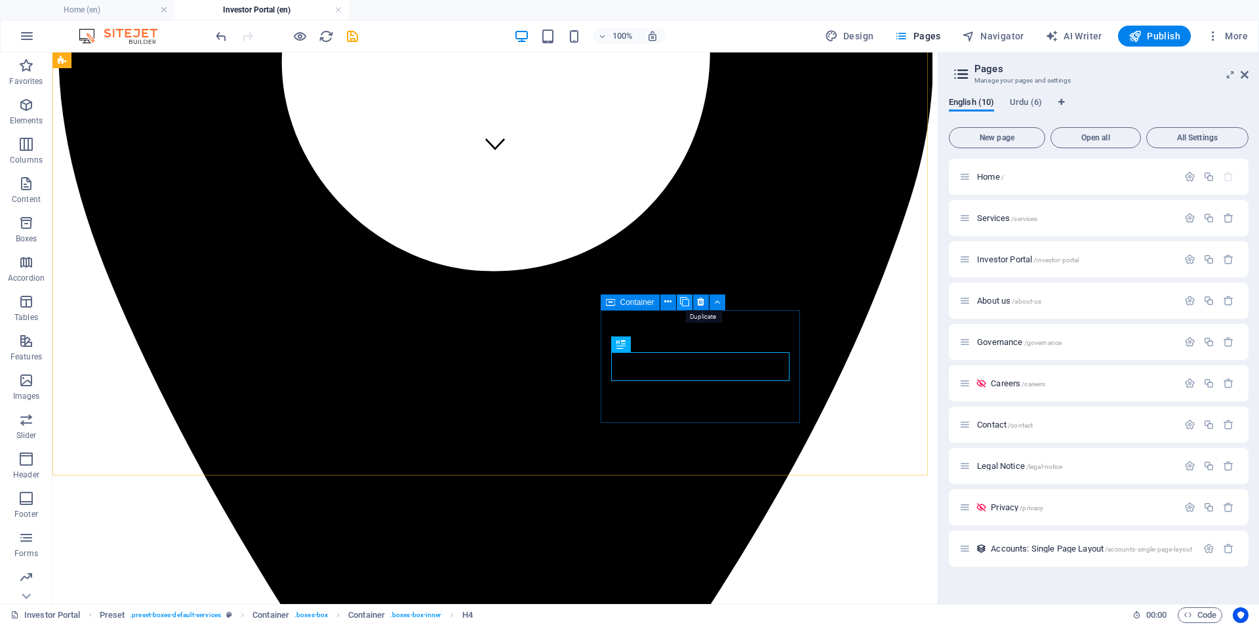
click at [686, 300] on icon at bounding box center [684, 302] width 9 height 14
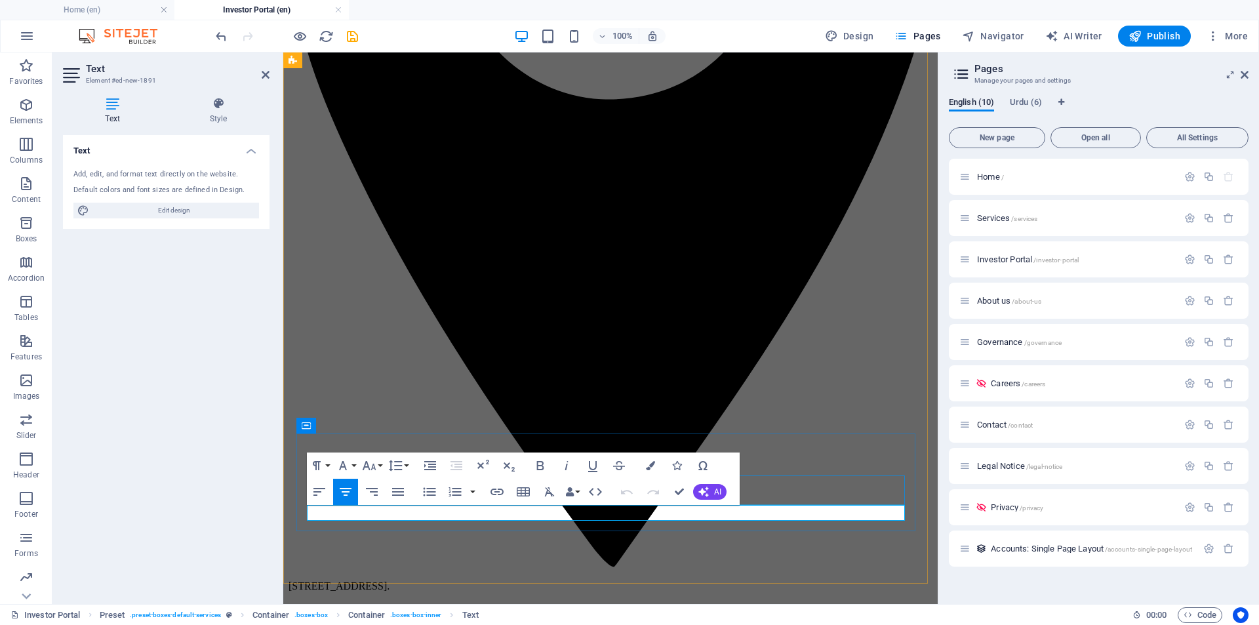
drag, startPoint x: 715, startPoint y: 509, endPoint x: 710, endPoint y: 543, distance: 34.5
click at [500, 493] on icon "button" at bounding box center [497, 492] width 16 height 16
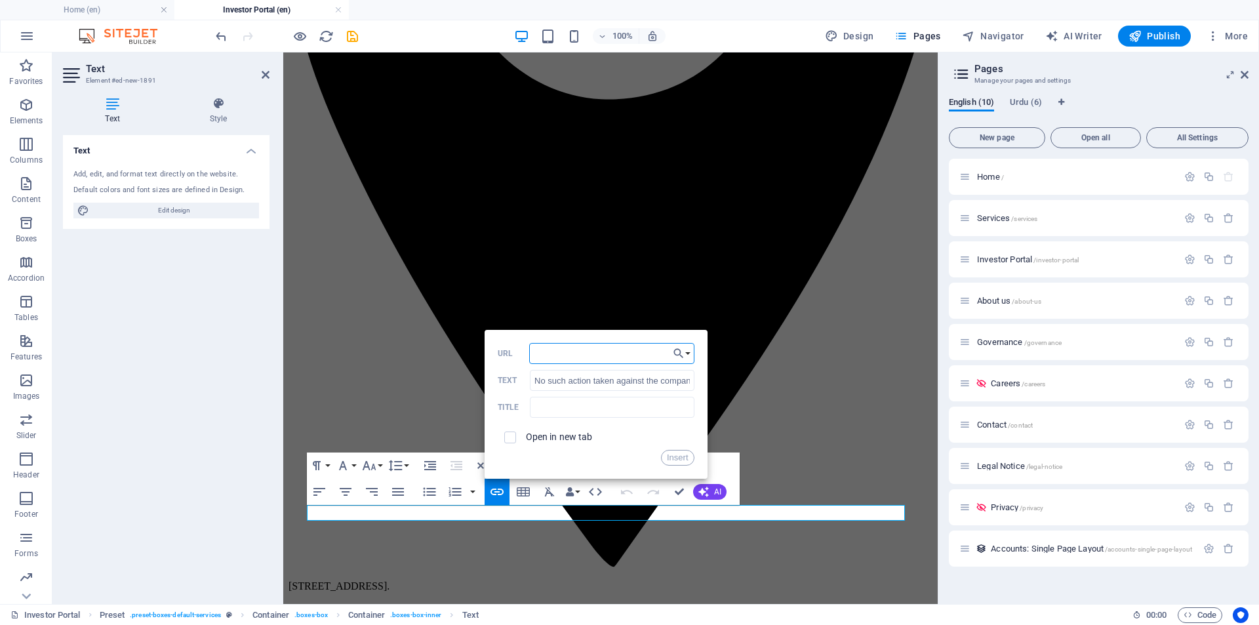
paste input "https://sdms.secp.gov.pk/"
type input "https://sdms.secp.gov.pk/"
drag, startPoint x: 535, startPoint y: 380, endPoint x: 702, endPoint y: 376, distance: 166.6
click at [702, 376] on div "Back Choose Link Home (en) Services (en) Investor Portal (en) About us (en) Gov…" at bounding box center [596, 404] width 223 height 149
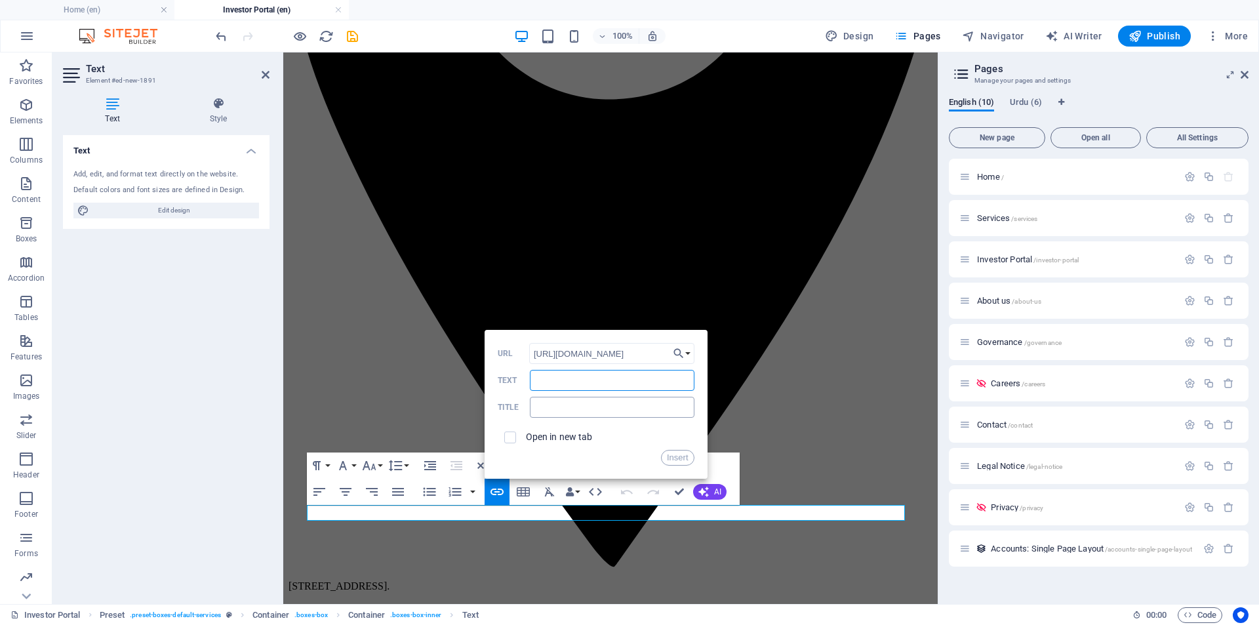
scroll to position [0, 0]
click at [563, 382] on input "Lodge complaint" at bounding box center [612, 380] width 164 height 21
type input "Lodge Complaint"
click at [594, 410] on input "text" at bounding box center [612, 407] width 164 height 21
type input "SECP Complaint"
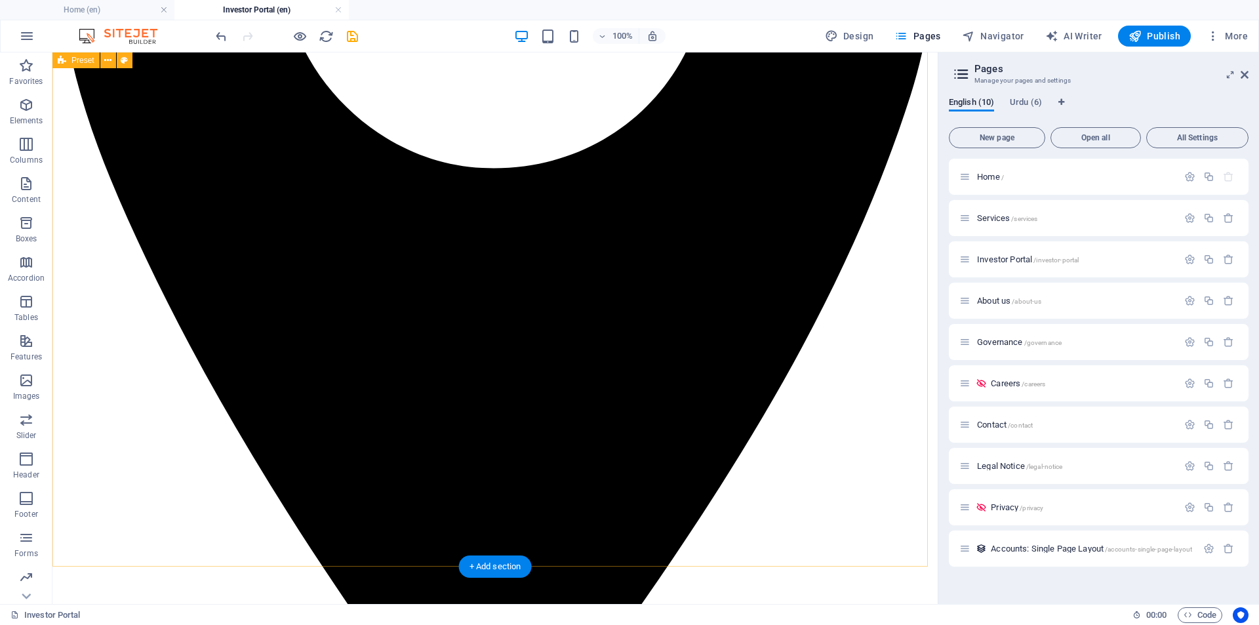
scroll to position [546, 0]
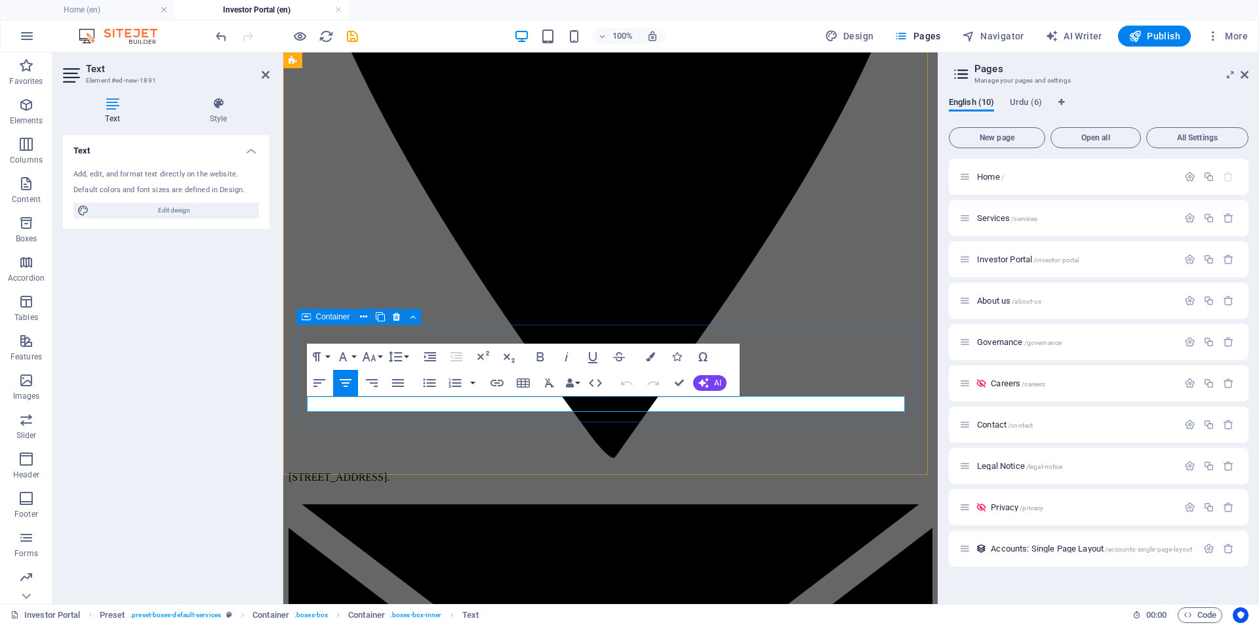
drag, startPoint x: 502, startPoint y: 405, endPoint x: 721, endPoint y: 413, distance: 219.1
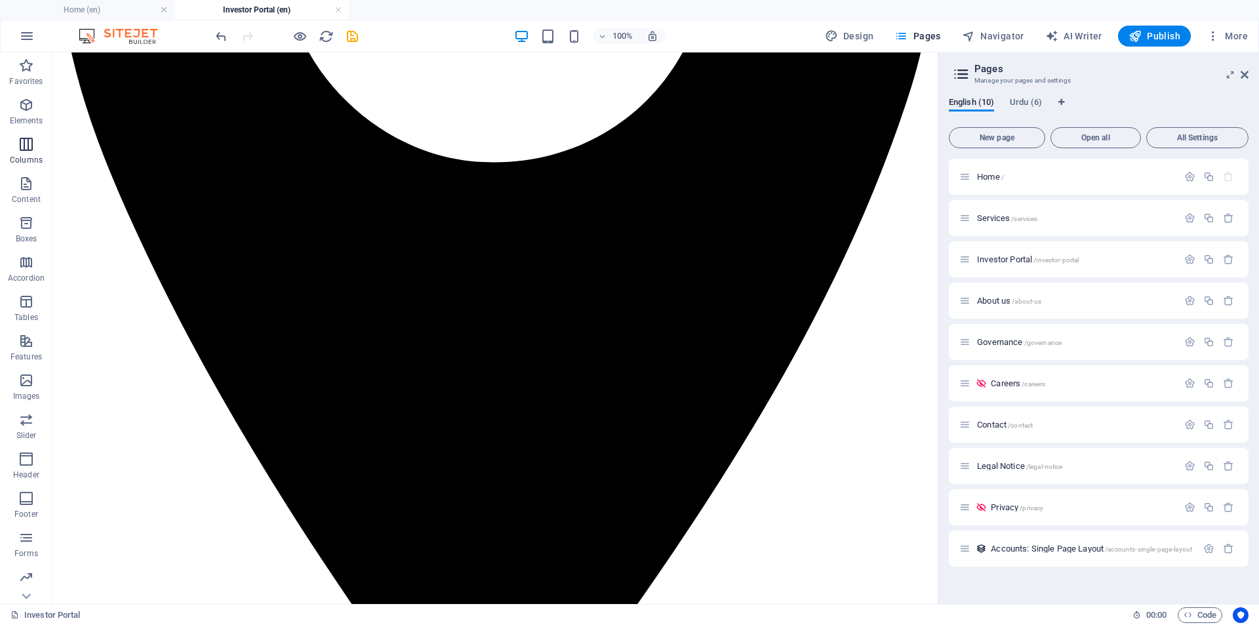
click at [45, 147] on span "Columns" at bounding box center [26, 151] width 52 height 31
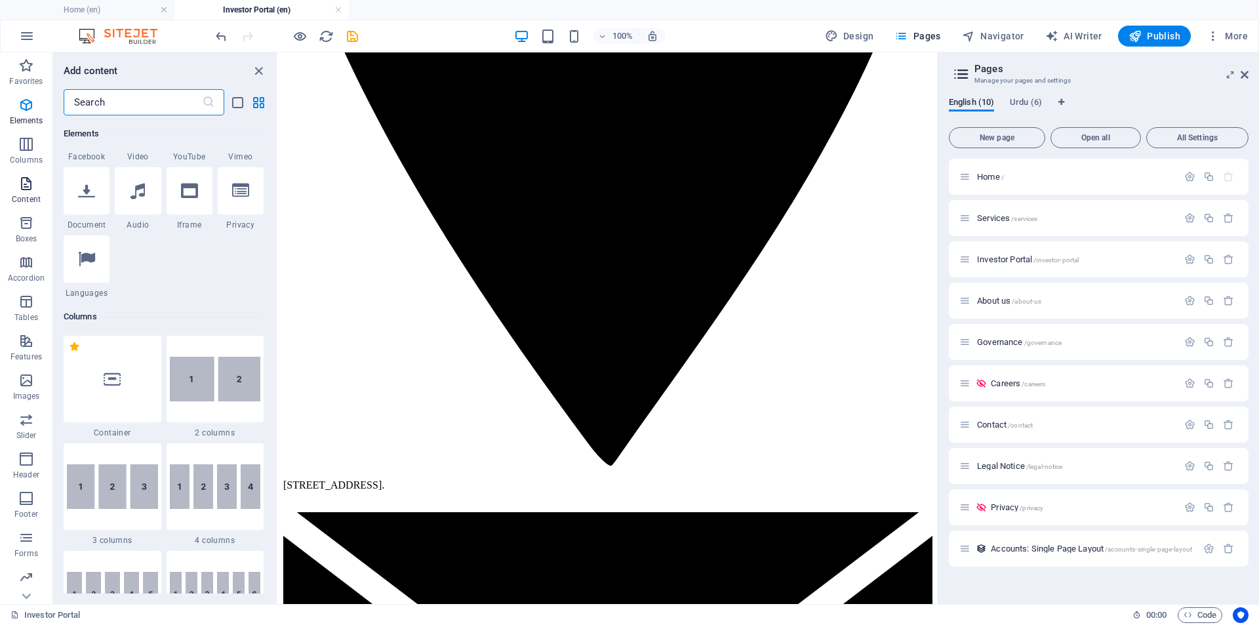
scroll to position [649, 0]
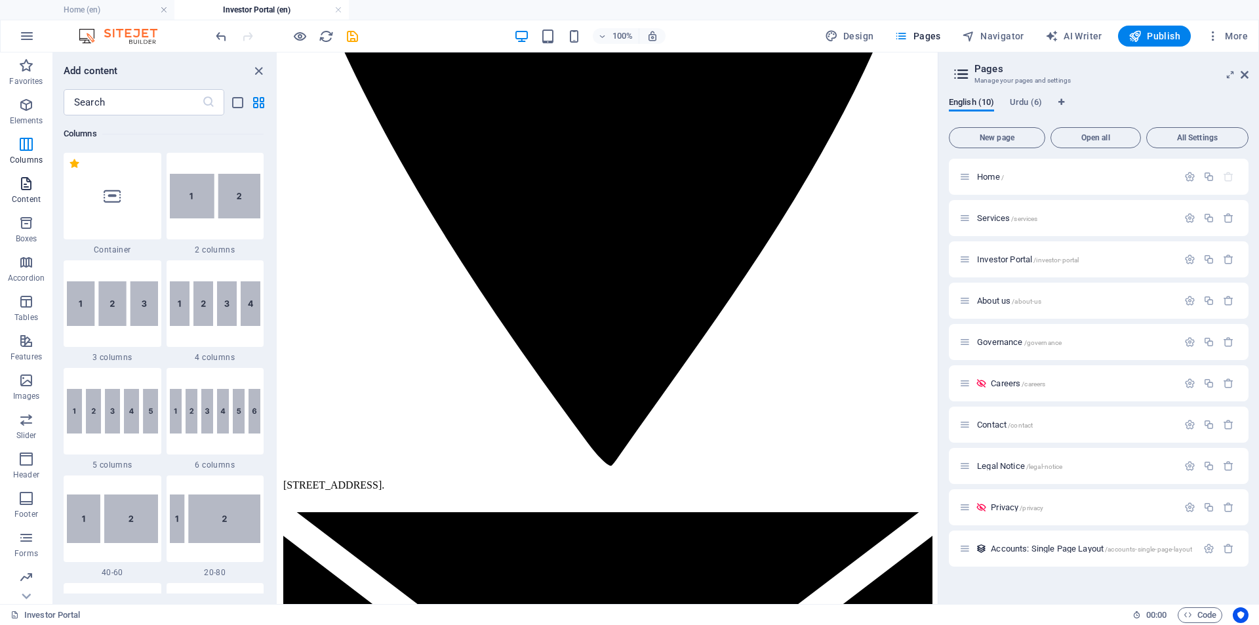
click at [32, 193] on span "Content" at bounding box center [26, 191] width 52 height 31
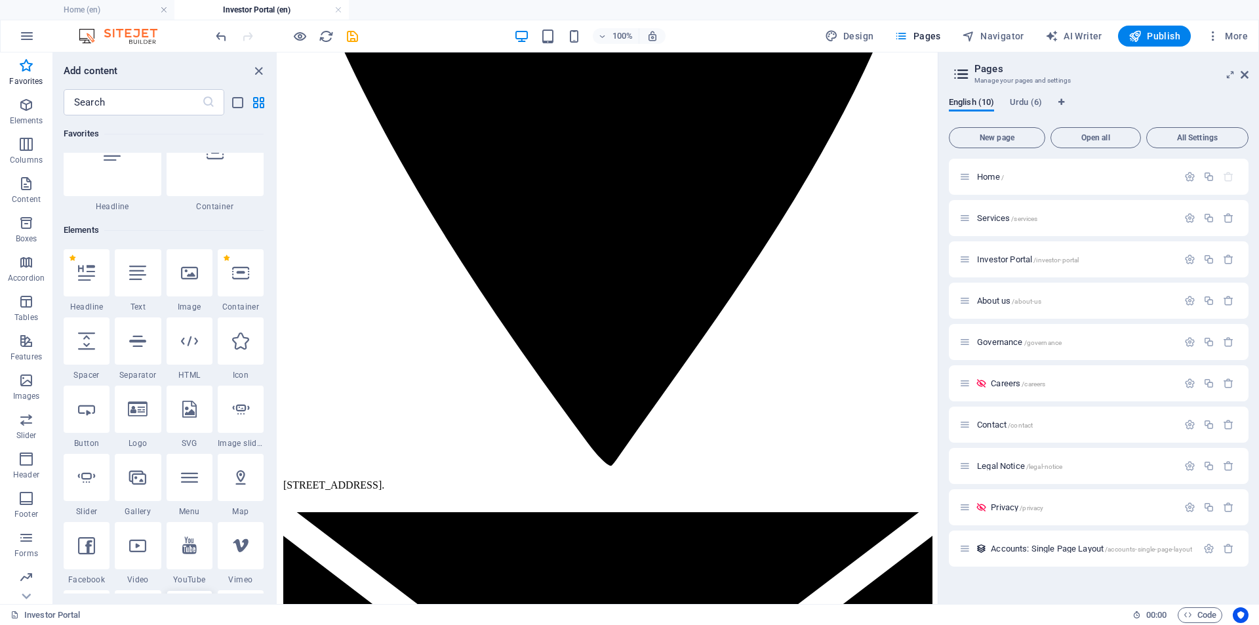
scroll to position [0, 0]
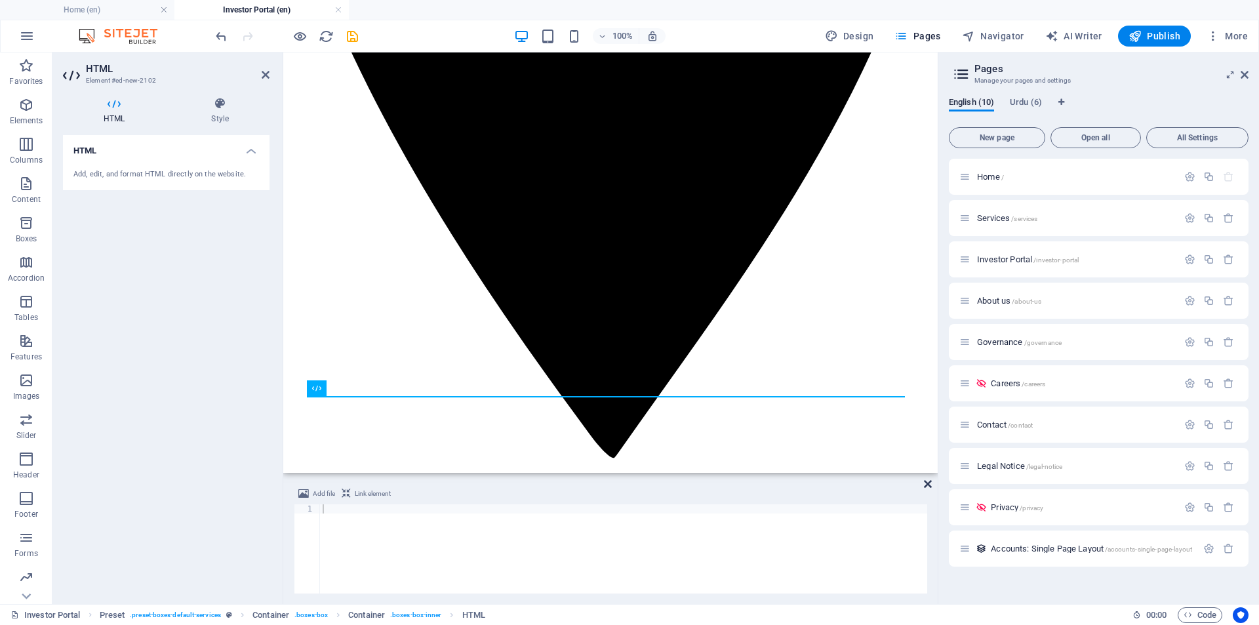
drag, startPoint x: 926, startPoint y: 482, endPoint x: 871, endPoint y: 429, distance: 75.6
click at [926, 482] on icon at bounding box center [928, 484] width 8 height 10
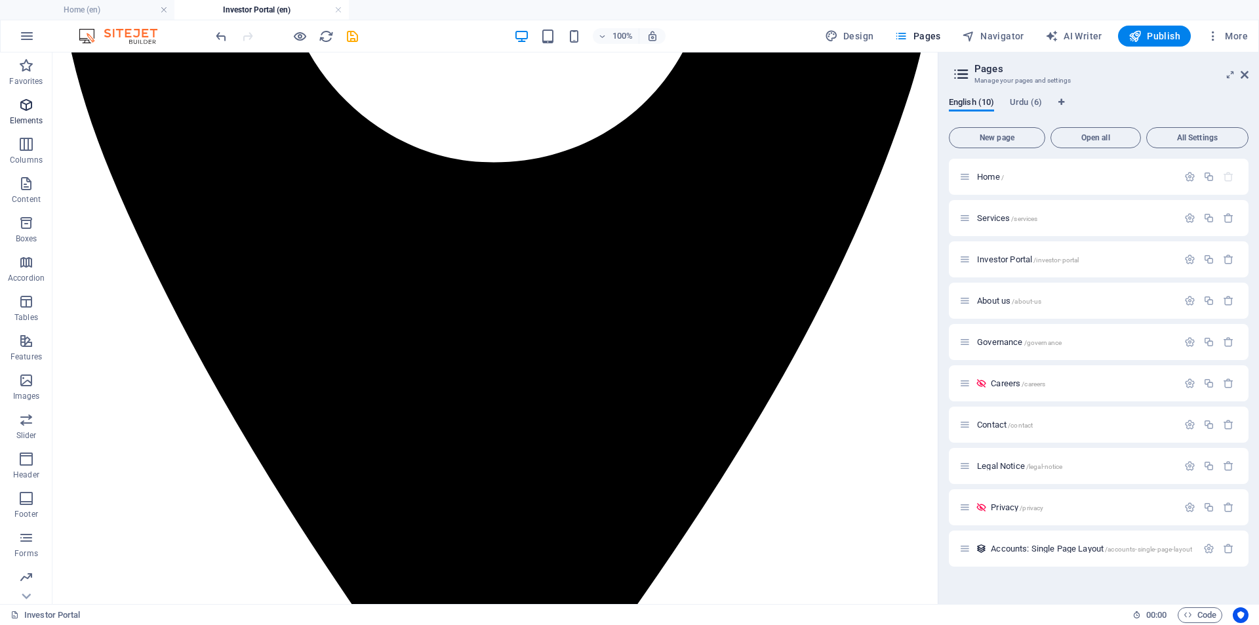
click at [25, 108] on icon "button" at bounding box center [26, 105] width 16 height 16
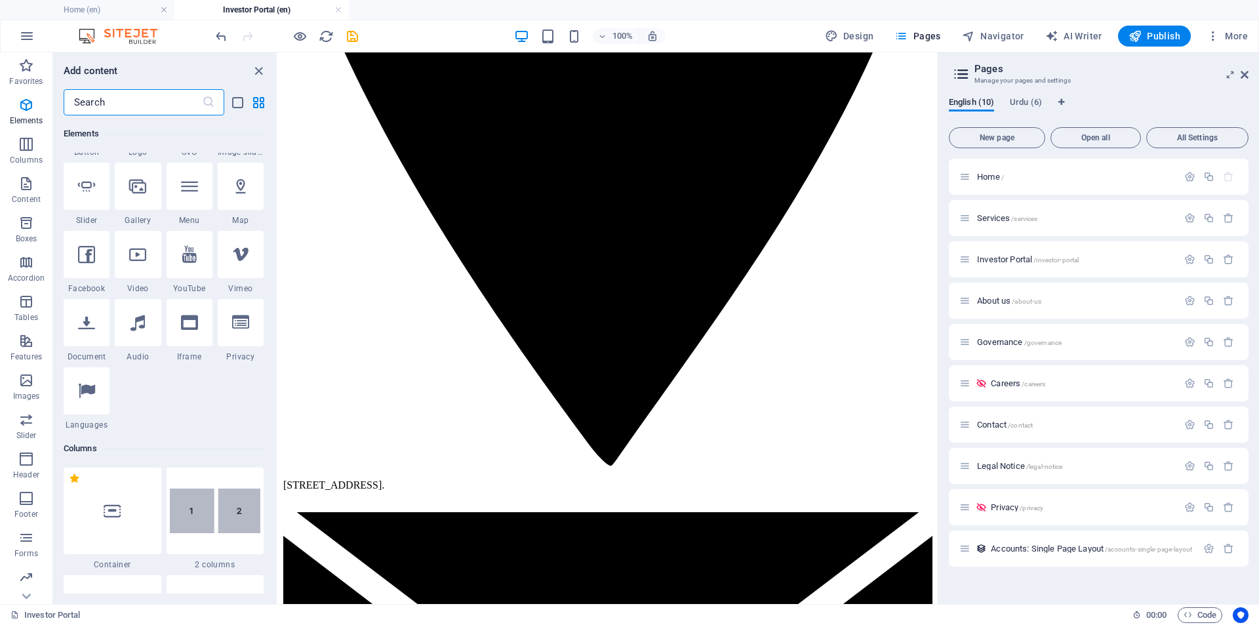
scroll to position [249, 0]
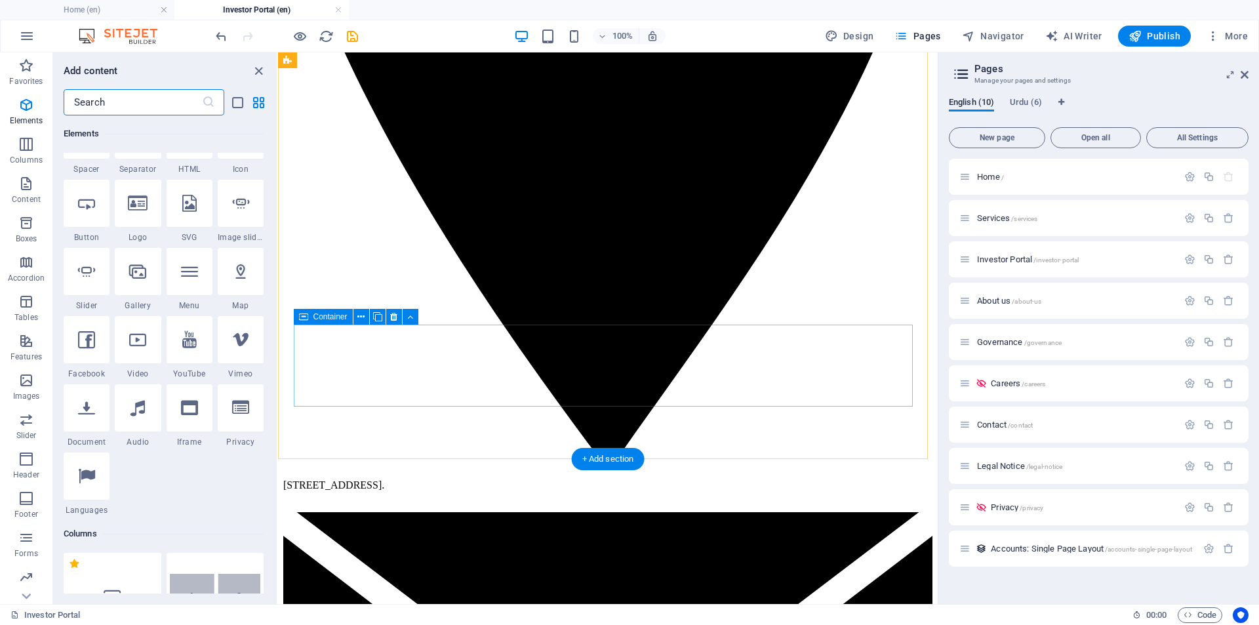
click at [360, 317] on icon at bounding box center [360, 317] width 7 height 14
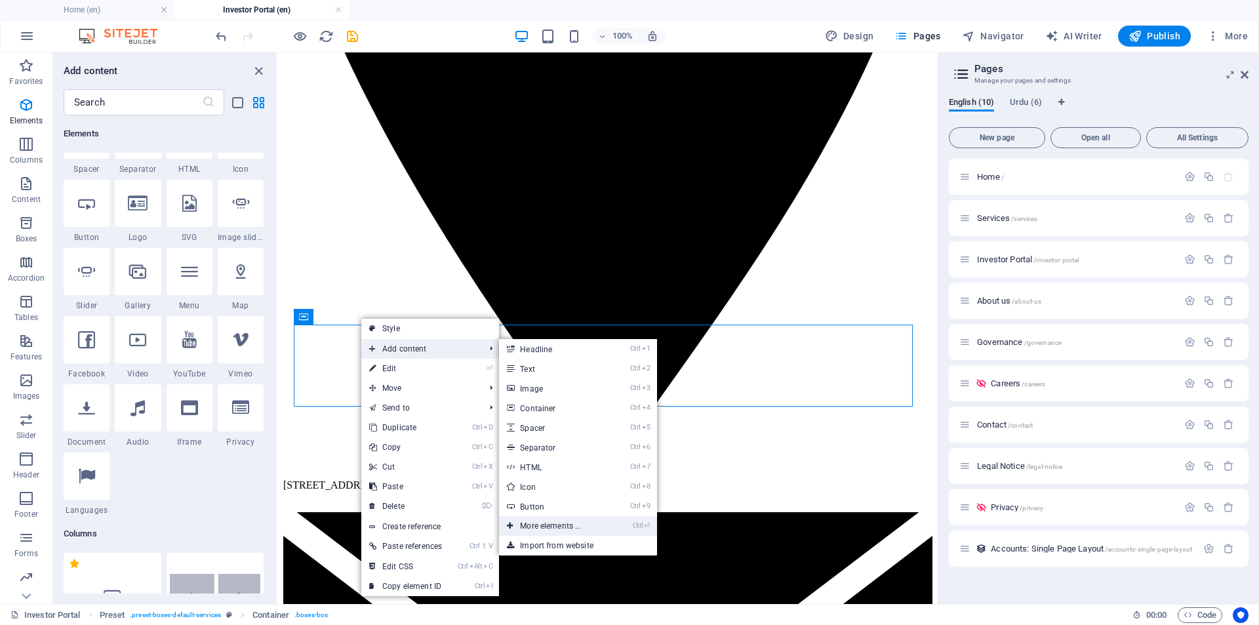
click at [577, 527] on link "Ctrl ⏎ More elements ..." at bounding box center [553, 526] width 108 height 20
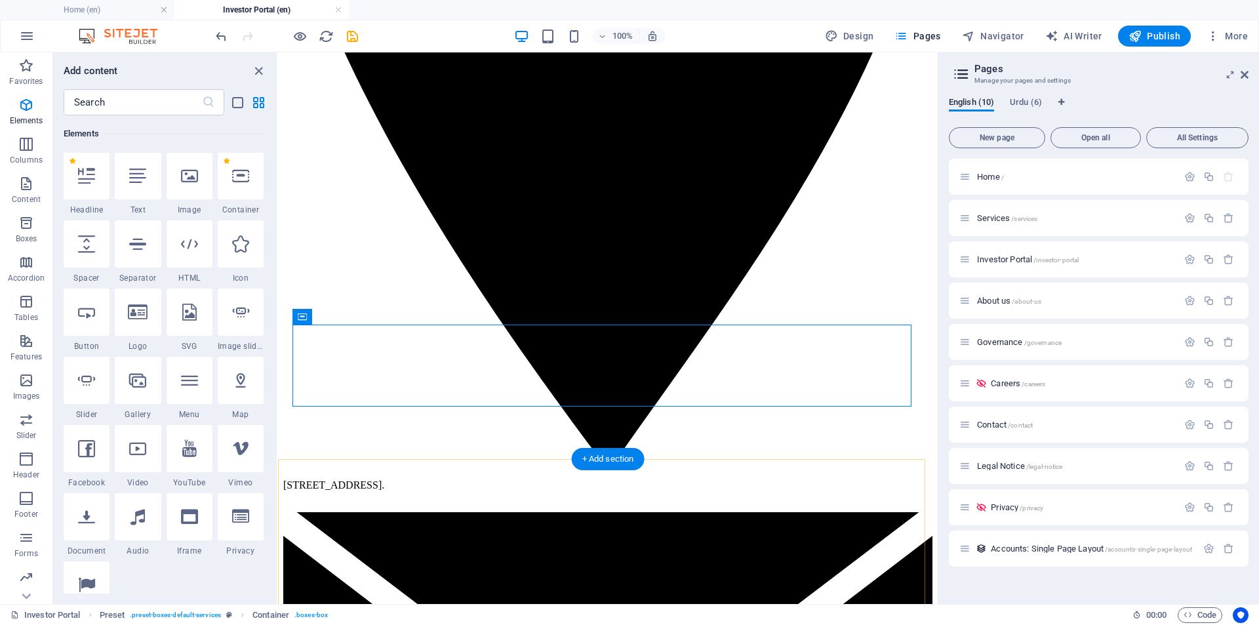
scroll to position [140, 0]
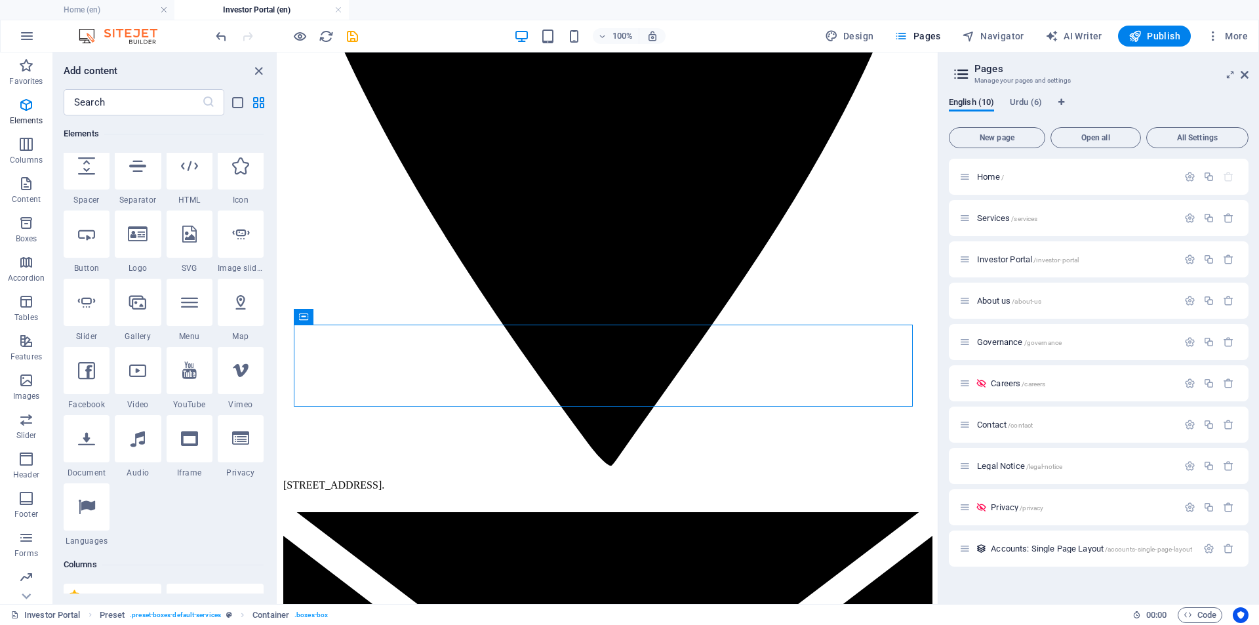
scroll to position [109, 0]
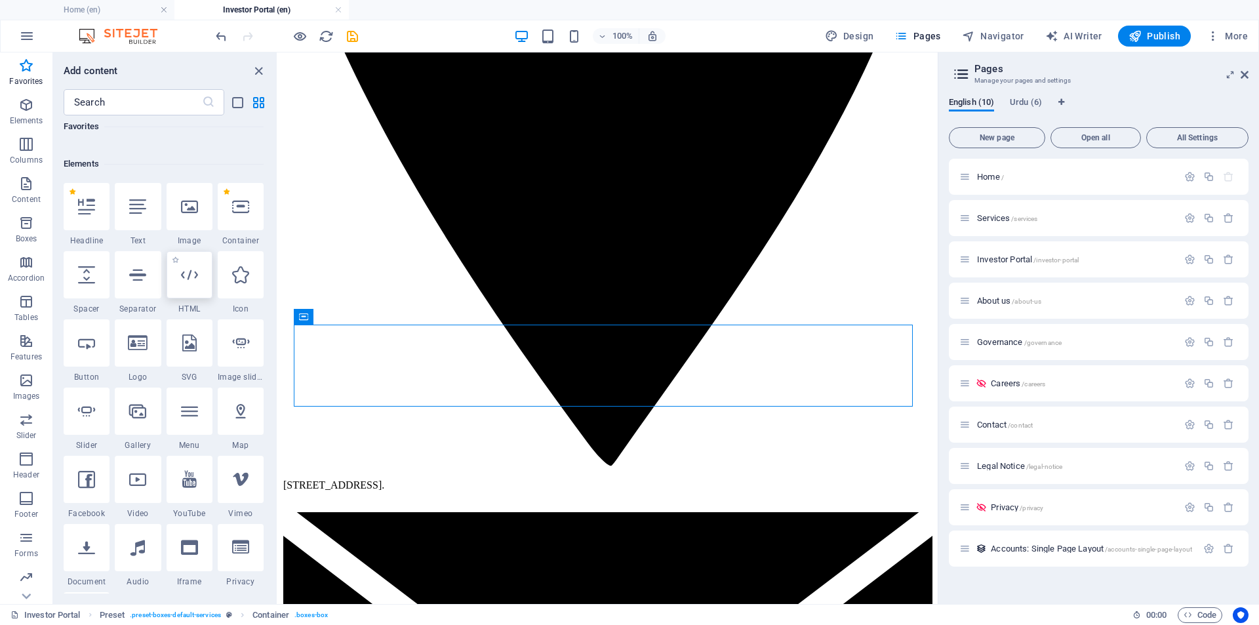
click at [174, 281] on div at bounding box center [190, 274] width 46 height 47
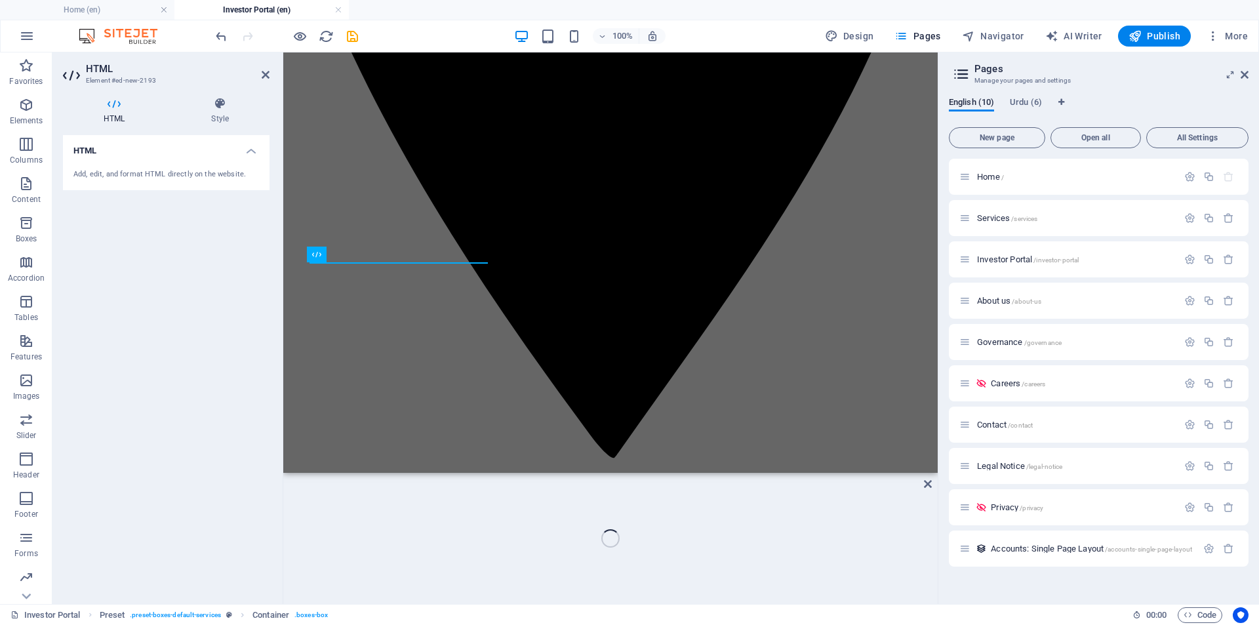
scroll to position [248, 0]
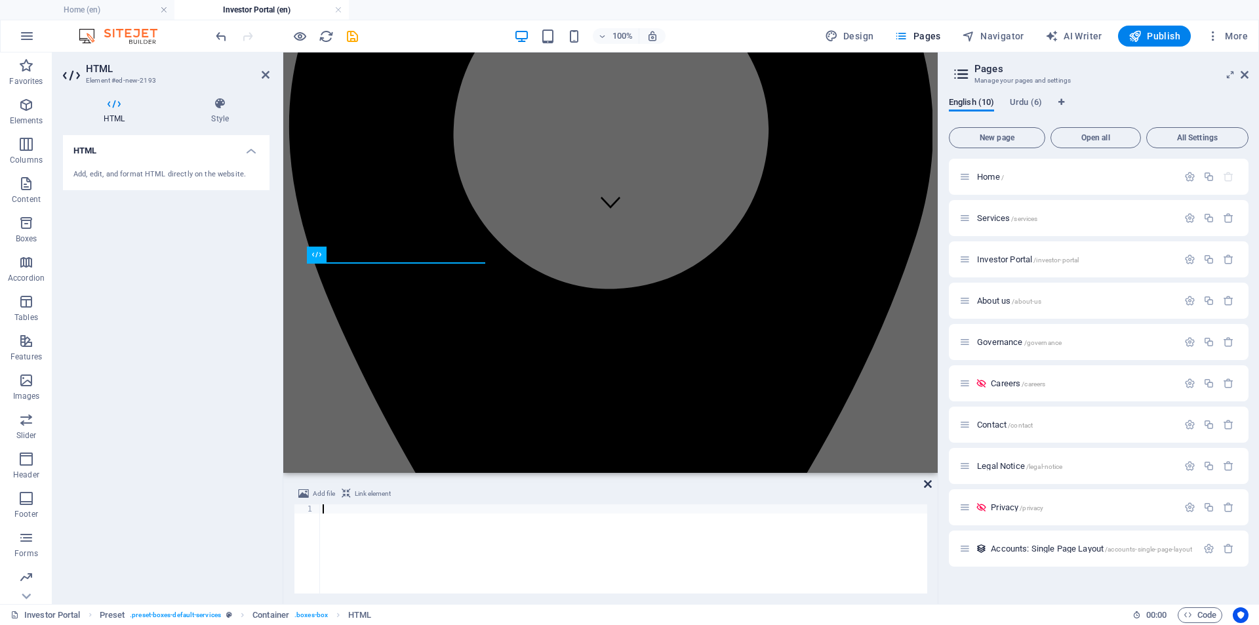
click at [928, 485] on icon at bounding box center [928, 484] width 8 height 10
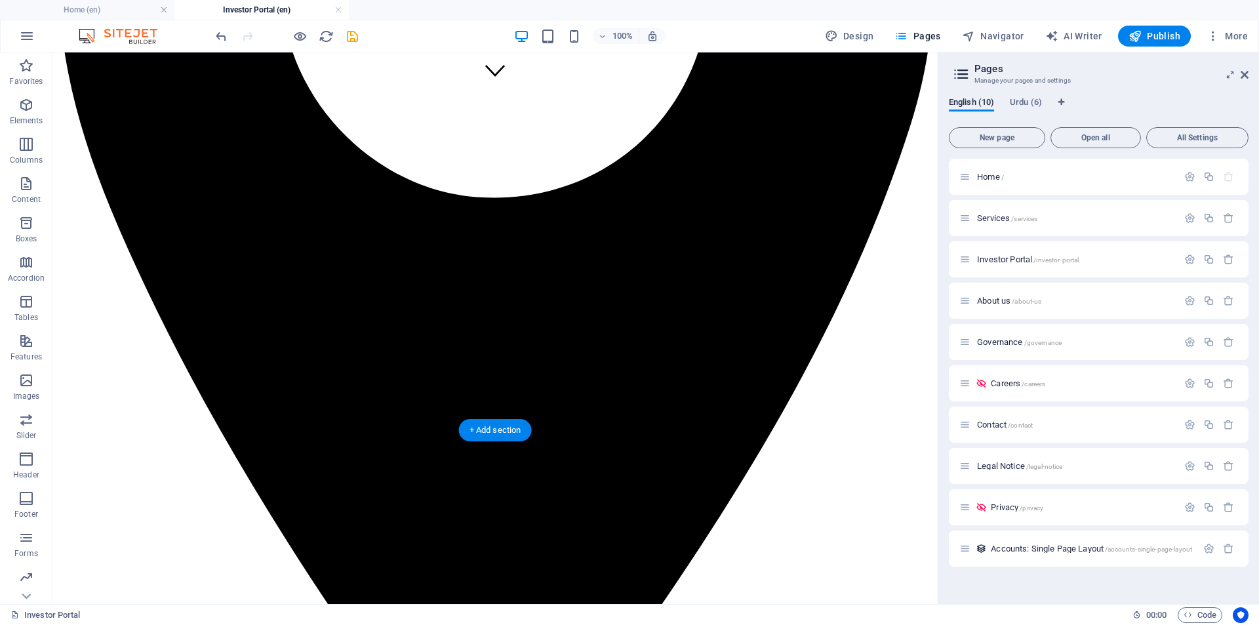
scroll to position [576, 0]
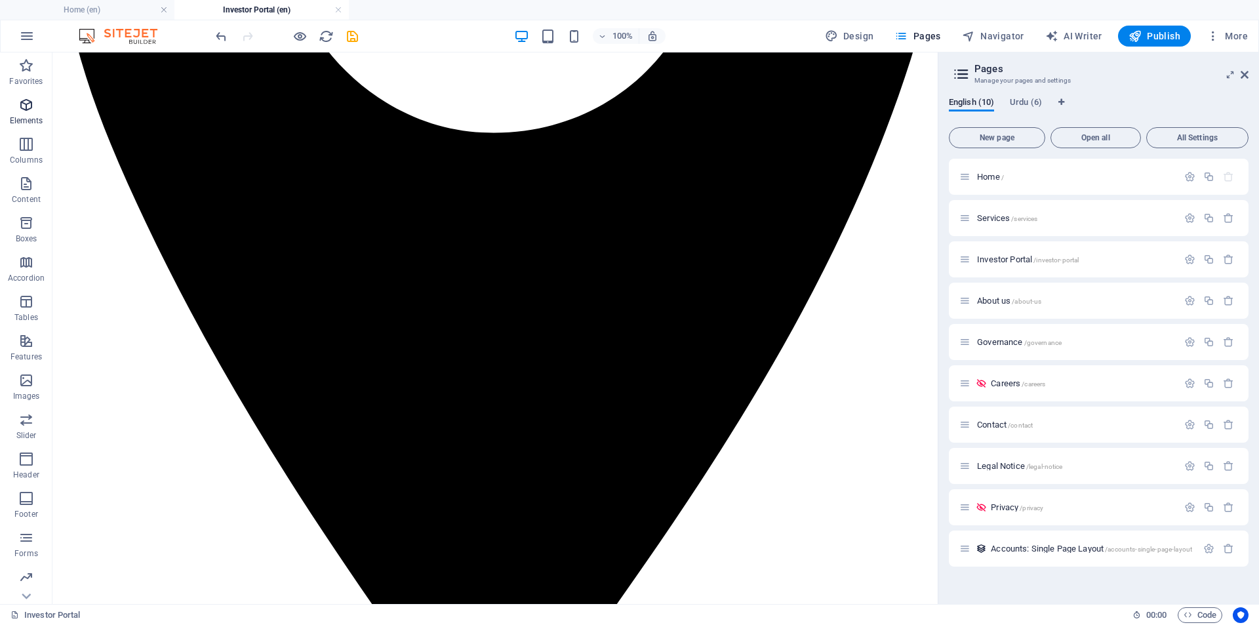
click at [28, 113] on span "Elements" at bounding box center [26, 112] width 52 height 31
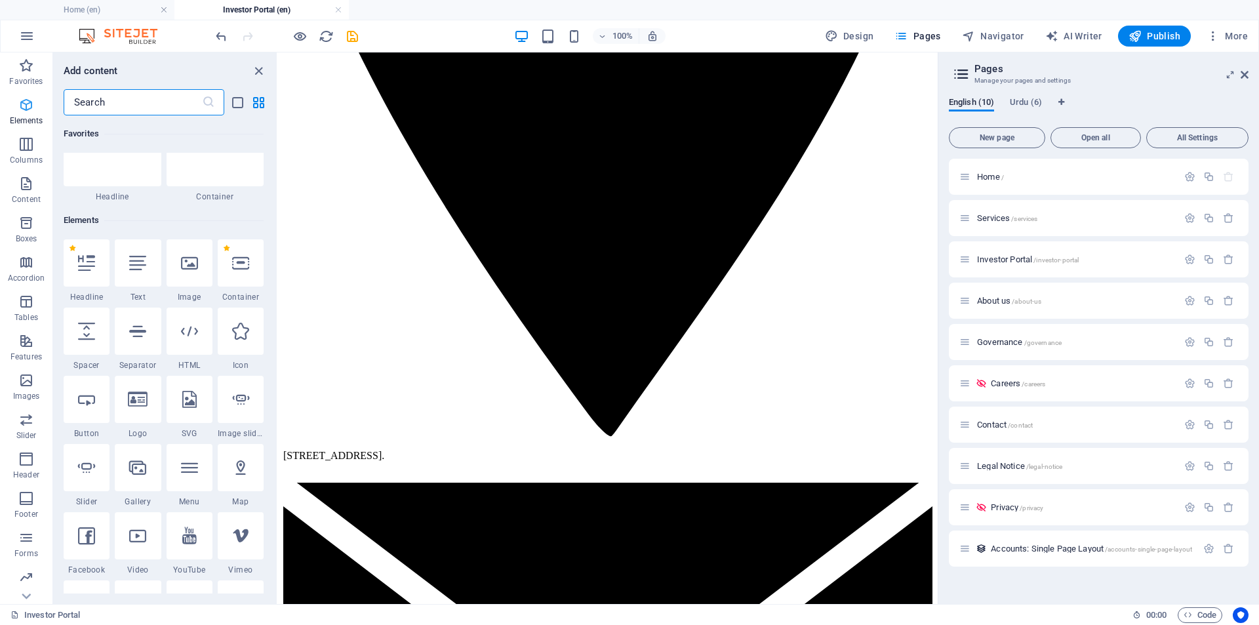
scroll to position [140, 0]
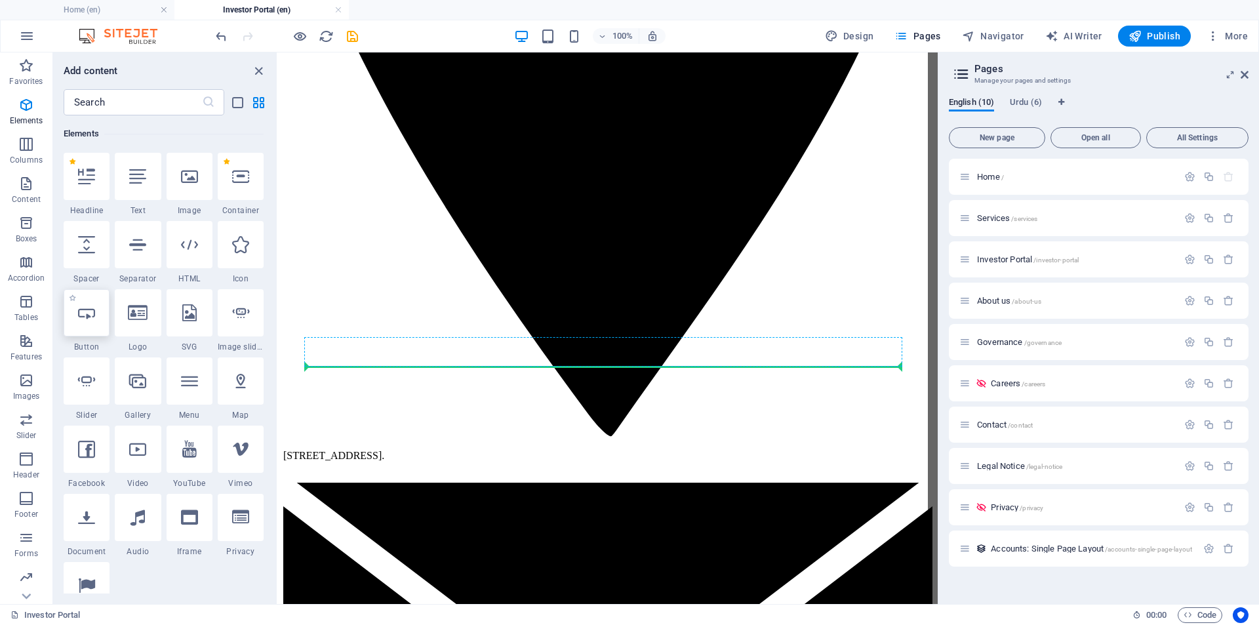
select select
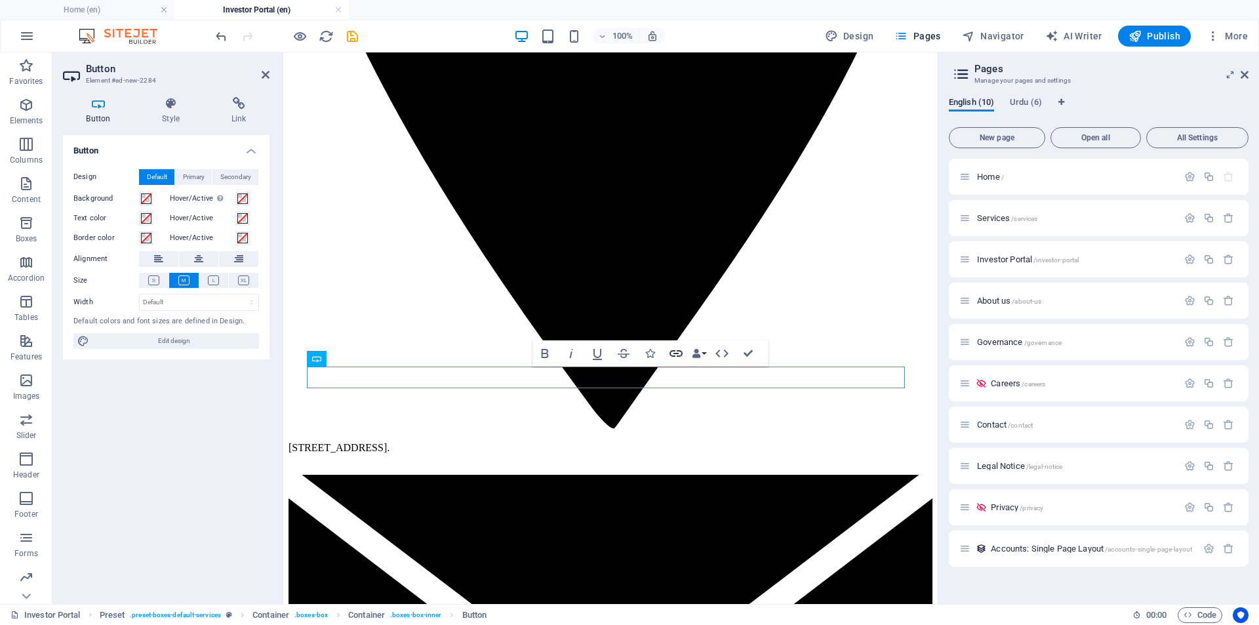
click at [677, 353] on icon "button" at bounding box center [675, 353] width 13 height 7
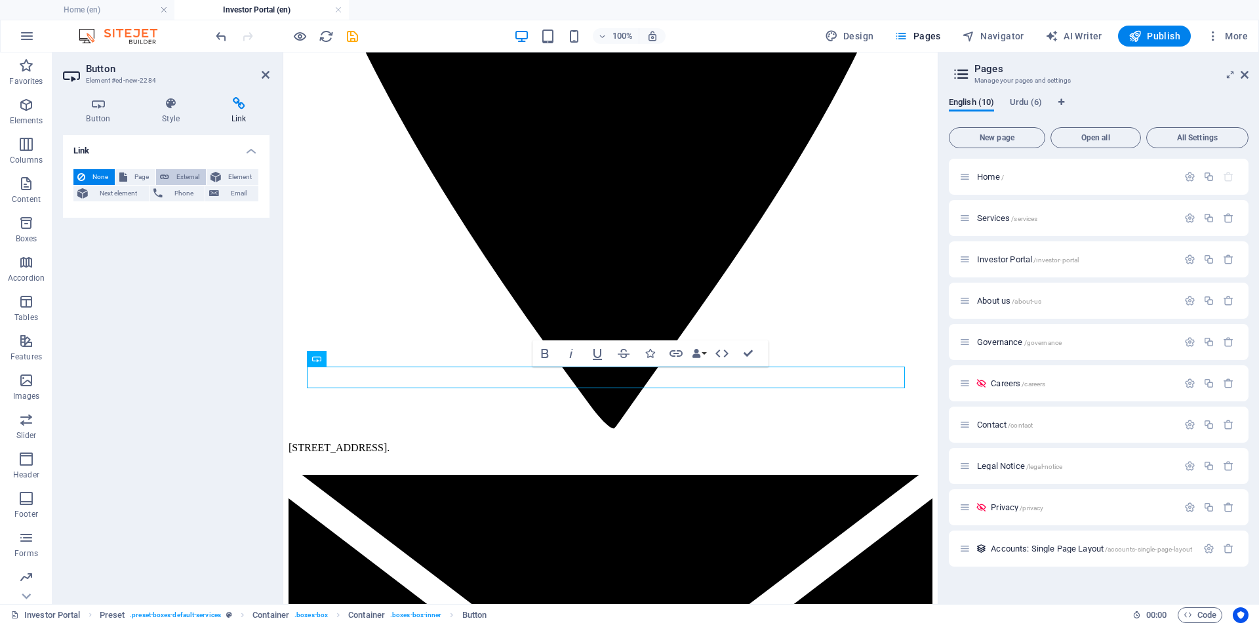
click at [169, 179] on icon at bounding box center [164, 177] width 9 height 16
select select "blank"
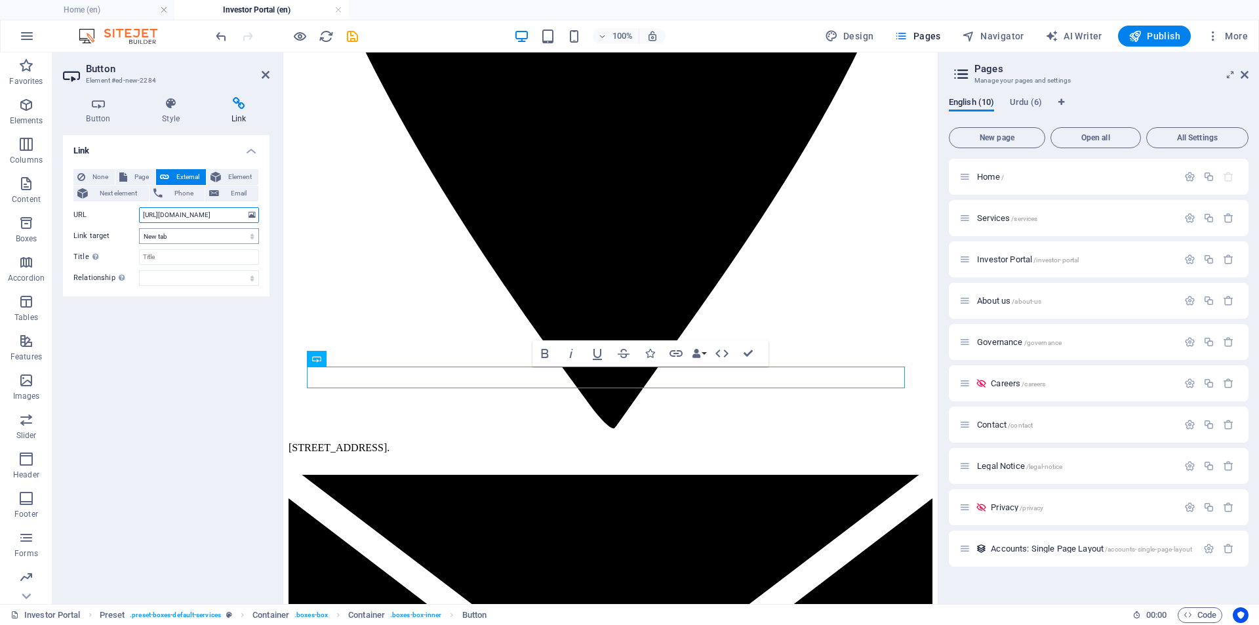
type input "[URL][DOMAIN_NAME]"
click at [182, 237] on select "New tab Same tab Overlay" at bounding box center [199, 236] width 120 height 16
click at [139, 228] on select "New tab Same tab Overlay" at bounding box center [199, 236] width 120 height 16
click at [176, 255] on input "Title Additional link description, should not be the same as the link text. The…" at bounding box center [199, 257] width 120 height 16
type input "SECP aomplaint"
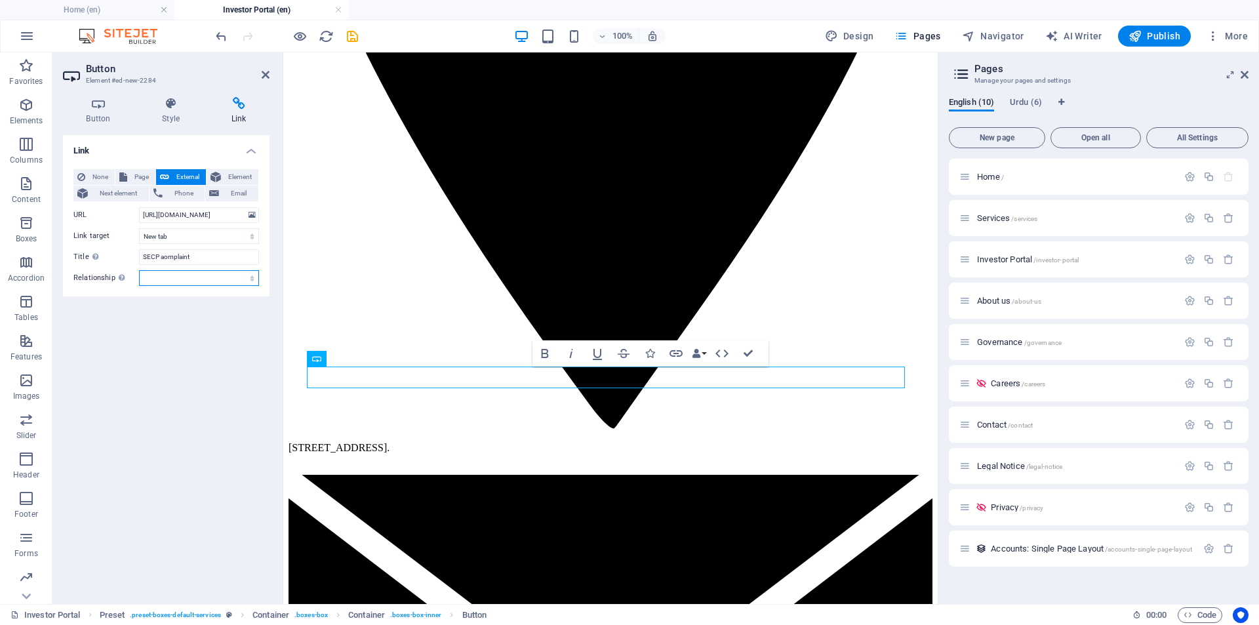
click at [202, 281] on select "alternate author bookmark external help license next nofollow noreferrer noopen…" at bounding box center [199, 278] width 120 height 16
select select "external"
click at [139, 270] on select "alternate author bookmark external help license next nofollow noreferrer noopen…" at bounding box center [199, 278] width 120 height 16
click at [351, 38] on icon "save" at bounding box center [352, 36] width 15 height 15
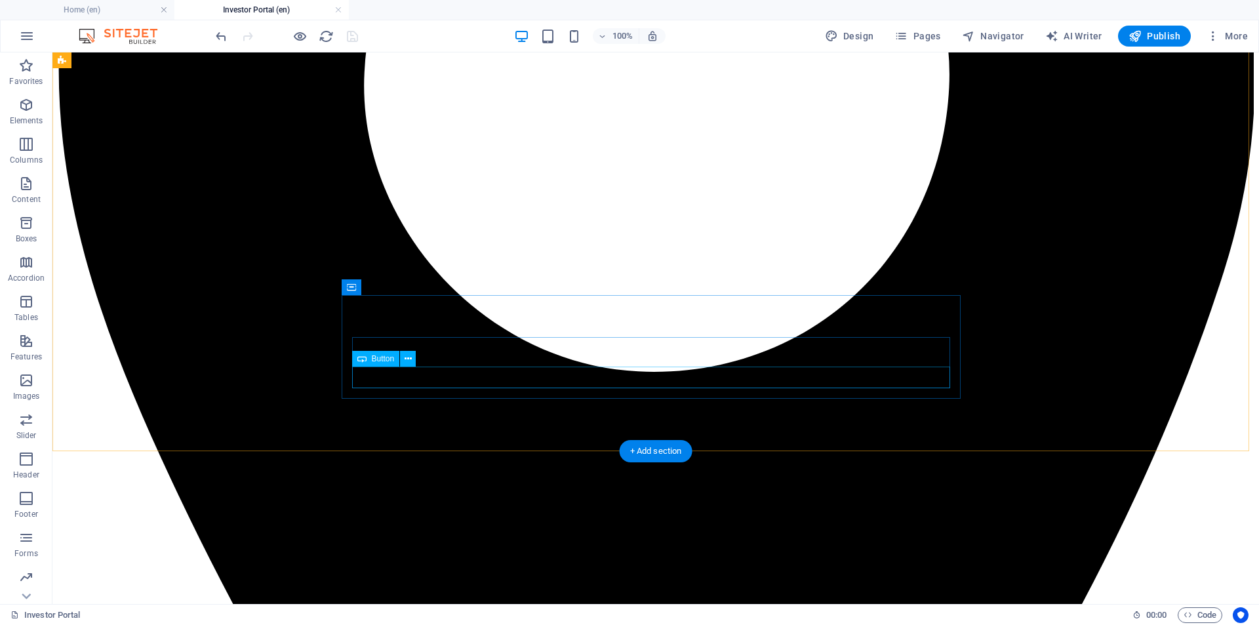
select select "external"
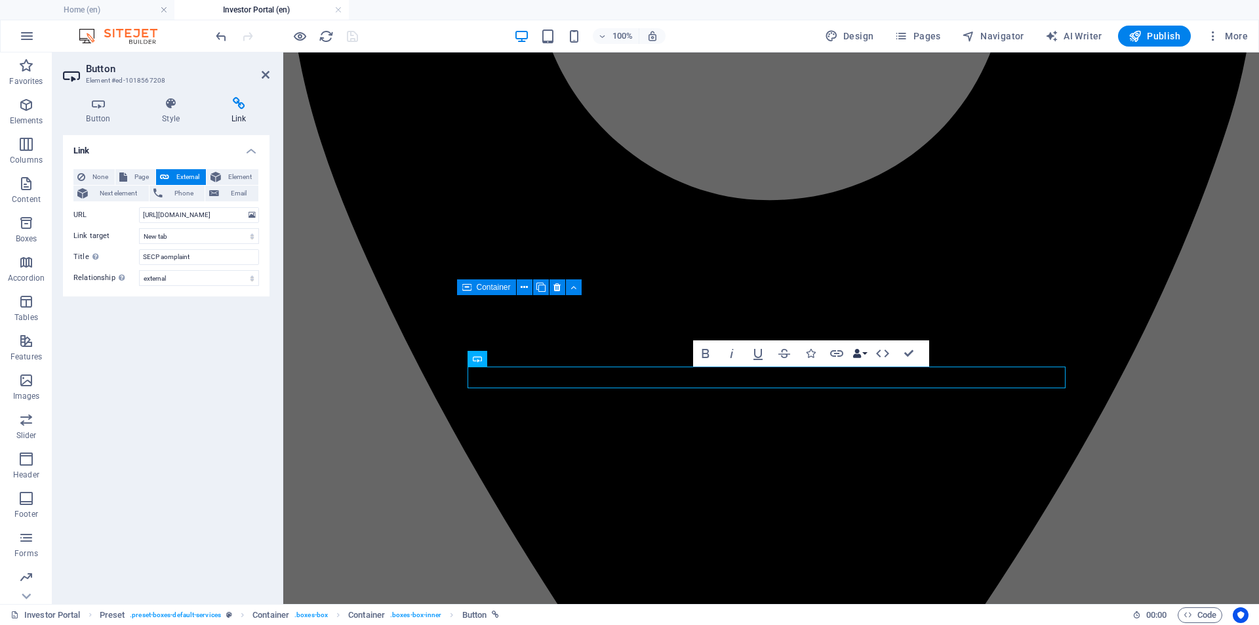
click at [865, 353] on button "Data Bindings" at bounding box center [859, 353] width 18 height 26
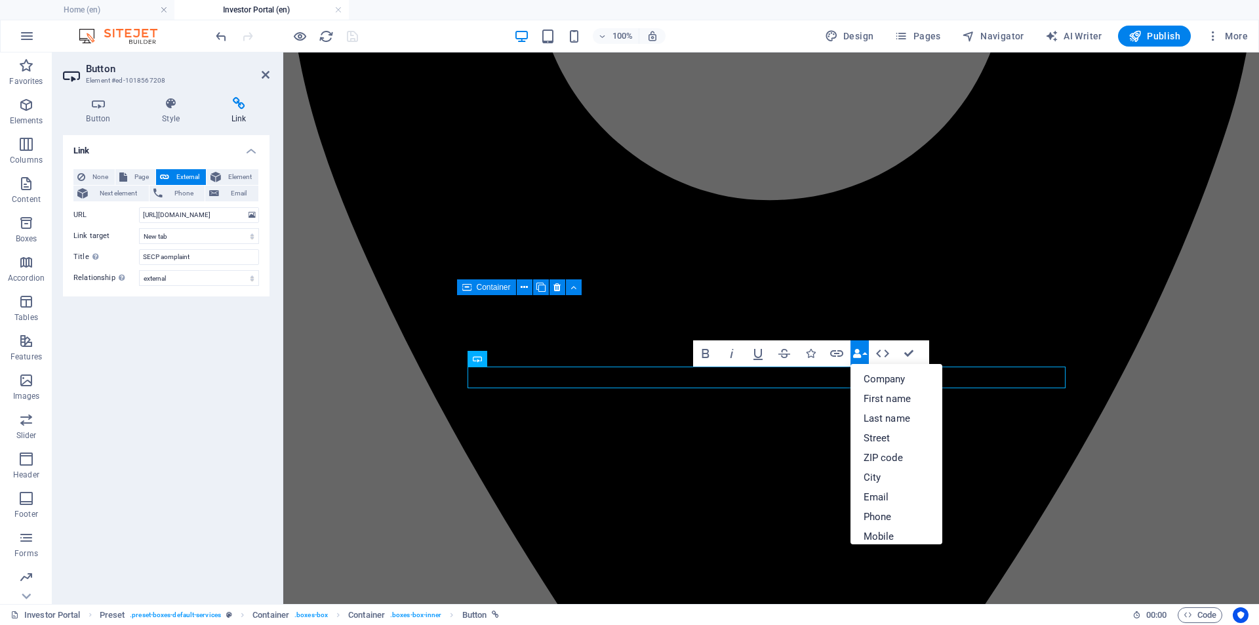
click at [865, 353] on button "Data Bindings" at bounding box center [859, 353] width 18 height 26
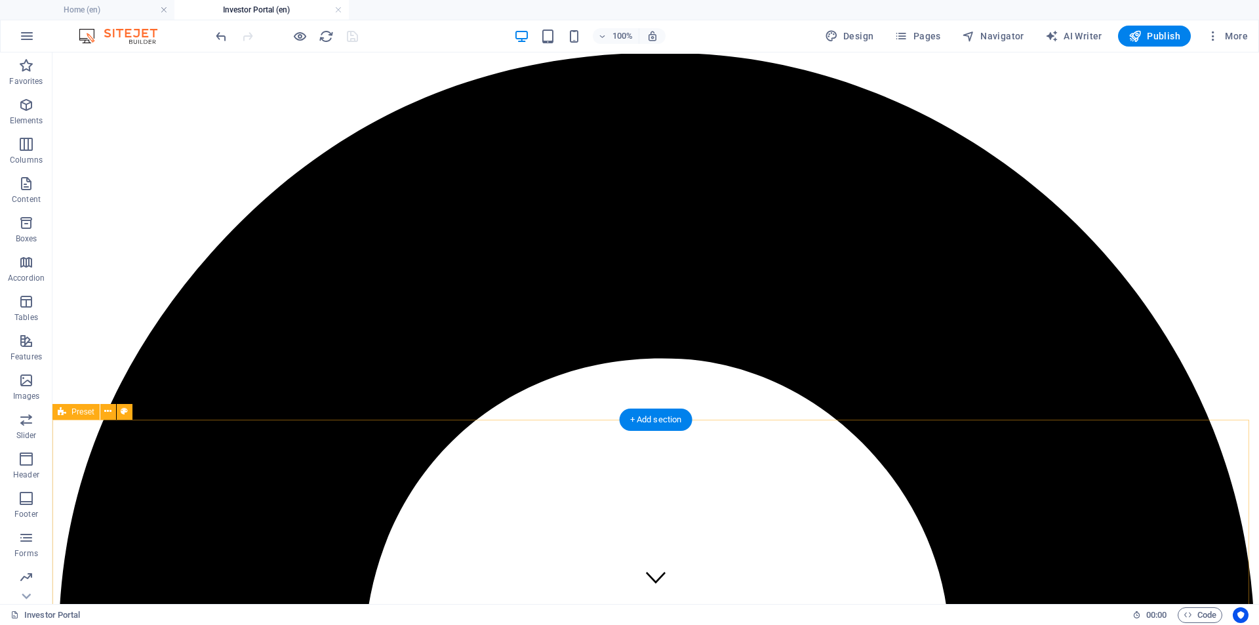
scroll to position [0, 0]
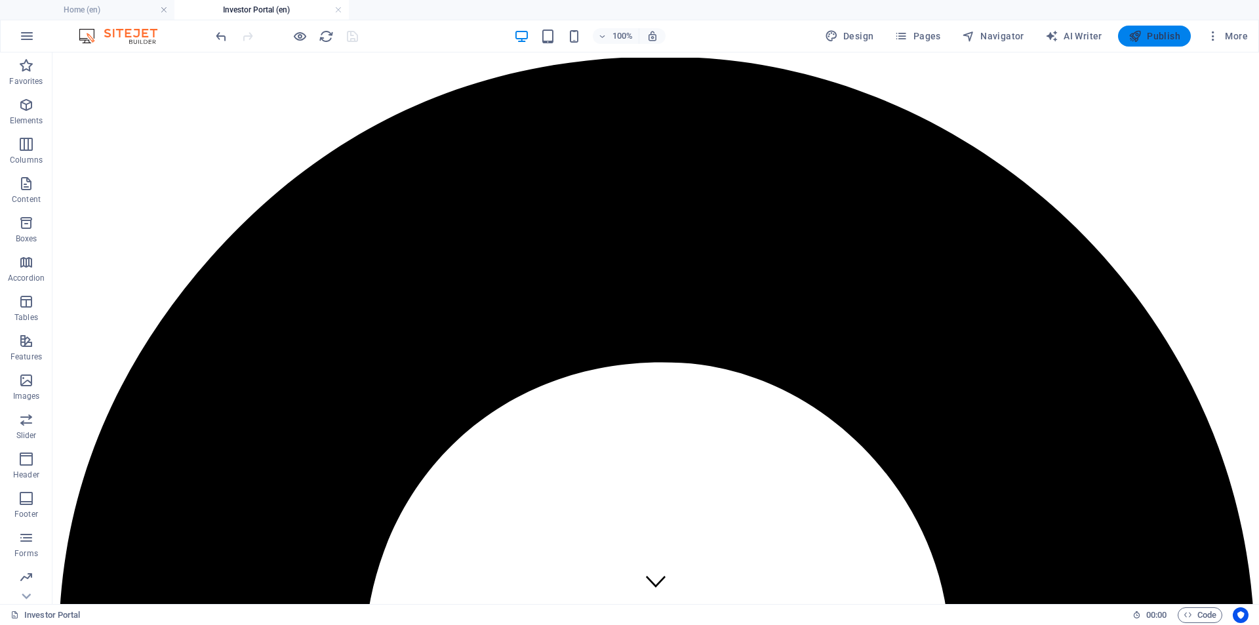
click at [1159, 39] on span "Publish" at bounding box center [1154, 36] width 52 height 13
click at [1160, 42] on span "Publish" at bounding box center [1154, 36] width 52 height 13
click at [327, 39] on icon "reload" at bounding box center [326, 36] width 15 height 15
click at [321, 35] on icon "reload" at bounding box center [326, 36] width 15 height 15
click at [1151, 40] on span "Publish" at bounding box center [1154, 36] width 52 height 13
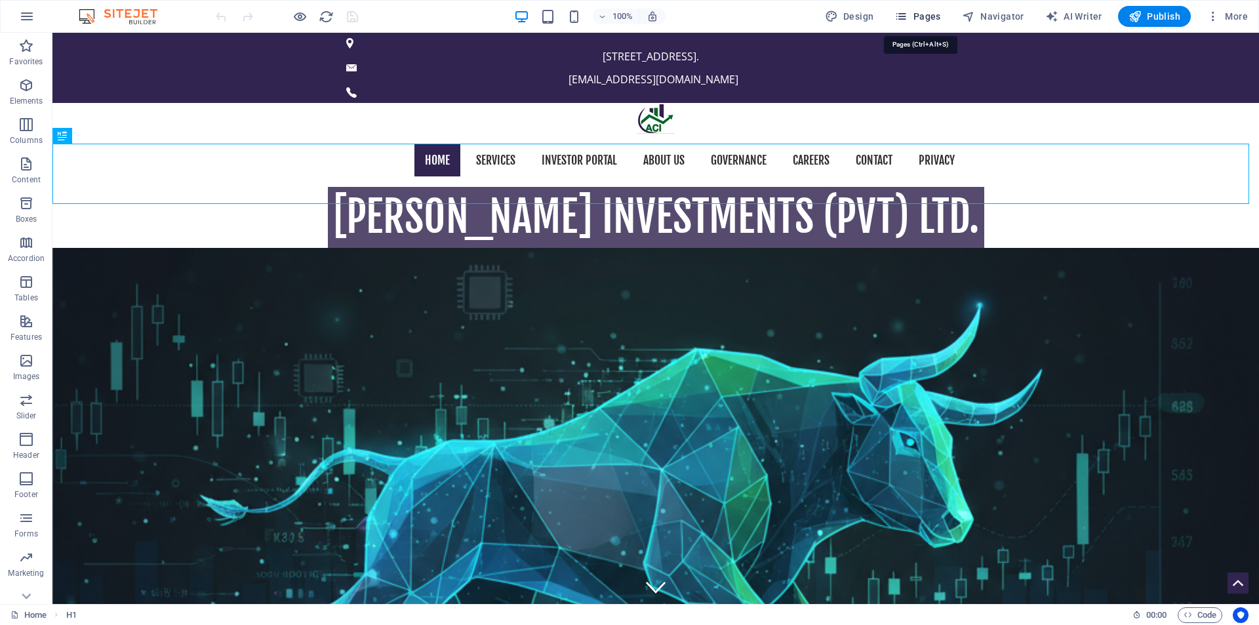
click at [921, 18] on span "Pages" at bounding box center [917, 16] width 46 height 13
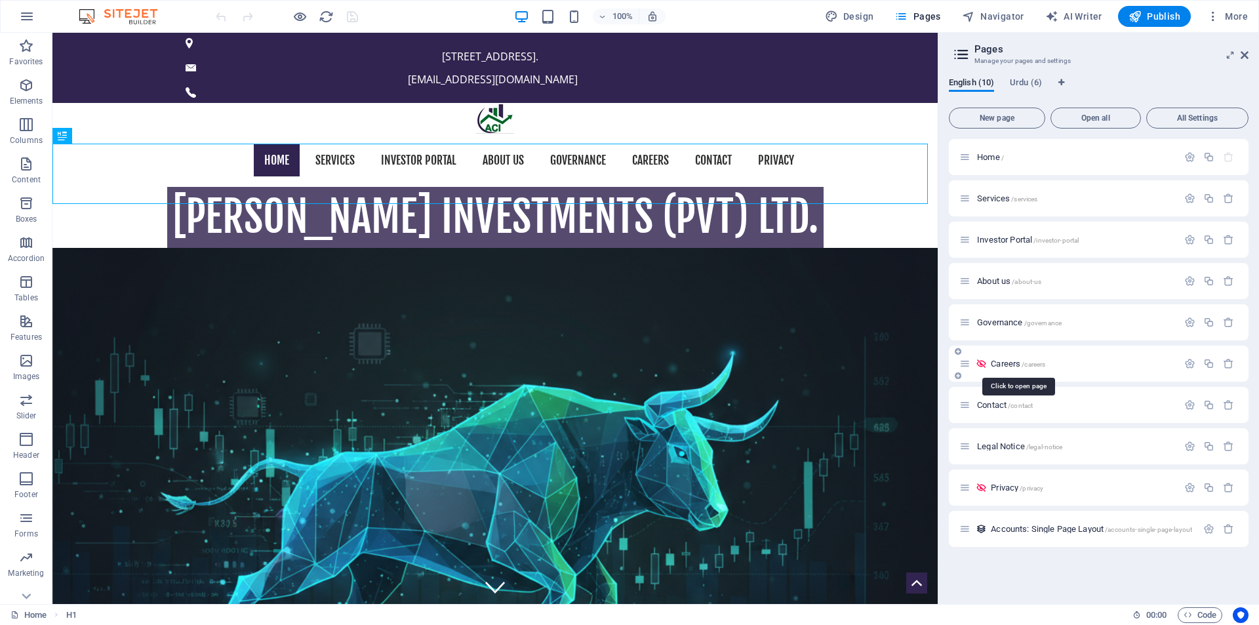
click at [1003, 365] on span "Careers /careers" at bounding box center [1018, 364] width 54 height 10
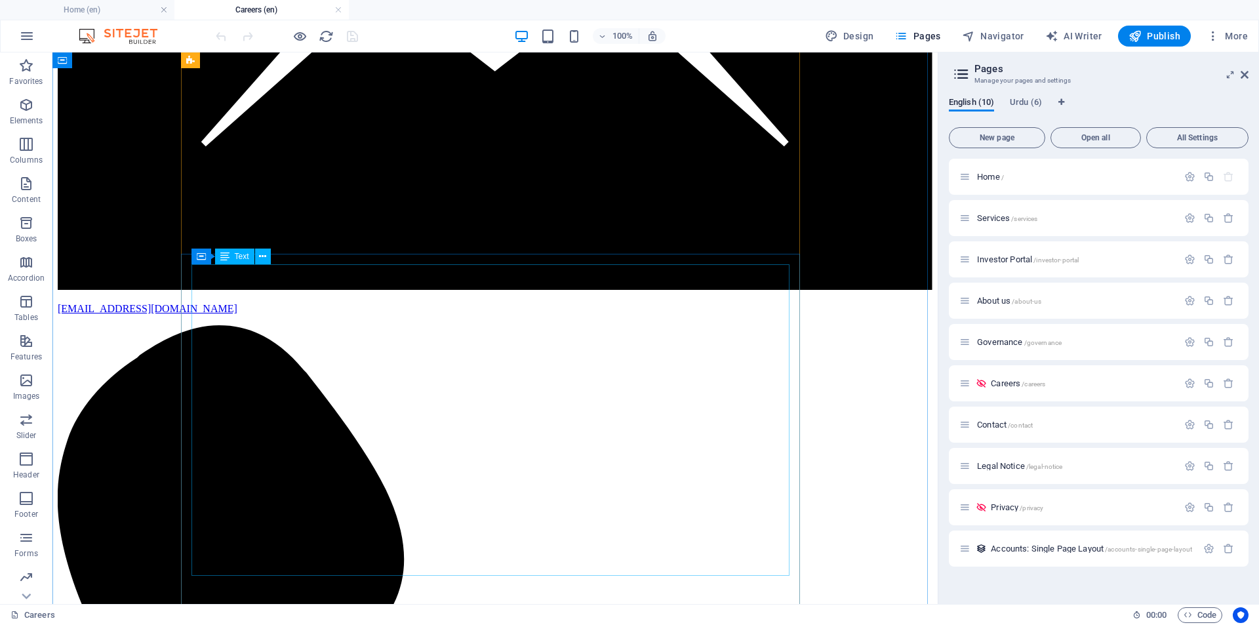
scroll to position [1639, 0]
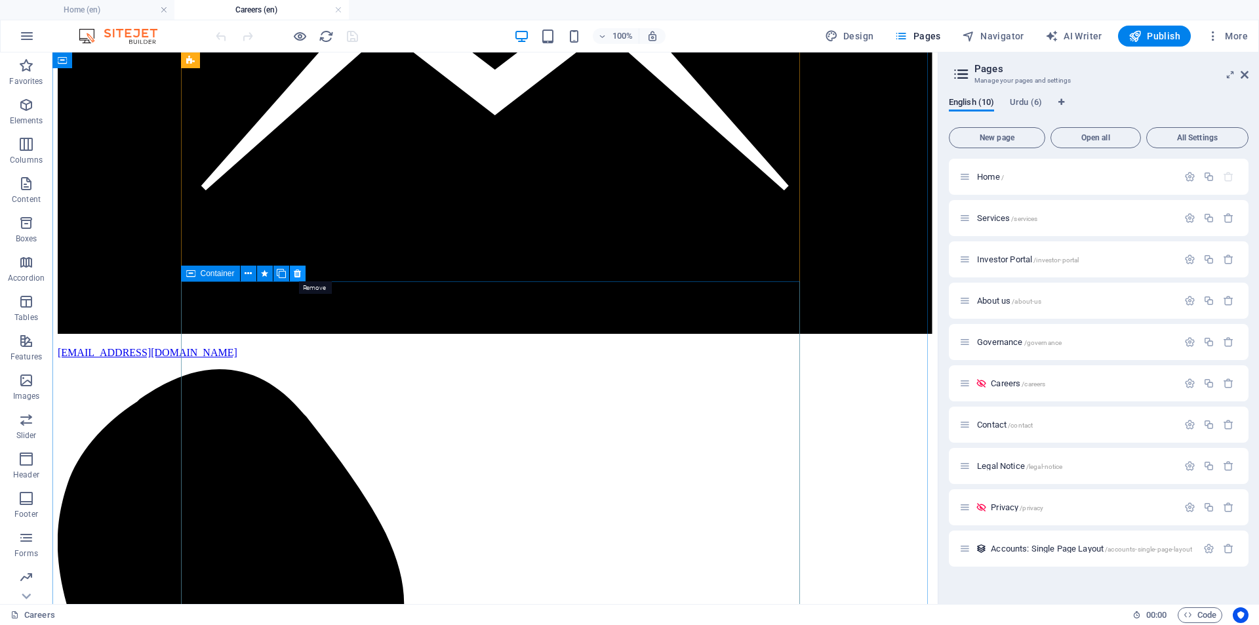
click at [297, 273] on icon at bounding box center [297, 274] width 7 height 14
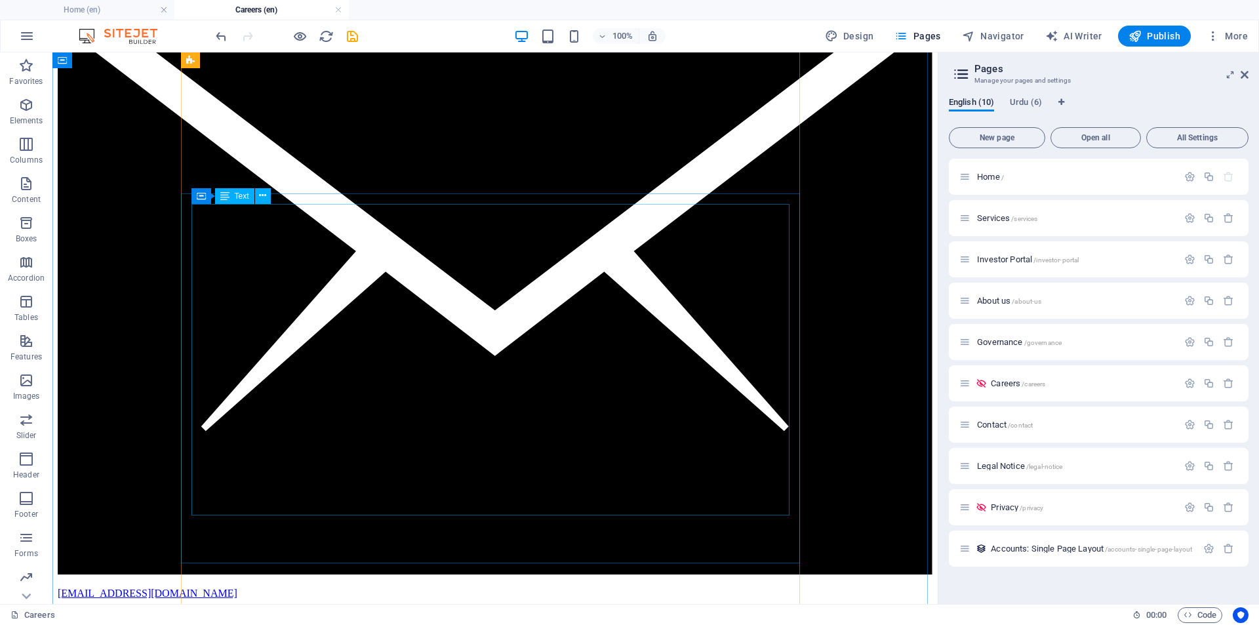
scroll to position [1421, 0]
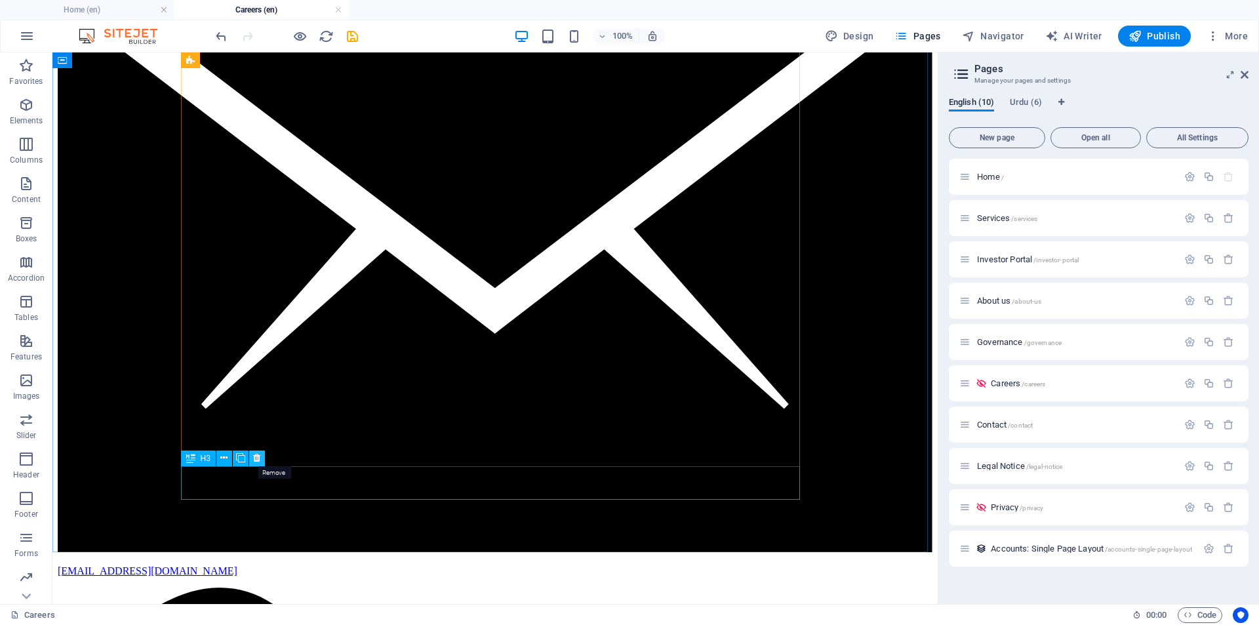
click at [256, 460] on icon at bounding box center [256, 458] width 7 height 14
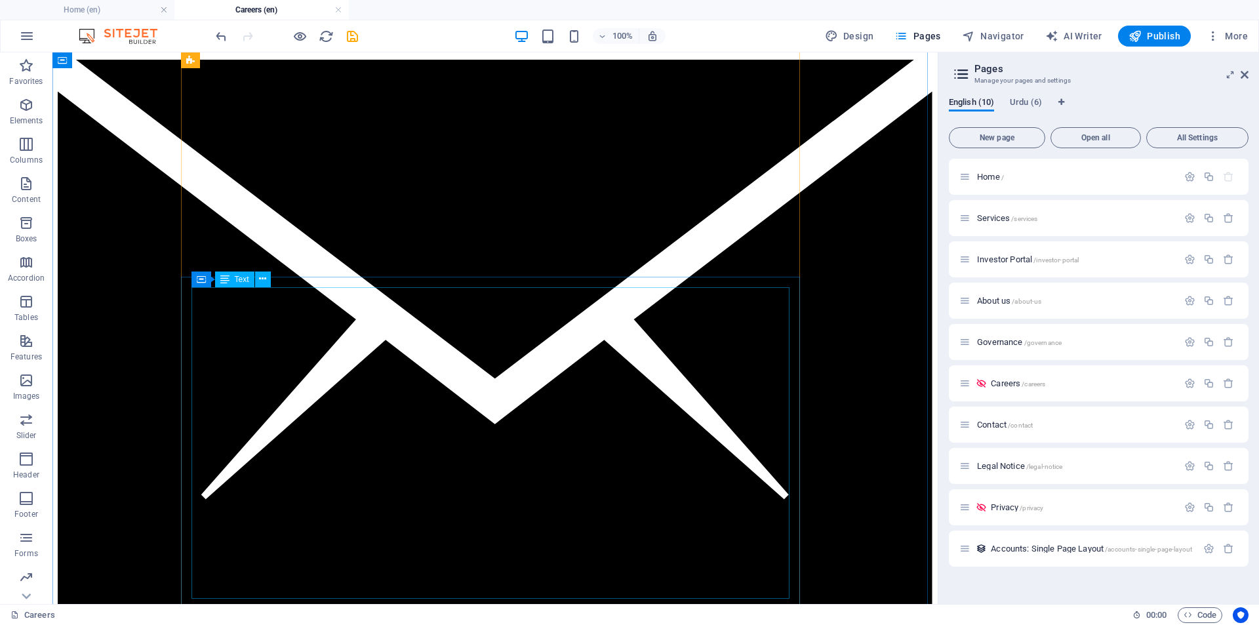
scroll to position [1202, 0]
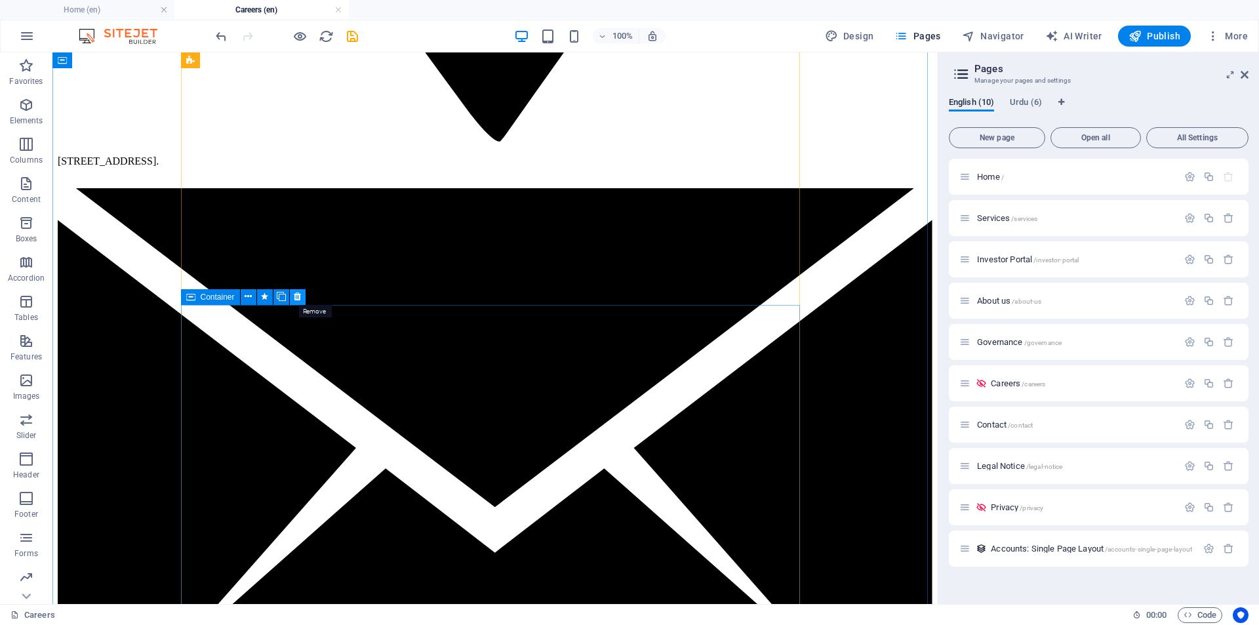
click at [300, 300] on icon at bounding box center [297, 297] width 7 height 14
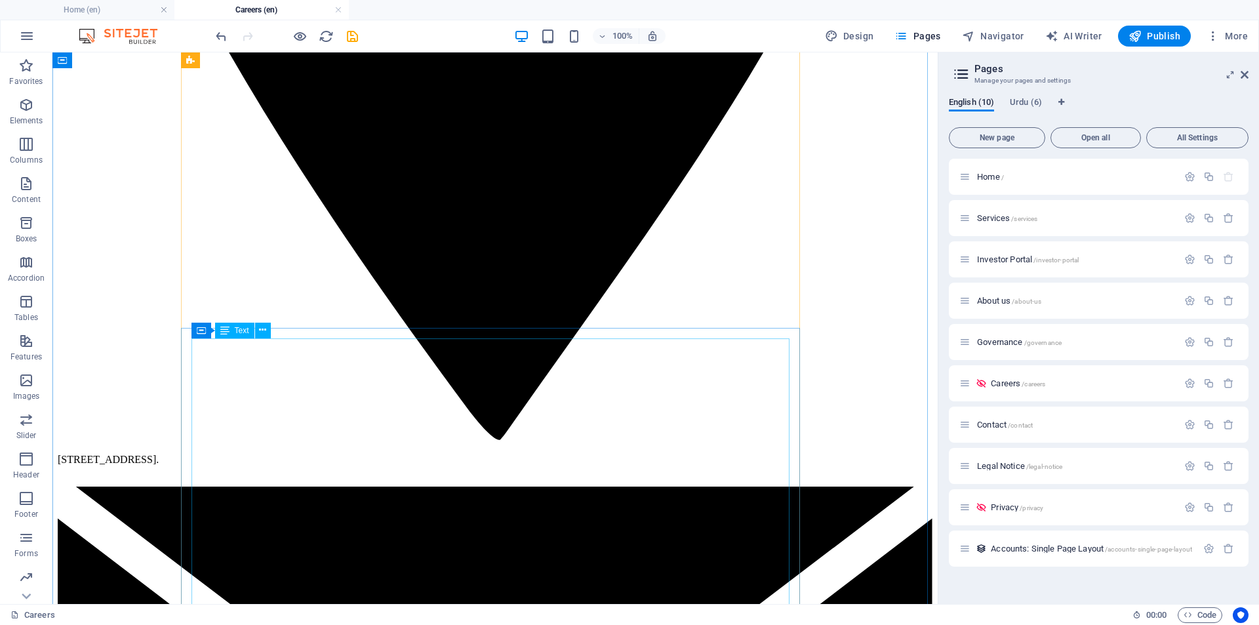
scroll to position [984, 0]
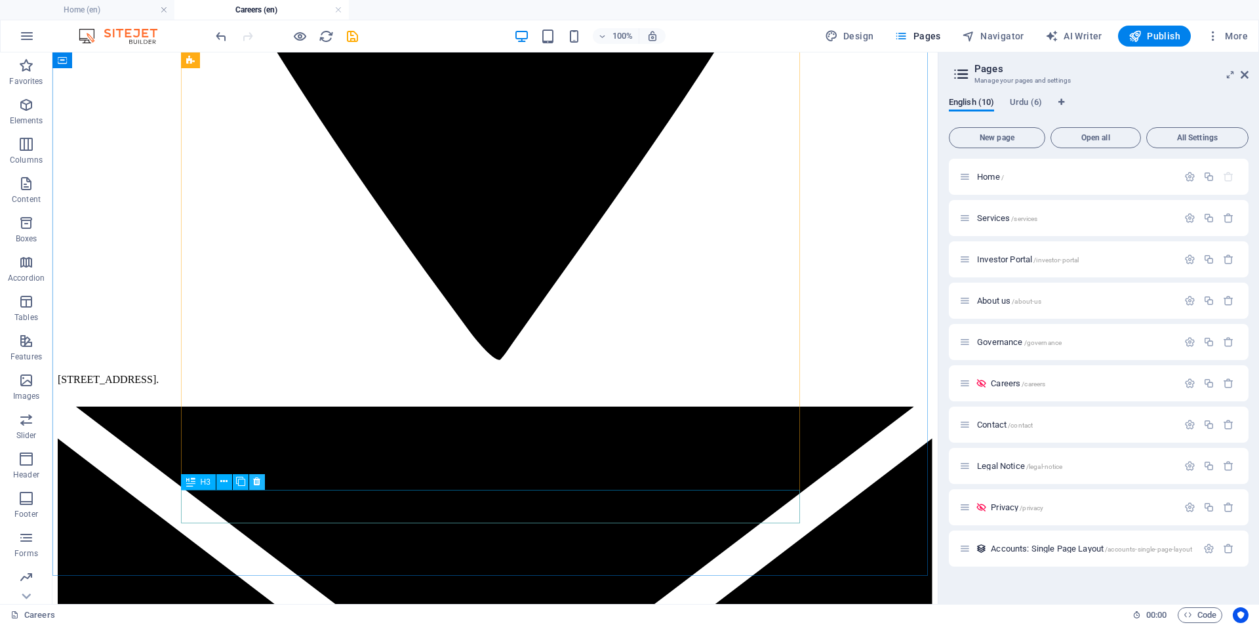
click at [258, 483] on icon at bounding box center [256, 482] width 7 height 14
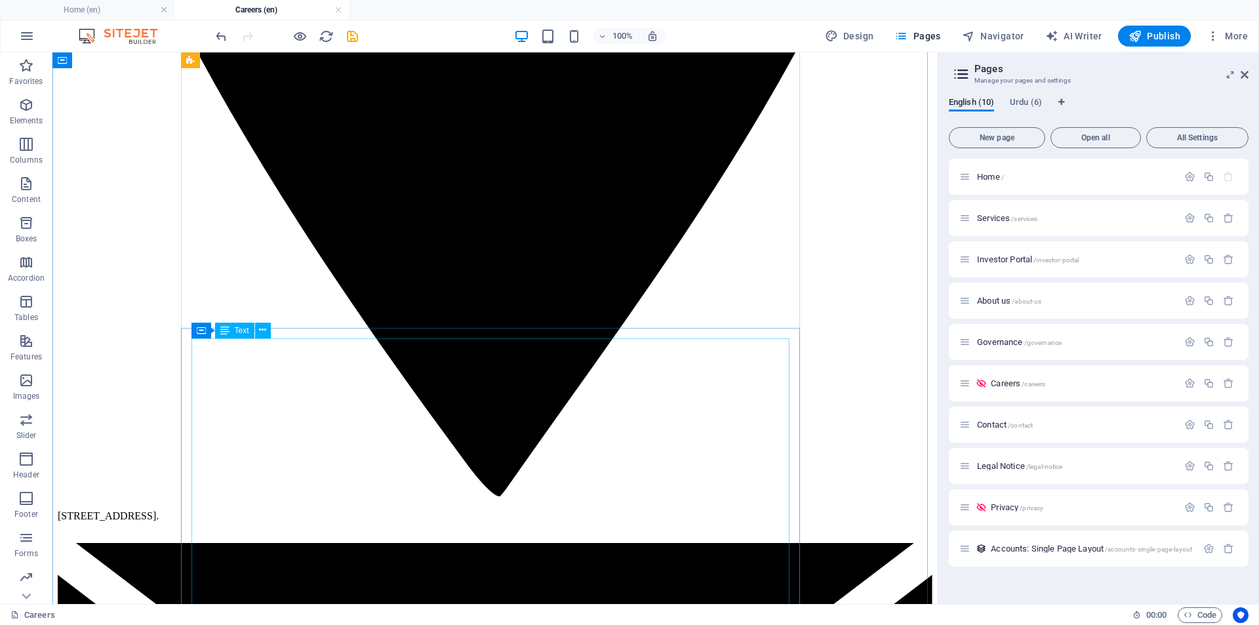
scroll to position [765, 0]
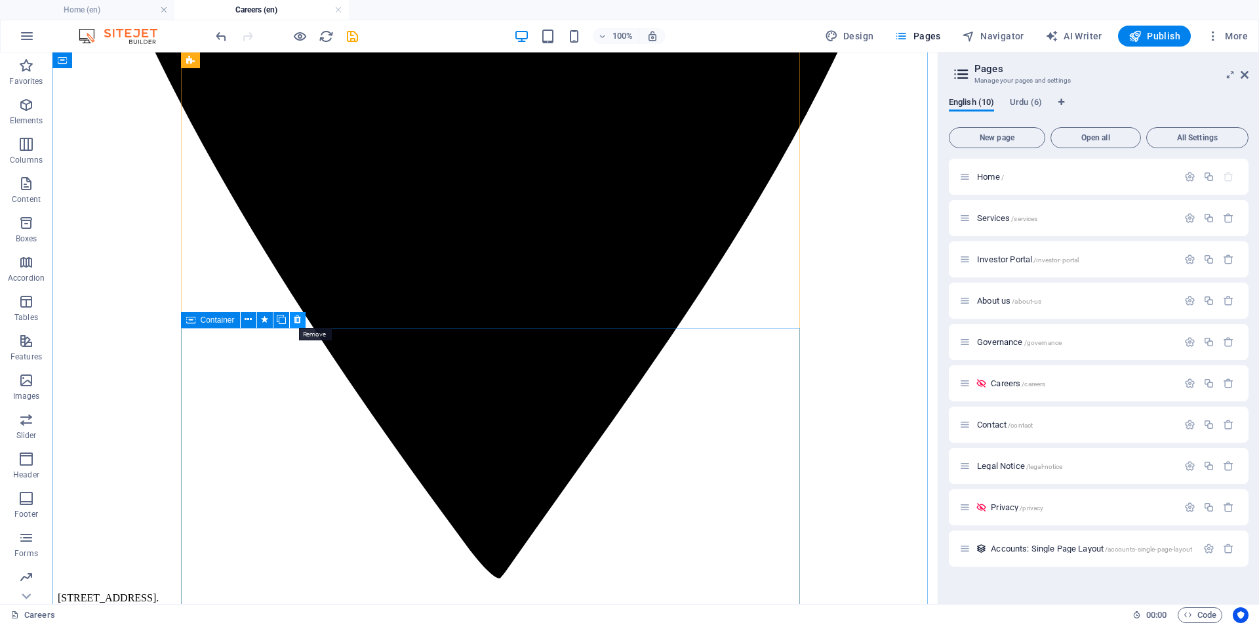
click at [300, 318] on icon at bounding box center [297, 320] width 7 height 14
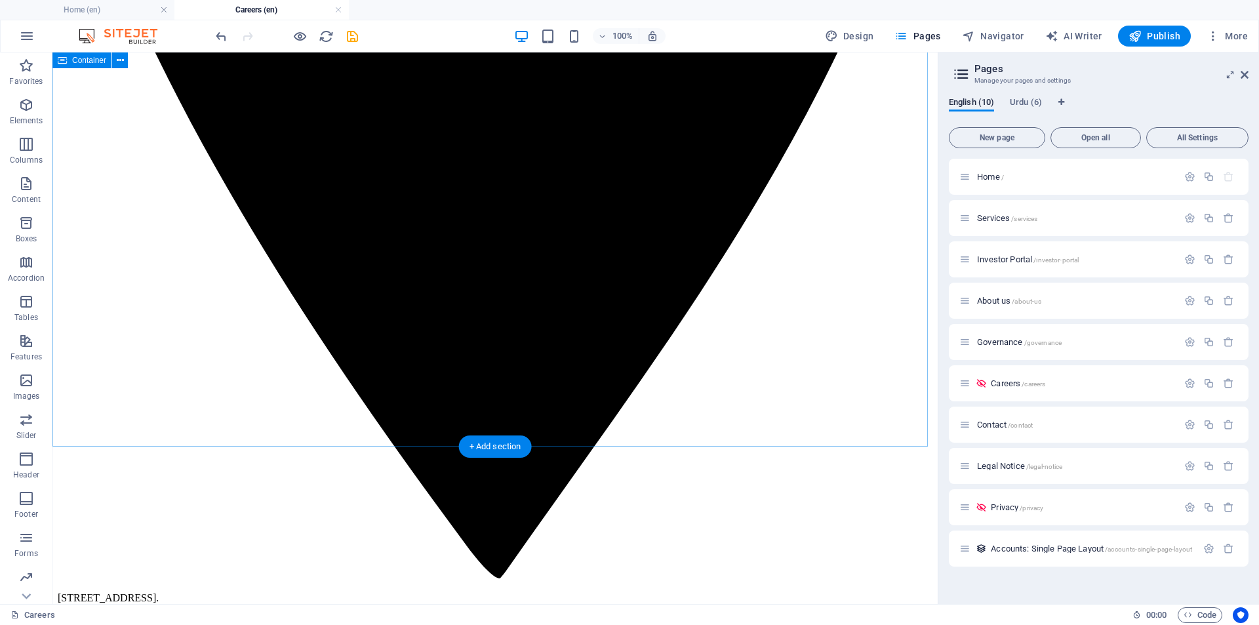
scroll to position [656, 0]
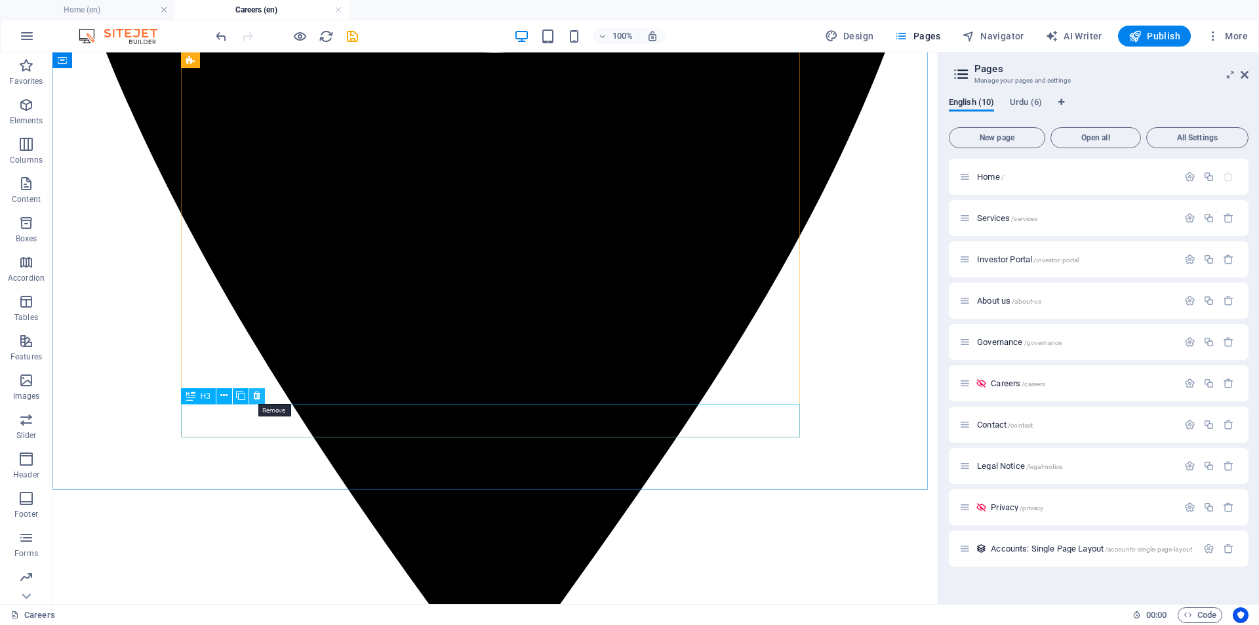
click at [258, 399] on icon at bounding box center [256, 396] width 7 height 14
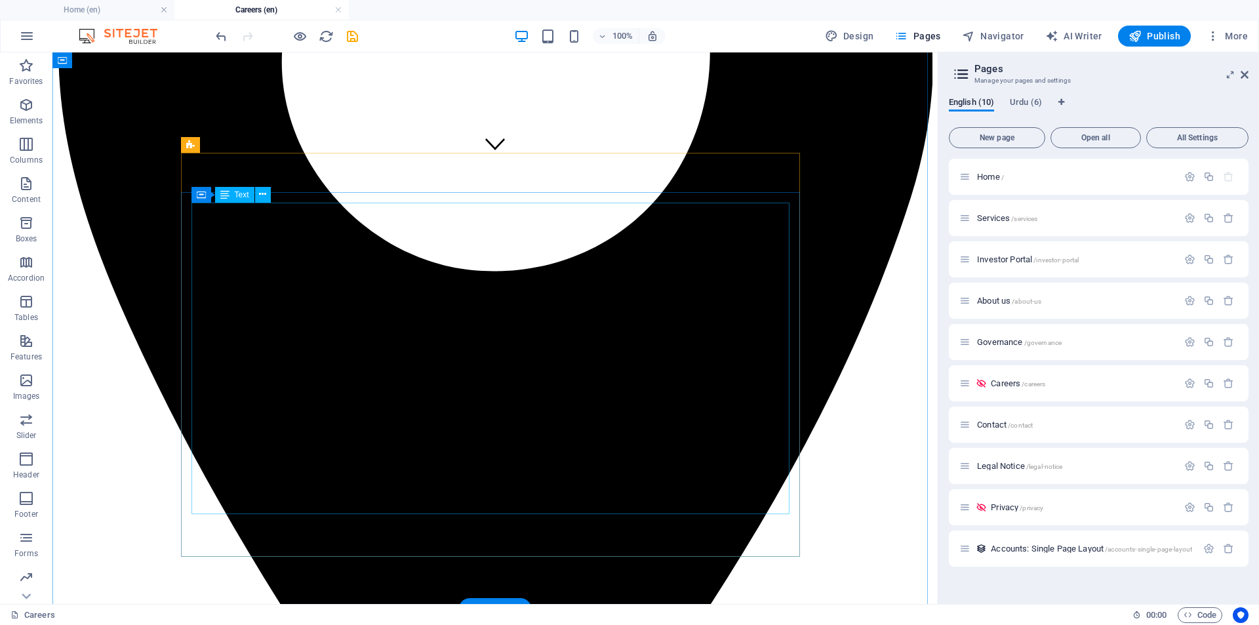
scroll to position [546, 0]
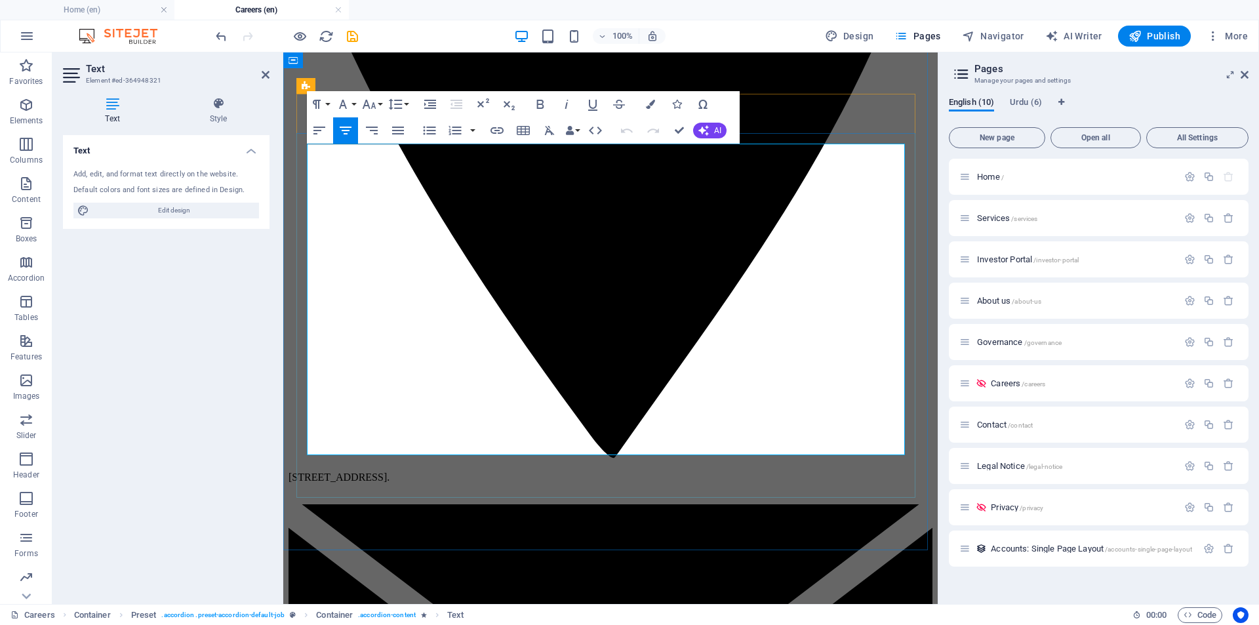
drag, startPoint x: 650, startPoint y: 174, endPoint x: 895, endPoint y: 170, distance: 245.3
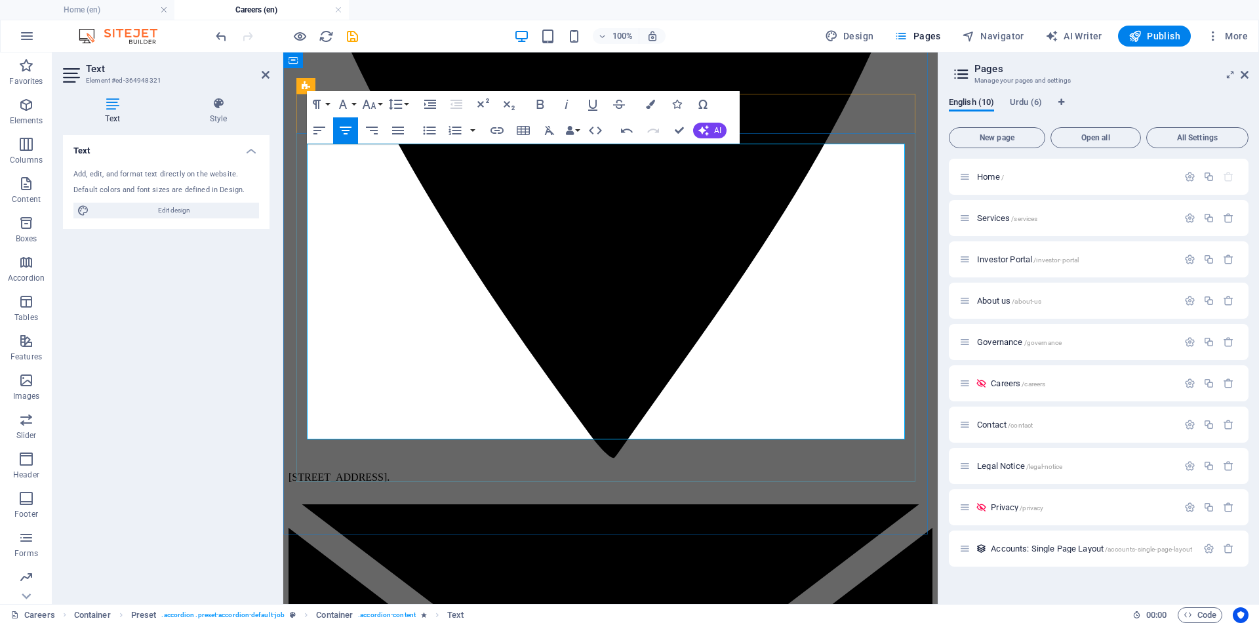
drag, startPoint x: 543, startPoint y: 252, endPoint x: 675, endPoint y: 253, distance: 131.8
drag, startPoint x: 546, startPoint y: 302, endPoint x: 736, endPoint y: 388, distance: 208.6
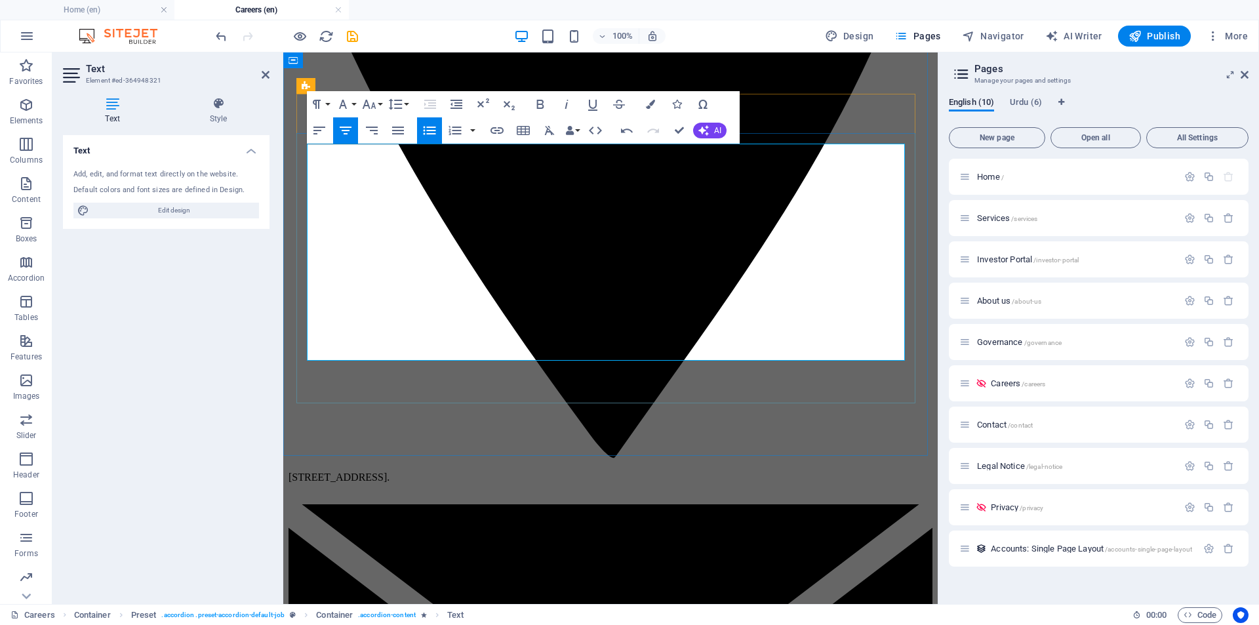
drag, startPoint x: 558, startPoint y: 351, endPoint x: 685, endPoint y: 358, distance: 126.7
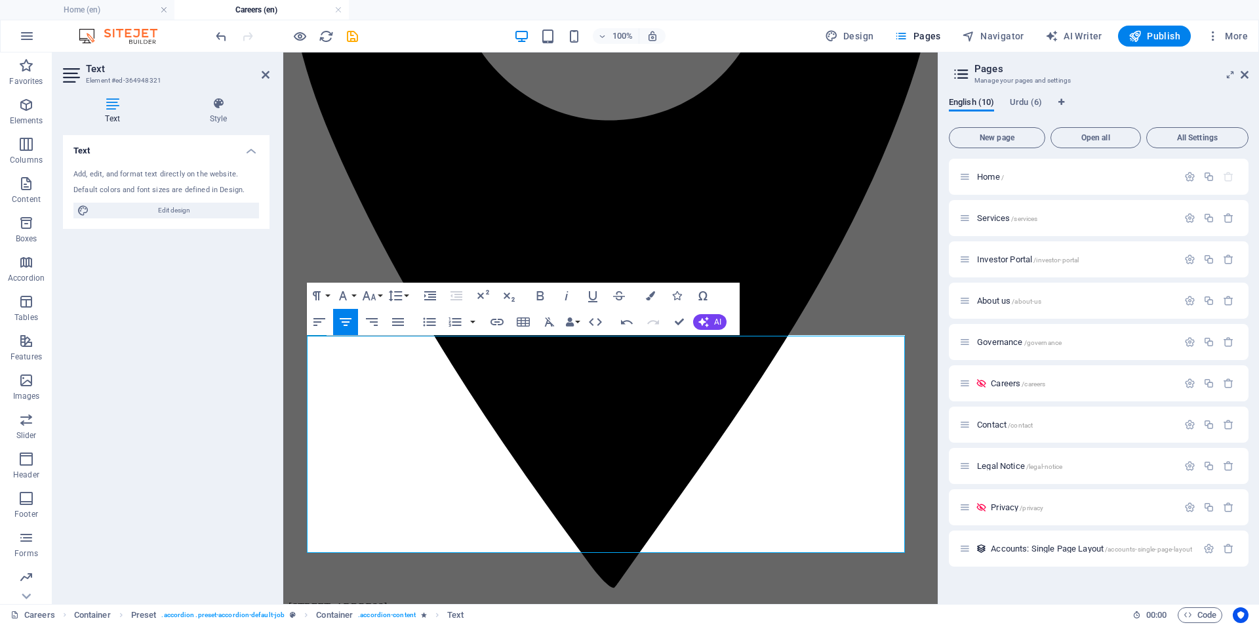
scroll to position [328, 0]
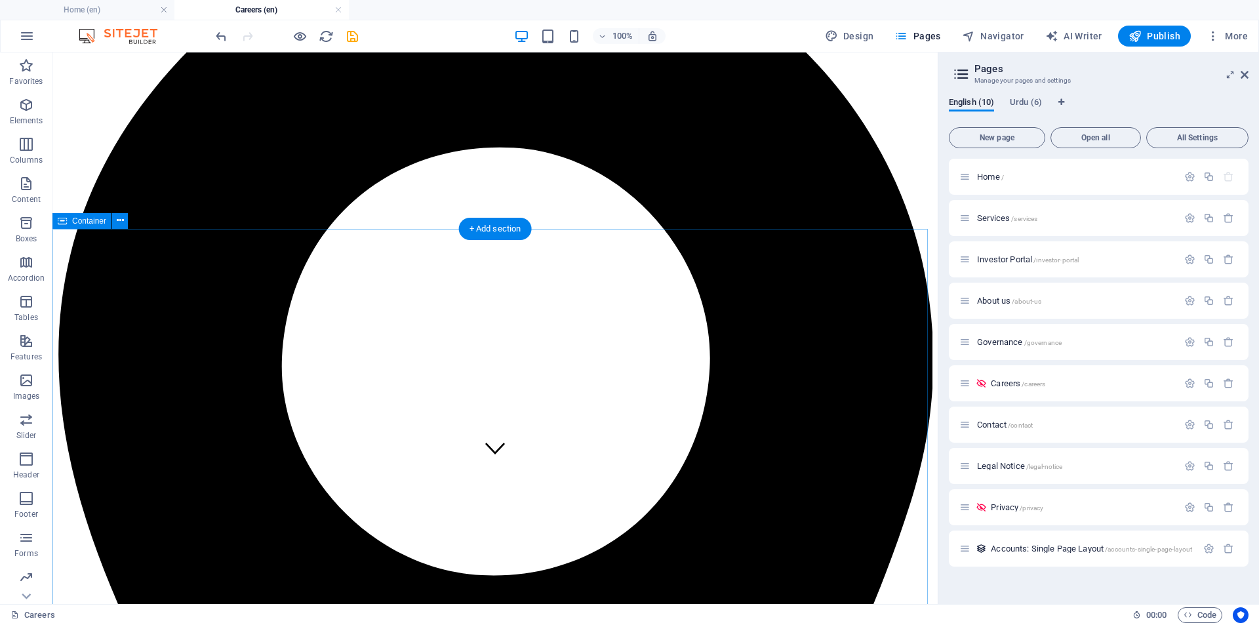
scroll to position [218, 0]
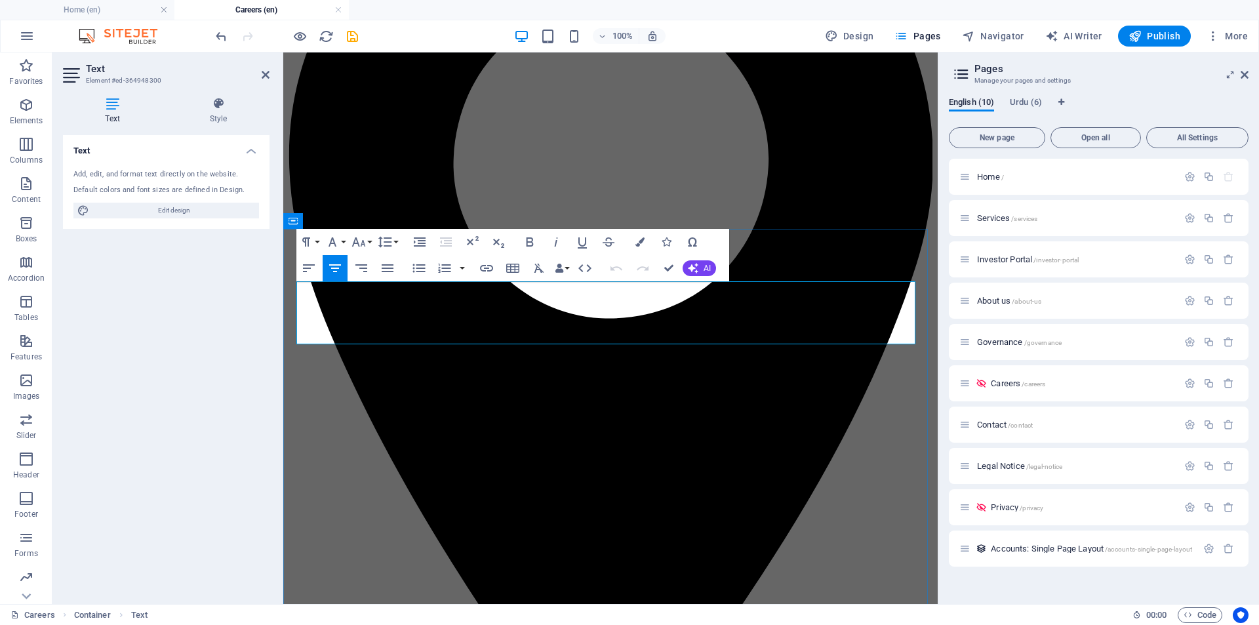
drag, startPoint x: 302, startPoint y: 290, endPoint x: 839, endPoint y: 333, distance: 539.3
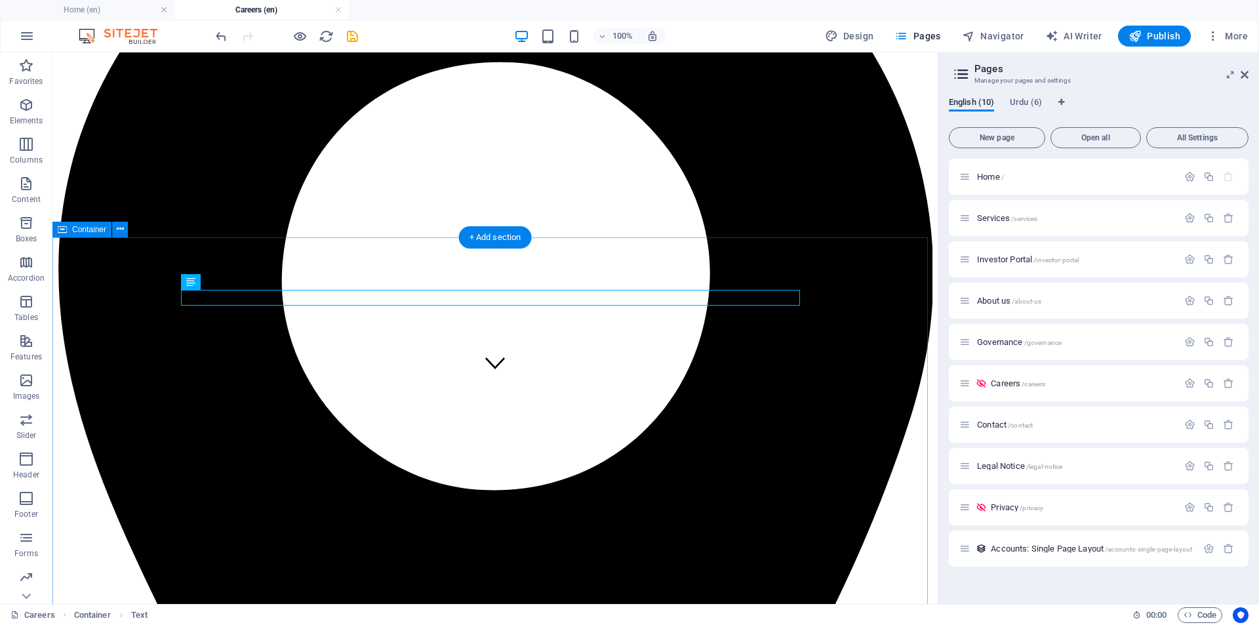
scroll to position [0, 0]
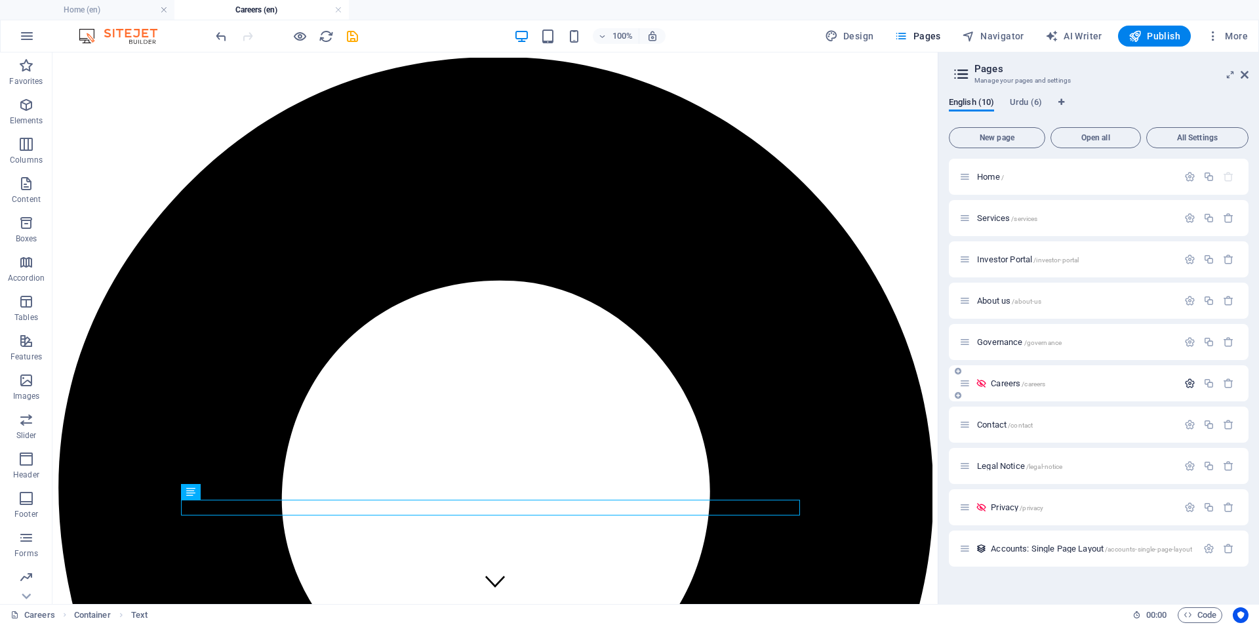
click at [1189, 382] on icon "button" at bounding box center [1189, 383] width 11 height 11
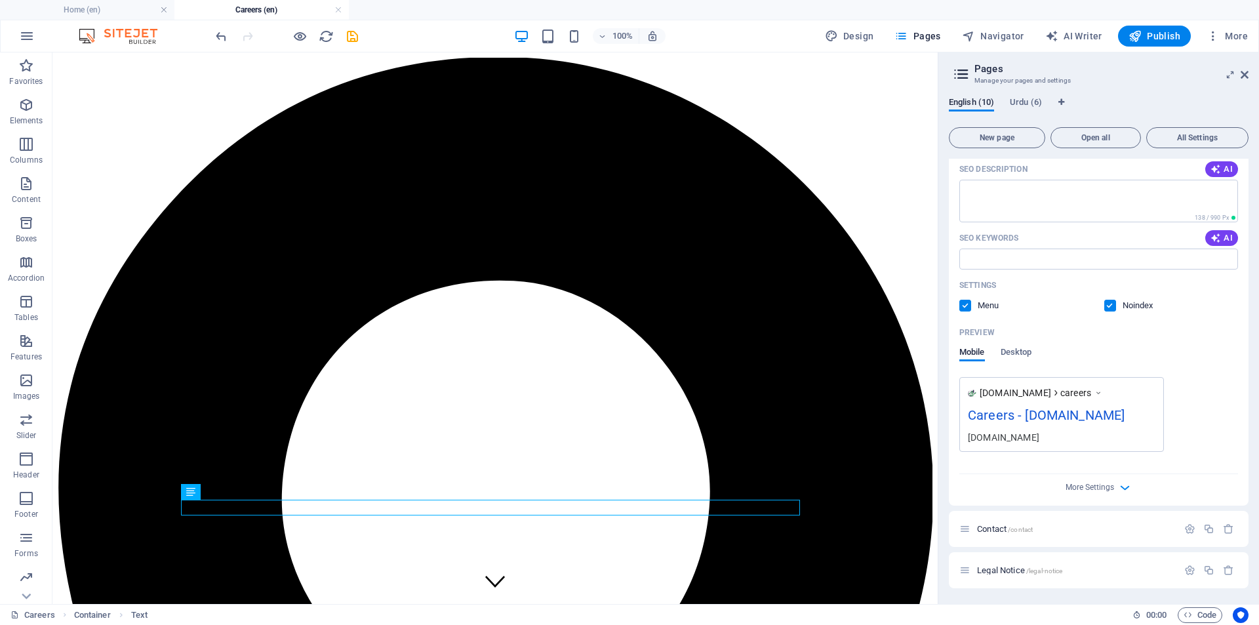
scroll to position [437, 0]
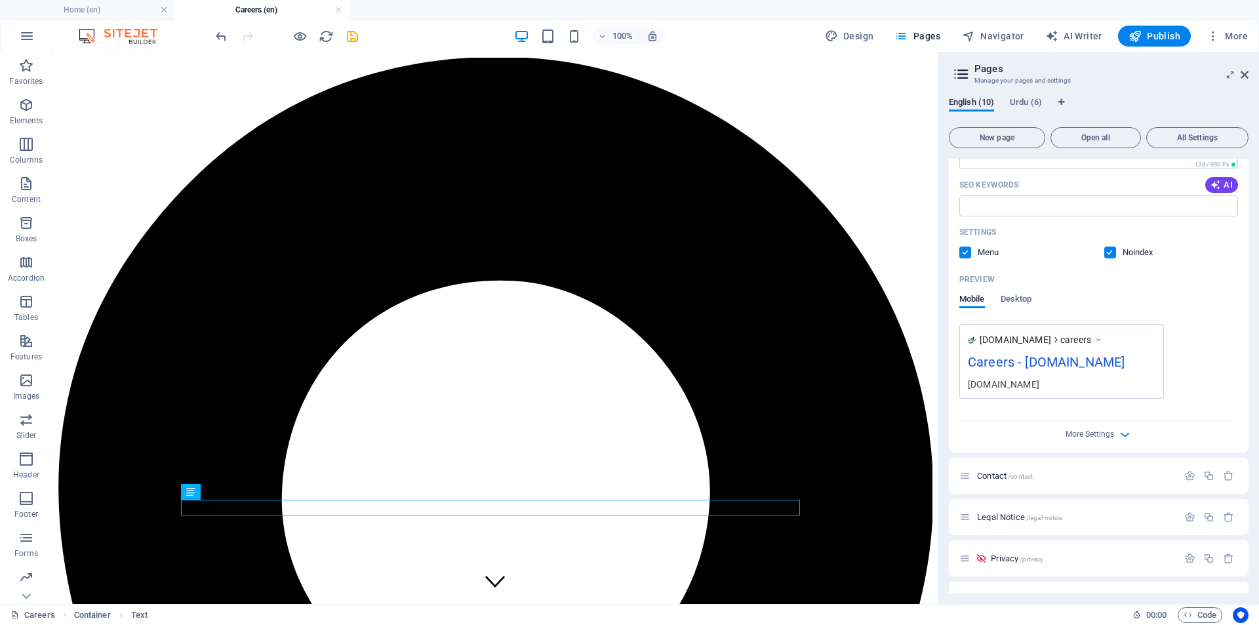
click at [1109, 254] on label at bounding box center [1110, 253] width 12 height 12
click at [0, 0] on input "checkbox" at bounding box center [0, 0] width 0 height 0
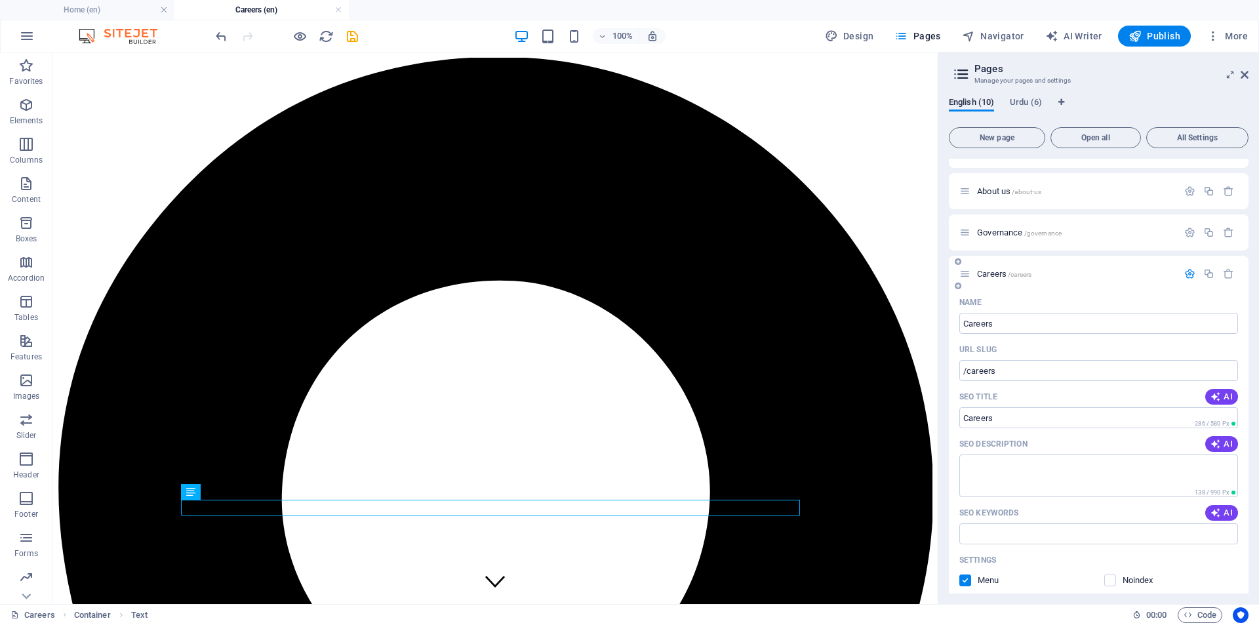
scroll to position [467, 0]
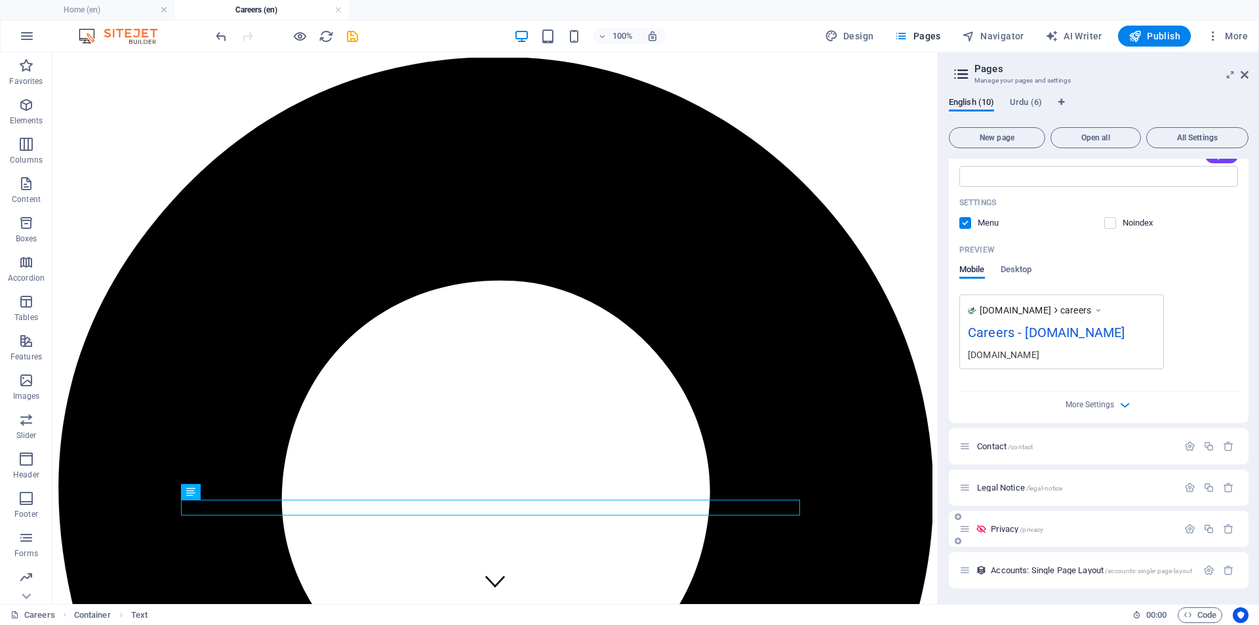
click at [1094, 531] on p "Privacy /privacy" at bounding box center [1082, 529] width 183 height 9
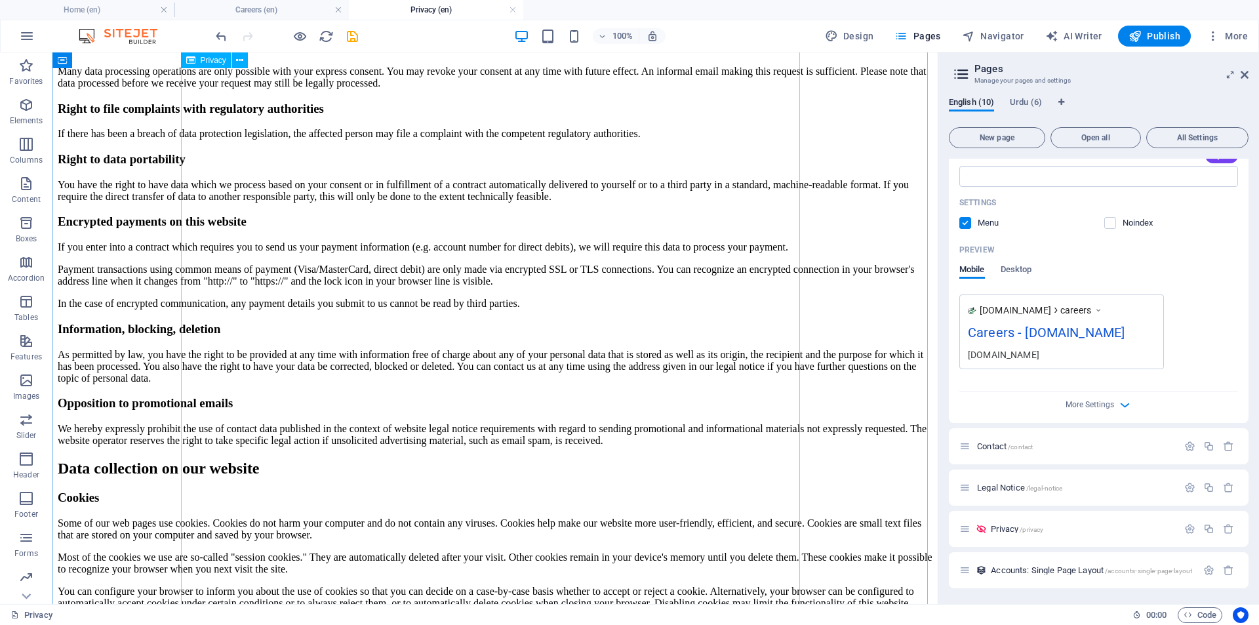
scroll to position [984, 0]
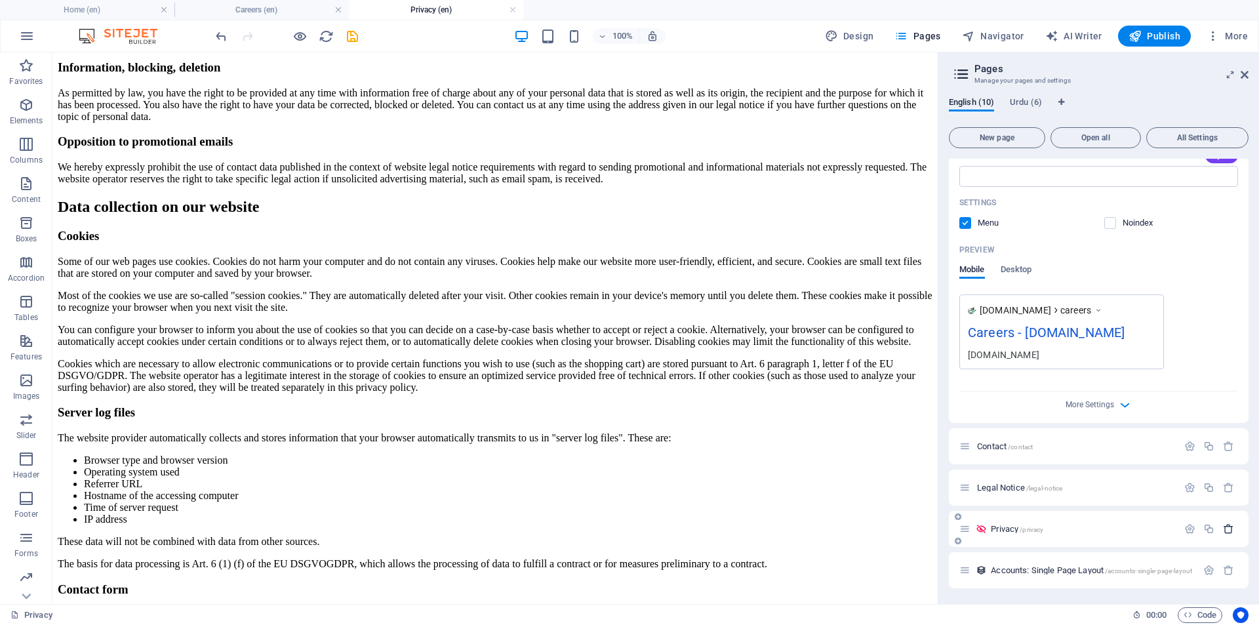
click at [1225, 527] on icon "button" at bounding box center [1228, 528] width 11 height 11
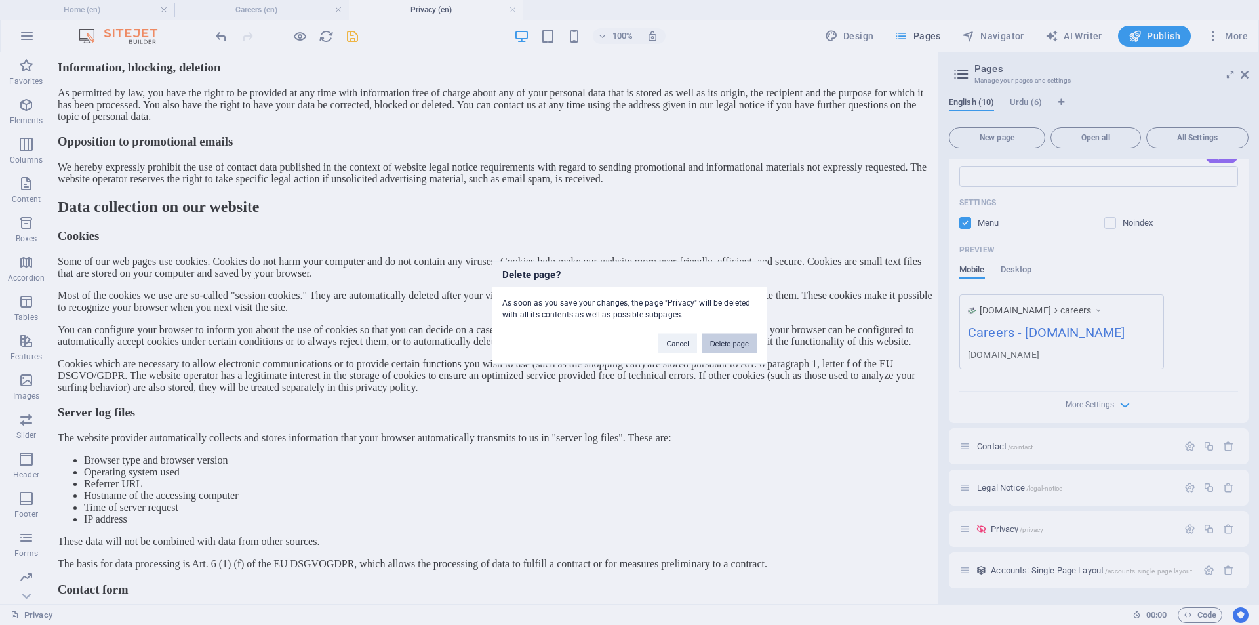
click at [717, 340] on button "Delete page" at bounding box center [729, 343] width 54 height 20
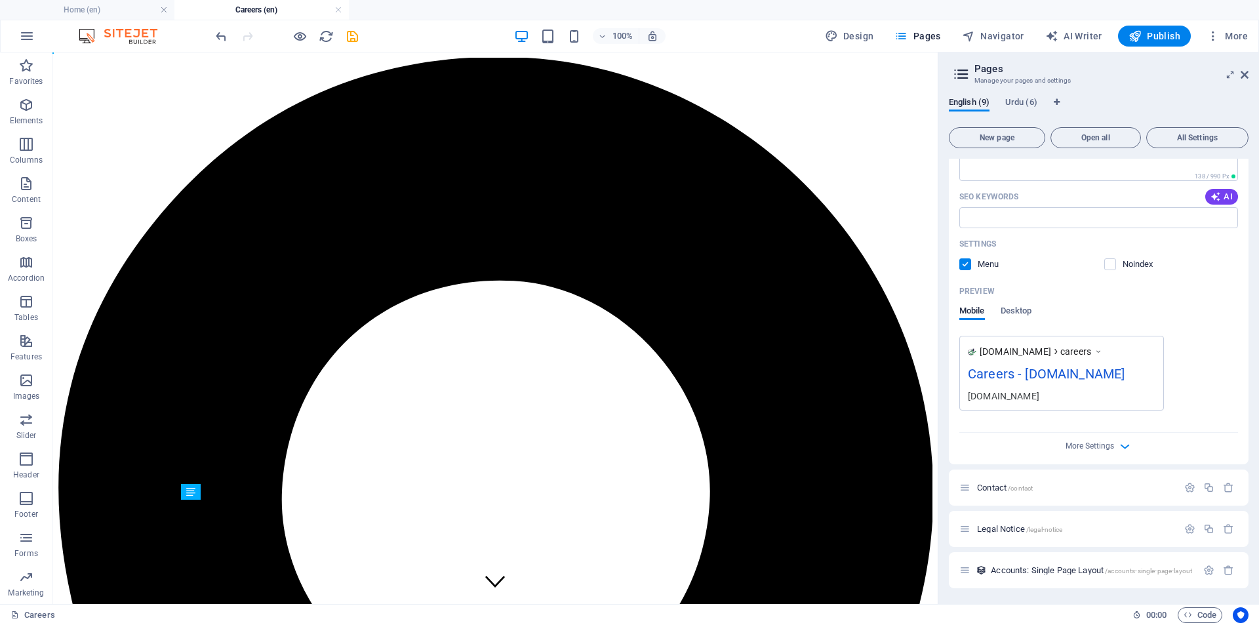
scroll to position [426, 0]
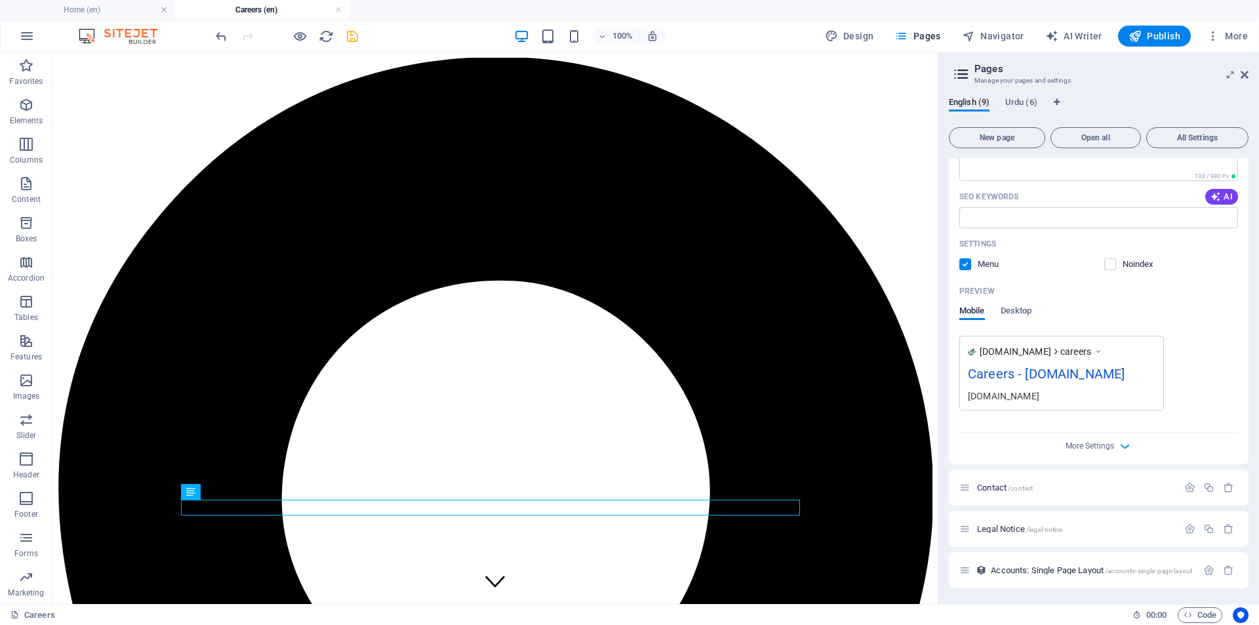
click at [350, 35] on icon "save" at bounding box center [352, 36] width 15 height 15
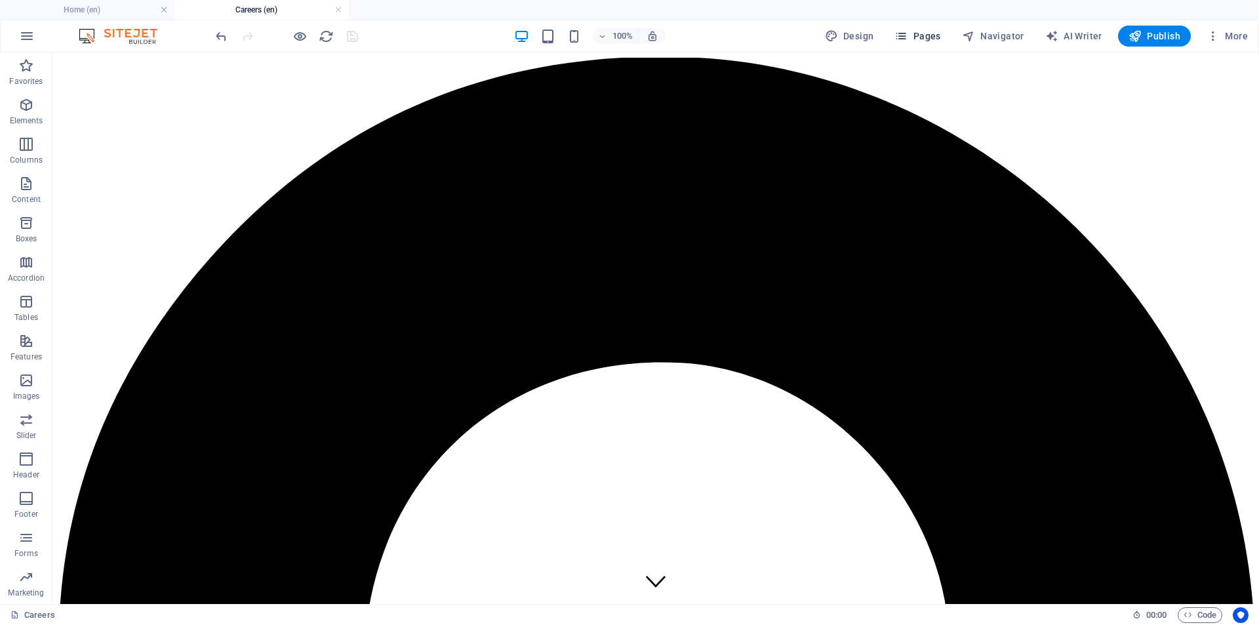
click at [921, 35] on span "Pages" at bounding box center [917, 36] width 46 height 13
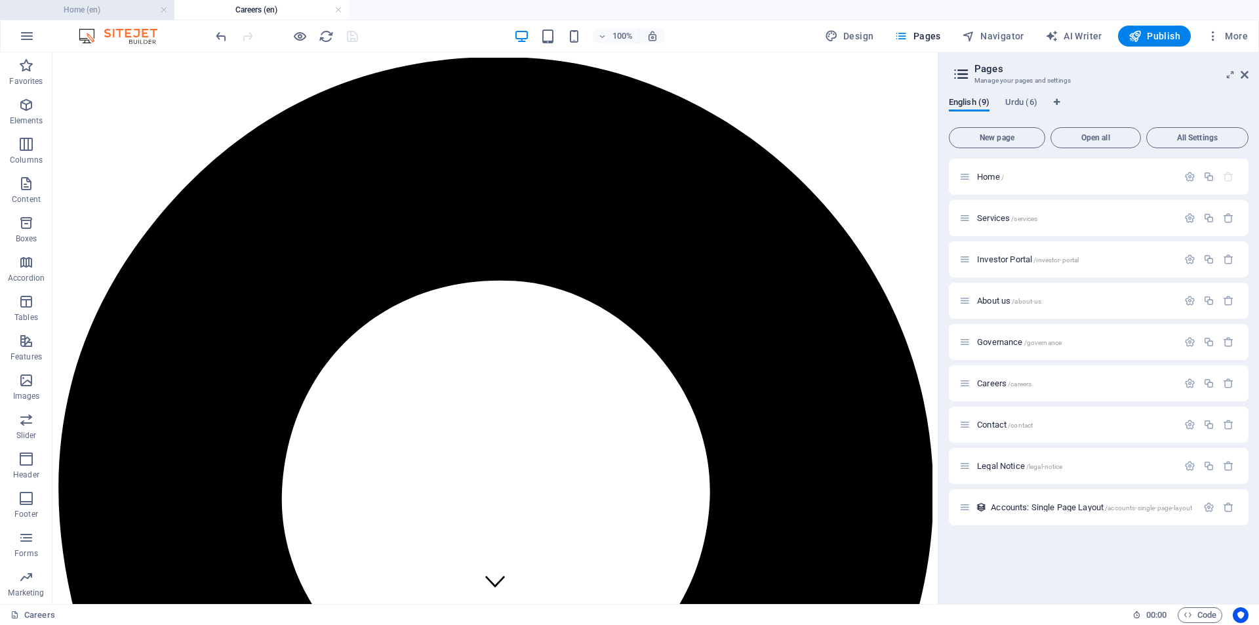
click at [87, 10] on h4 "Home (en)" at bounding box center [87, 10] width 174 height 14
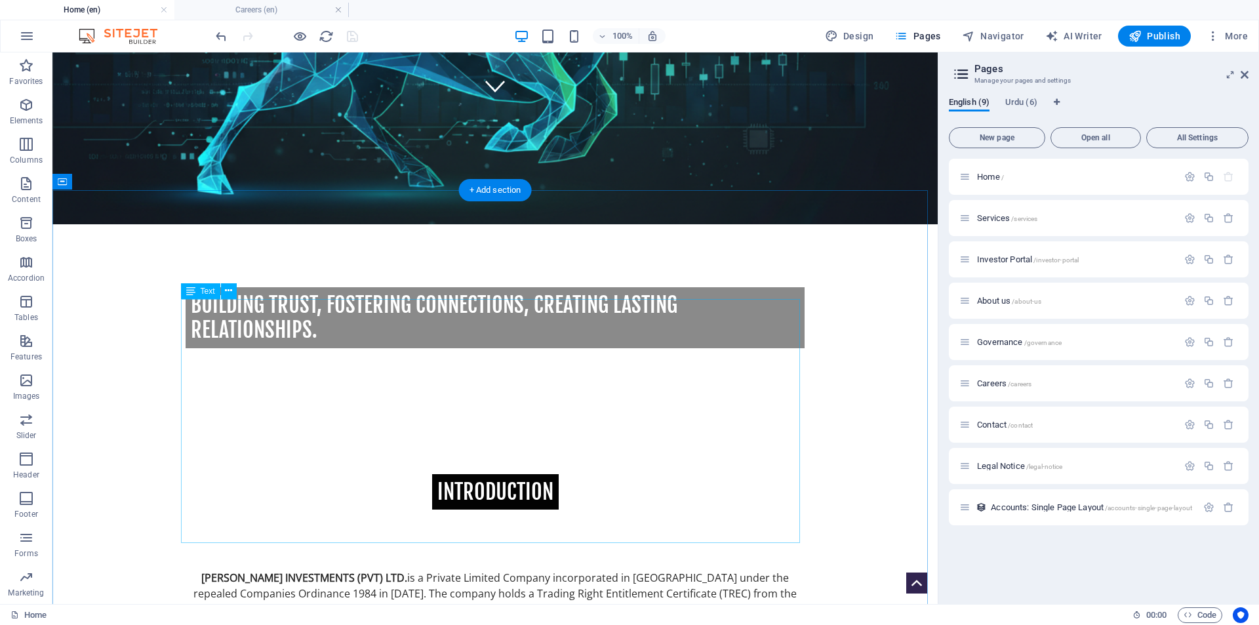
scroll to position [492, 0]
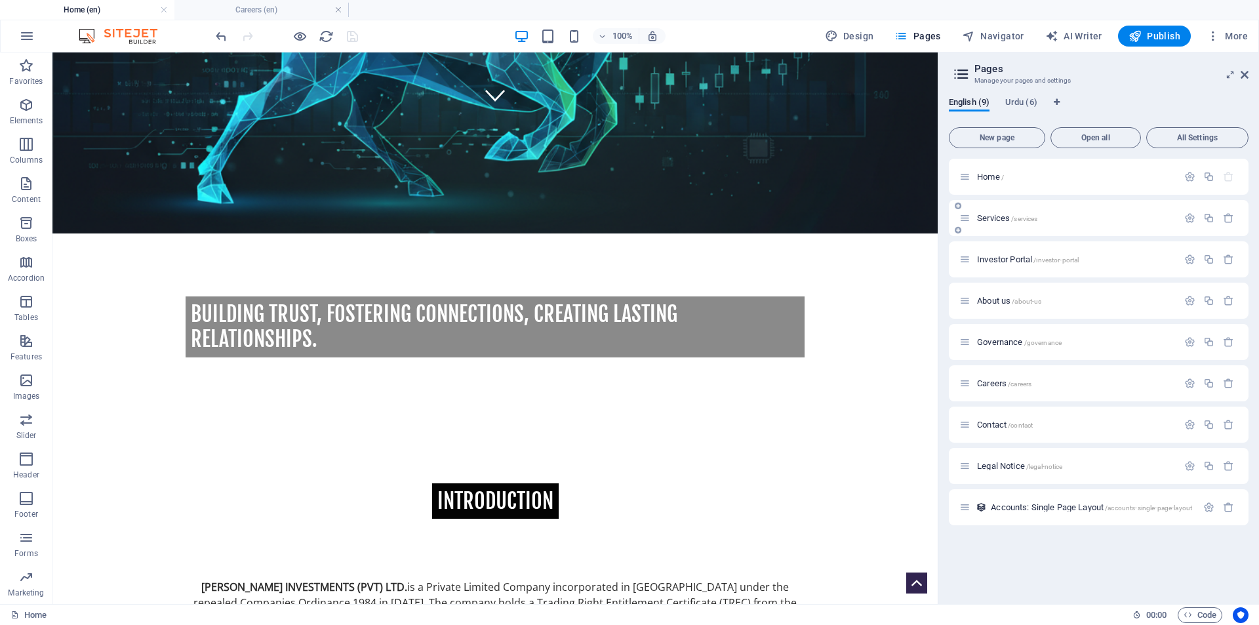
click at [1017, 217] on span "/services" at bounding box center [1024, 218] width 26 height 7
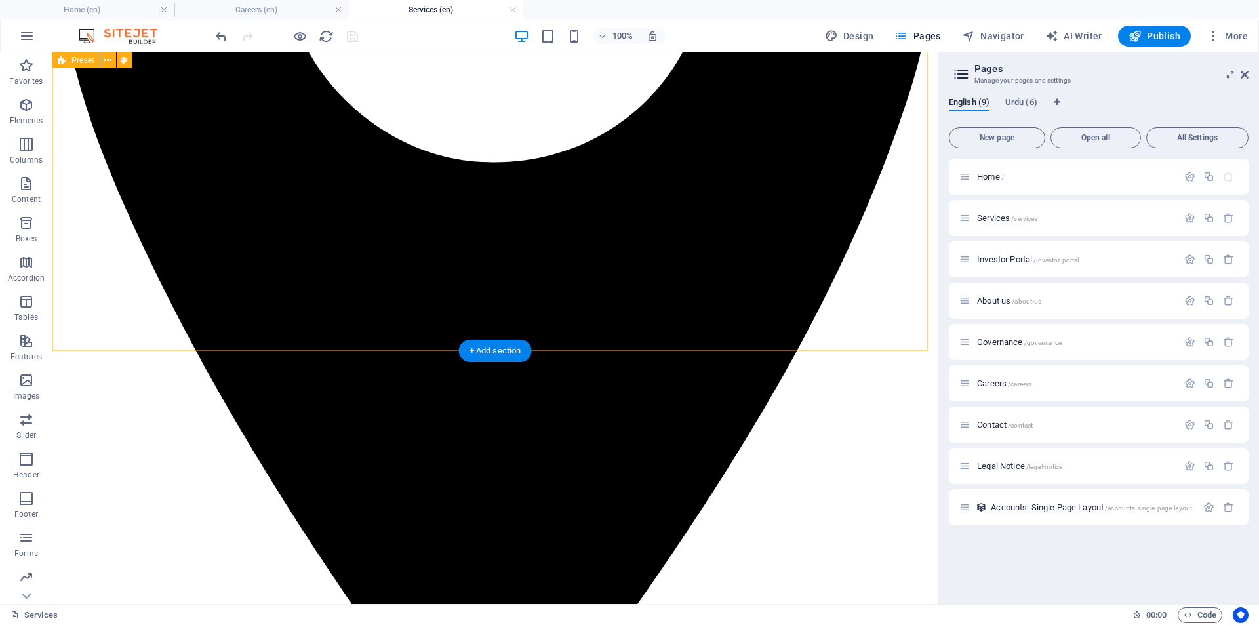
scroll to position [874, 0]
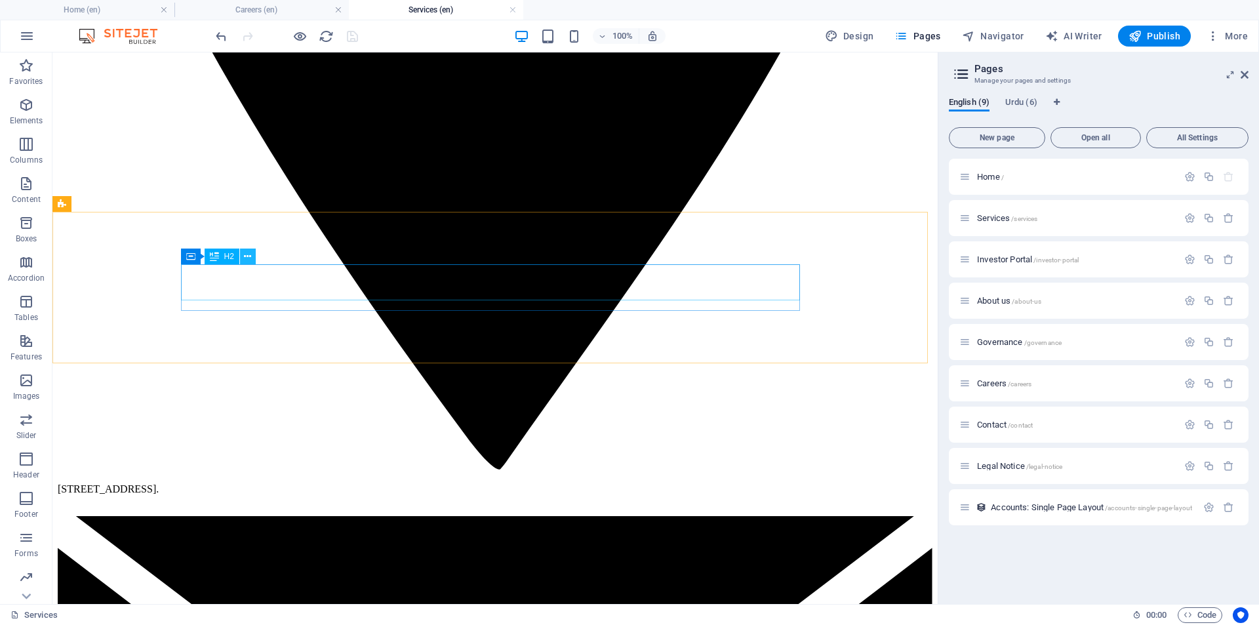
click at [250, 256] on icon at bounding box center [247, 257] width 7 height 14
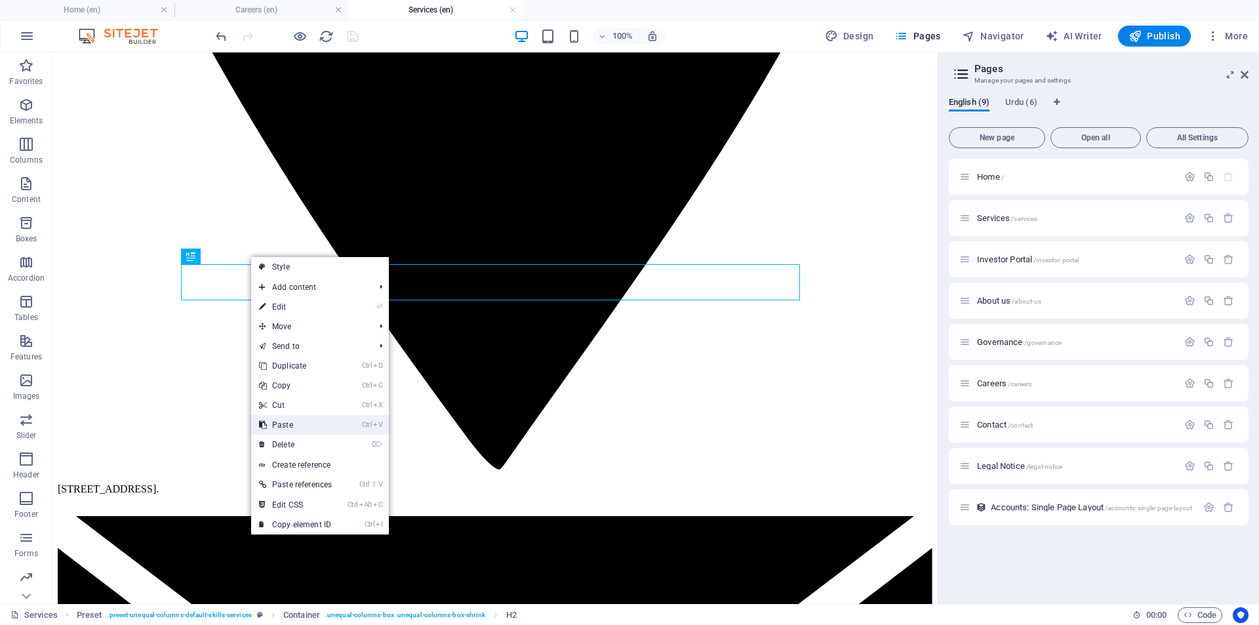
click at [306, 424] on link "Ctrl V Paste" at bounding box center [295, 425] width 89 height 20
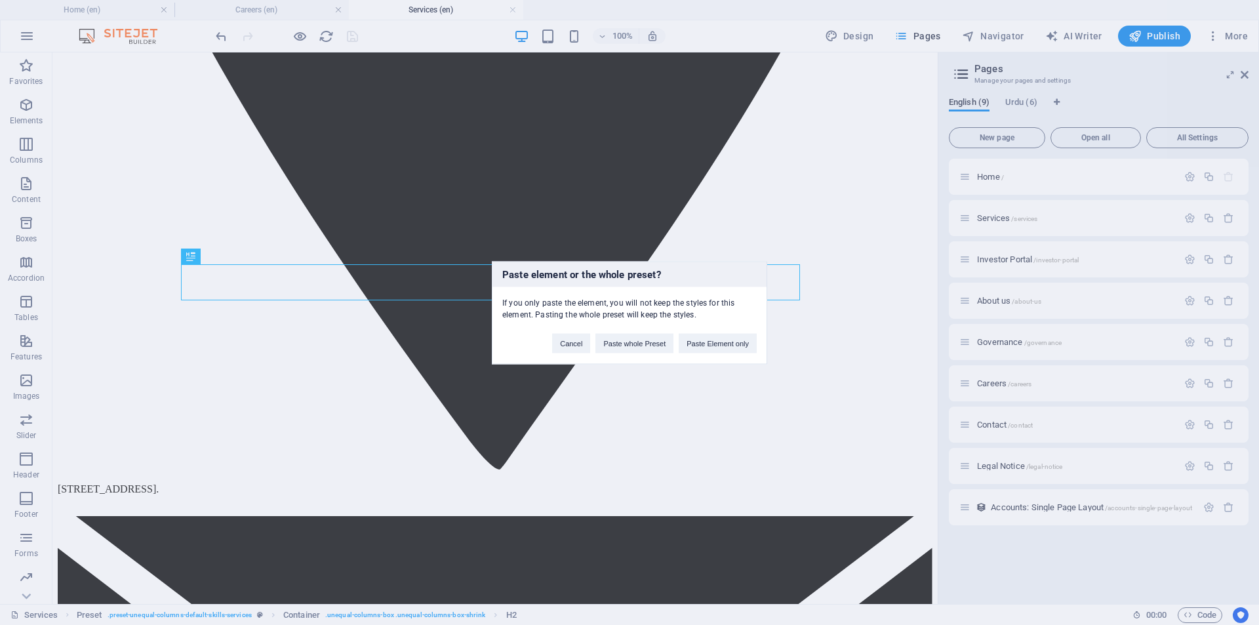
click at [593, 340] on div "Cancel Paste whole Preset Paste Element only" at bounding box center [654, 336] width 224 height 33
click at [580, 342] on button "Cancel" at bounding box center [571, 343] width 38 height 20
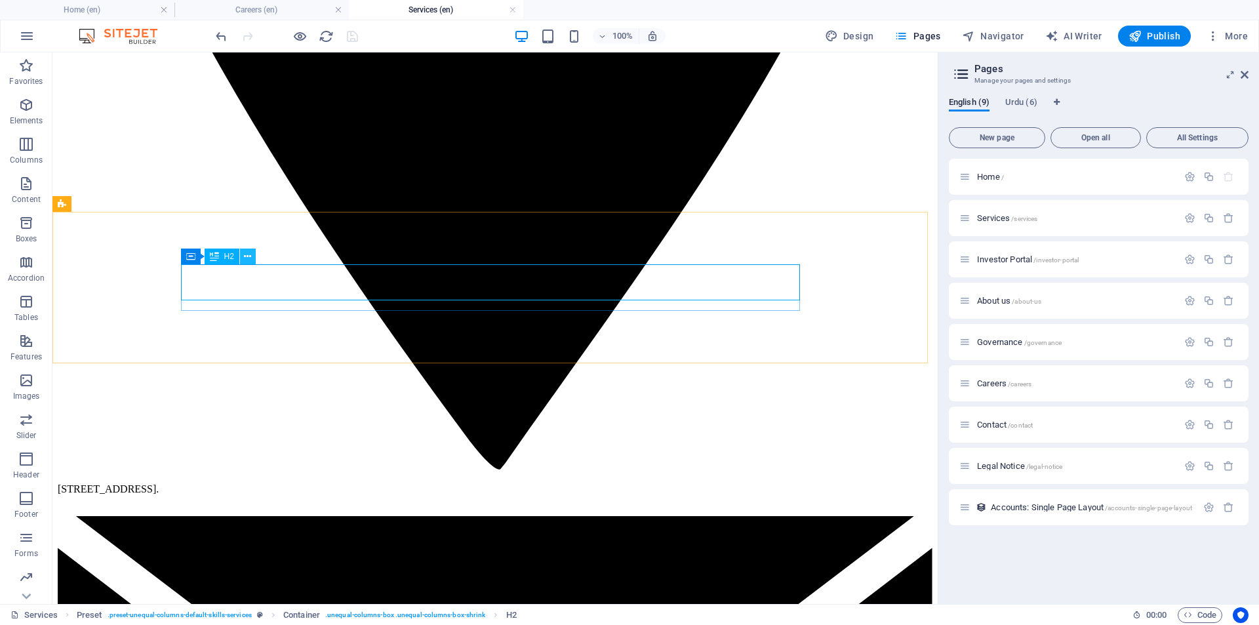
click at [247, 259] on icon at bounding box center [247, 257] width 7 height 14
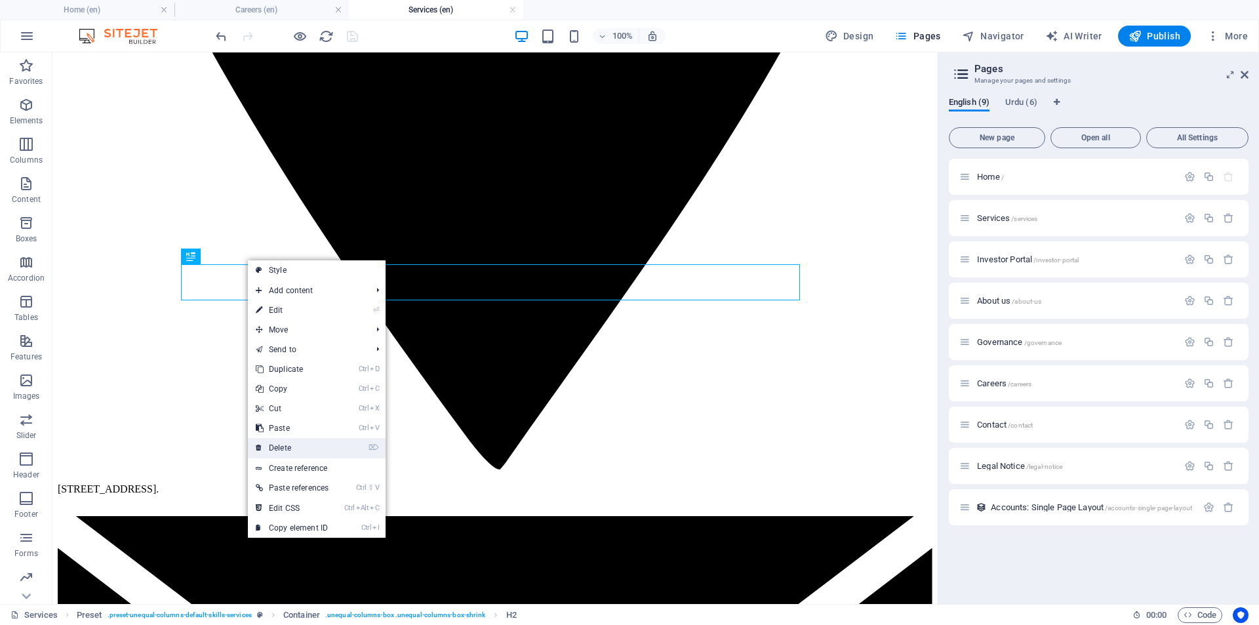
click at [294, 450] on link "⌦ Delete" at bounding box center [292, 448] width 89 height 20
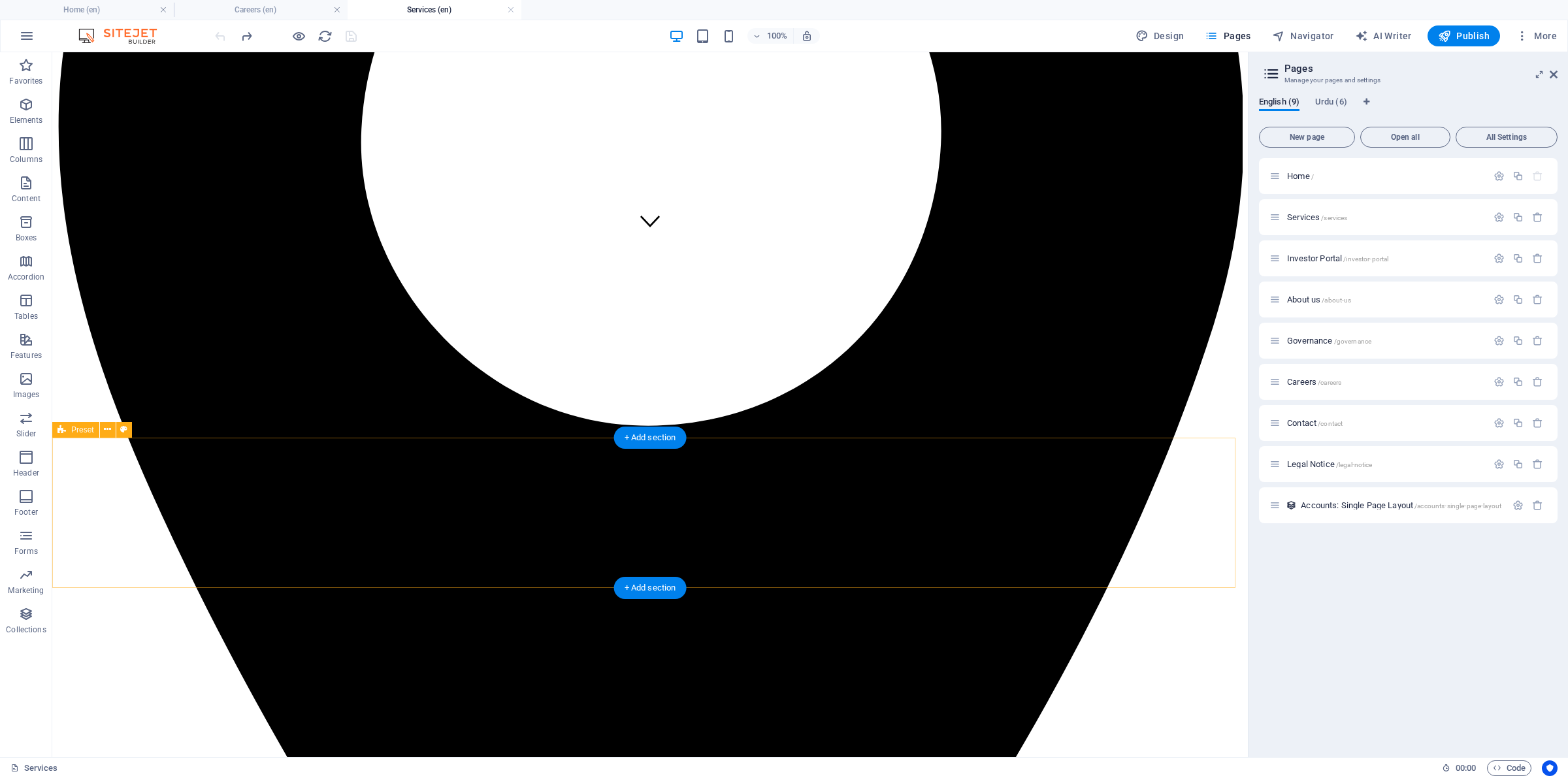
scroll to position [381, 0]
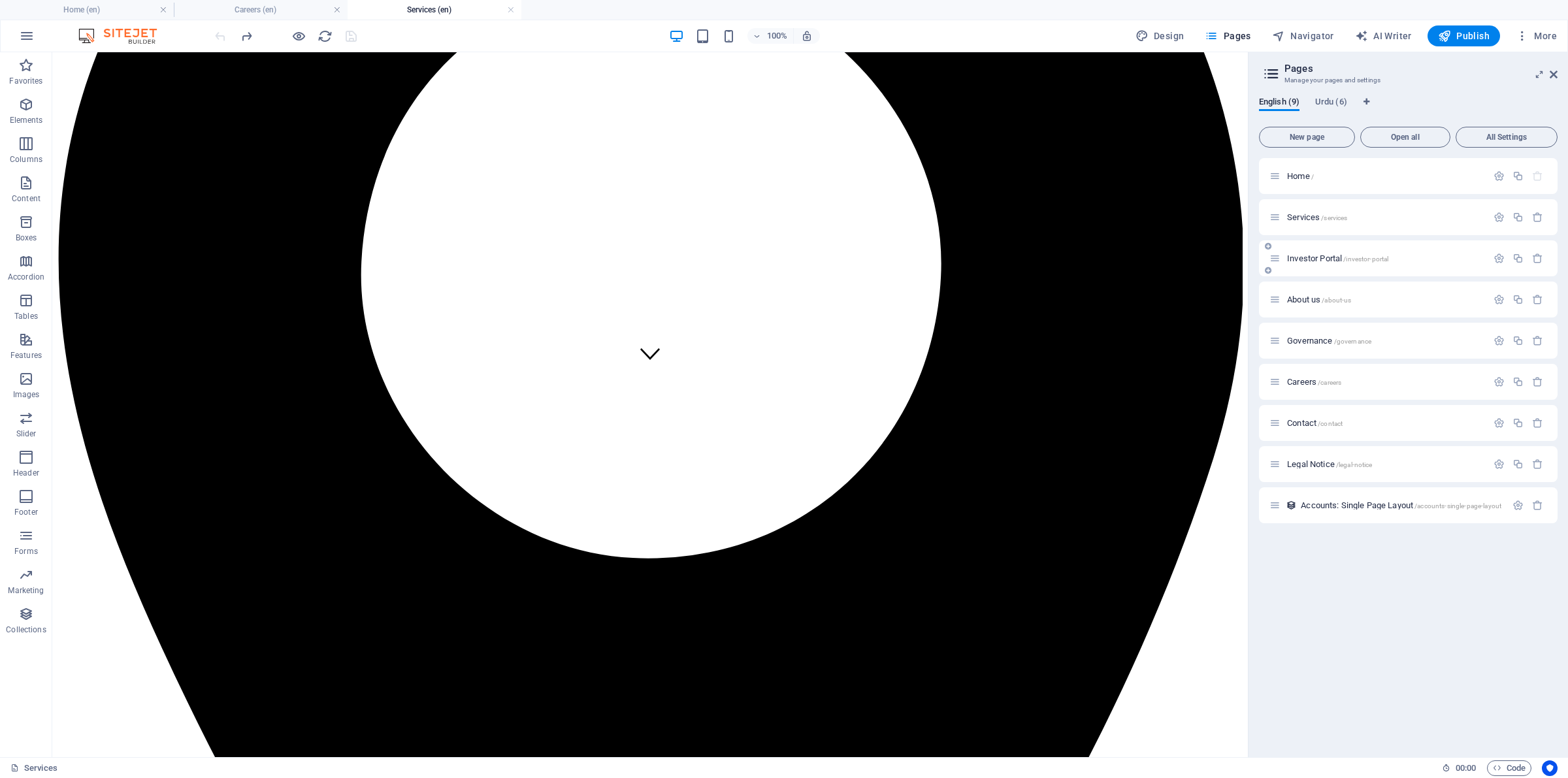
click at [1253, 252] on div "Investor Portal /investor-portal" at bounding box center [1378, 258] width 217 height 15
click at [1253, 259] on span "Investor Portal /investor-portal" at bounding box center [1338, 258] width 102 height 10
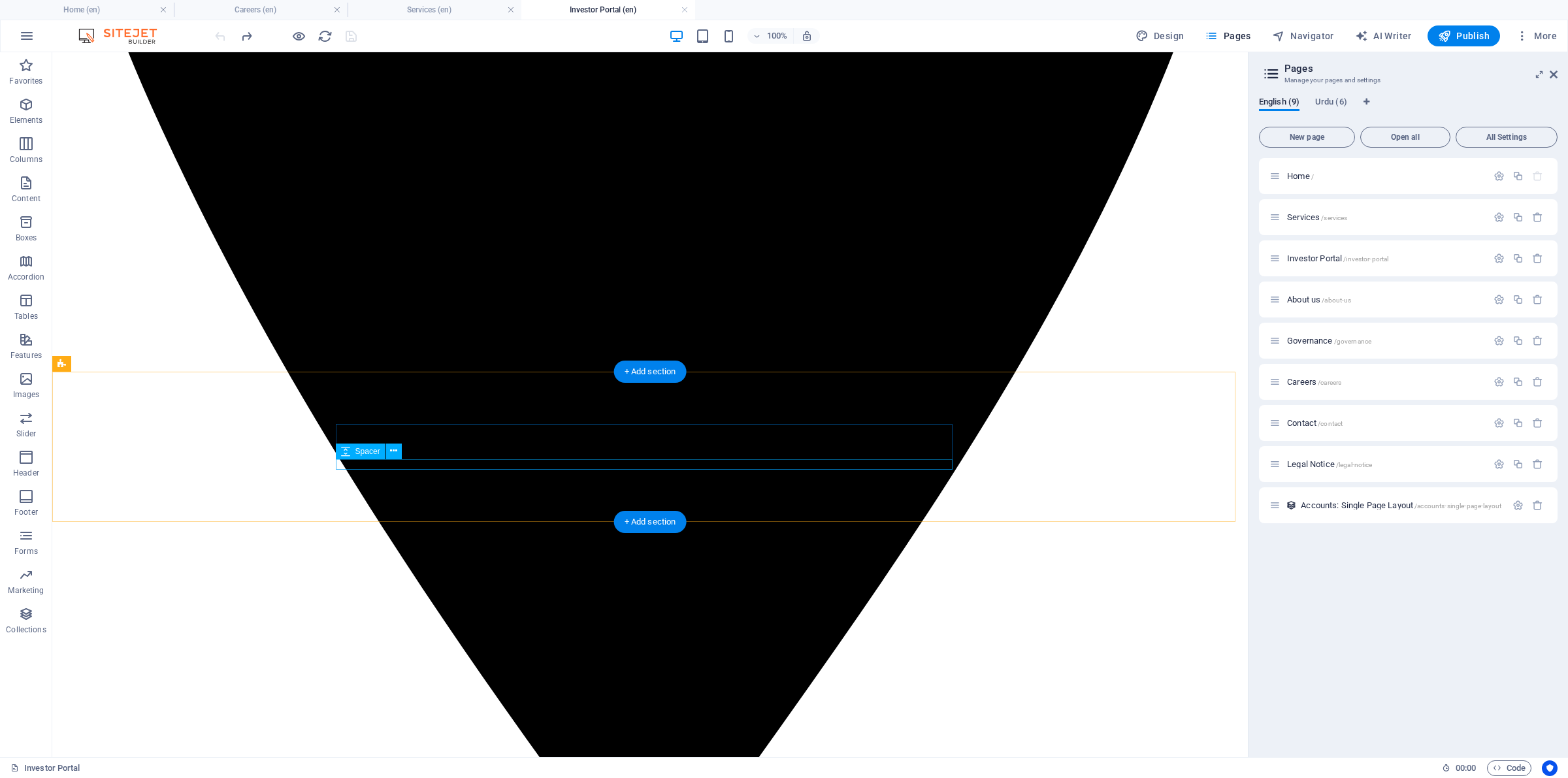
scroll to position [952, 0]
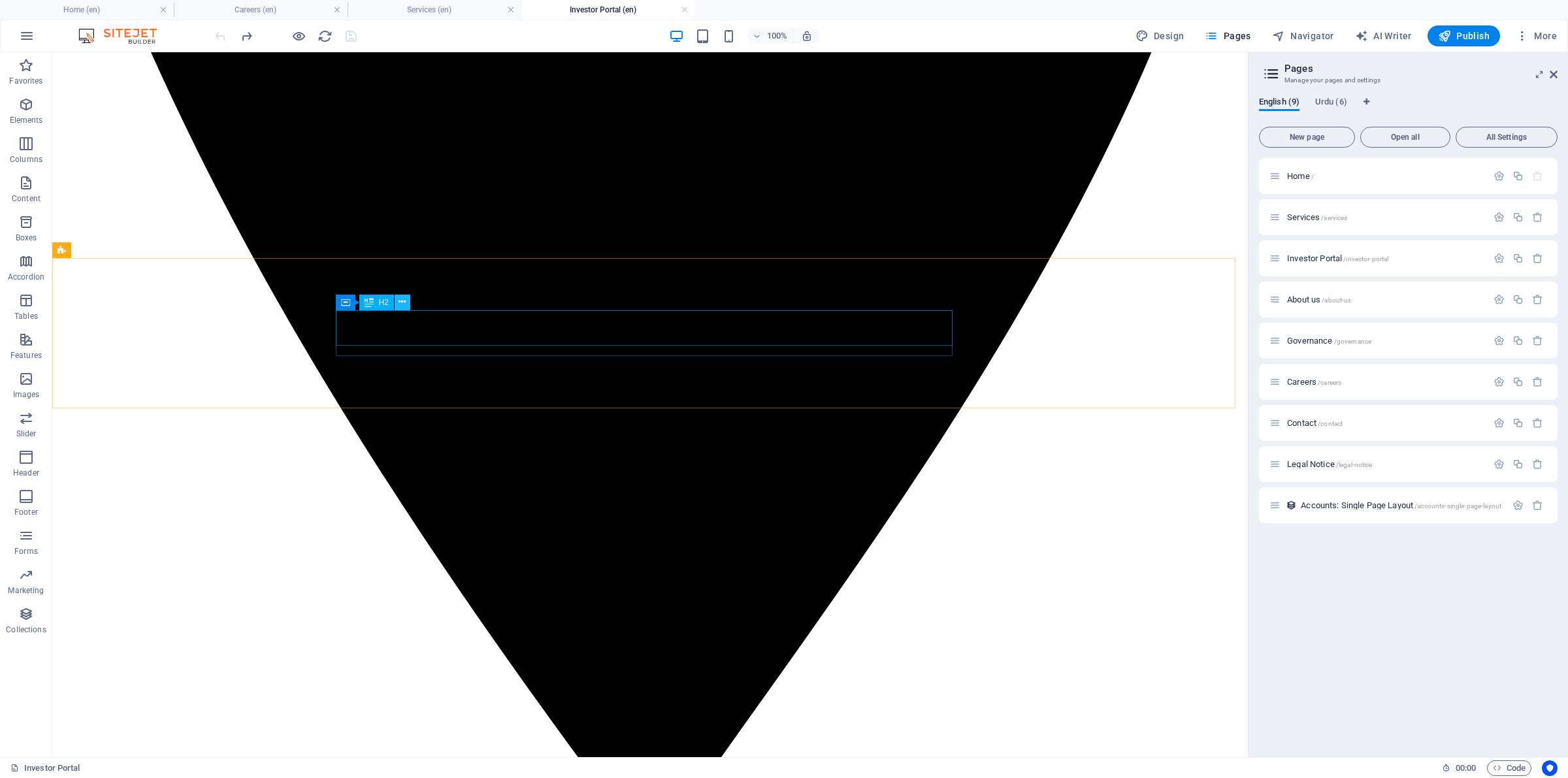
click at [405, 302] on icon at bounding box center [401, 302] width 7 height 14
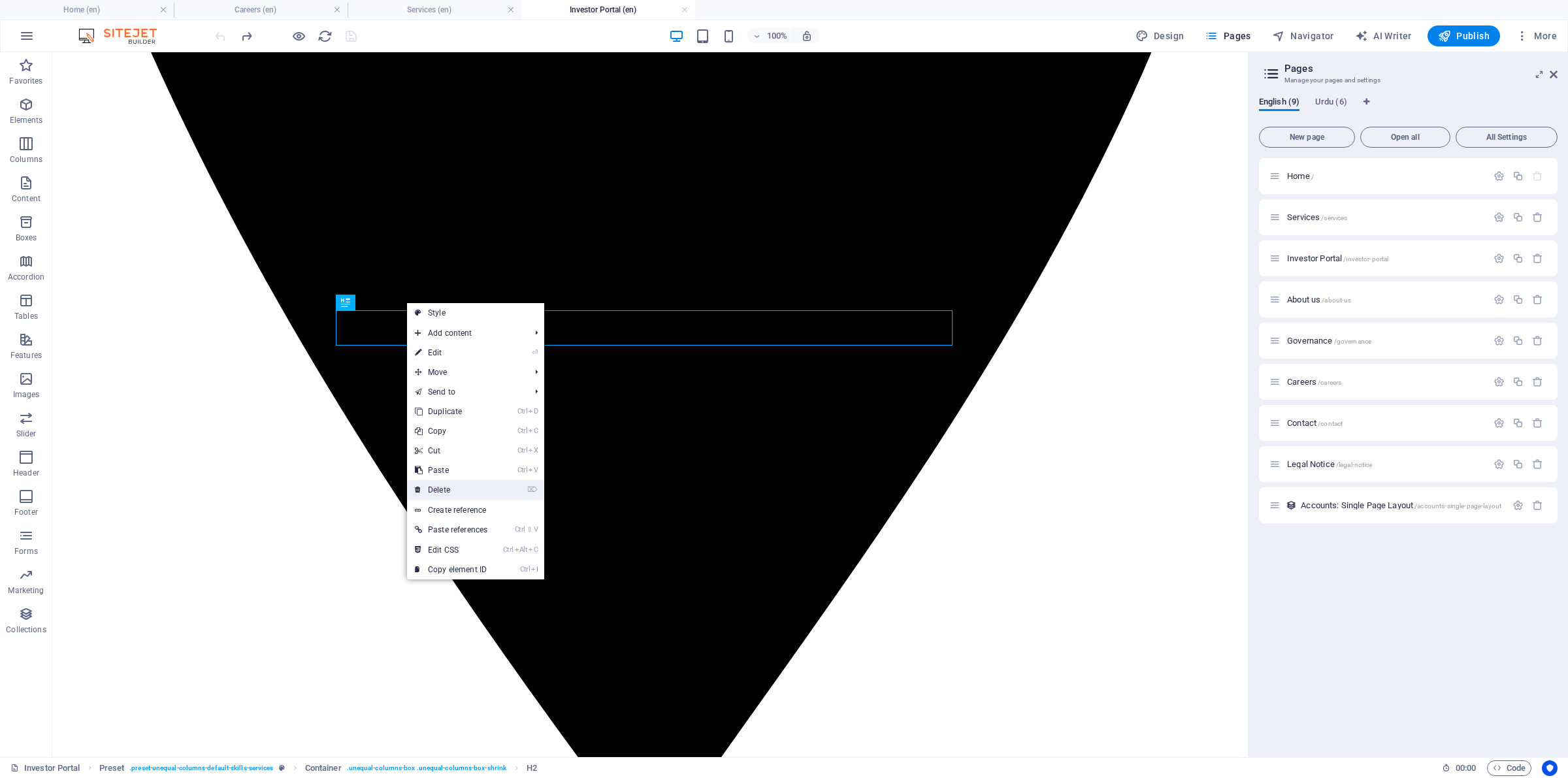
click at [448, 495] on link "⌦ Delete" at bounding box center [450, 490] width 89 height 20
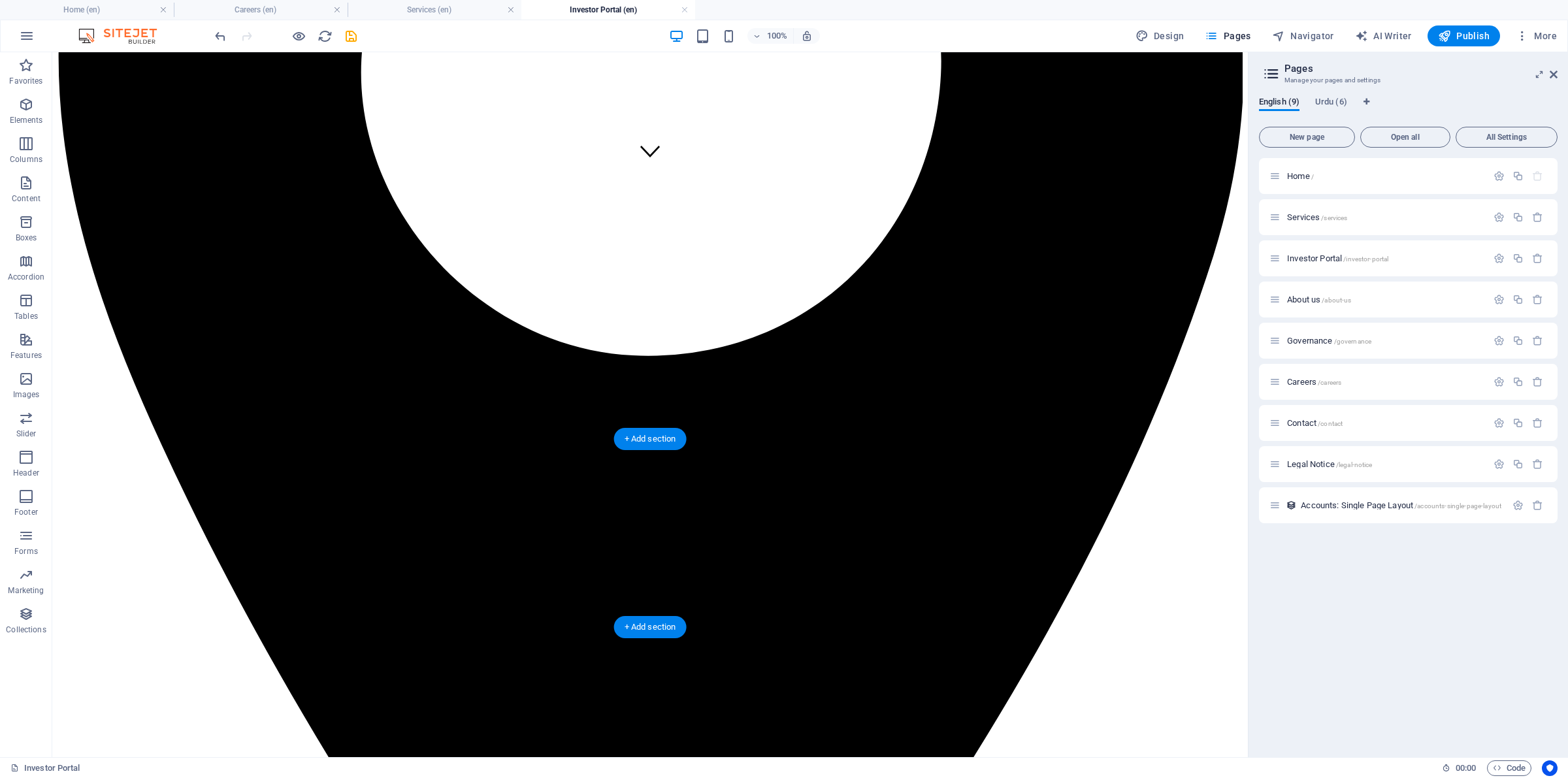
scroll to position [448, 0]
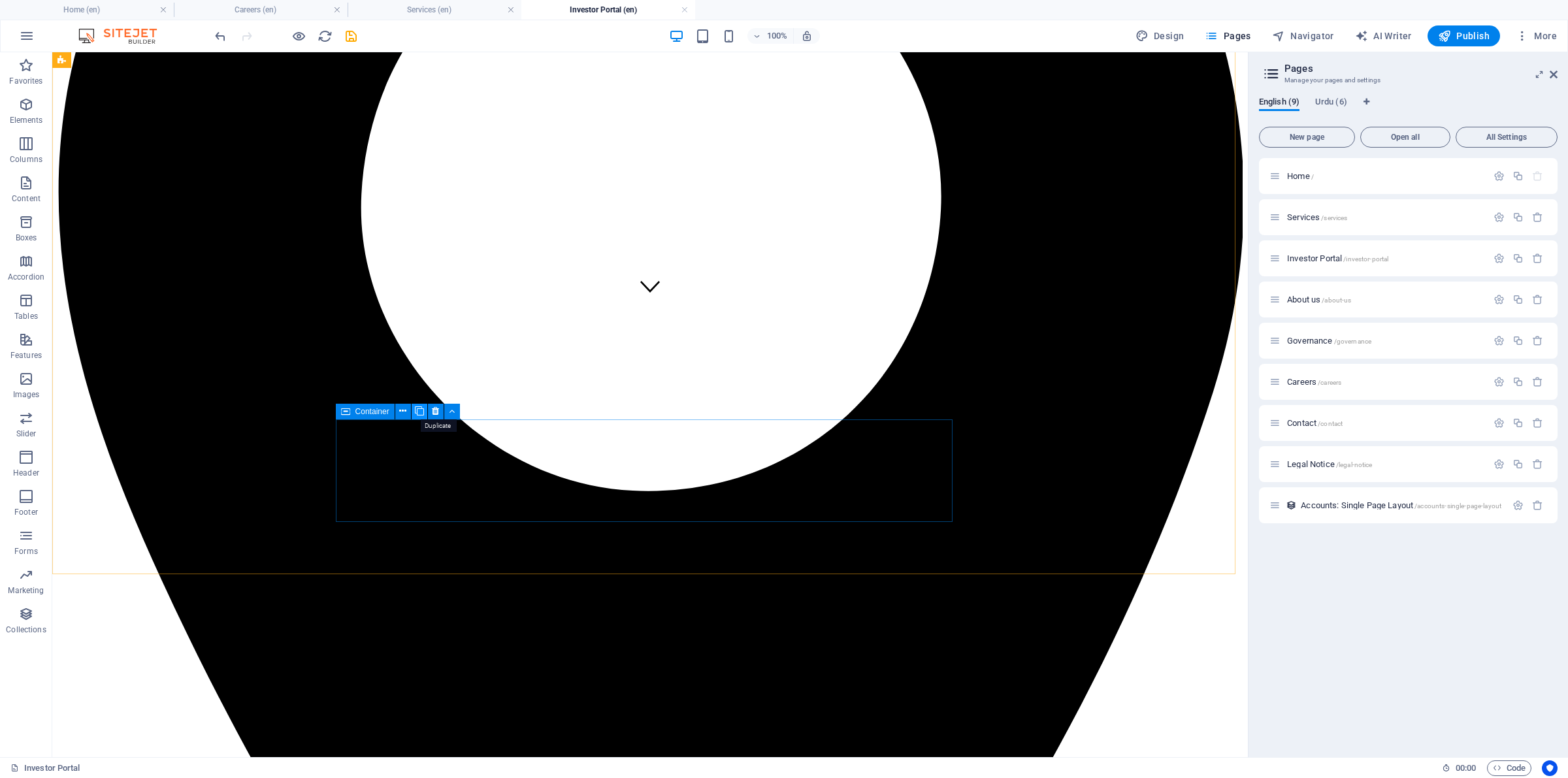
click at [418, 409] on icon at bounding box center [418, 411] width 9 height 14
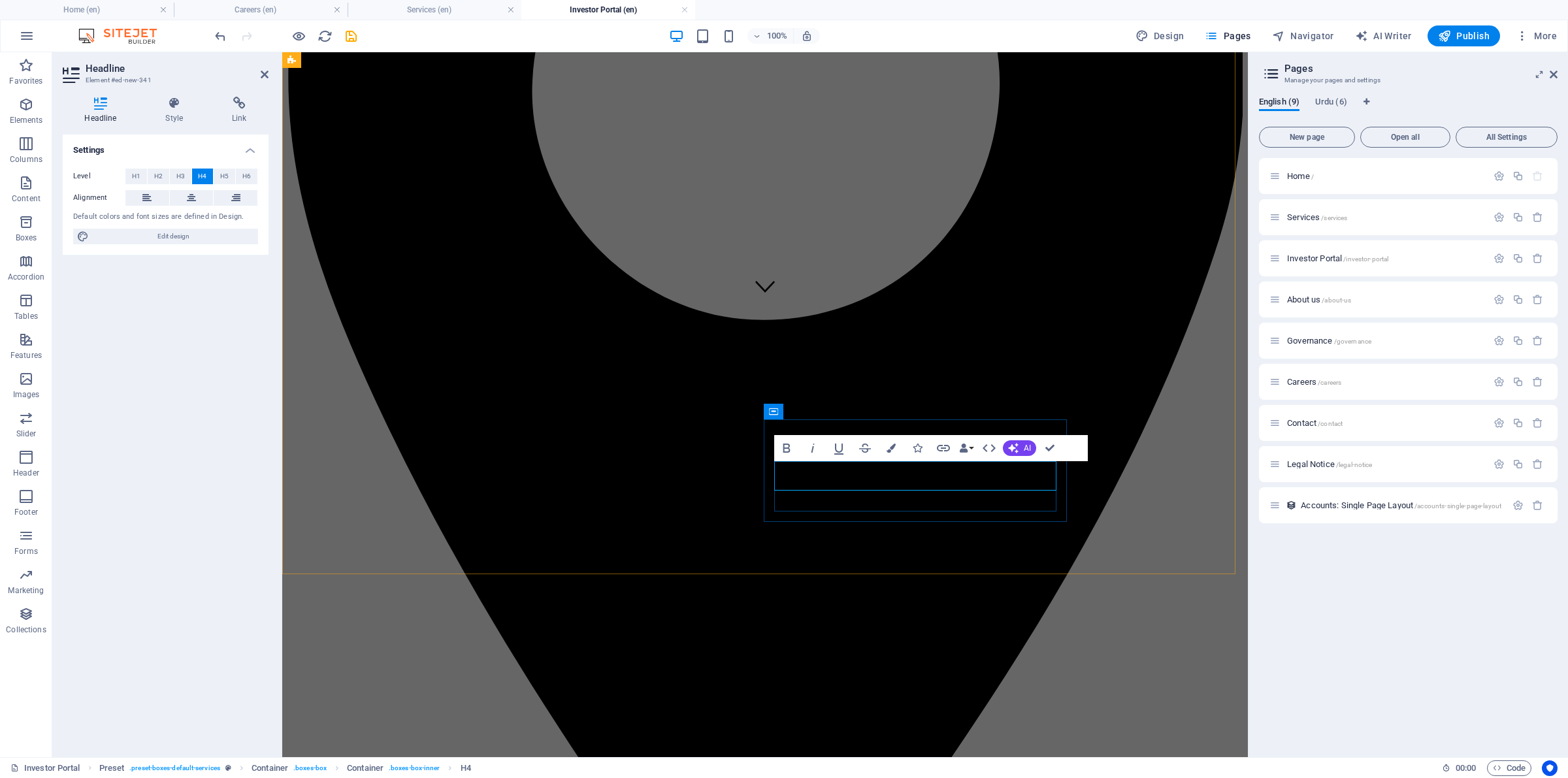
drag, startPoint x: 961, startPoint y: 475, endPoint x: 836, endPoint y: 474, distance: 125.0
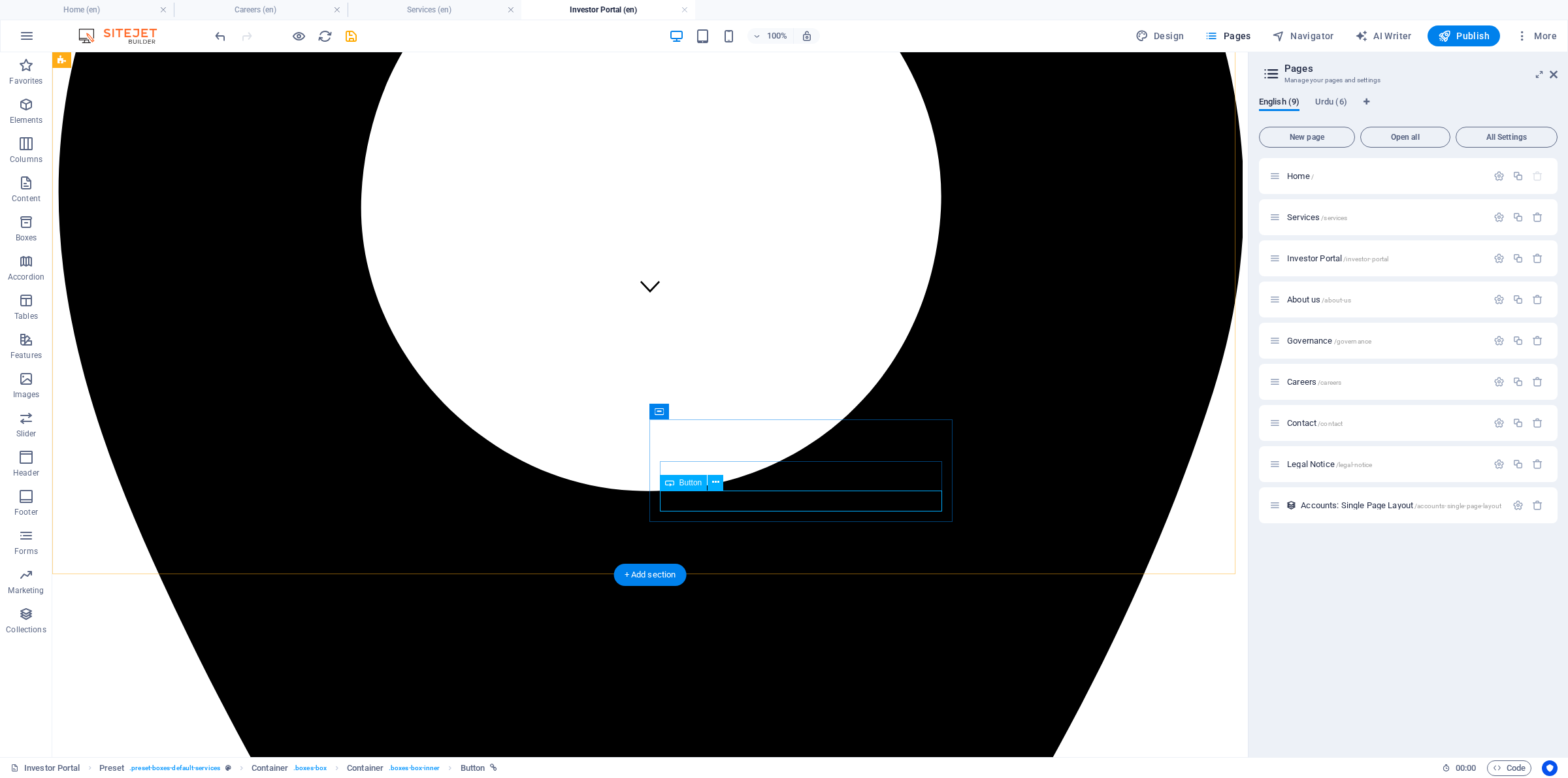
select select "external"
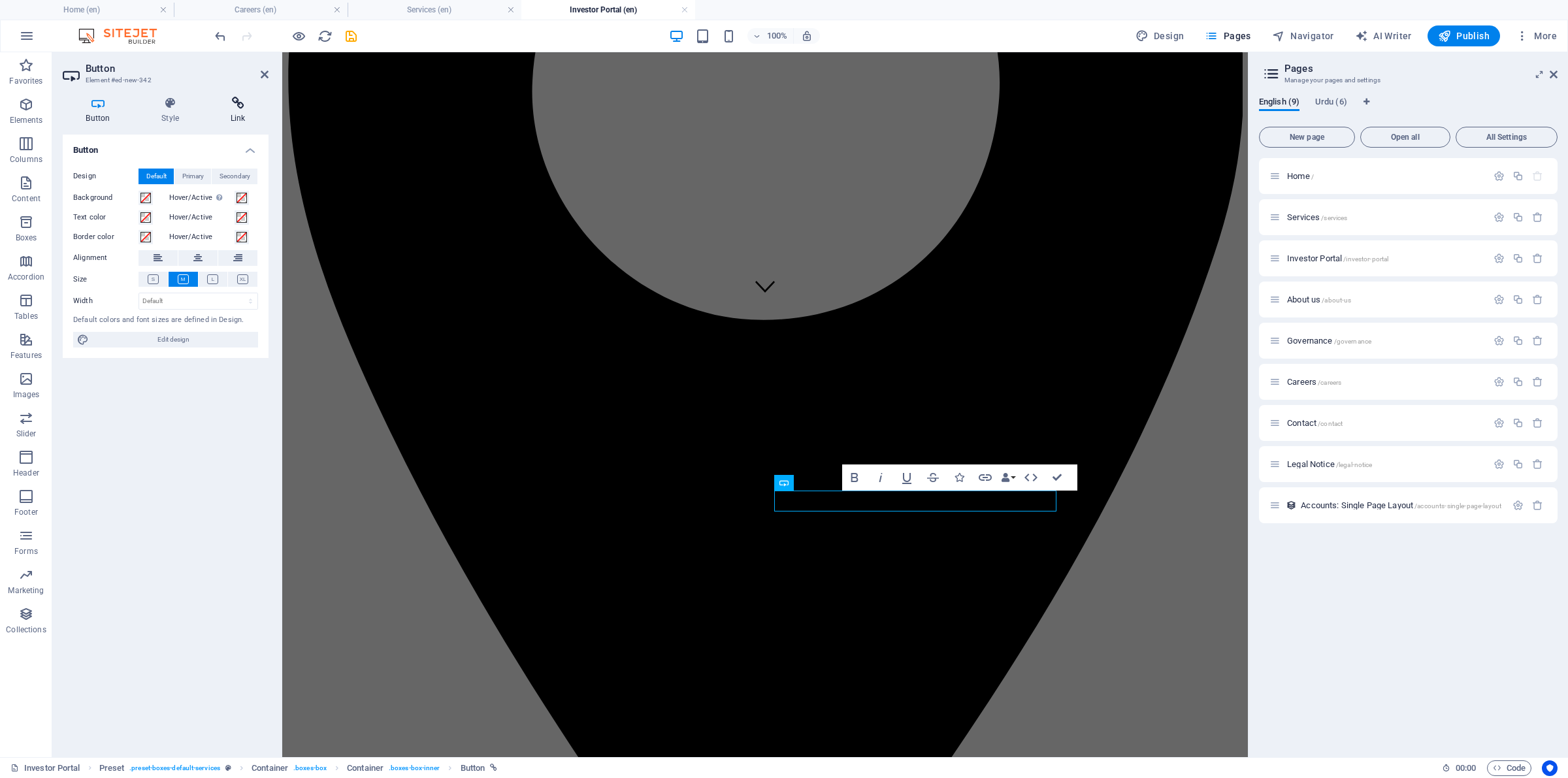
click at [246, 110] on h4 "Link" at bounding box center [238, 111] width 62 height 28
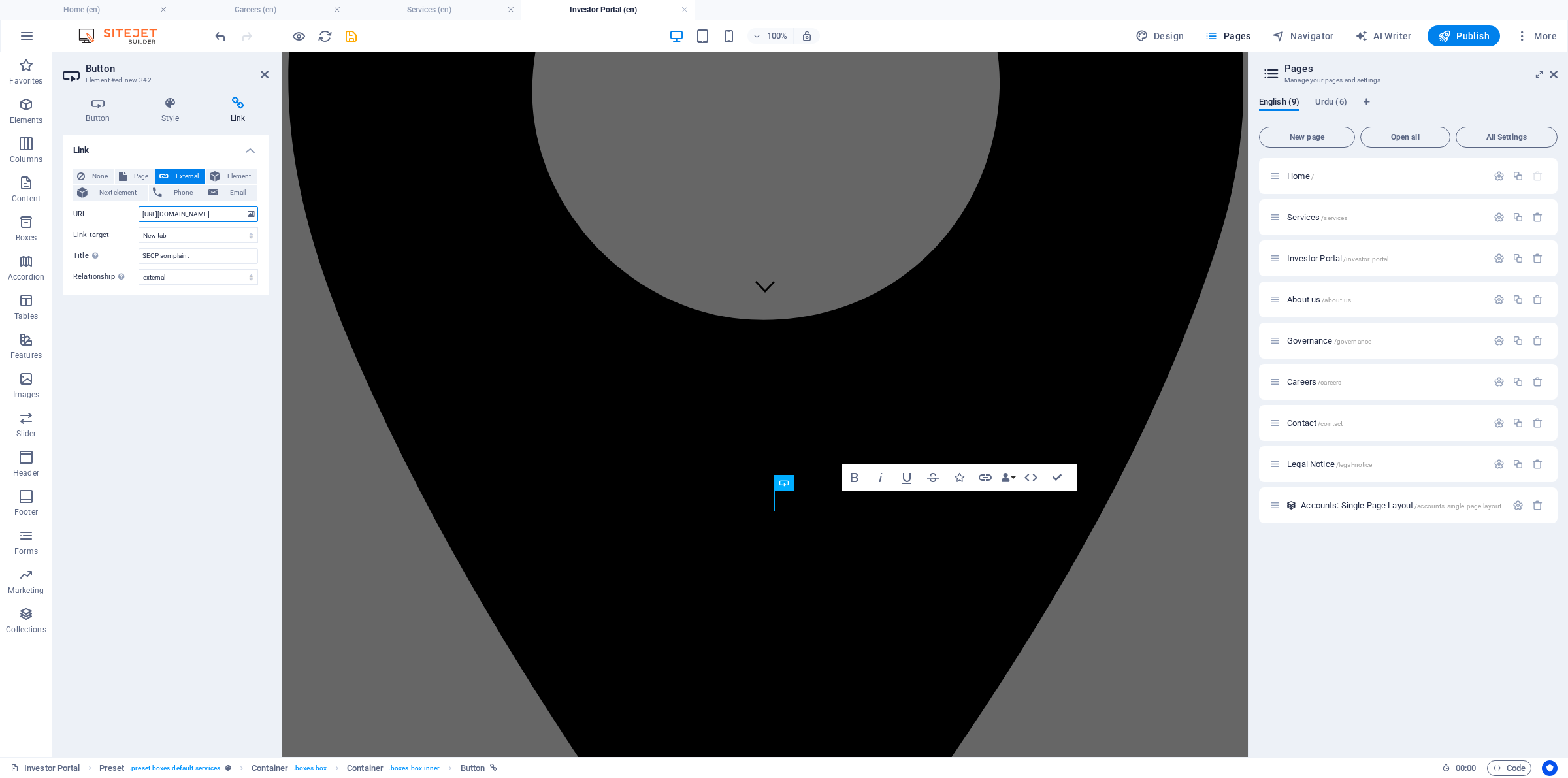
drag, startPoint x: 223, startPoint y: 212, endPoint x: 70, endPoint y: 213, distance: 153.0
click at [70, 213] on div "None Page External Element Next element Phone Email Page Home Services Investor…" at bounding box center [165, 227] width 206 height 137
paste input "www.psx.com.pk/psx/resources-and-tools/investors/investors-complaints"
type input "https://www.psx.com.pk/psx/resources-and-tools/investors/investors-complaints"
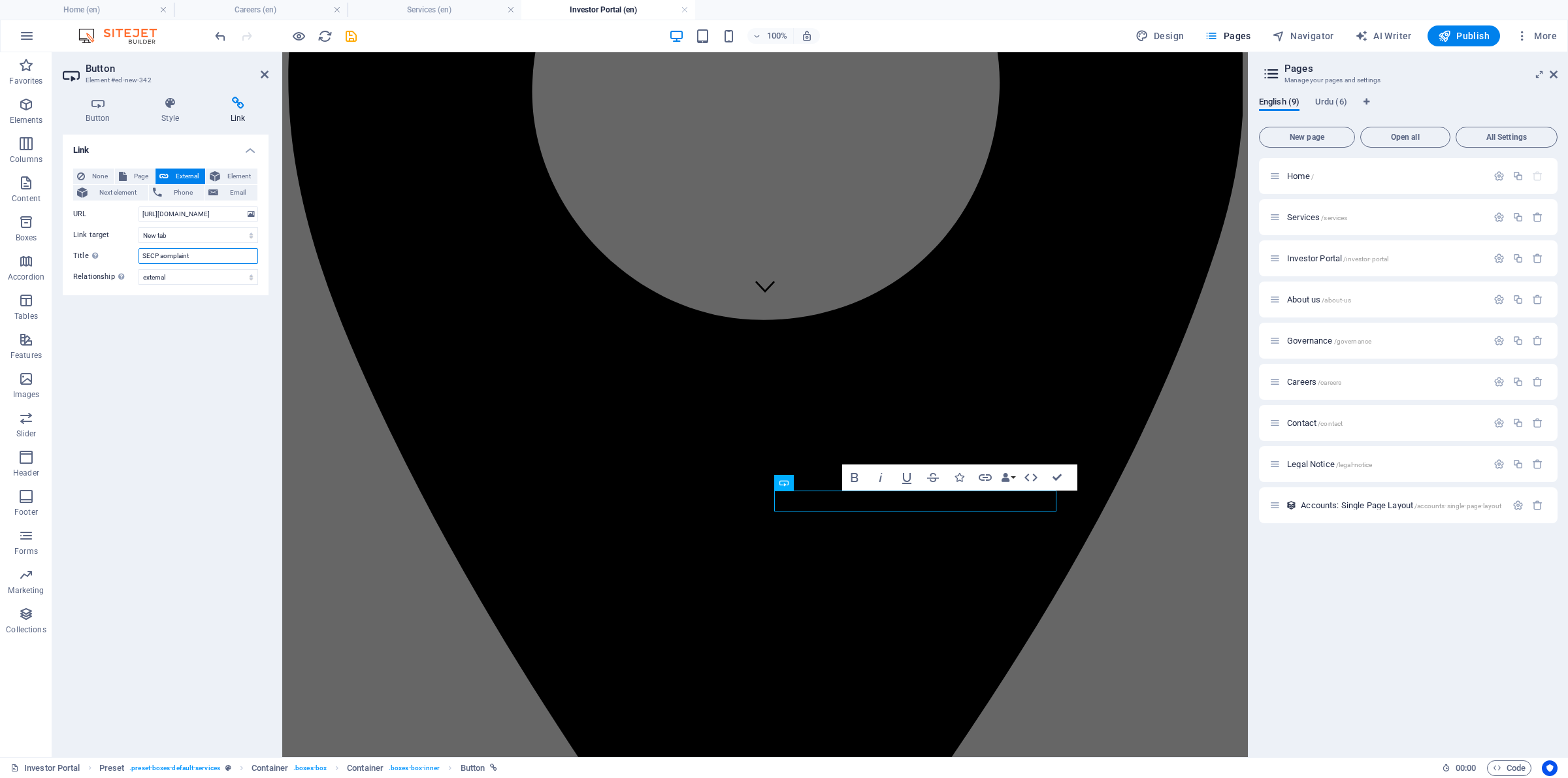
scroll to position [0, 0]
drag, startPoint x: 193, startPoint y: 255, endPoint x: 134, endPoint y: 249, distance: 59.3
click at [134, 249] on div "Title Additional link description, should not be the same as the link text. The…" at bounding box center [165, 256] width 185 height 16
type input "PSX Complaint"
click at [352, 33] on icon "save" at bounding box center [351, 36] width 15 height 15
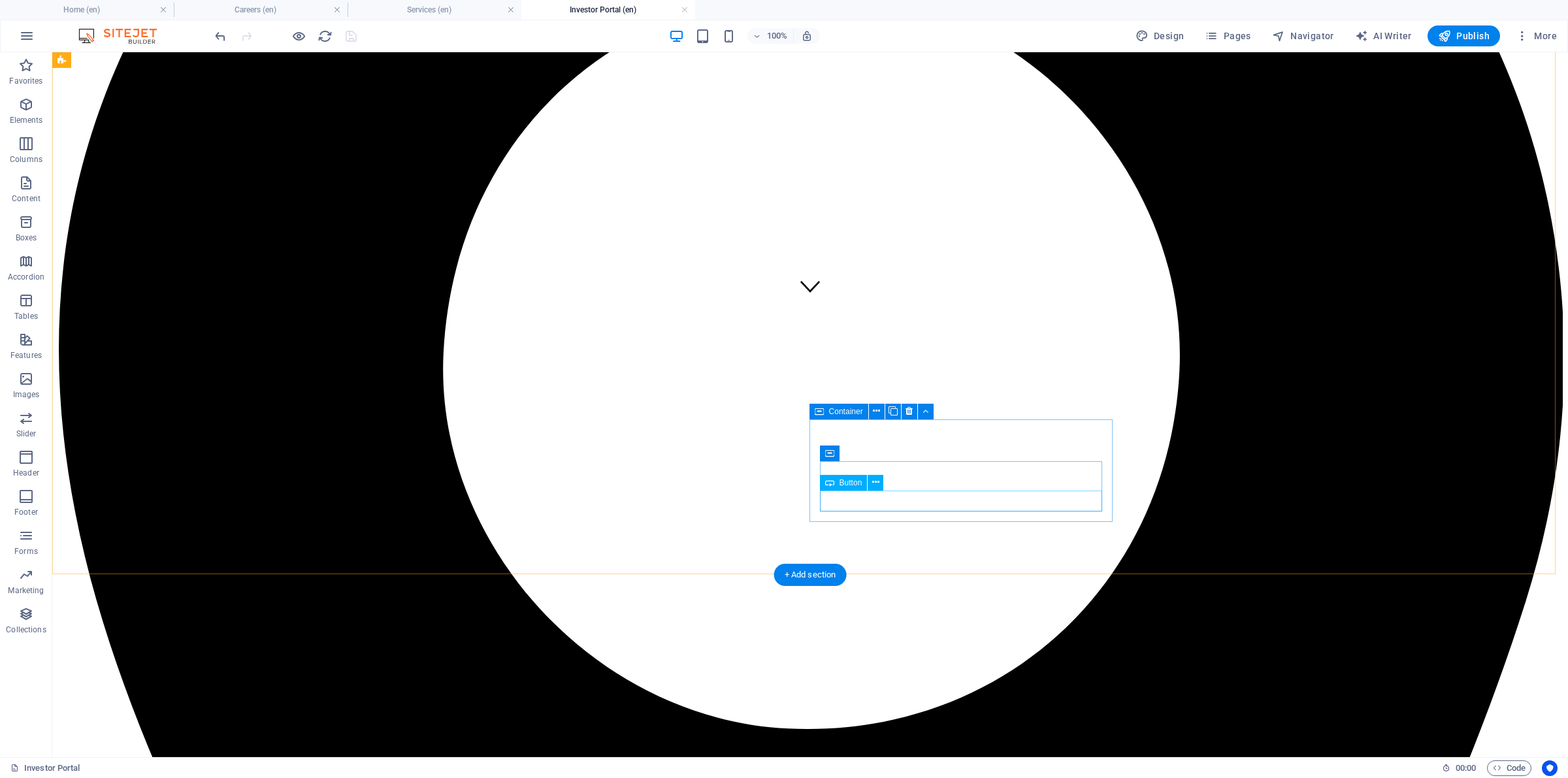
select select "external"
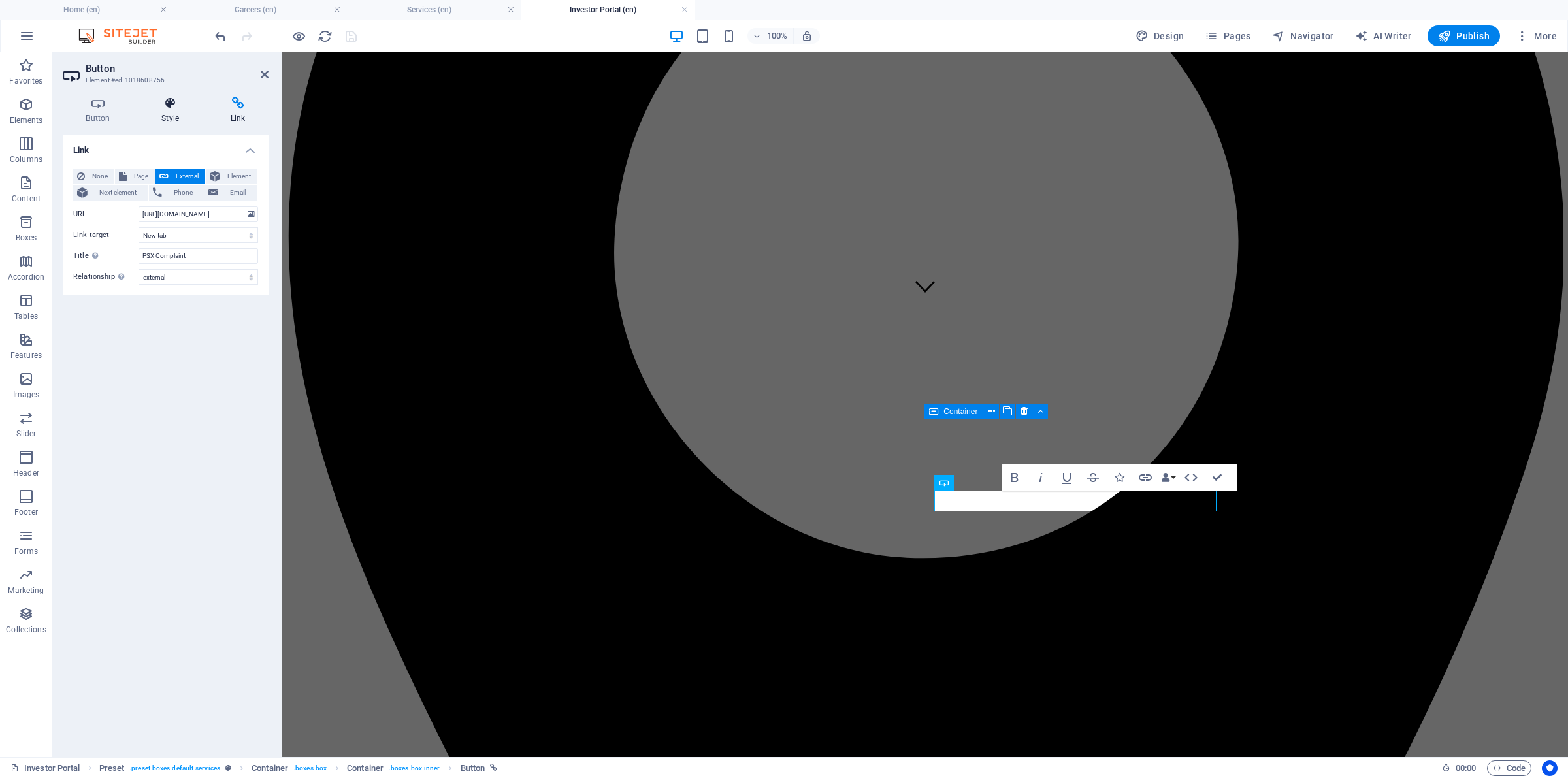
click at [162, 115] on h4 "Style" at bounding box center [173, 111] width 70 height 28
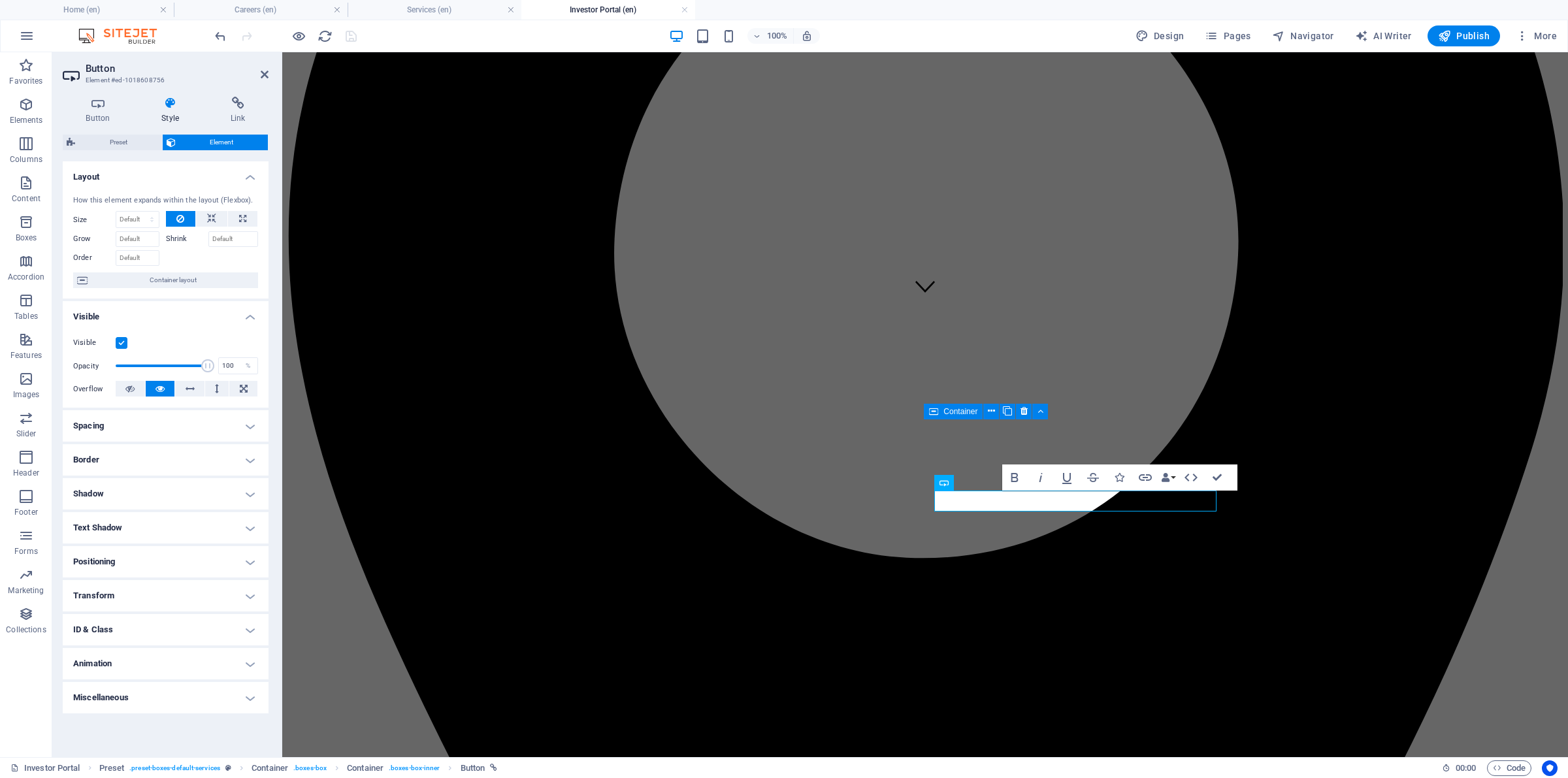
click at [202, 622] on h4 "Animation" at bounding box center [165, 662] width 206 height 31
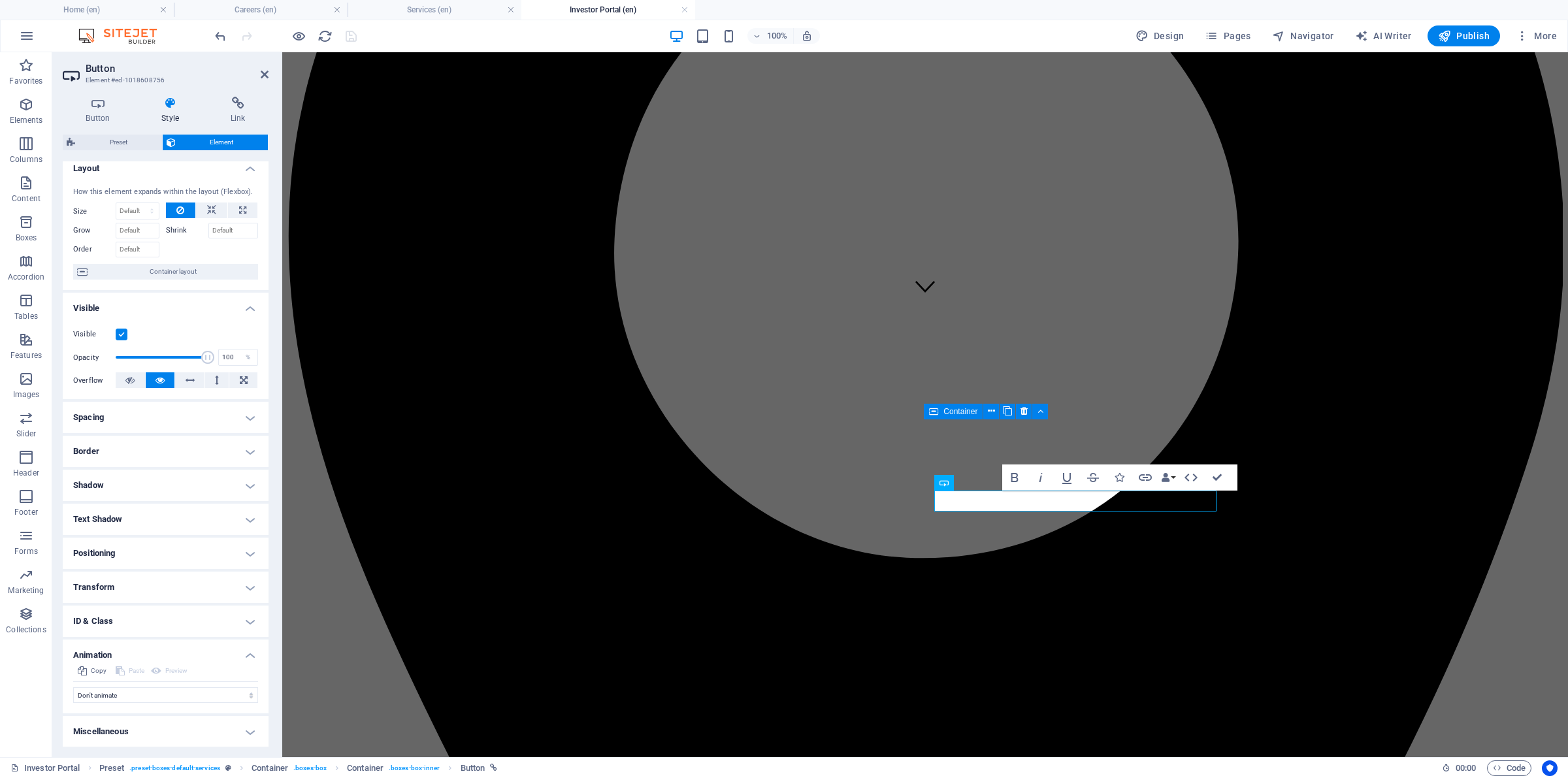
click at [187, 441] on h4 "Border" at bounding box center [165, 450] width 206 height 31
click at [190, 418] on h4 "Spacing" at bounding box center [165, 416] width 206 height 31
click at [92, 106] on icon at bounding box center [98, 103] width 71 height 13
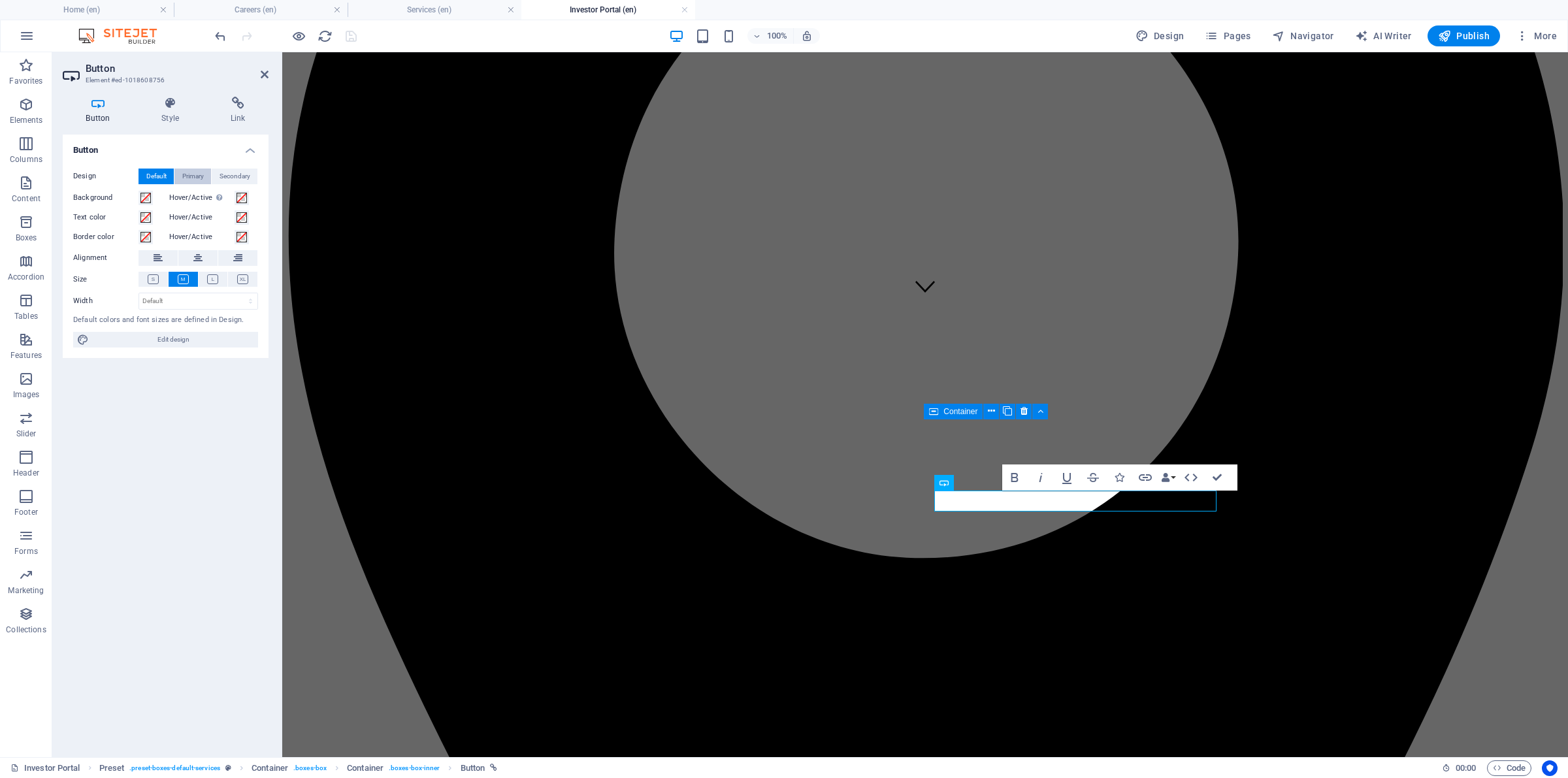
click at [186, 173] on span "Primary" at bounding box center [193, 176] width 22 height 16
click at [225, 177] on span "Secondary" at bounding box center [234, 176] width 31 height 16
click at [148, 174] on span "Default" at bounding box center [156, 176] width 20 height 16
click at [145, 197] on span at bounding box center [145, 197] width 10 height 10
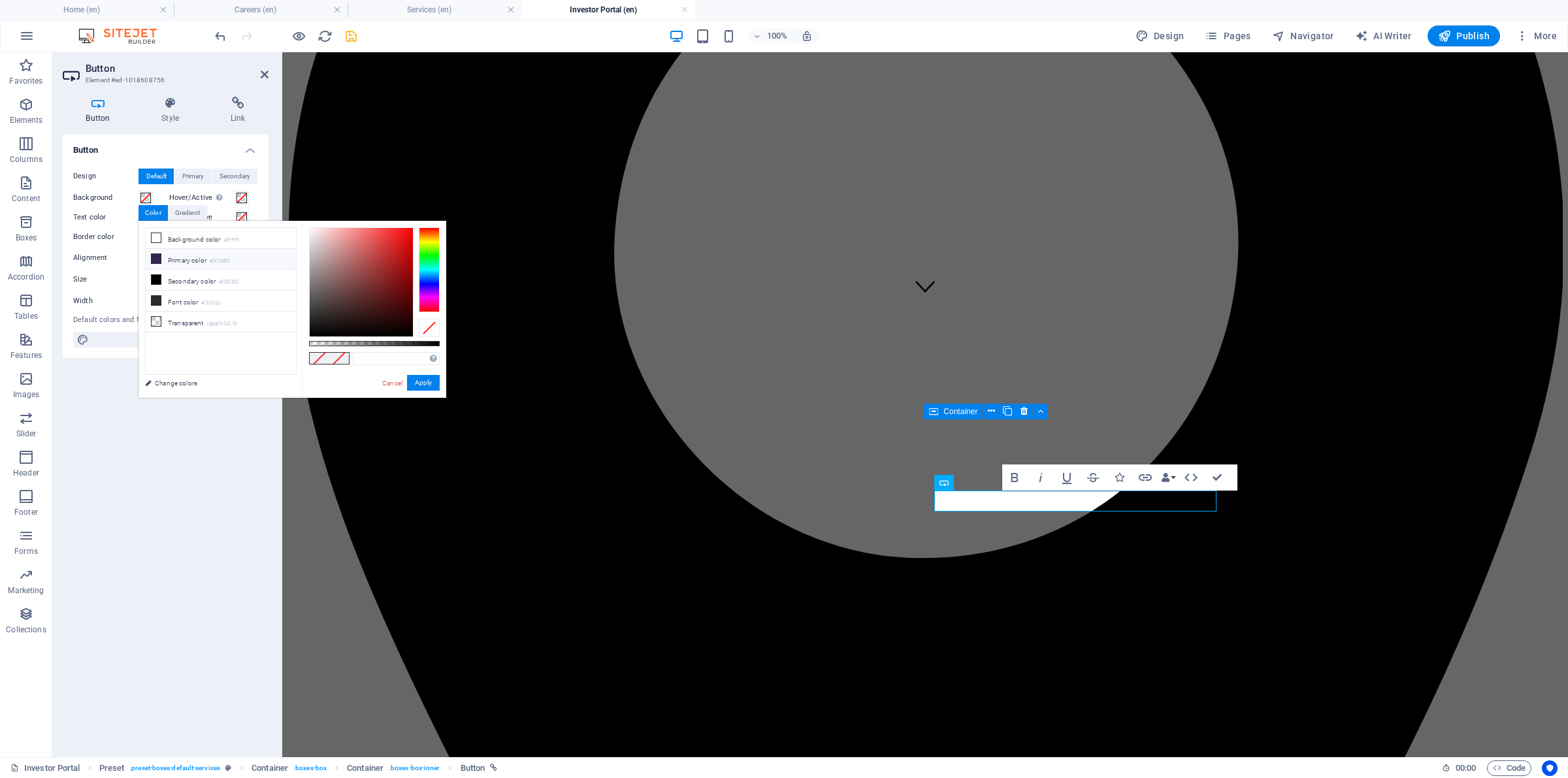
click at [168, 260] on li "Primary color #312450" at bounding box center [220, 259] width 150 height 21
type input "#312450"
click at [429, 380] on button "Apply" at bounding box center [422, 383] width 33 height 16
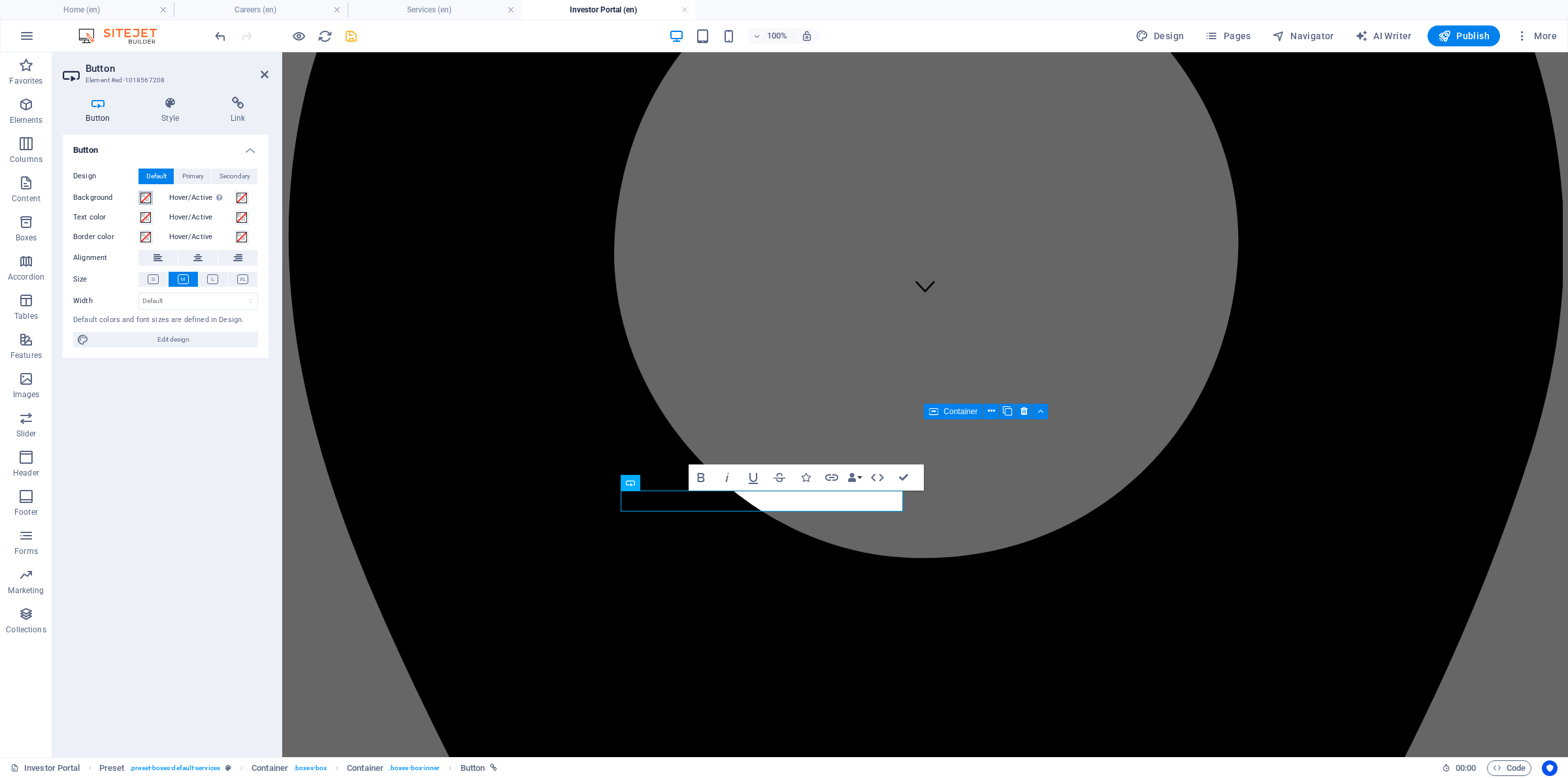
click at [145, 199] on span at bounding box center [145, 197] width 10 height 10
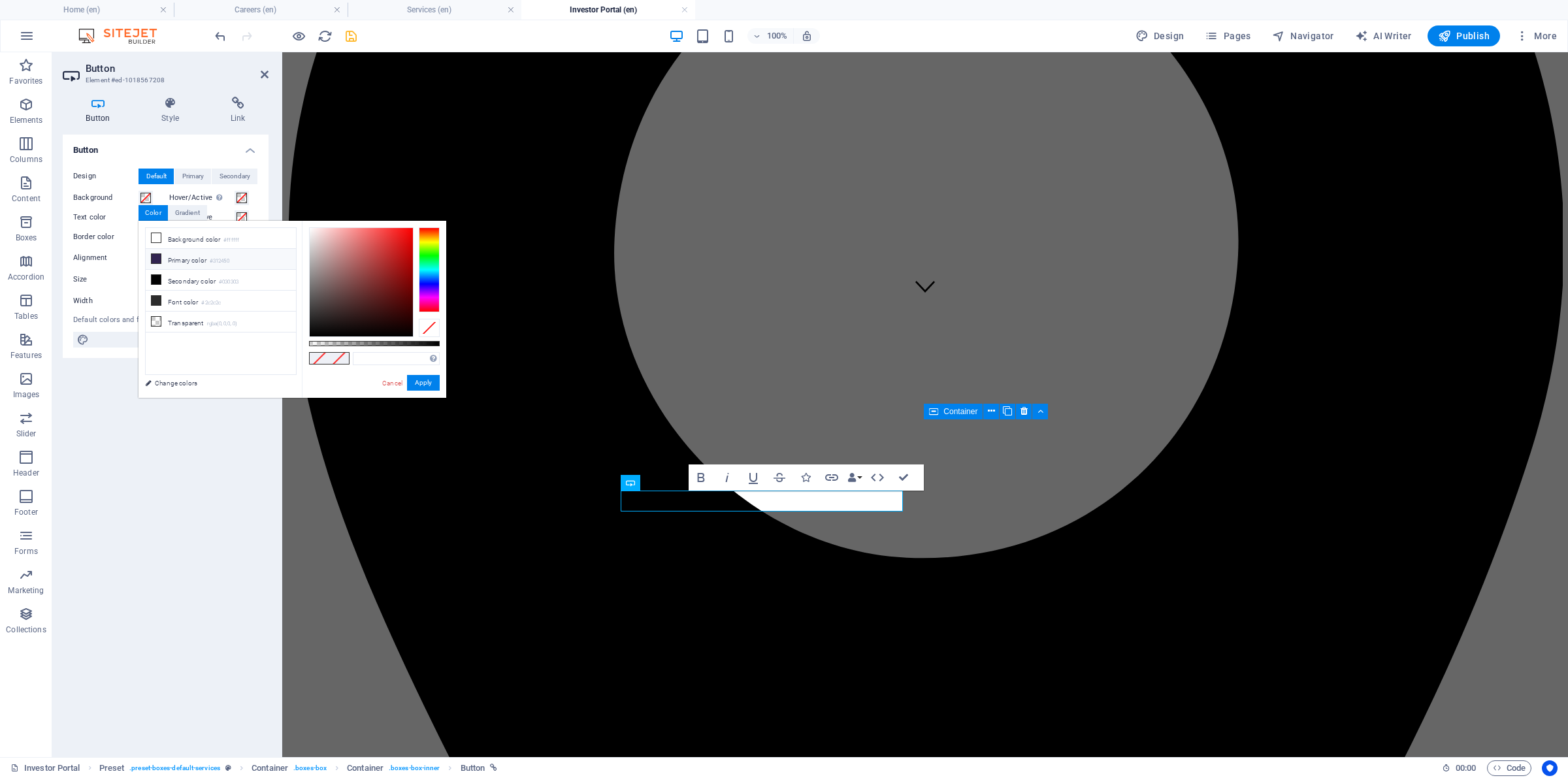
click at [200, 263] on li "Primary color #312450" at bounding box center [220, 259] width 150 height 21
type input "#312450"
click at [429, 385] on button "Apply" at bounding box center [422, 383] width 33 height 16
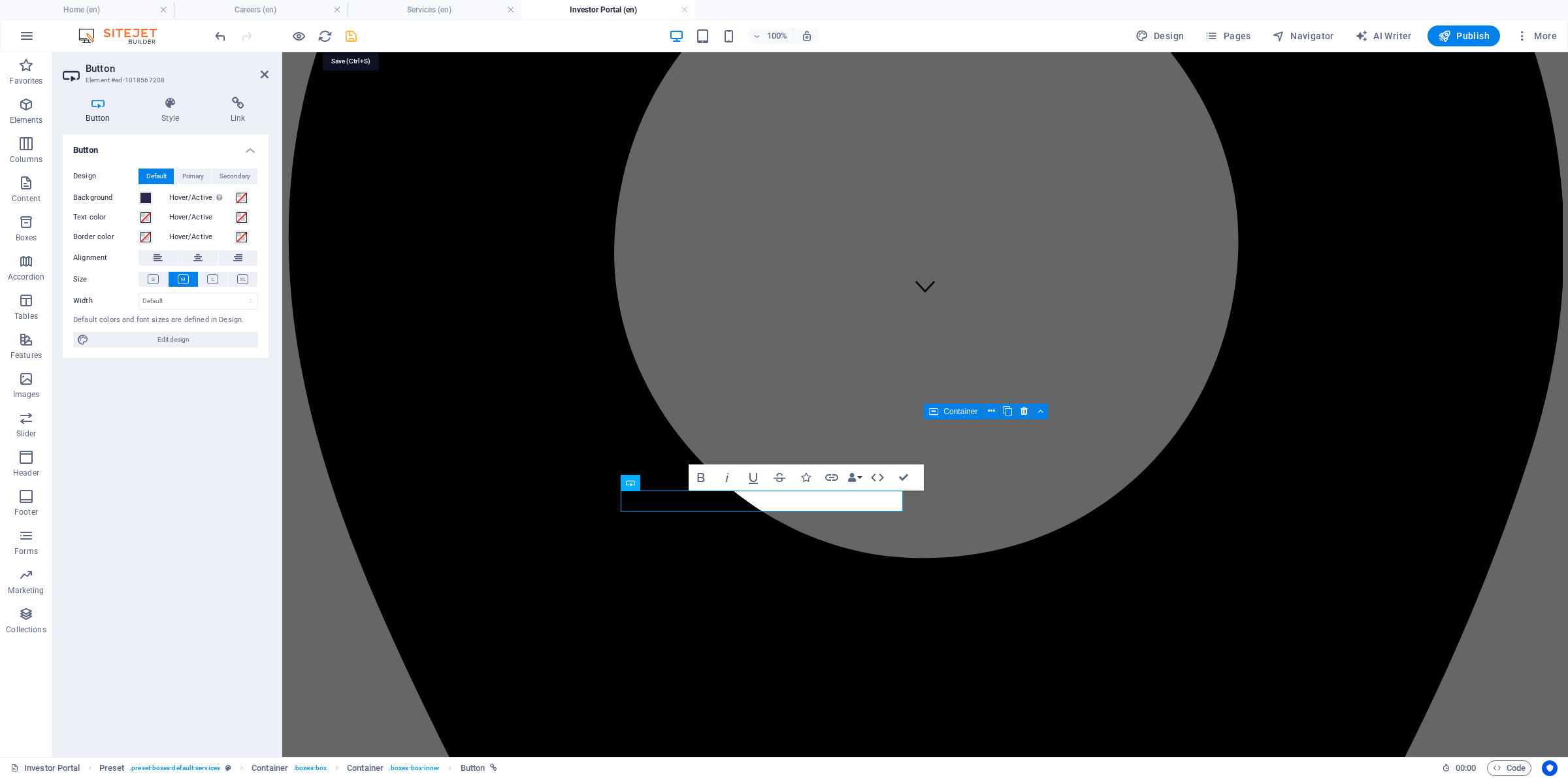
click at [350, 36] on icon "save" at bounding box center [351, 36] width 15 height 15
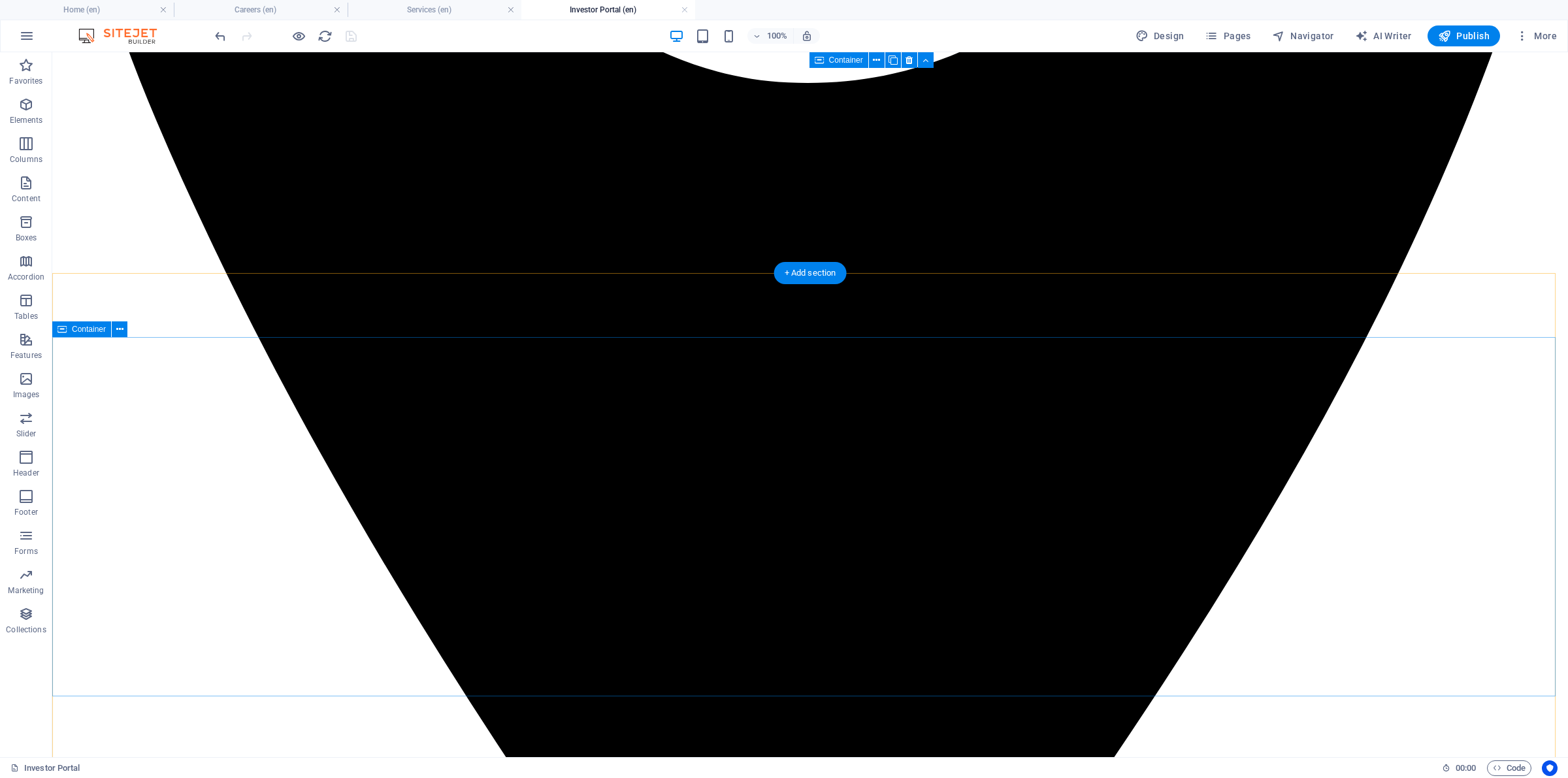
scroll to position [1128, 0]
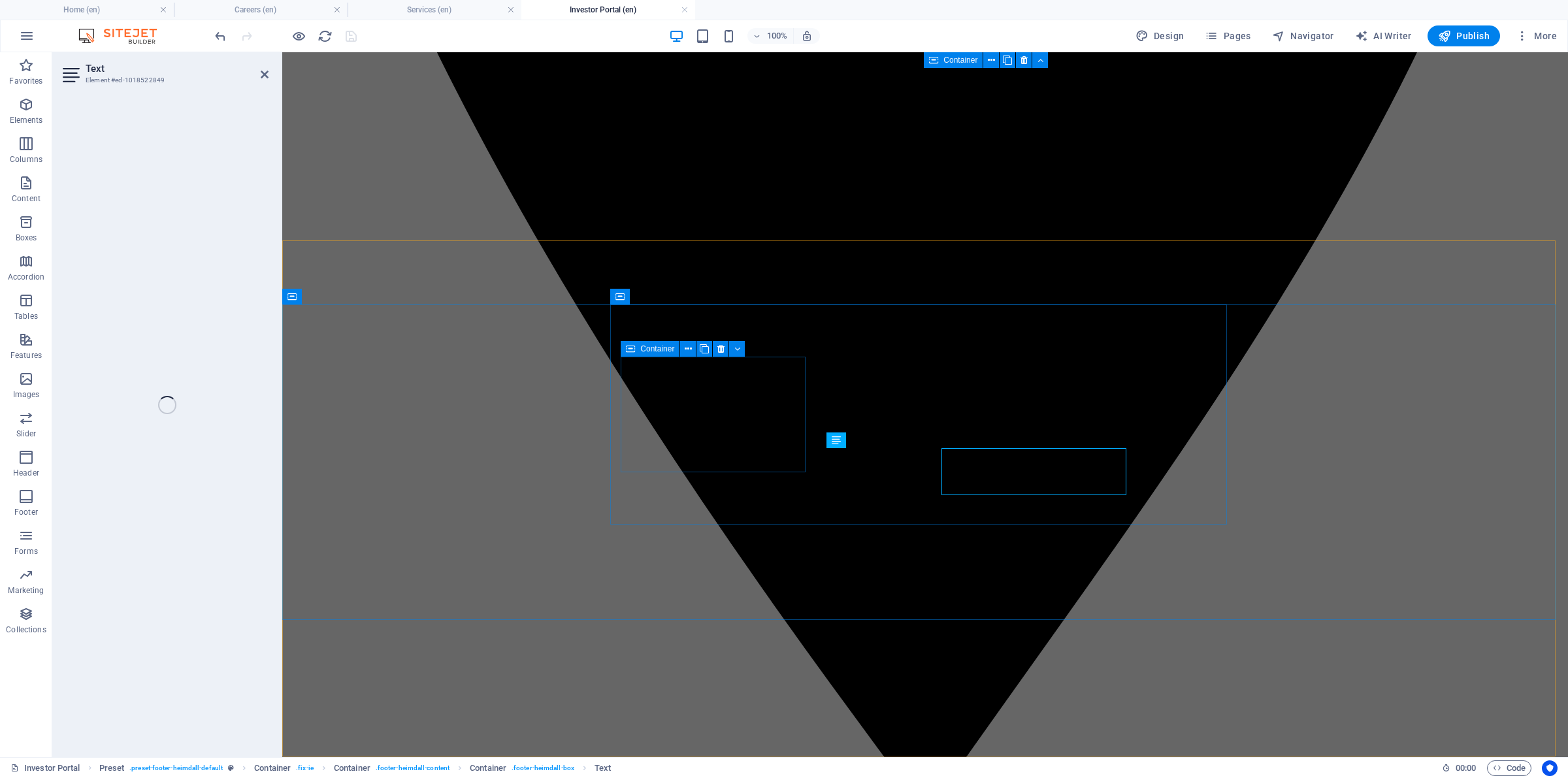
scroll to position [1085, 0]
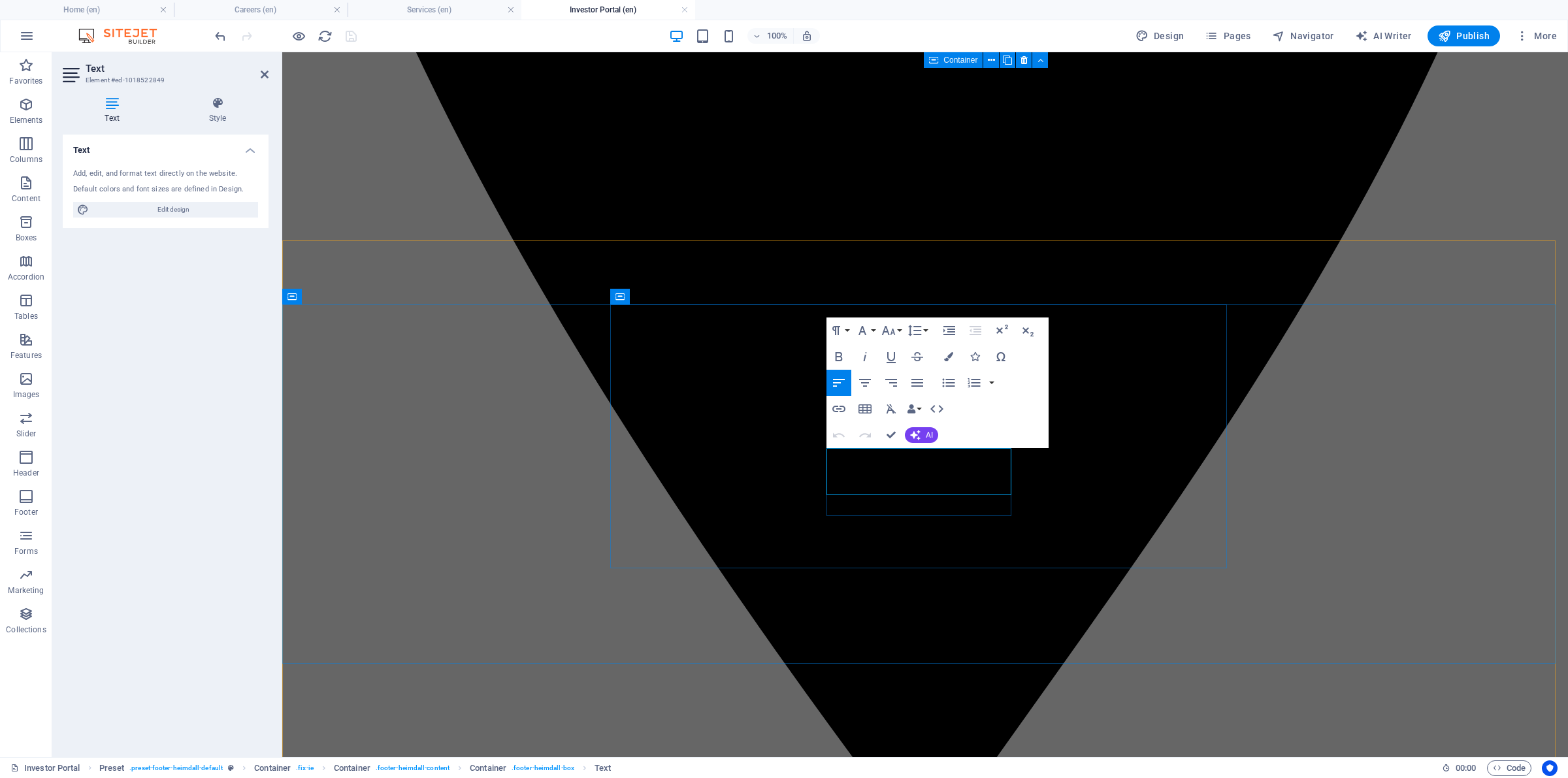
drag, startPoint x: 871, startPoint y: 454, endPoint x: 965, endPoint y: 455, distance: 94.0
copy p "042-36369002"
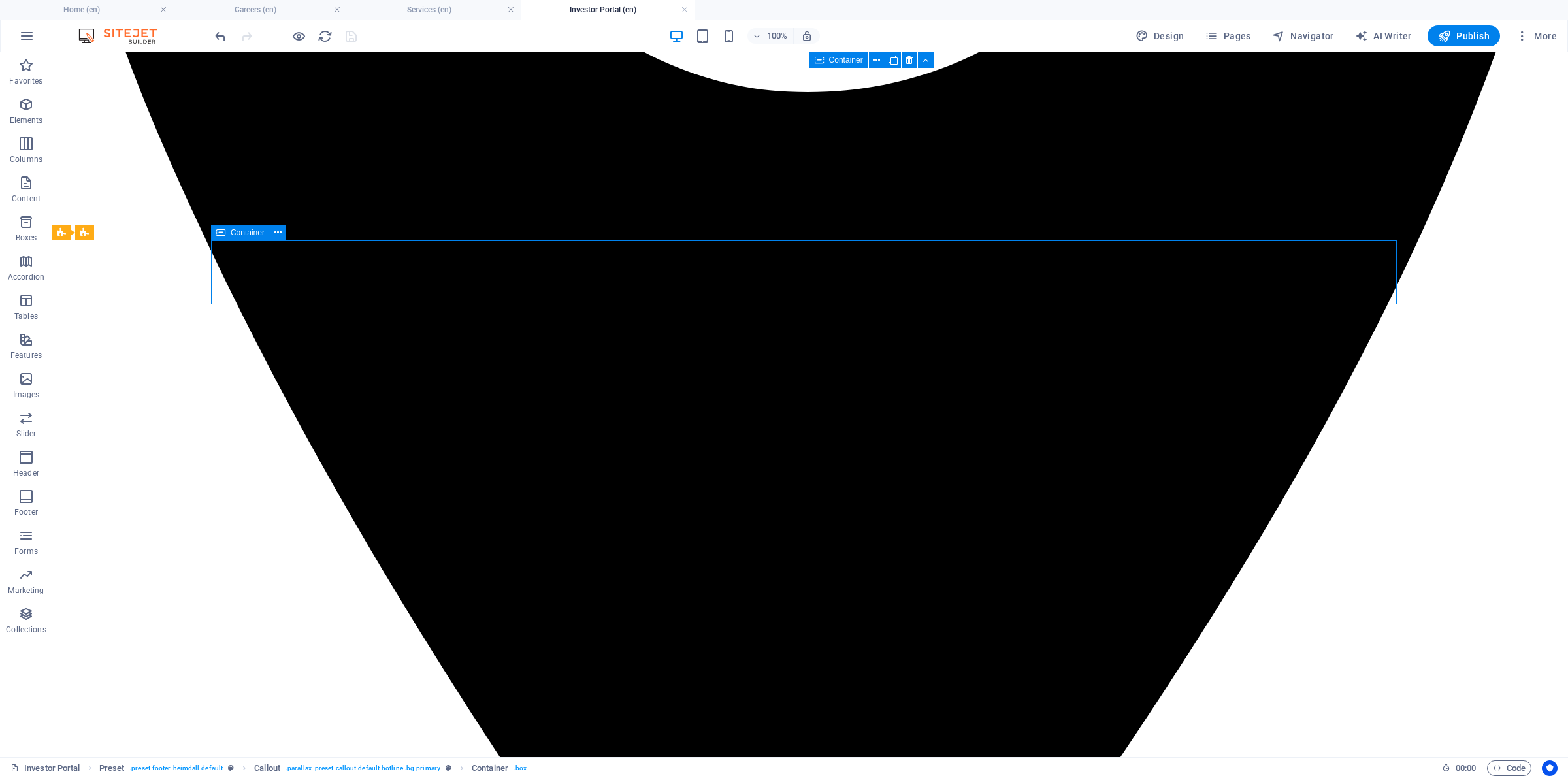
drag, startPoint x: 880, startPoint y: 273, endPoint x: 637, endPoint y: 272, distance: 243.0
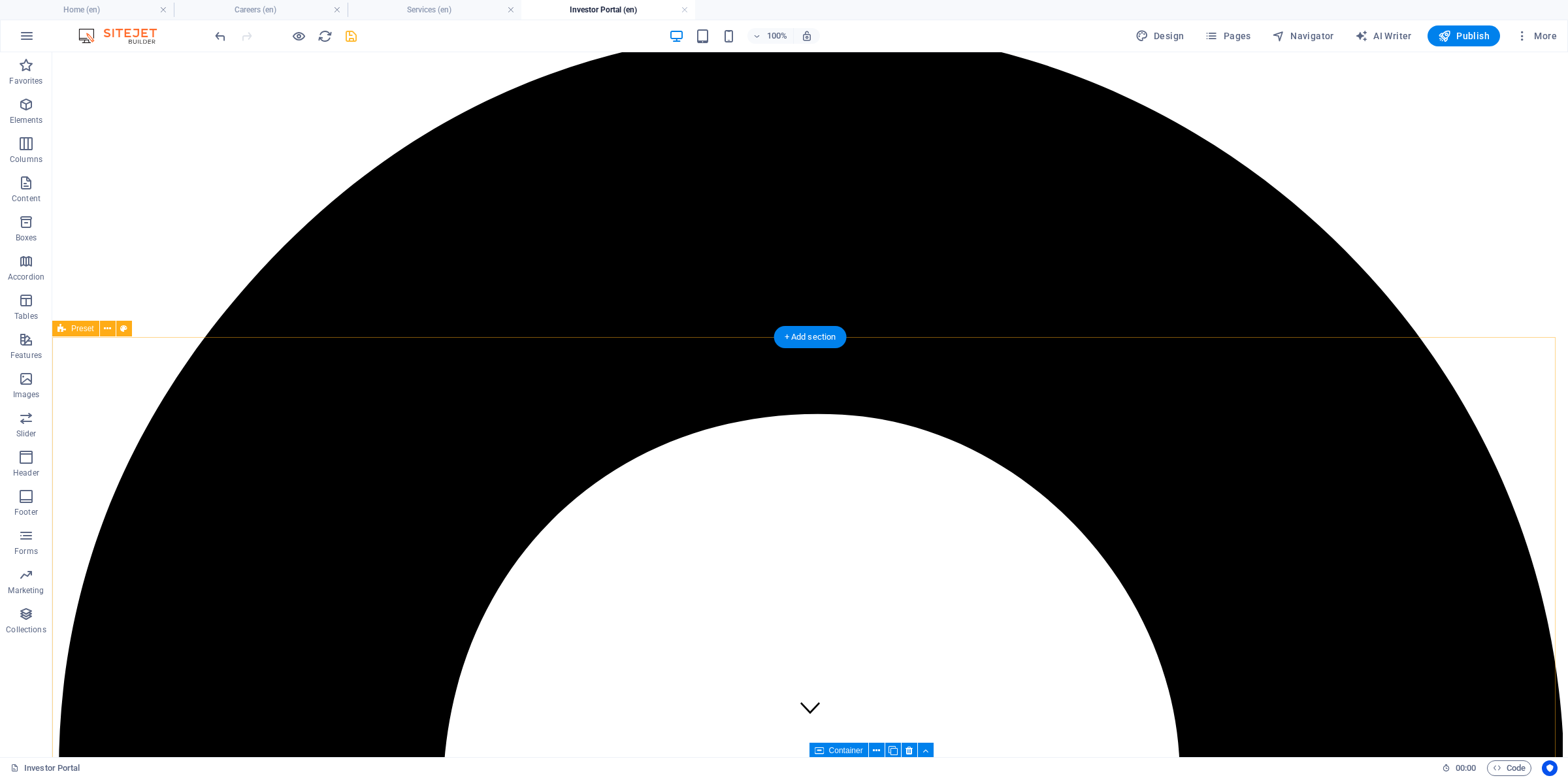
scroll to position [0, 0]
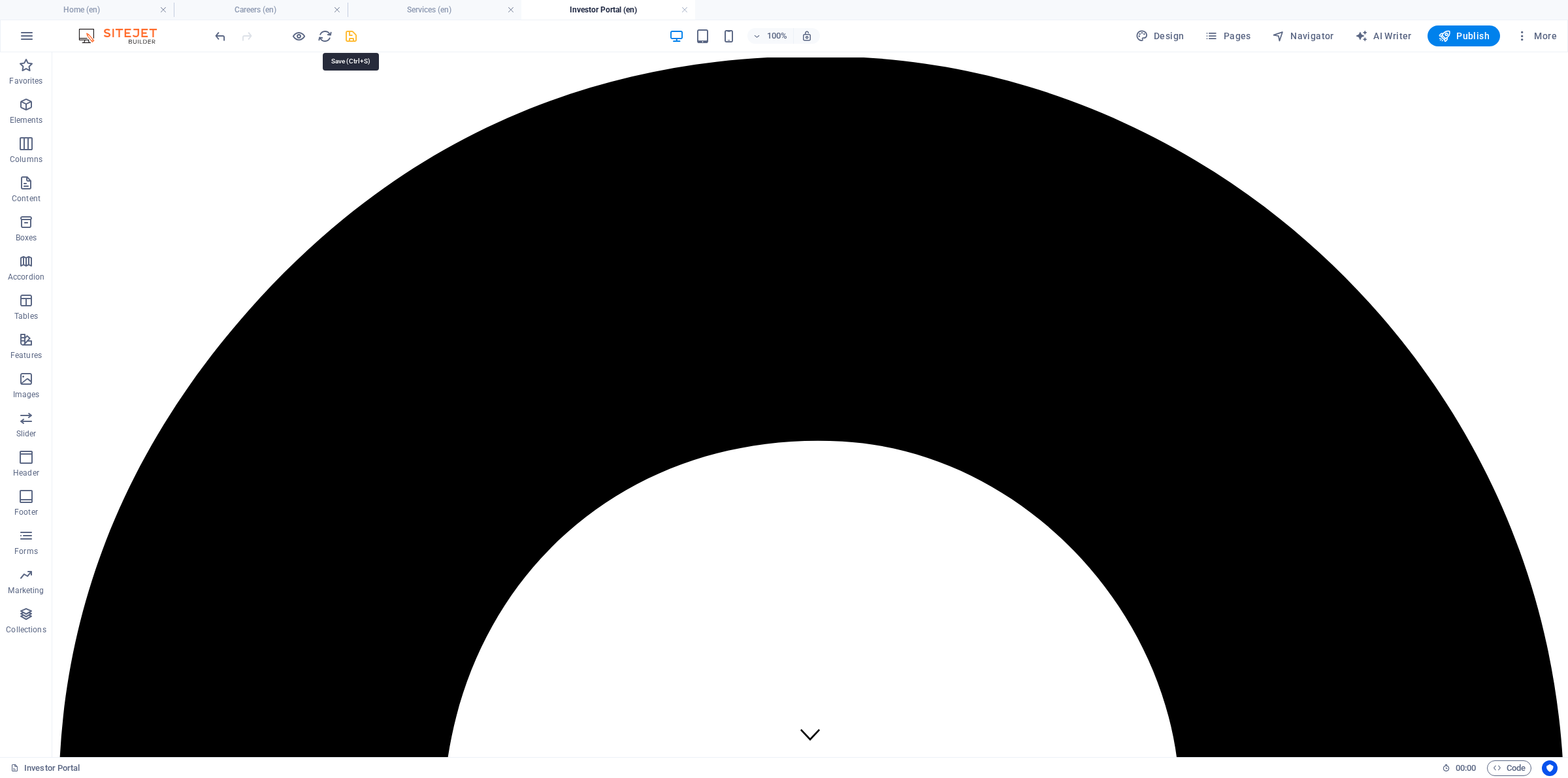
click at [354, 31] on icon "save" at bounding box center [351, 36] width 15 height 15
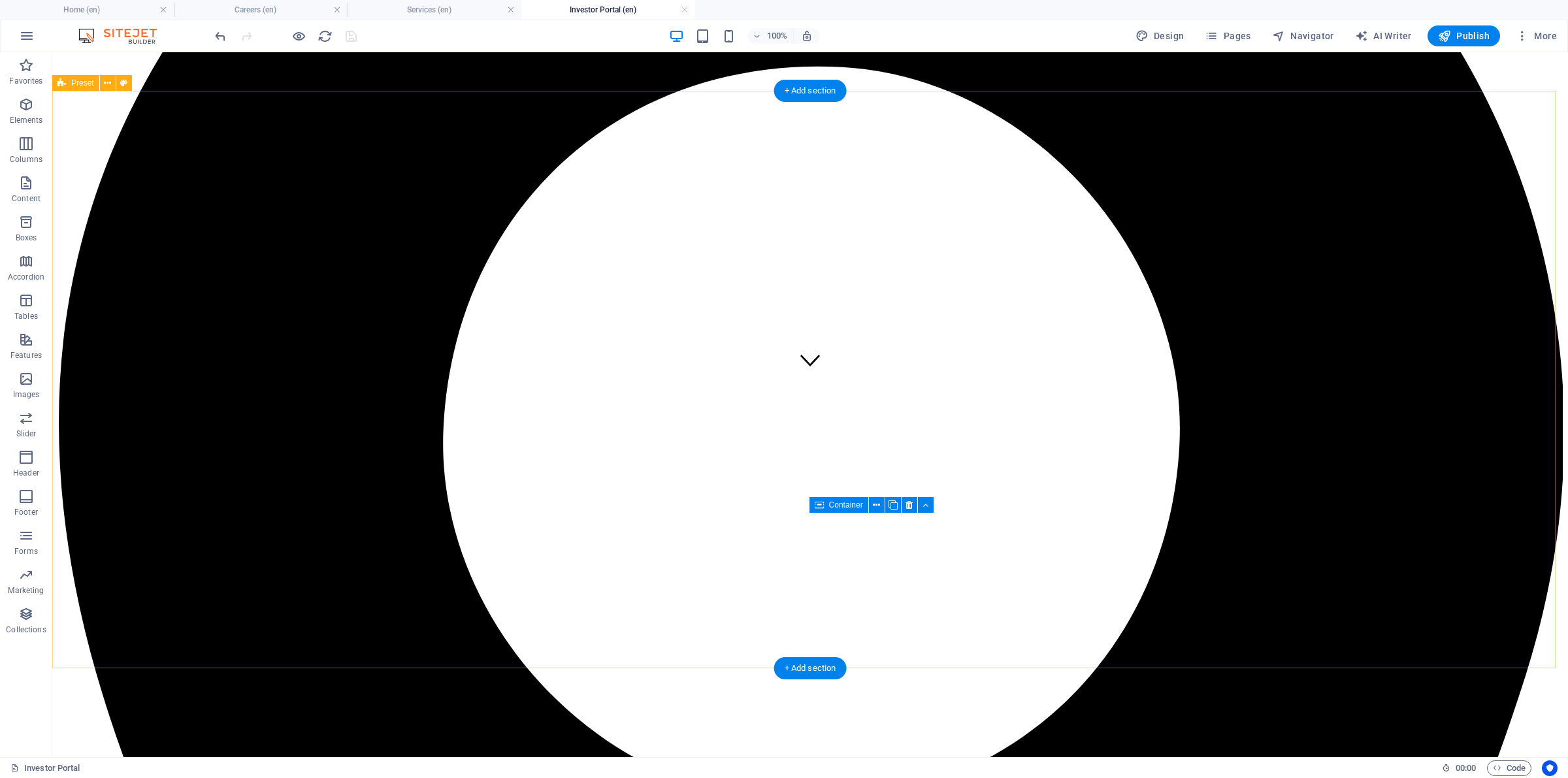
scroll to position [408, 0]
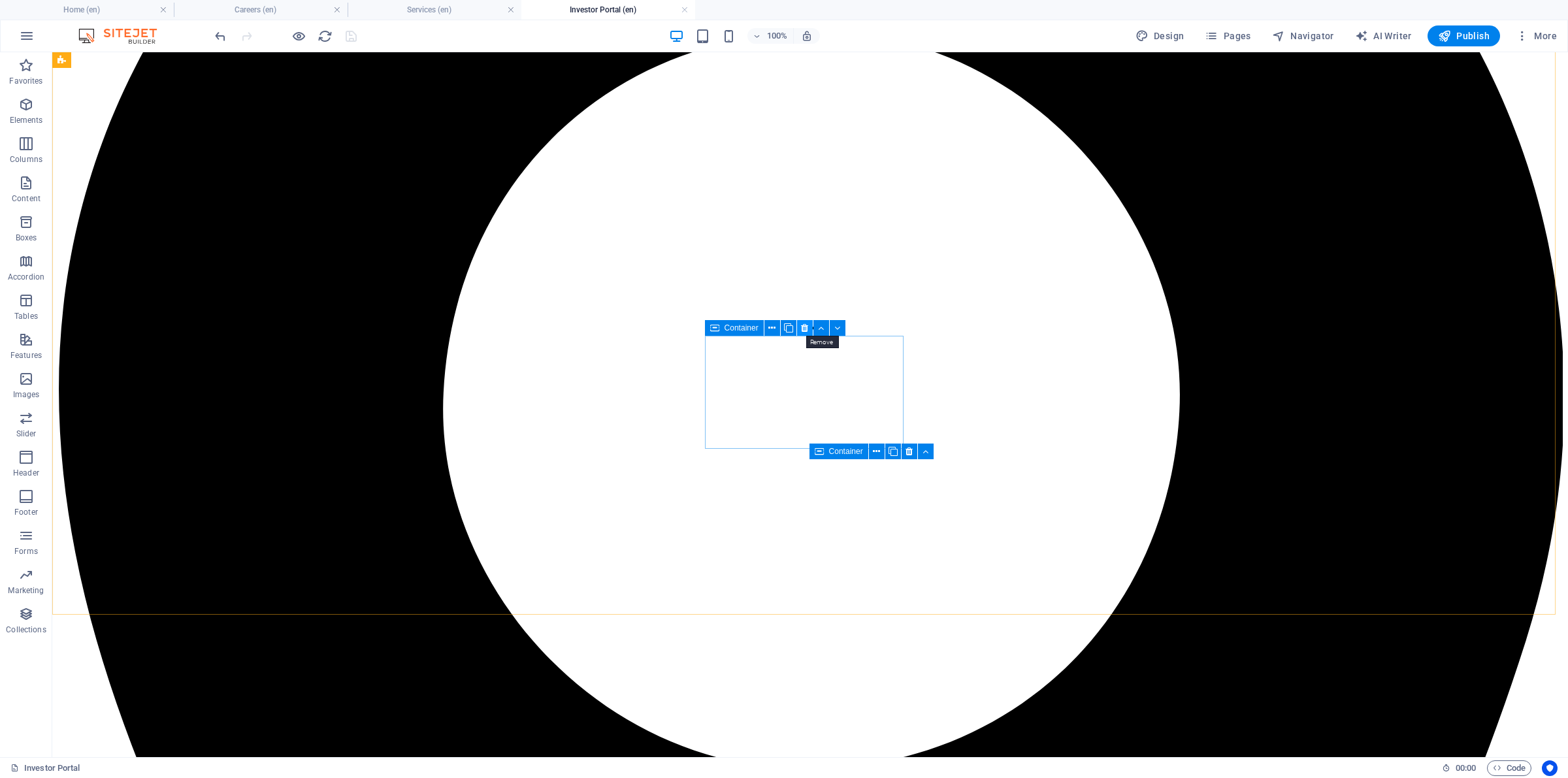
click at [804, 327] on icon at bounding box center [804, 329] width 7 height 14
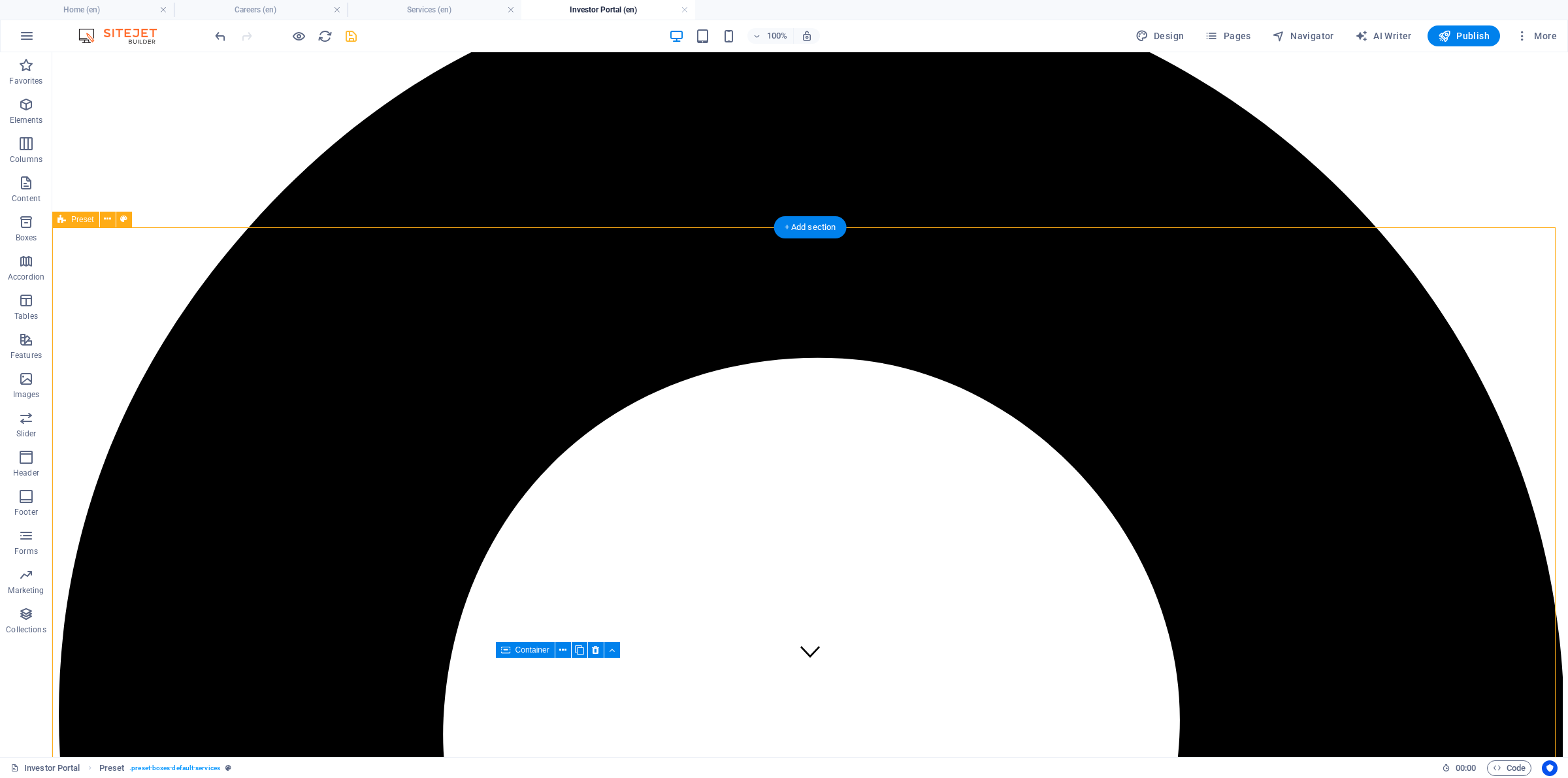
scroll to position [0, 0]
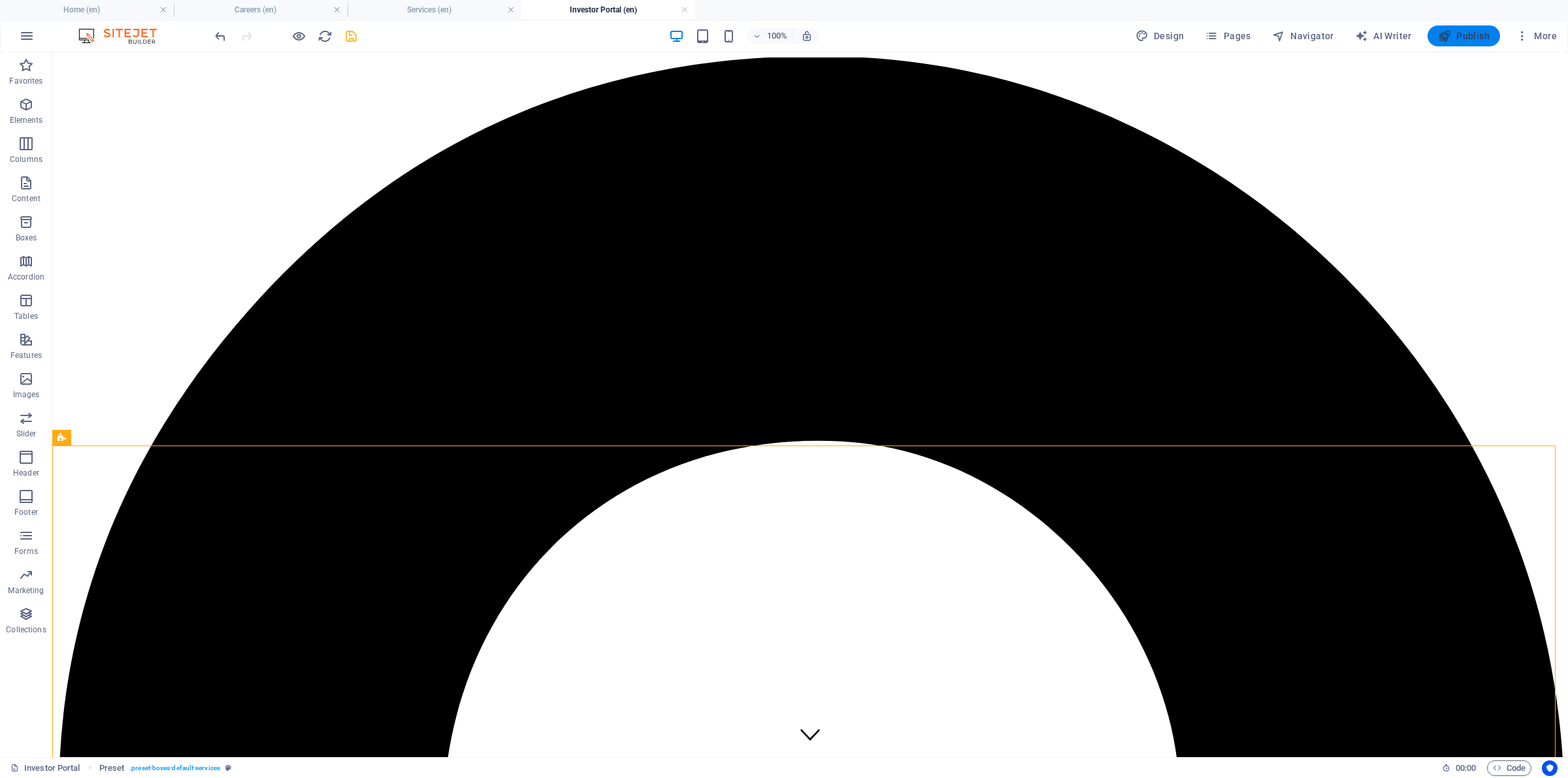
click at [1253, 40] on span "Publish" at bounding box center [1463, 36] width 52 height 13
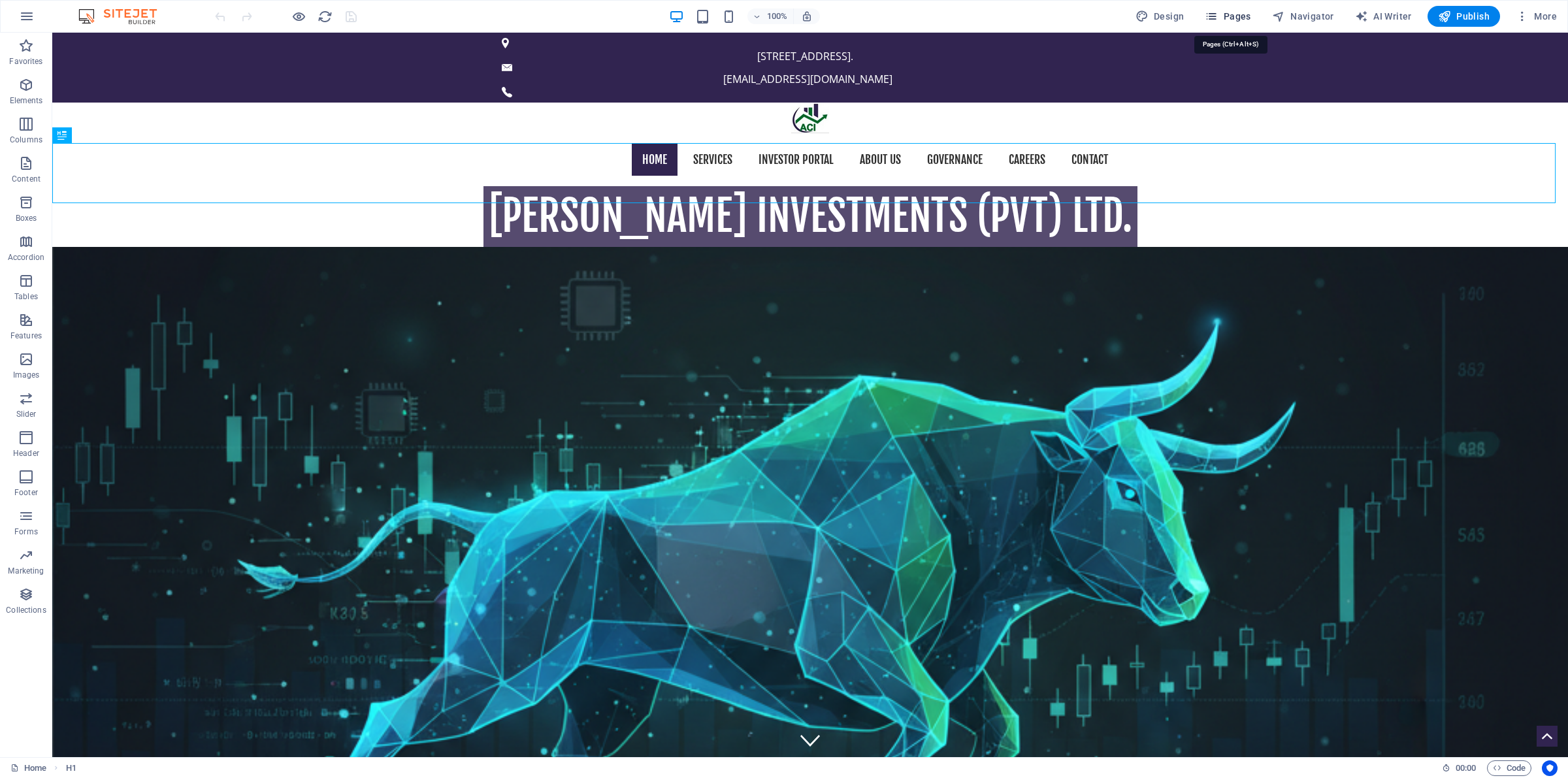
click at [1250, 14] on span "Pages" at bounding box center [1227, 16] width 46 height 13
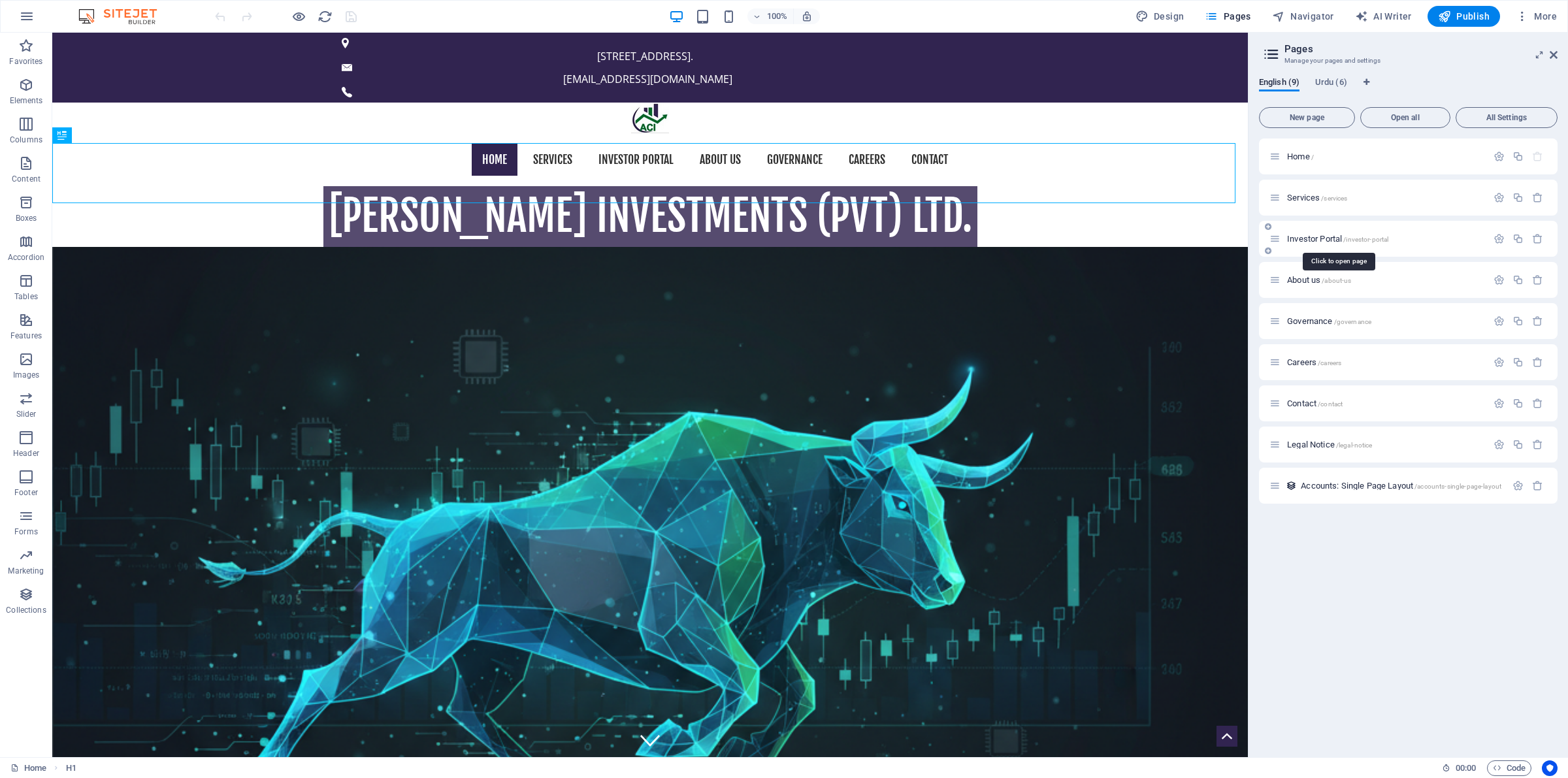
click at [1307, 237] on span "Investor Portal /investor-portal" at bounding box center [1338, 239] width 102 height 10
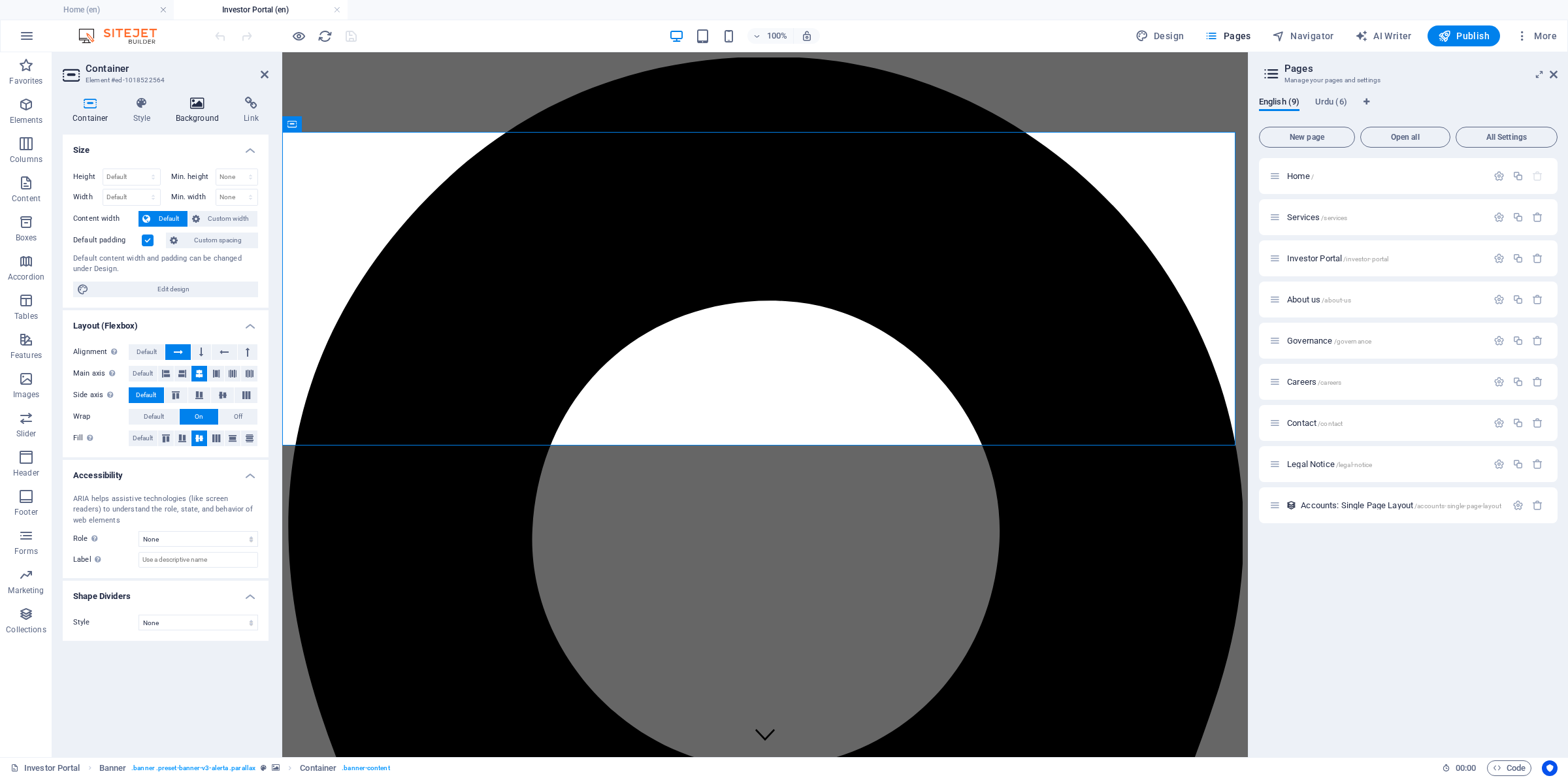
click at [184, 113] on h4 "Background" at bounding box center [200, 111] width 69 height 28
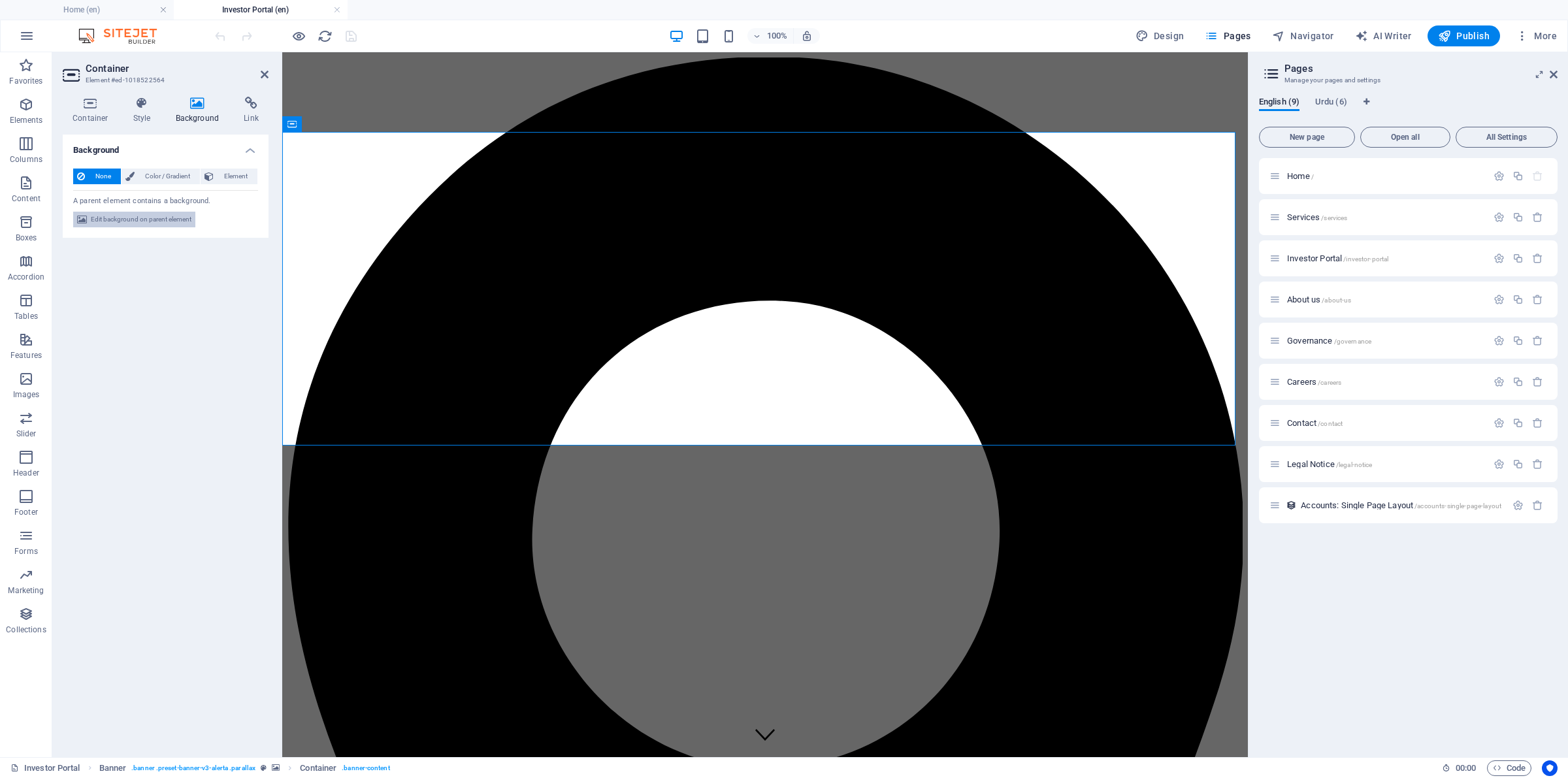
click at [150, 219] on span "Edit background on parent element" at bounding box center [140, 219] width 101 height 16
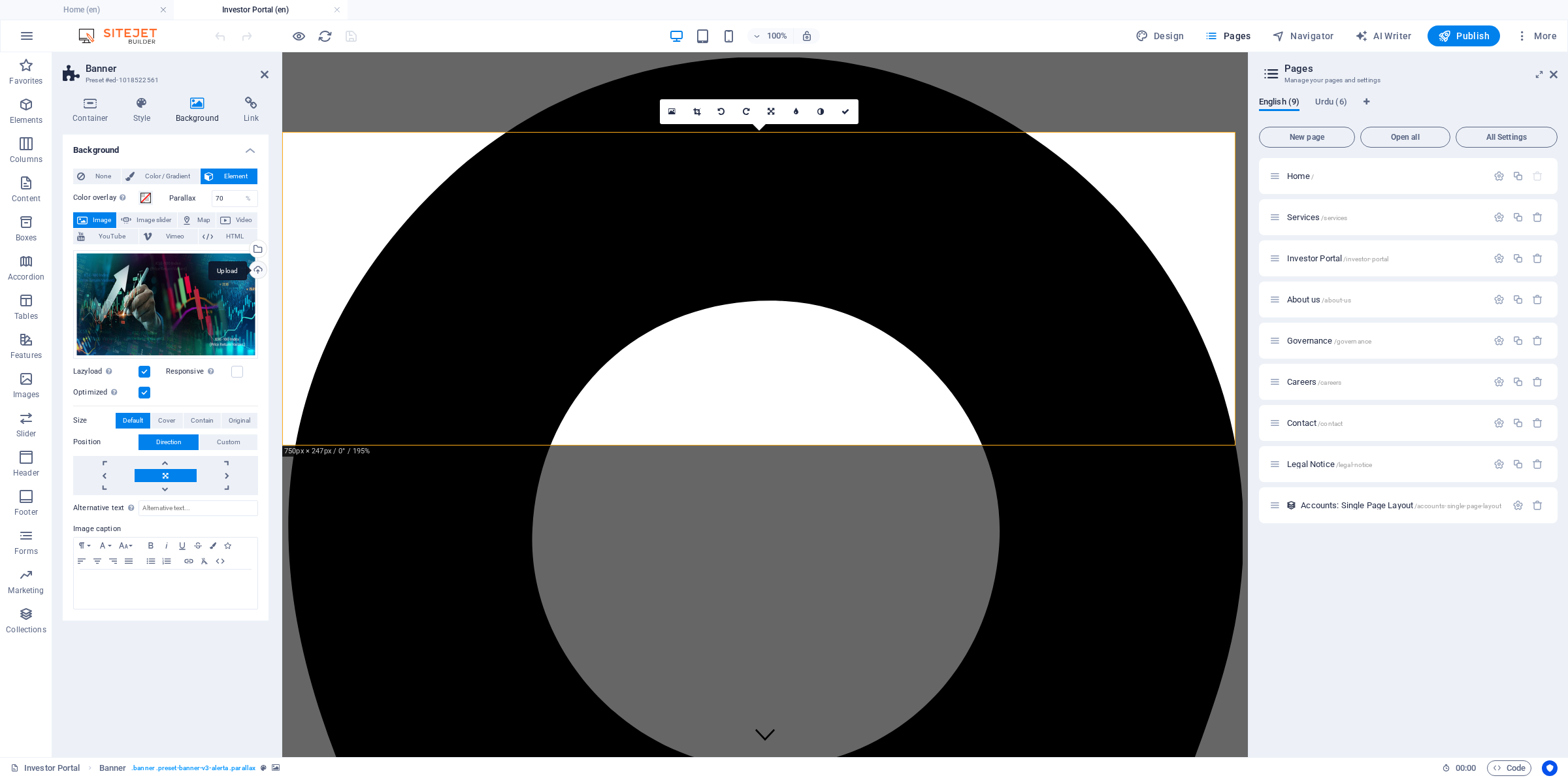
click at [253, 269] on div "Upload" at bounding box center [257, 271] width 20 height 20
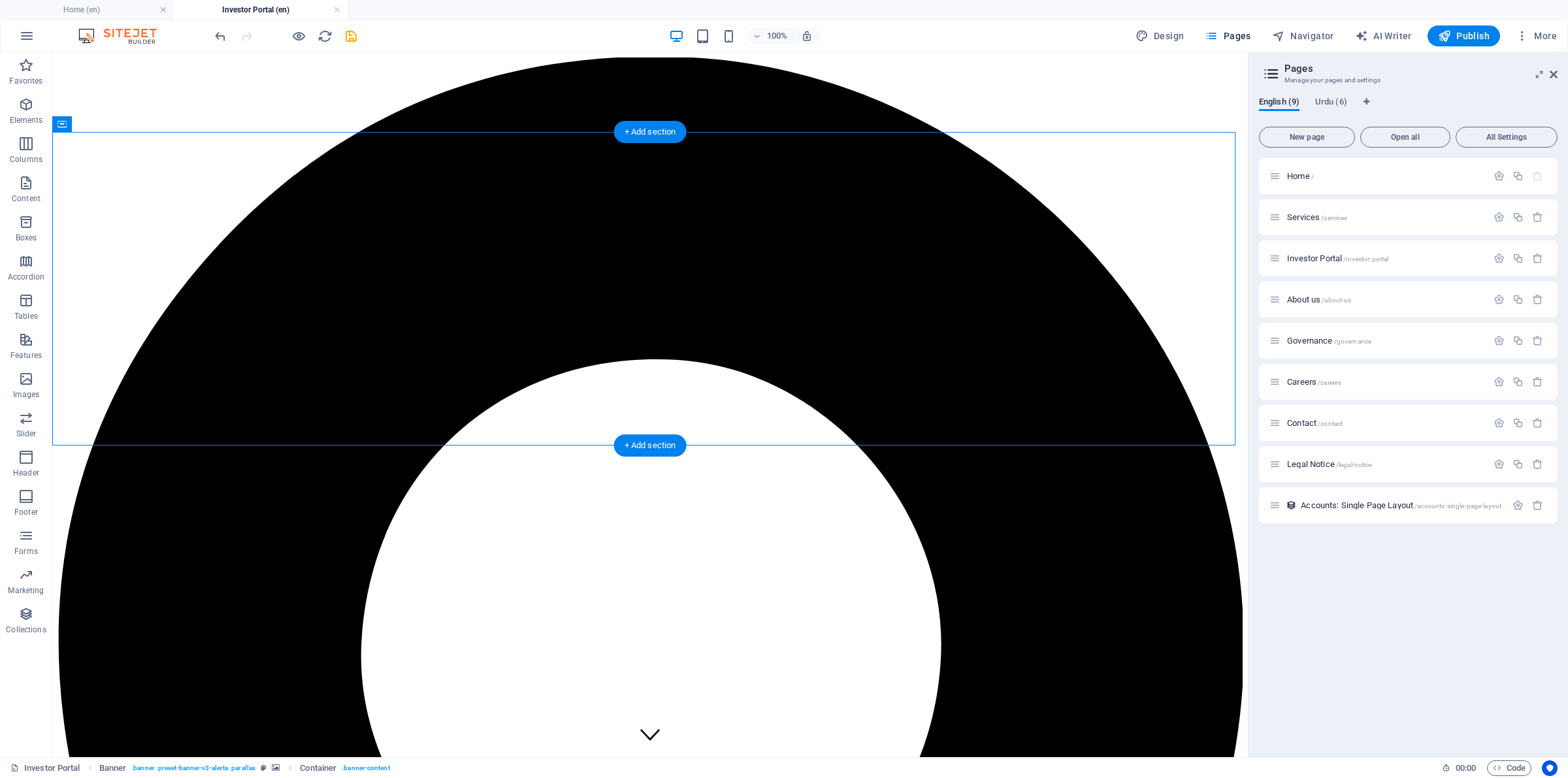
drag, startPoint x: 130, startPoint y: 358, endPoint x: 360, endPoint y: 305, distance: 236.0
click at [348, 33] on icon "save" at bounding box center [351, 36] width 15 height 15
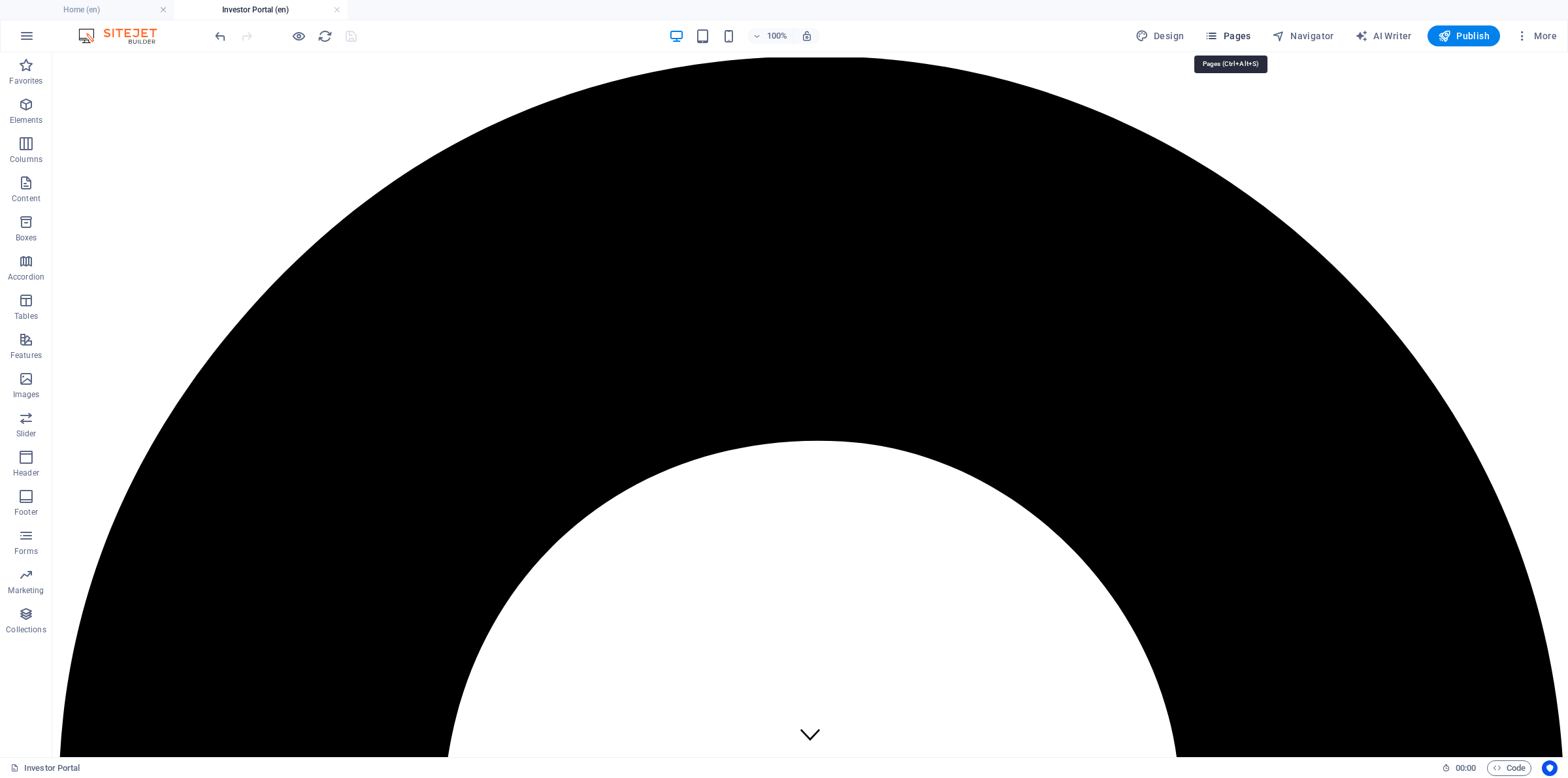
click at [1217, 31] on icon "button" at bounding box center [1210, 36] width 13 height 13
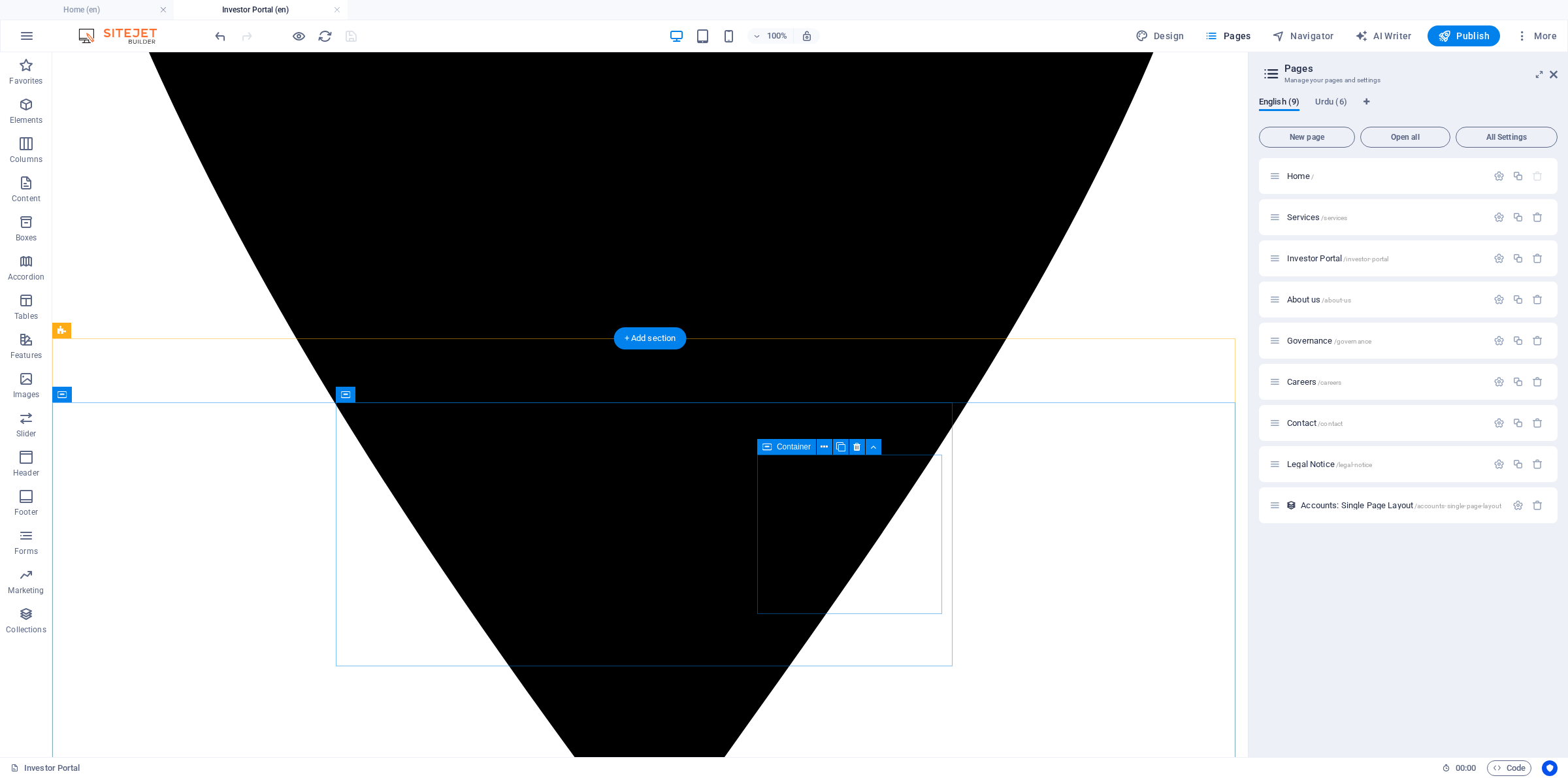
scroll to position [866, 0]
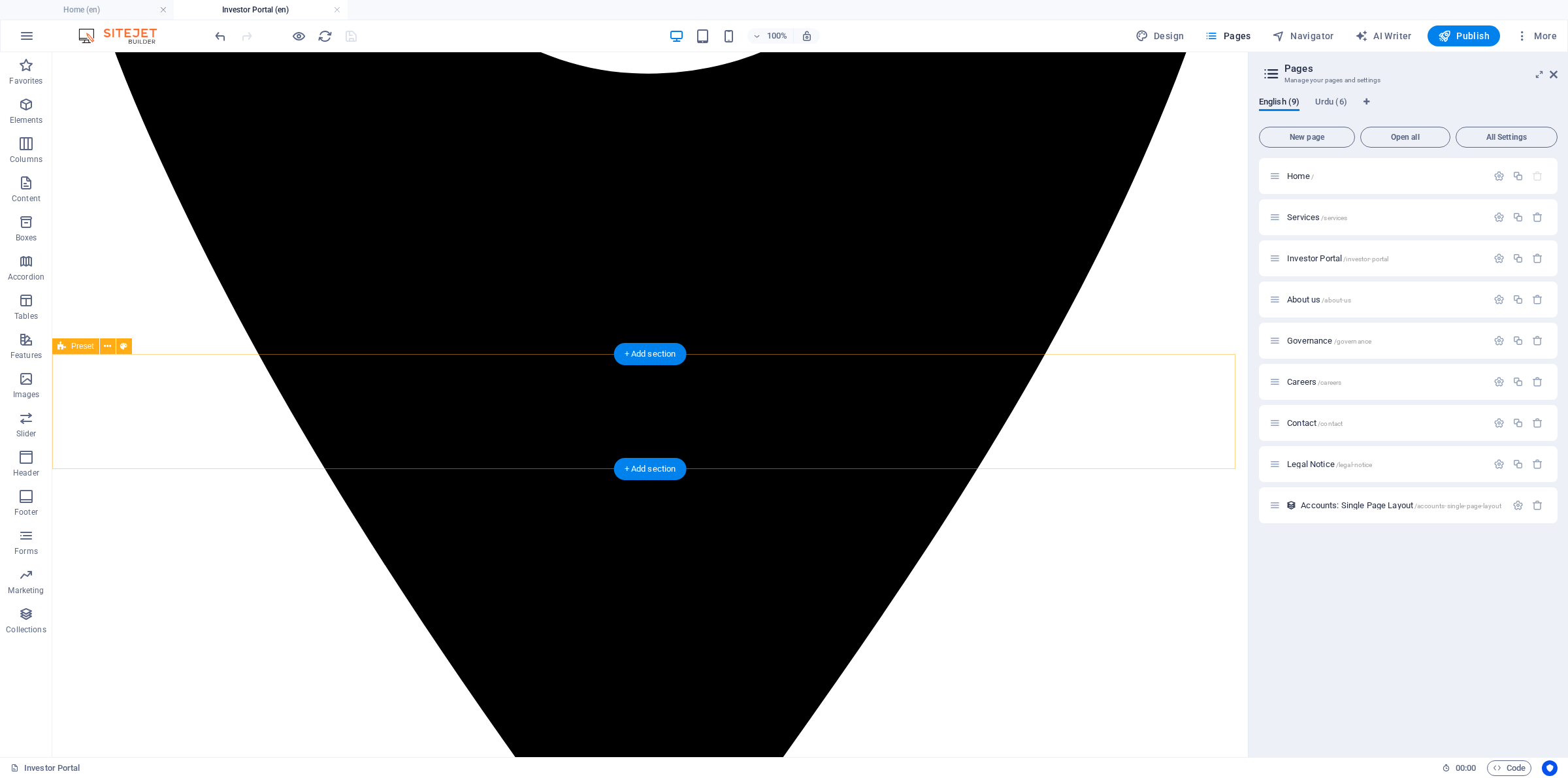
click at [24, 109] on icon "button" at bounding box center [26, 105] width 16 height 16
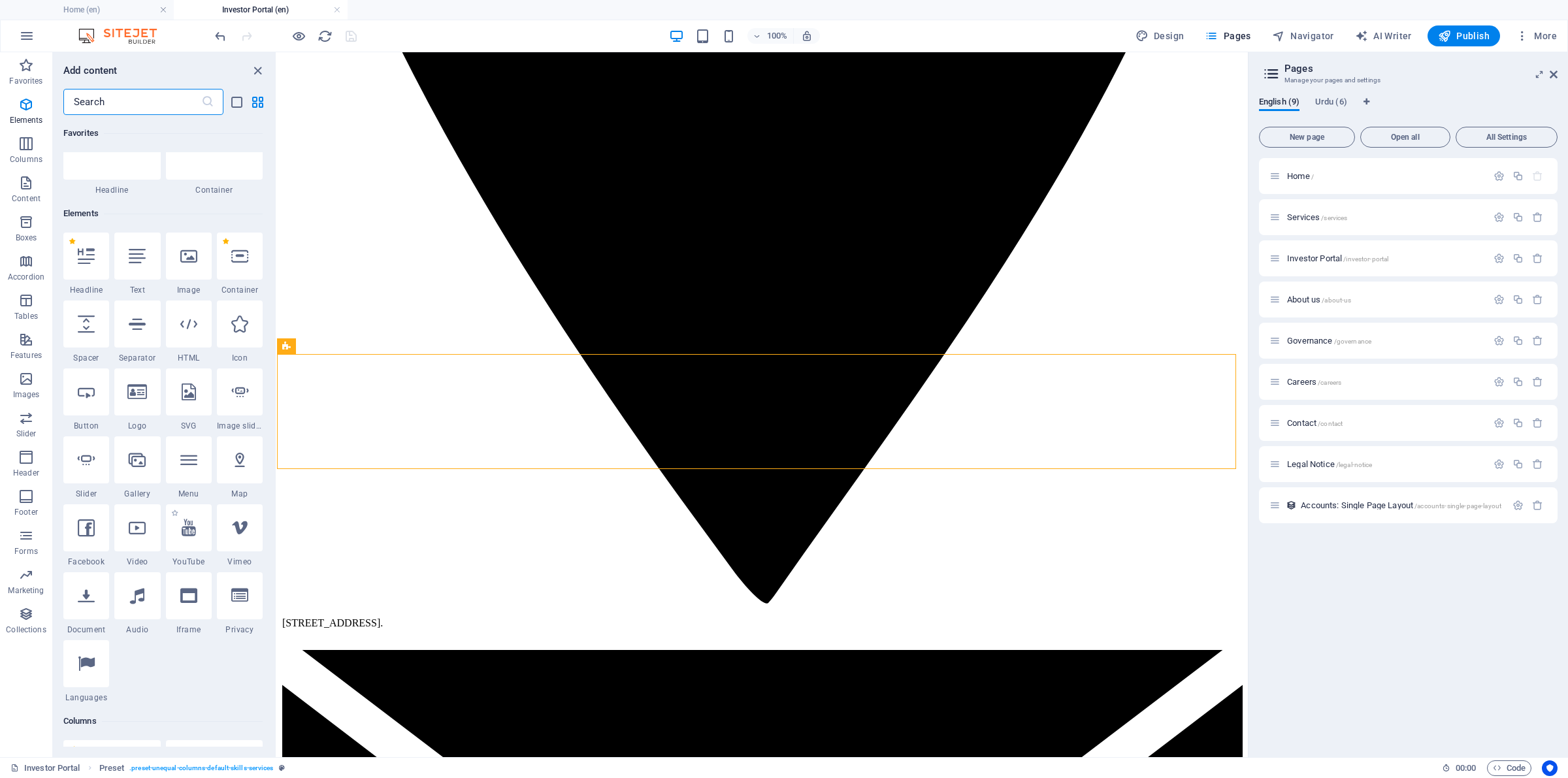
scroll to position [0, 0]
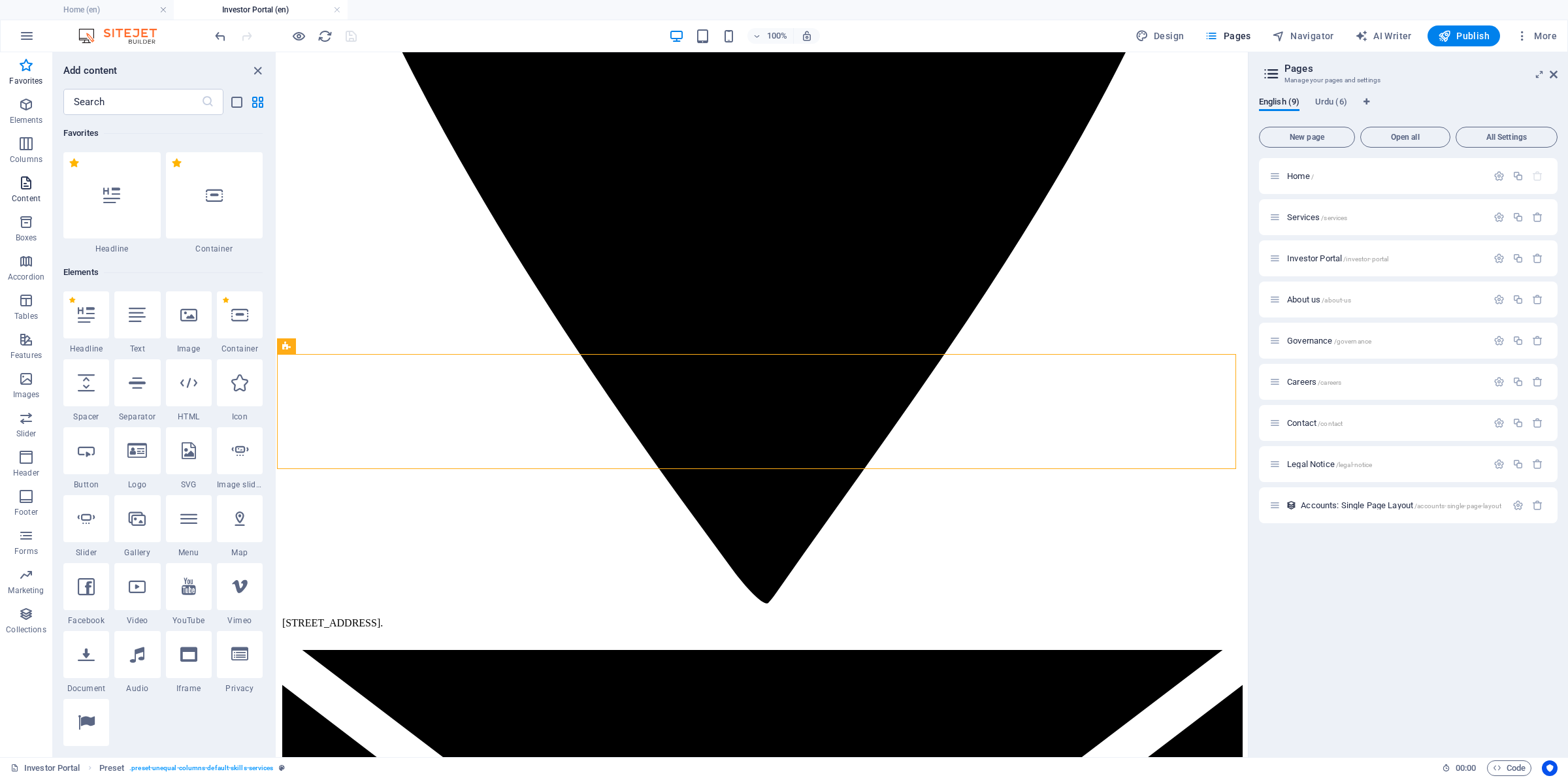
click at [27, 192] on span "Content" at bounding box center [26, 190] width 52 height 31
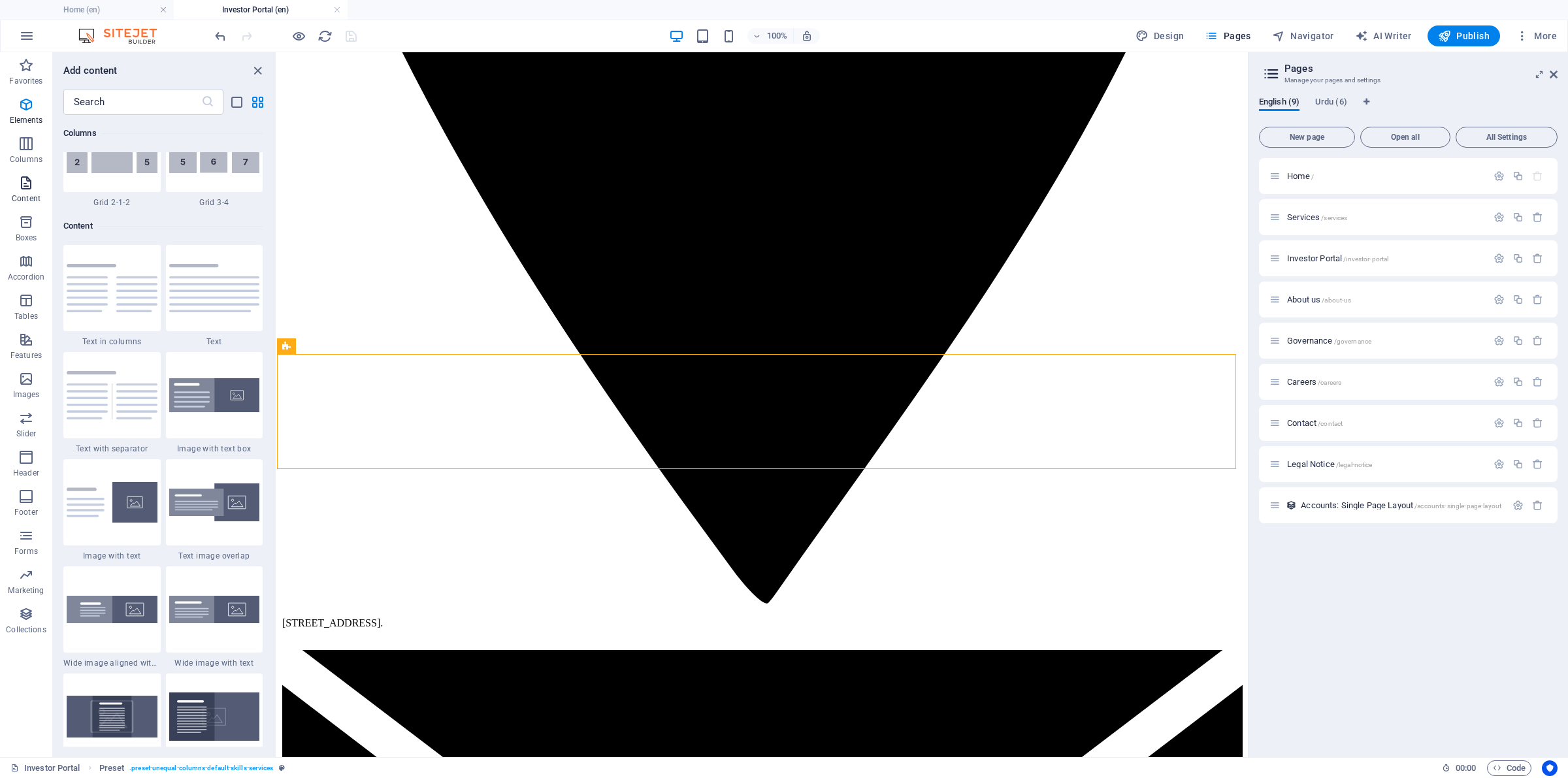
scroll to position [2284, 0]
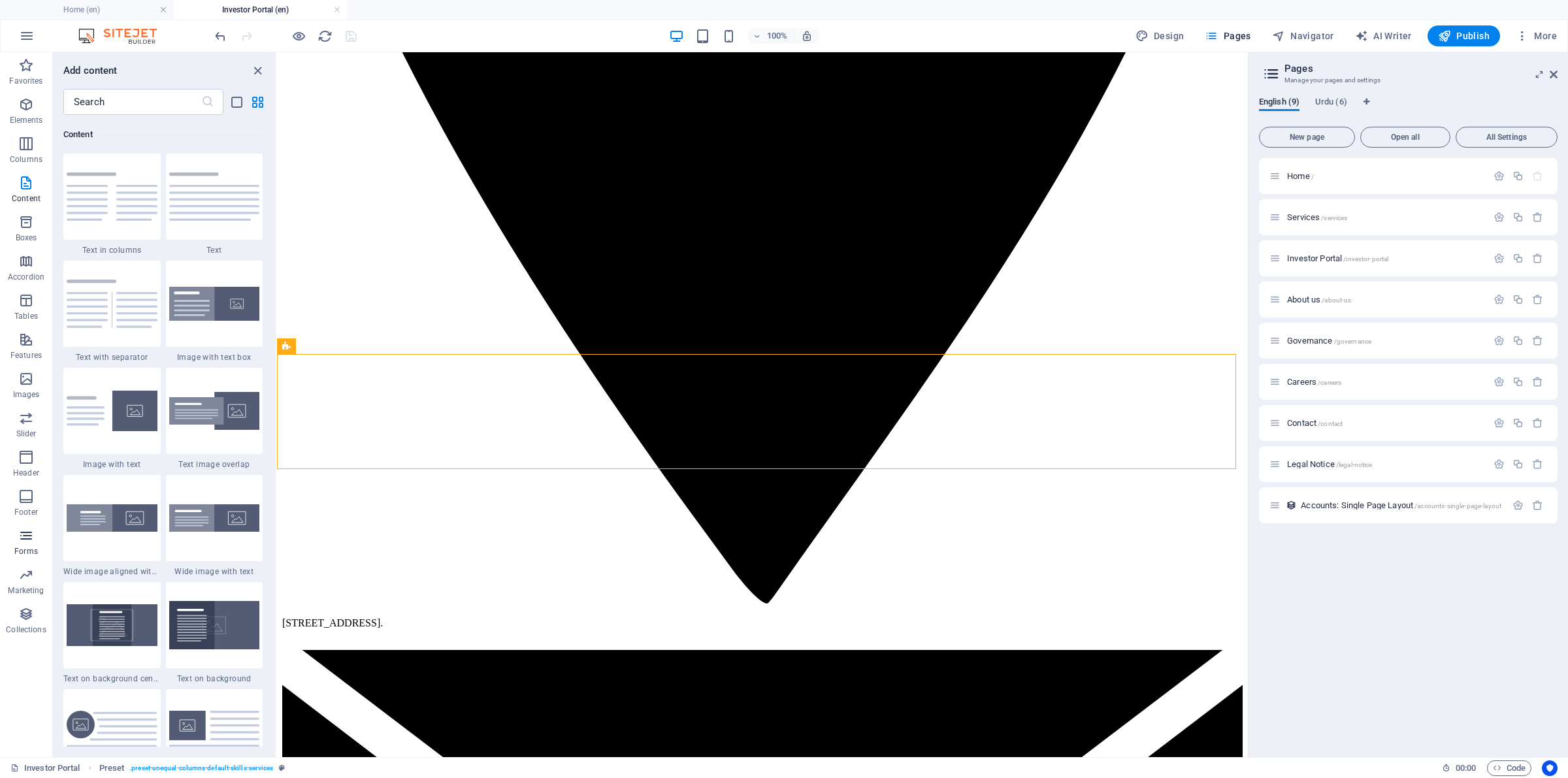
click at [28, 541] on icon "button" at bounding box center [26, 536] width 16 height 16
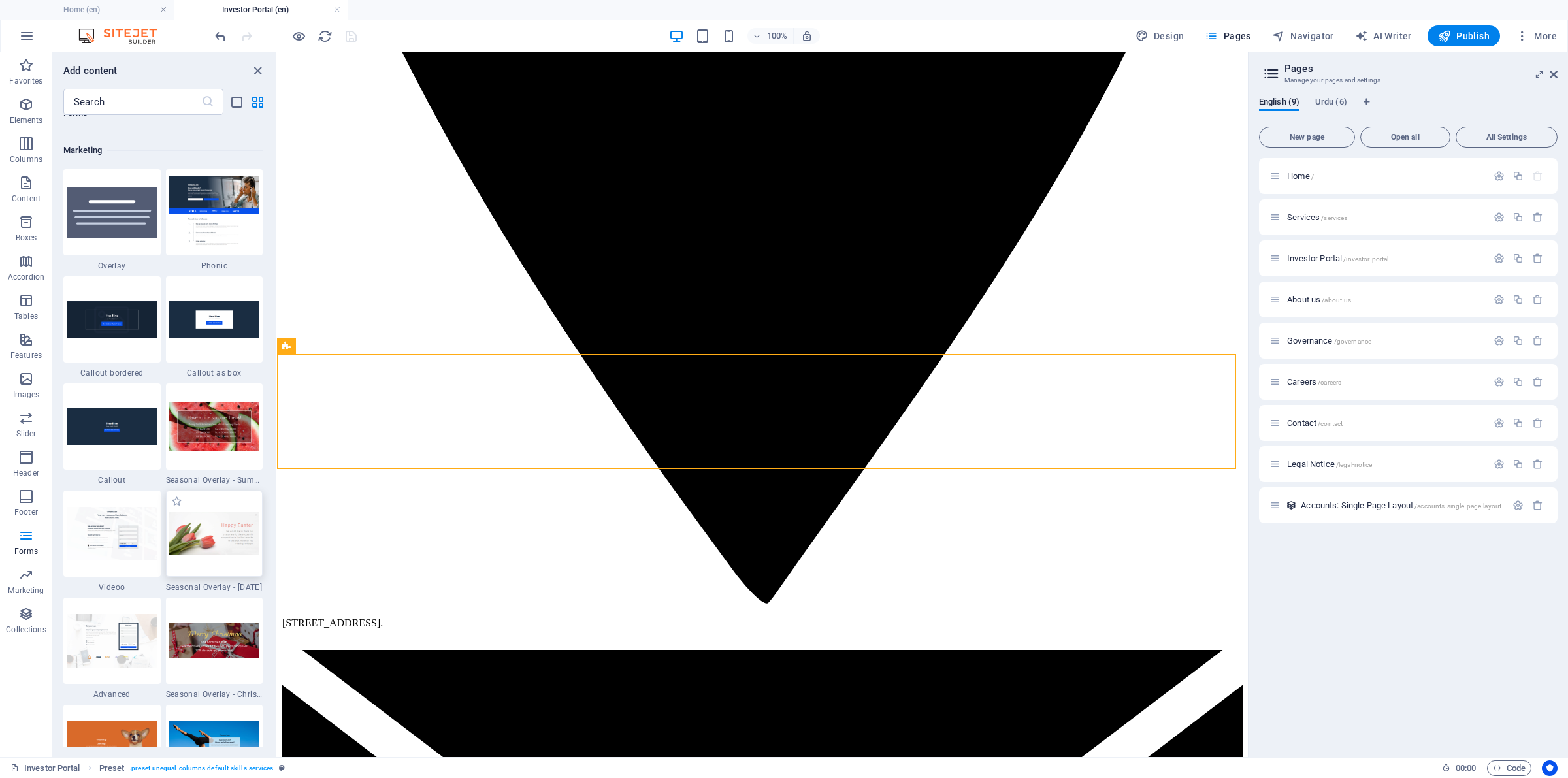
scroll to position [10488, 0]
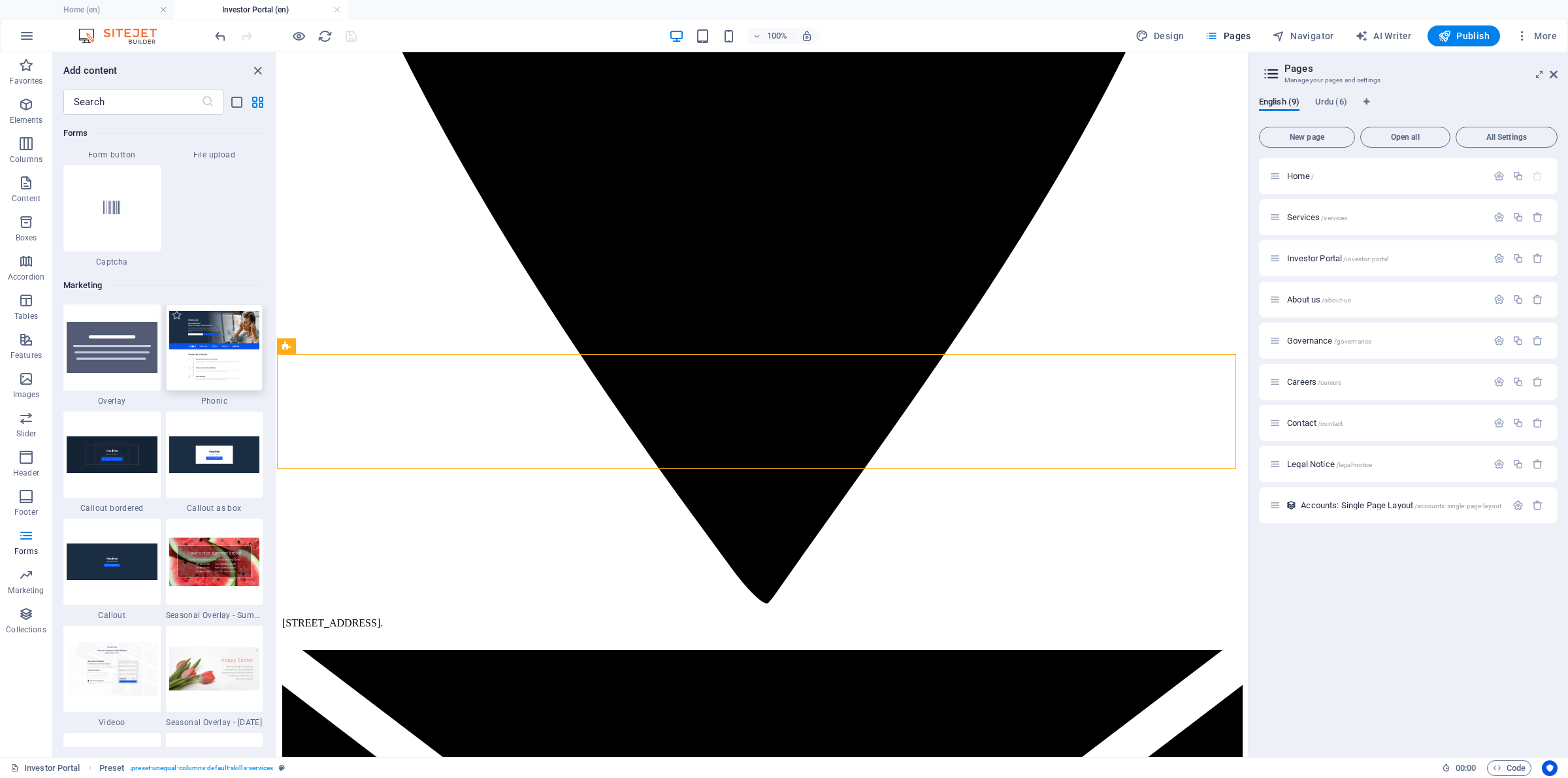
click at [201, 379] on img at bounding box center [214, 347] width 91 height 73
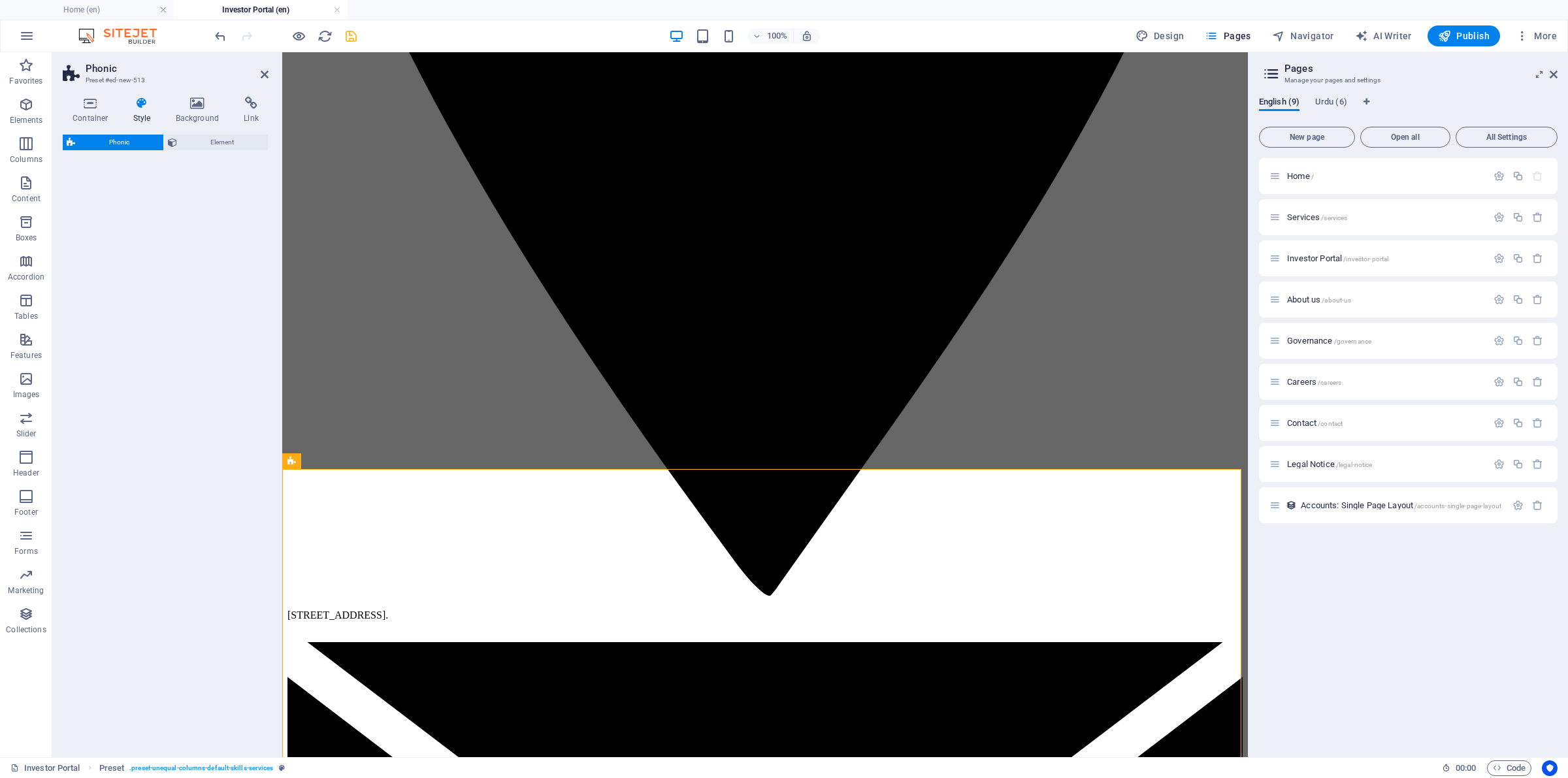
select select "%"
select select "rem"
select select "px"
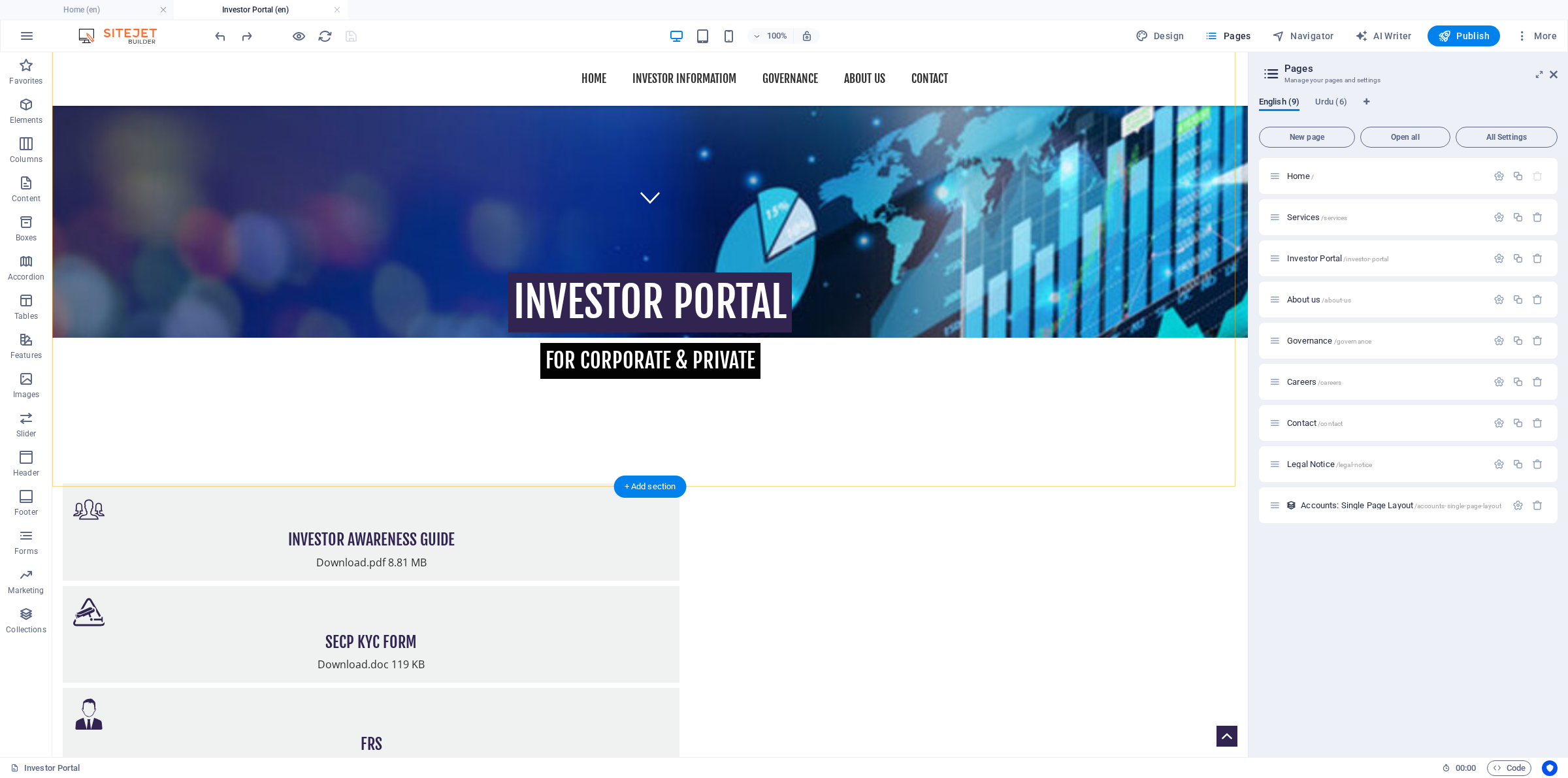
scroll to position [544, 0]
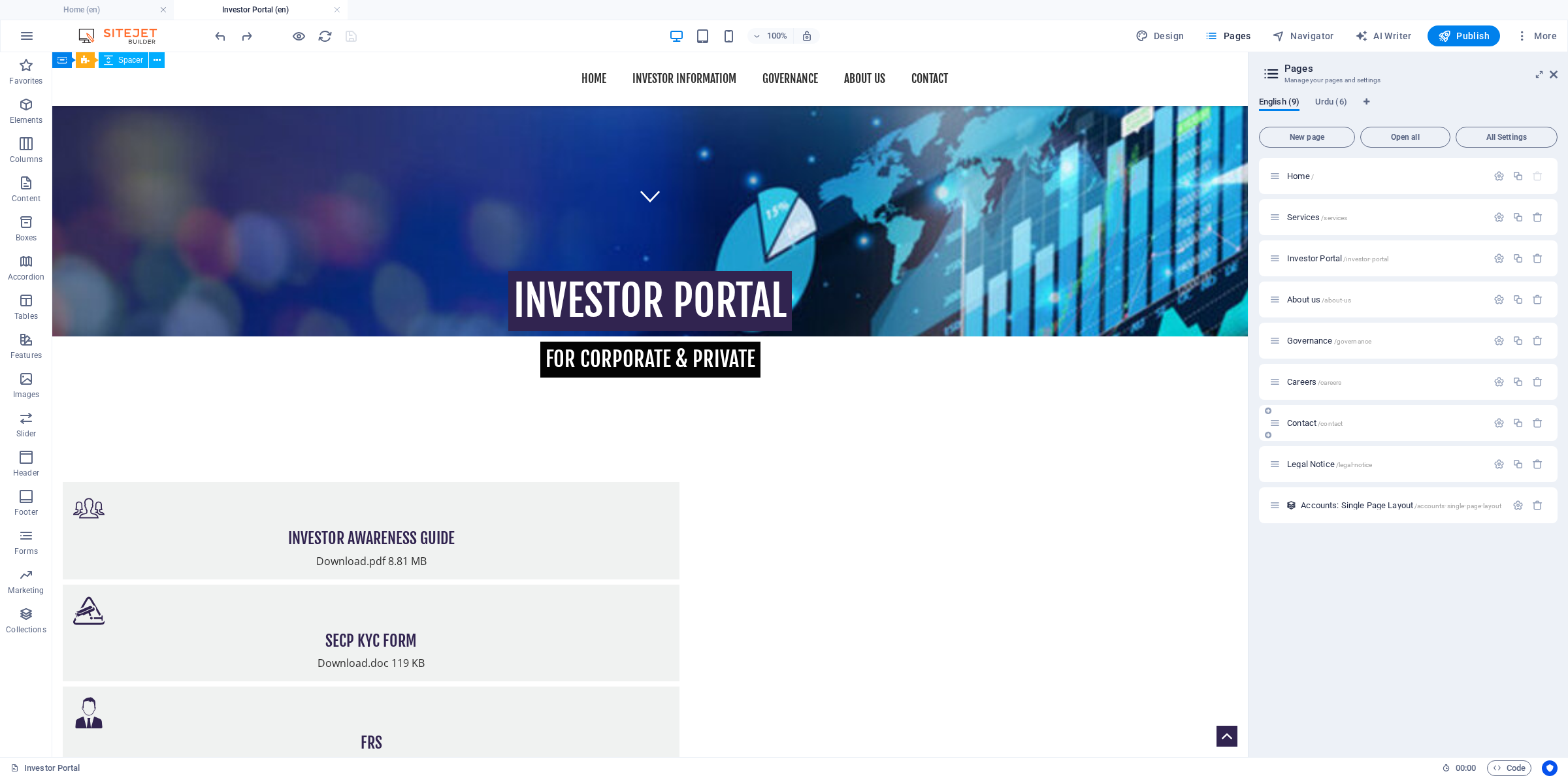
click at [1302, 421] on span "Contact /contact" at bounding box center [1315, 423] width 56 height 10
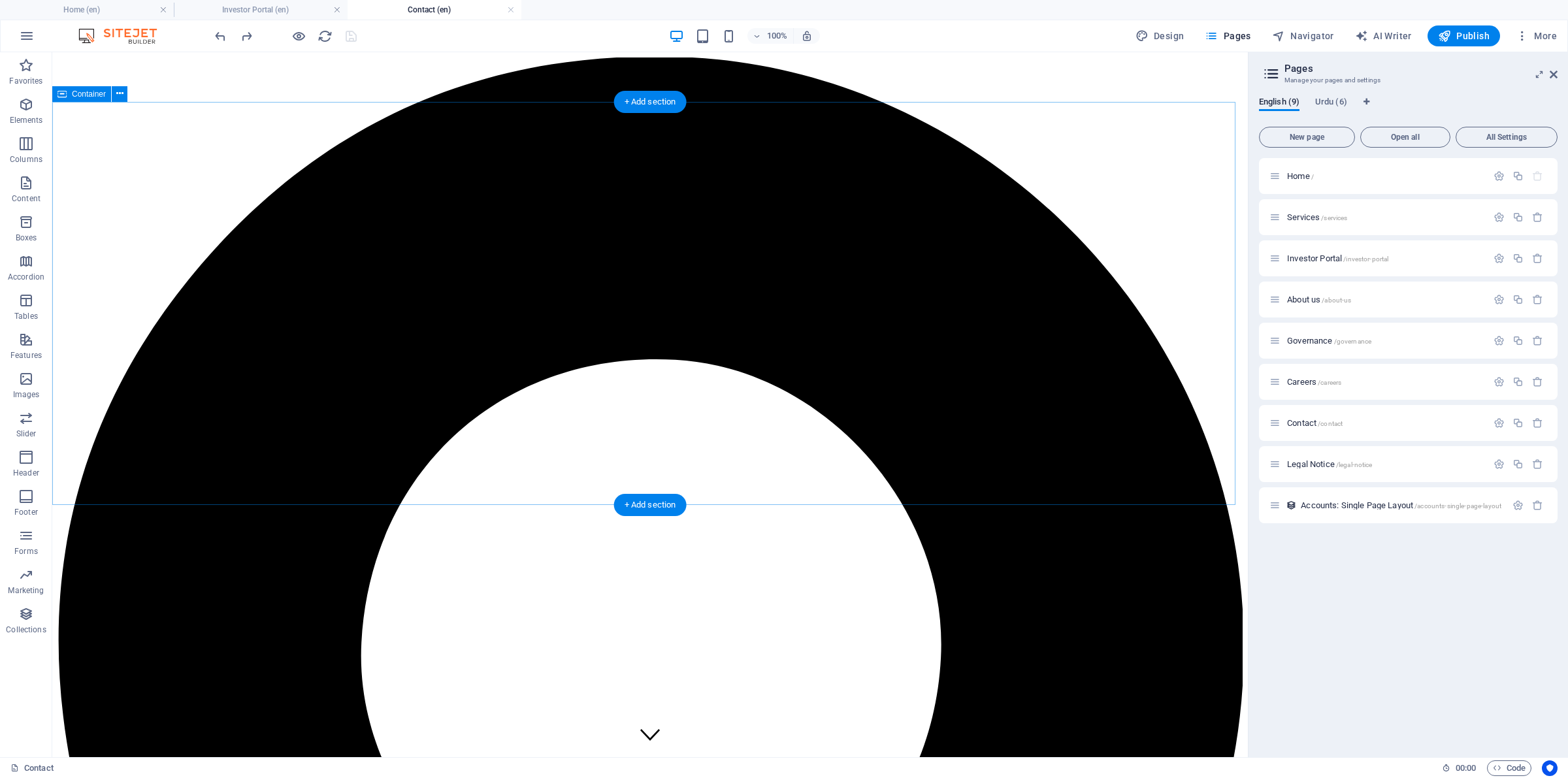
scroll to position [817, 0]
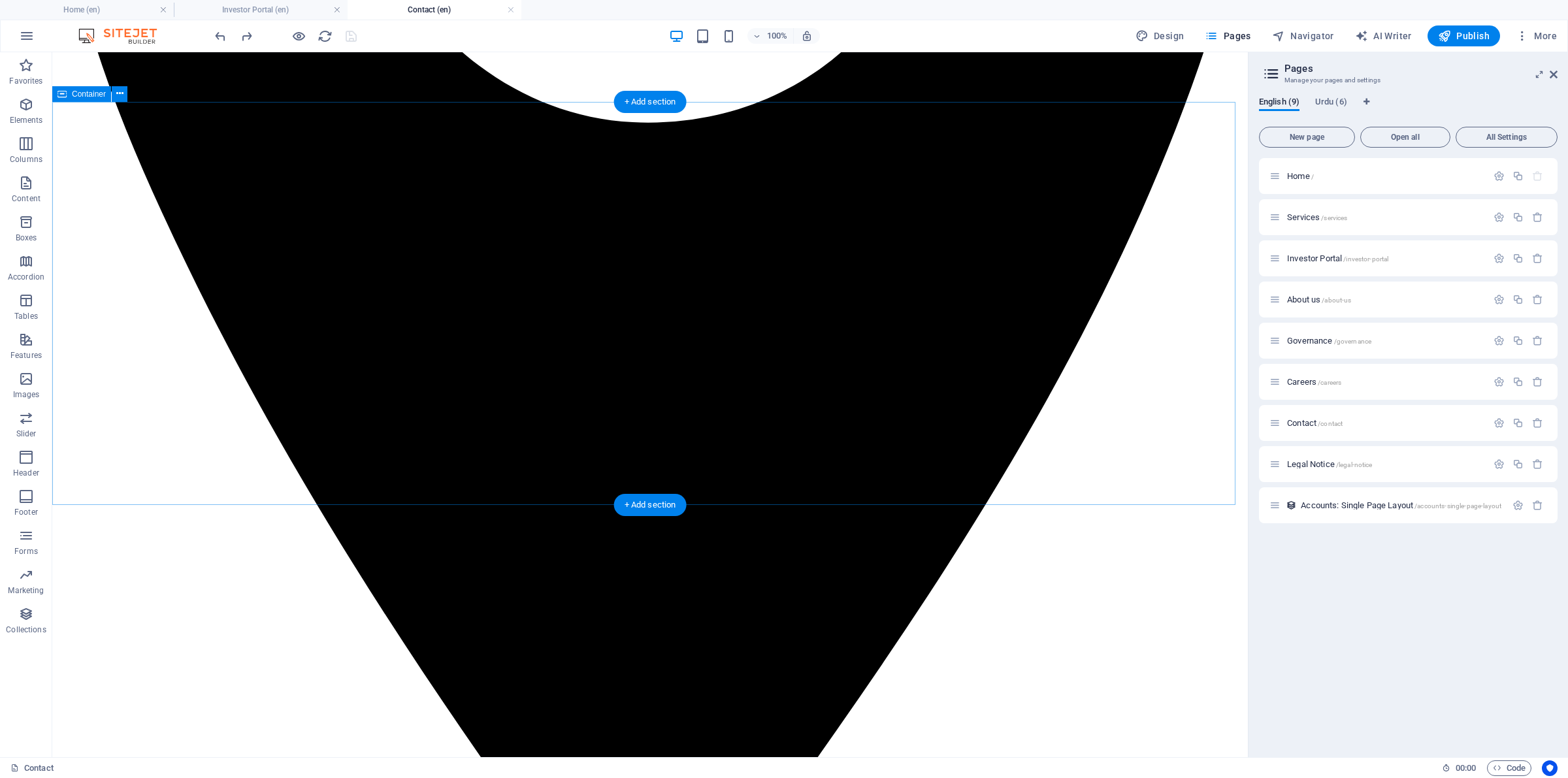
click at [119, 92] on icon at bounding box center [120, 94] width 7 height 14
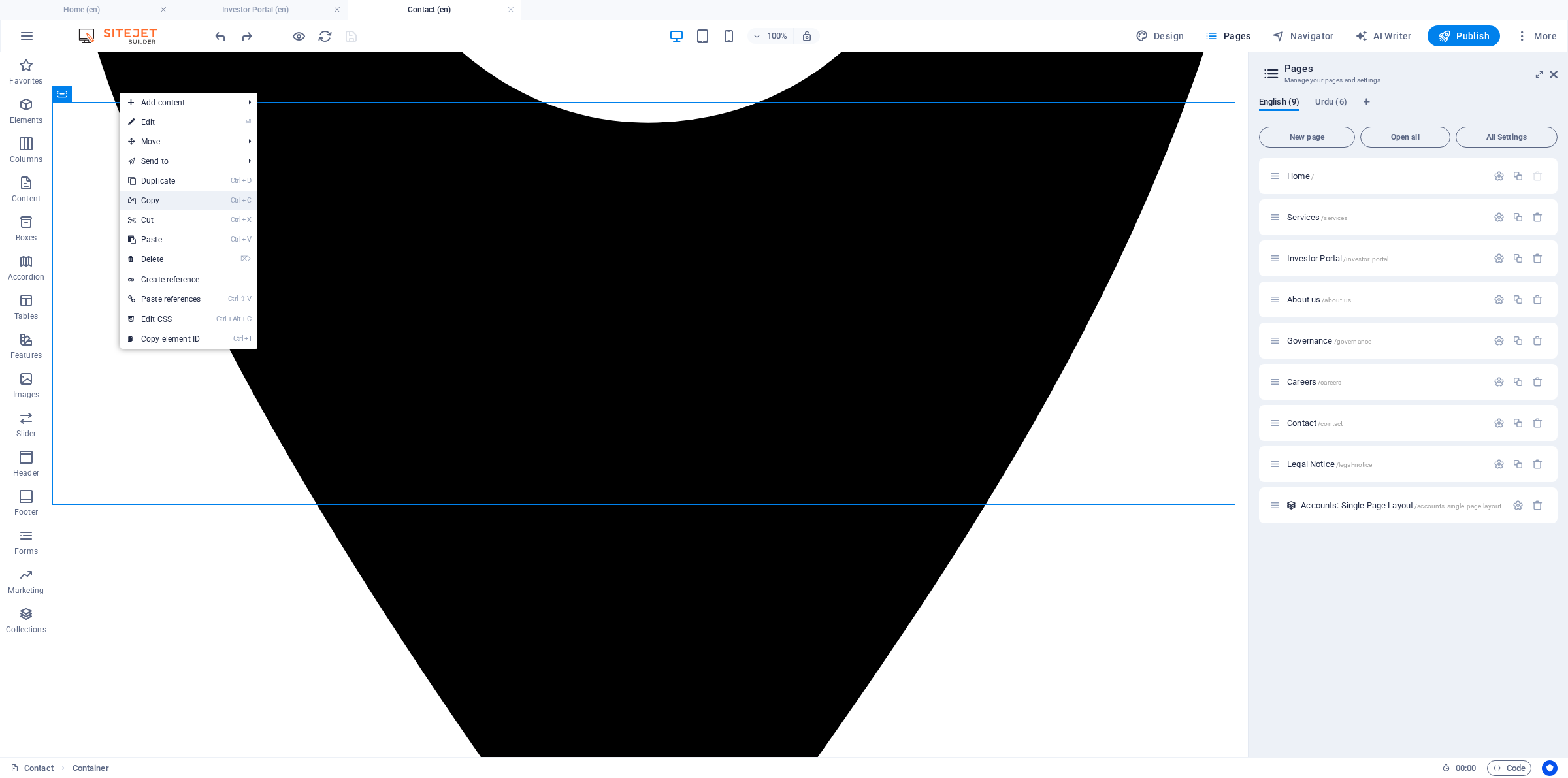
click at [158, 196] on link "Ctrl C Copy" at bounding box center [164, 200] width 89 height 20
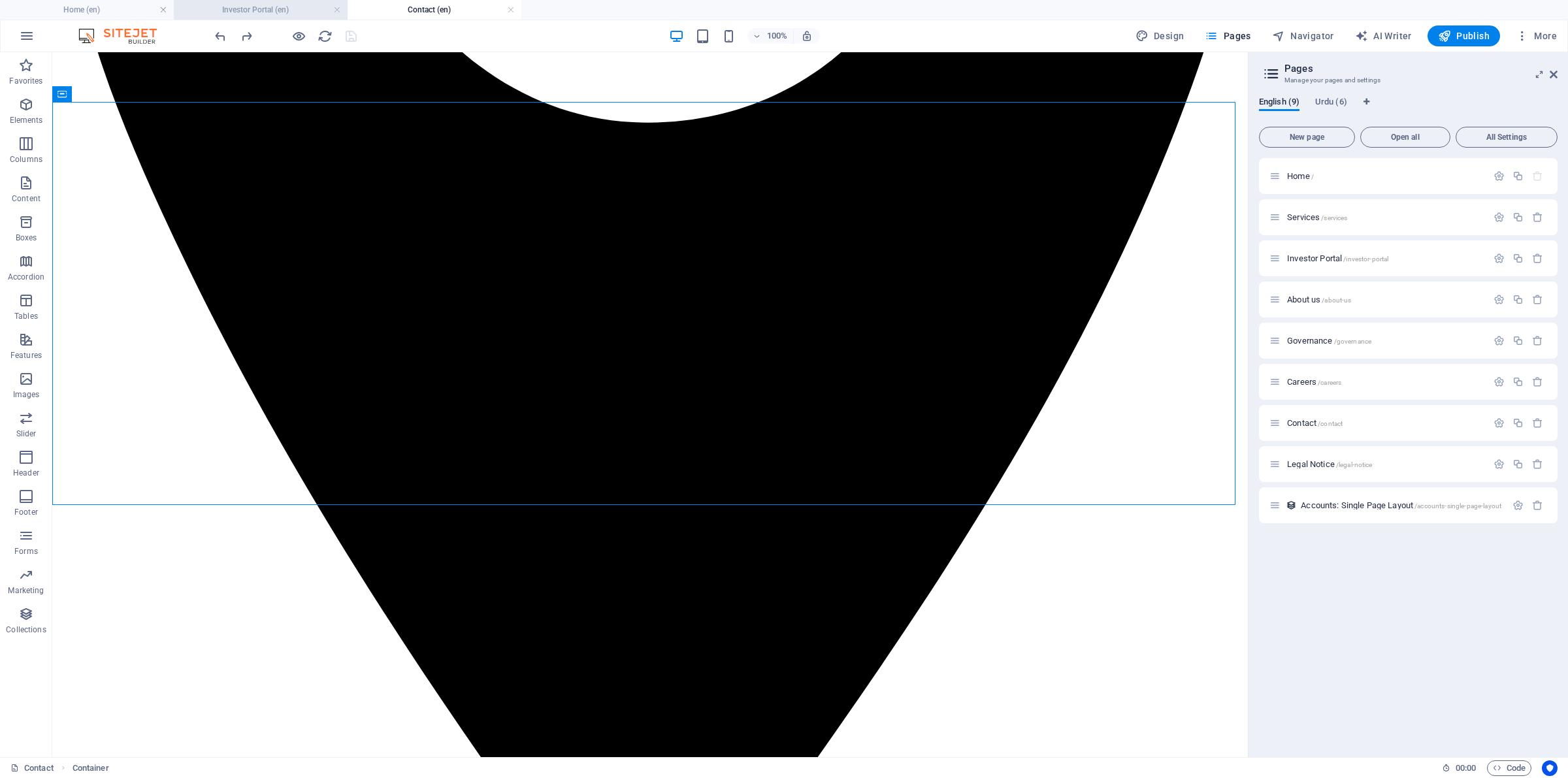
click at [259, 10] on h4 "Investor Portal (en)" at bounding box center [260, 10] width 173 height 14
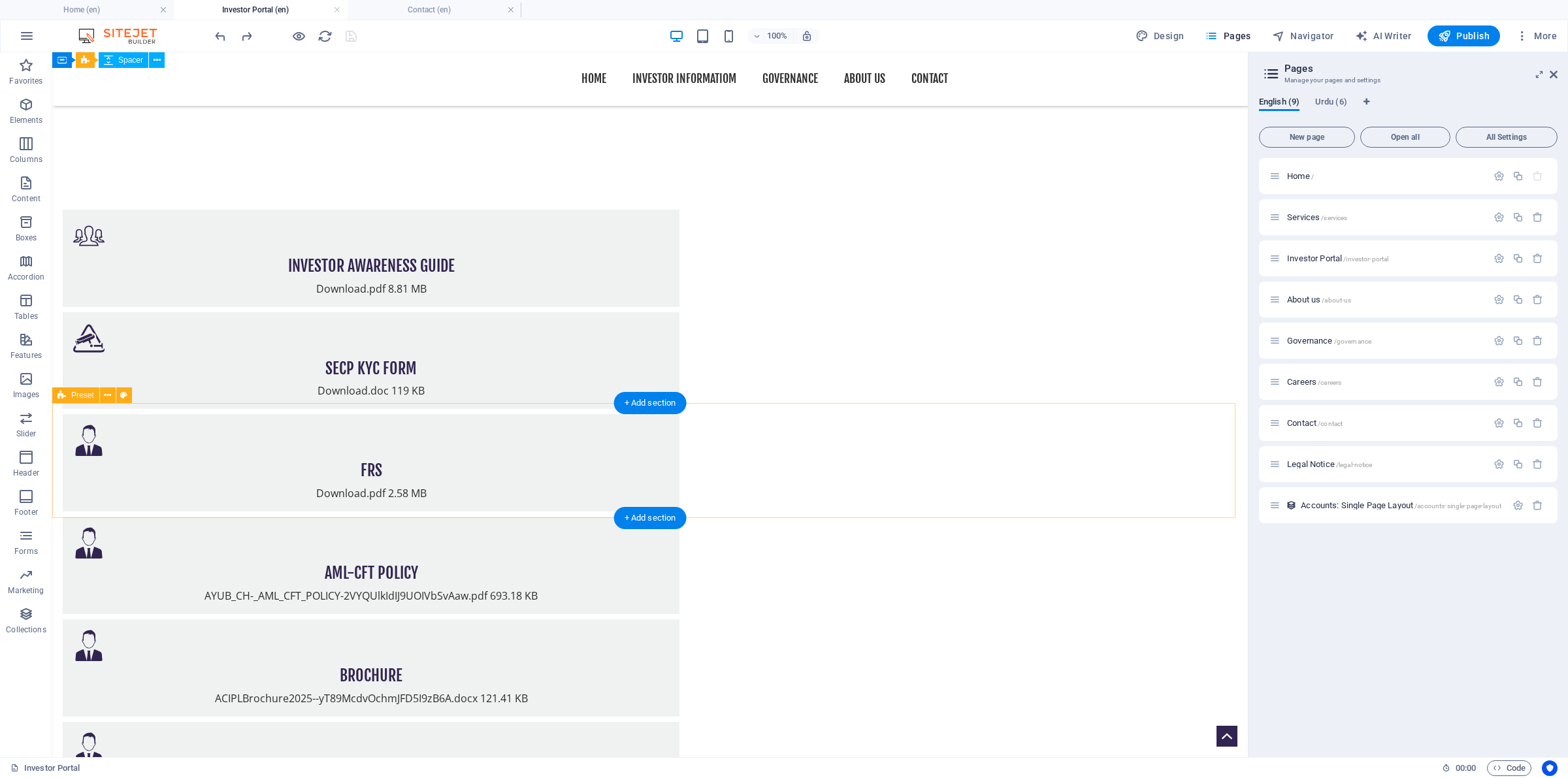
scroll to position [544, 0]
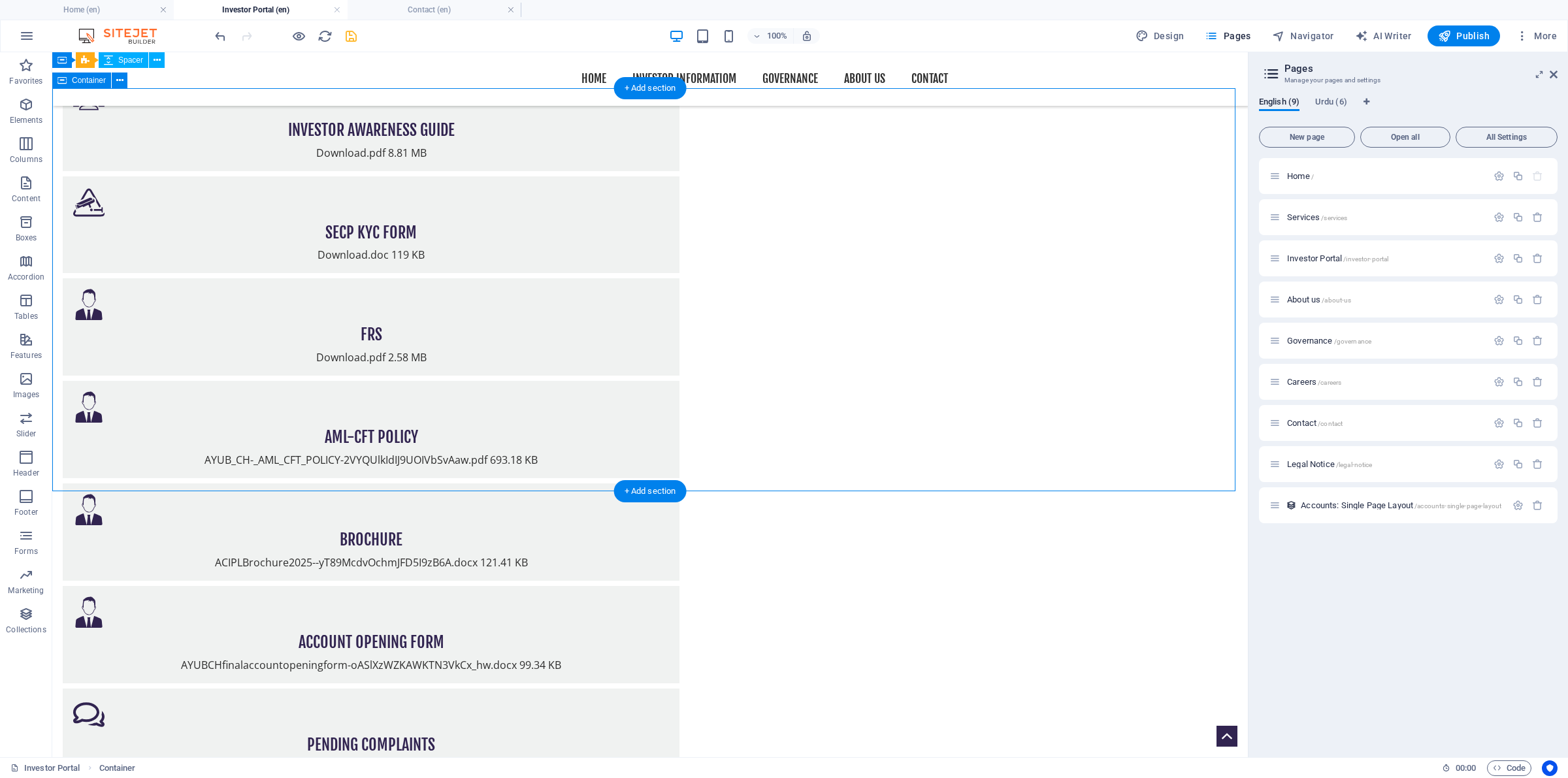
scroll to position [817, 0]
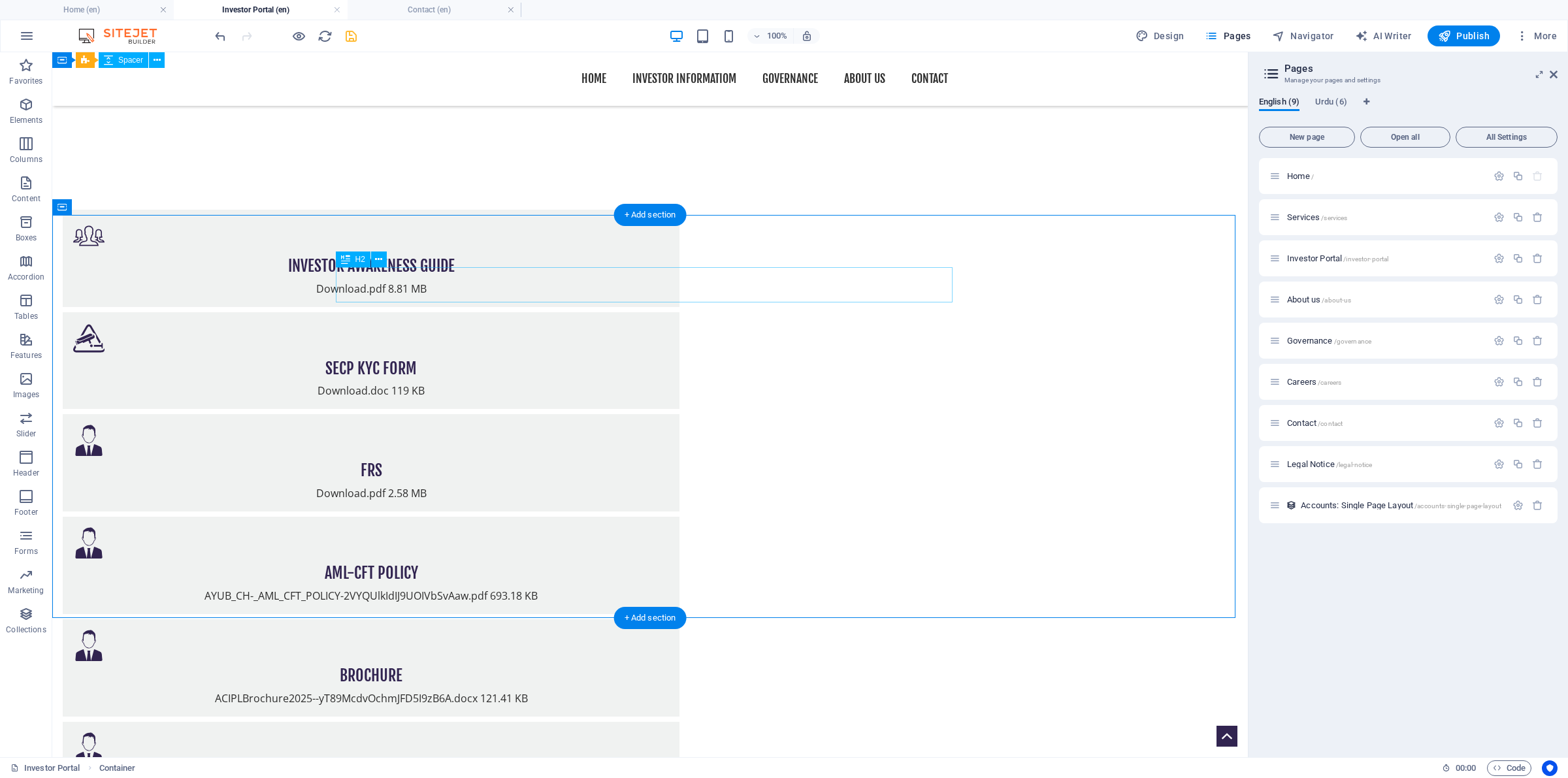
drag, startPoint x: 652, startPoint y: 289, endPoint x: 423, endPoint y: 288, distance: 229.0
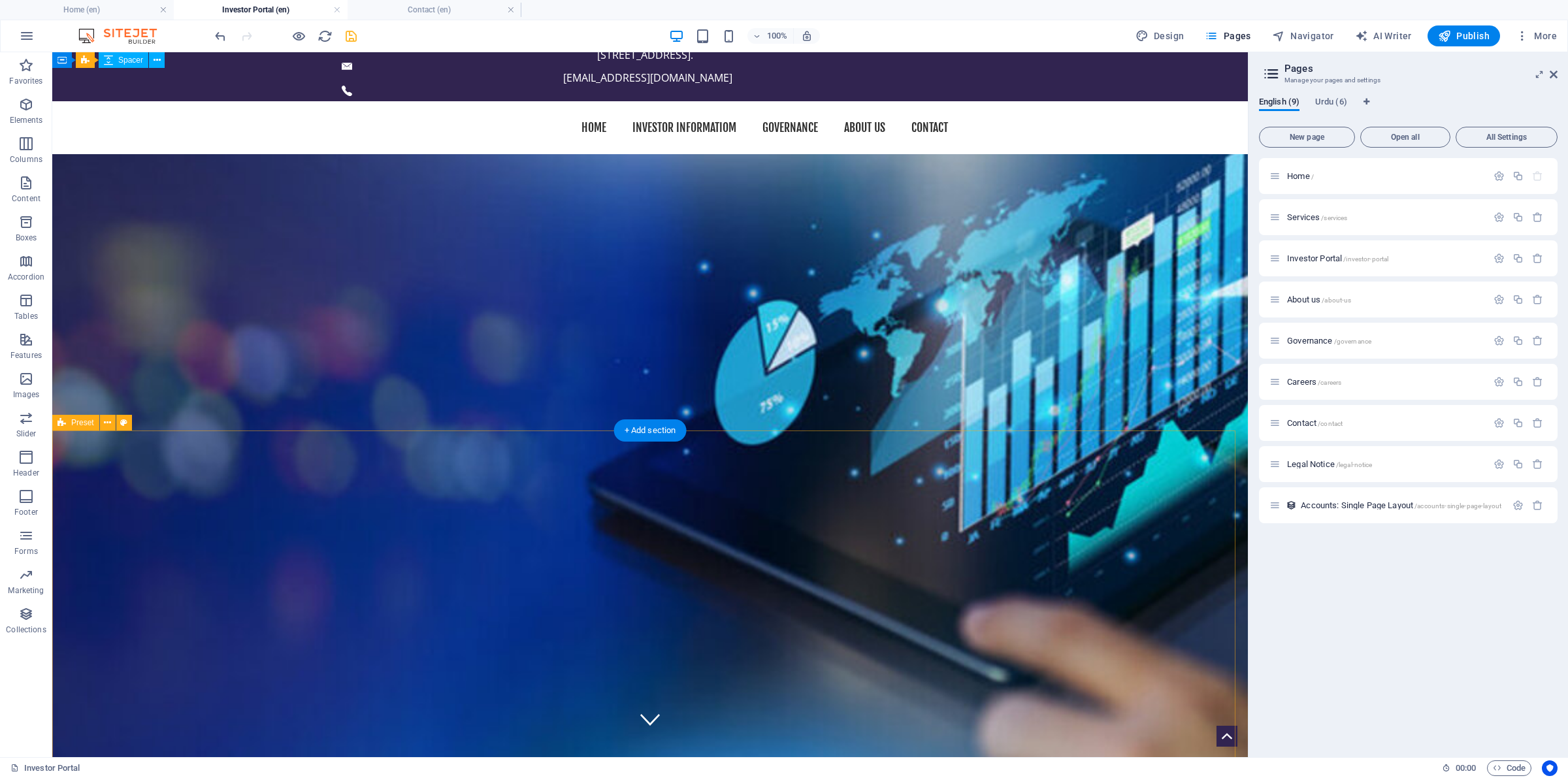
scroll to position [0, 0]
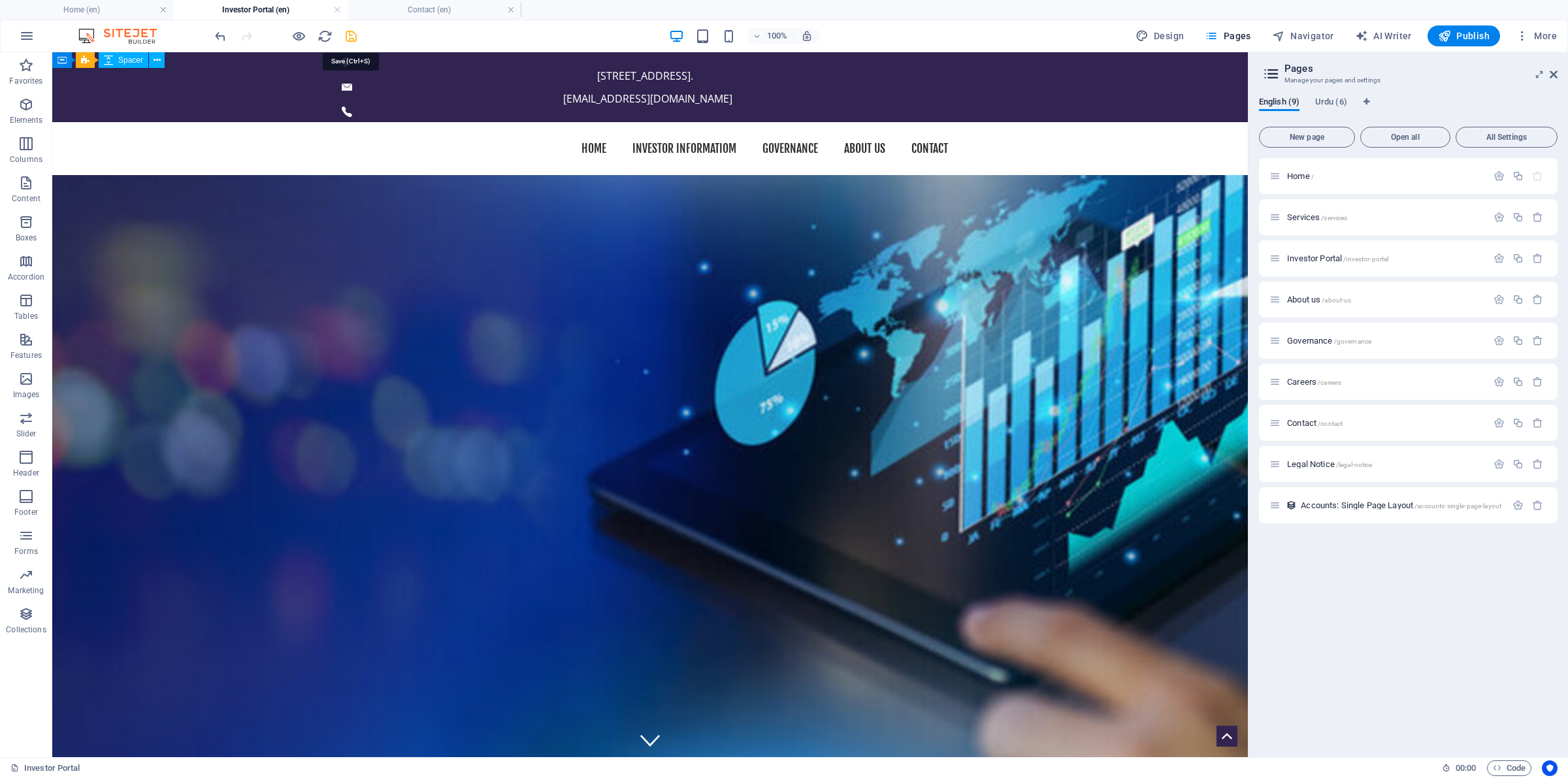
click at [345, 33] on icon "save" at bounding box center [351, 36] width 15 height 15
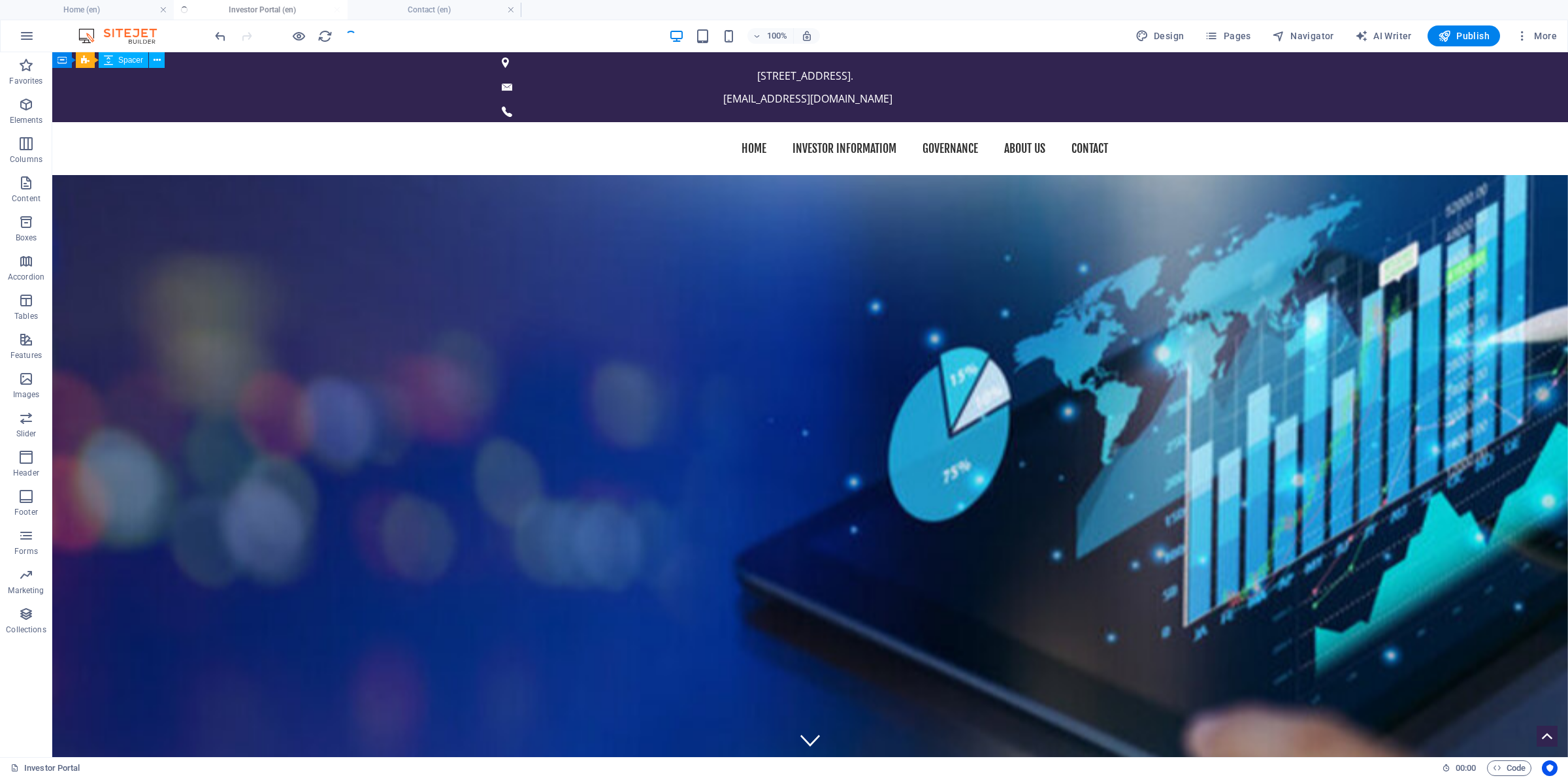
checkbox input "false"
click at [1461, 33] on span "Publish" at bounding box center [1463, 36] width 52 height 13
